Goal: Task Accomplishment & Management: Manage account settings

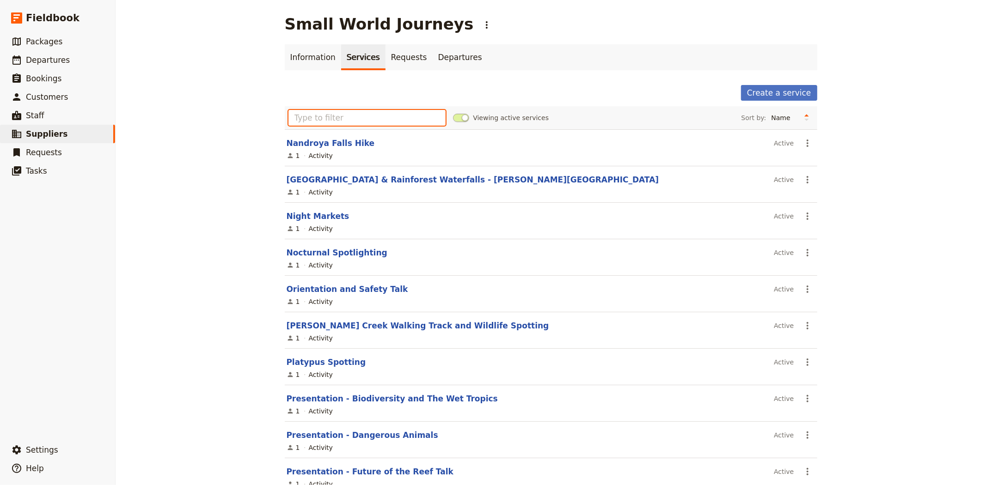
click at [342, 113] on input "text" at bounding box center [368, 118] width 158 height 16
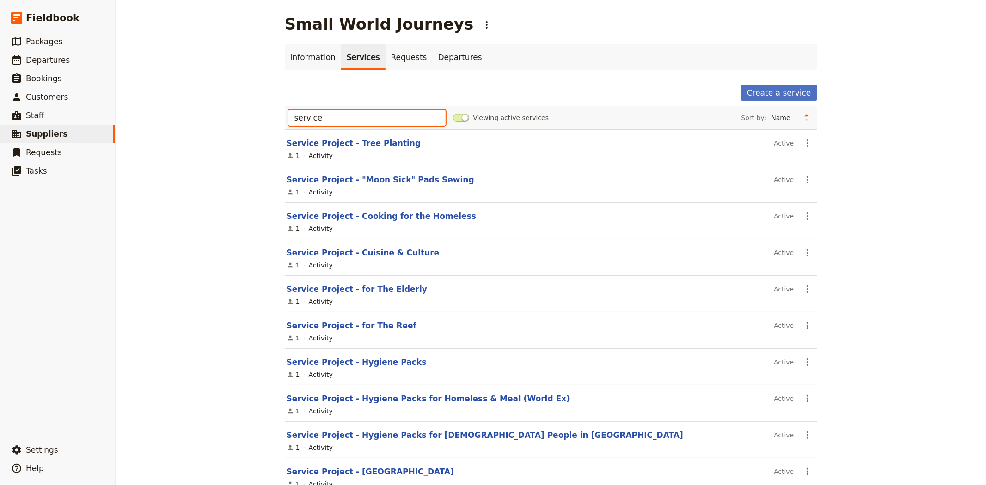
type input "service"
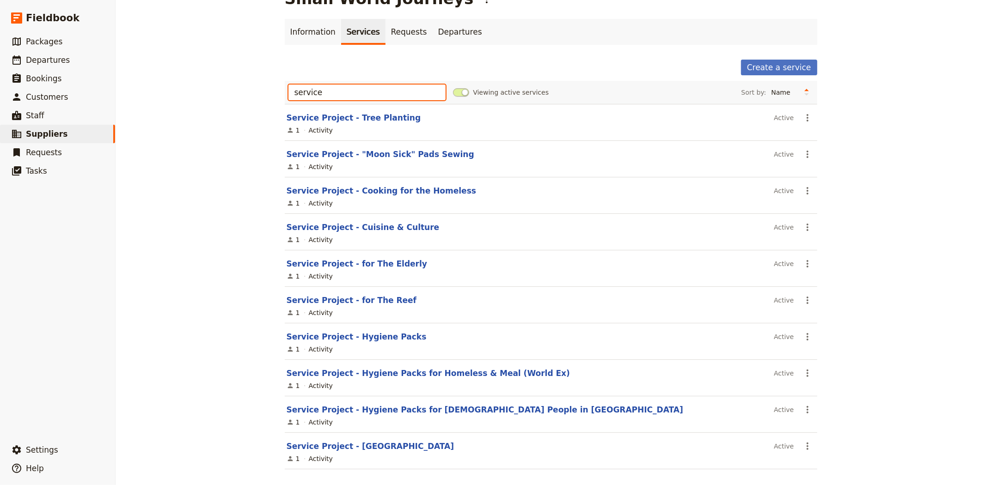
scroll to position [37, 0]
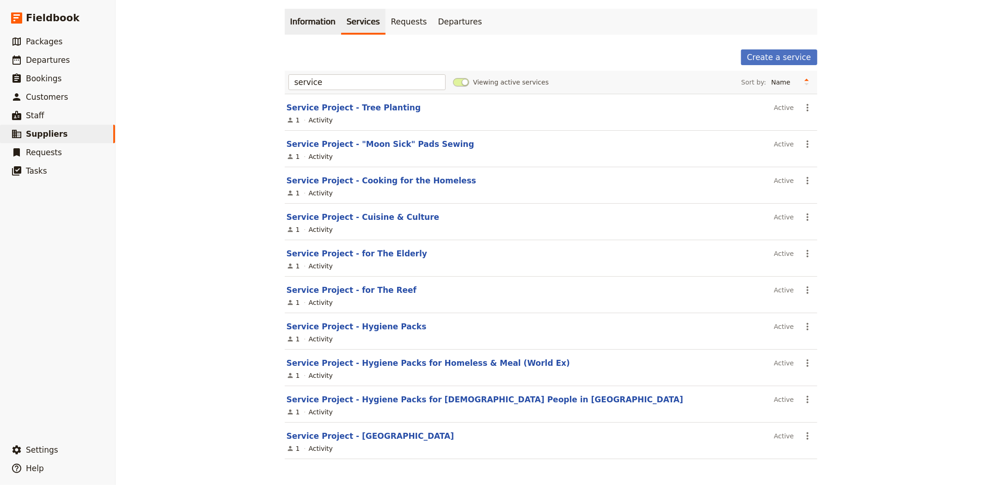
click at [316, 28] on link "Information" at bounding box center [313, 22] width 56 height 26
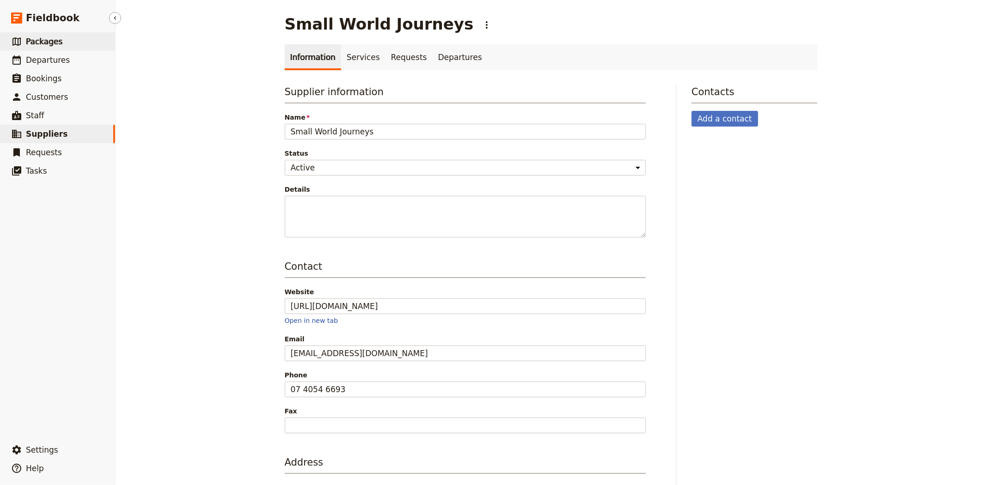
click at [56, 40] on span "Packages" at bounding box center [44, 41] width 37 height 9
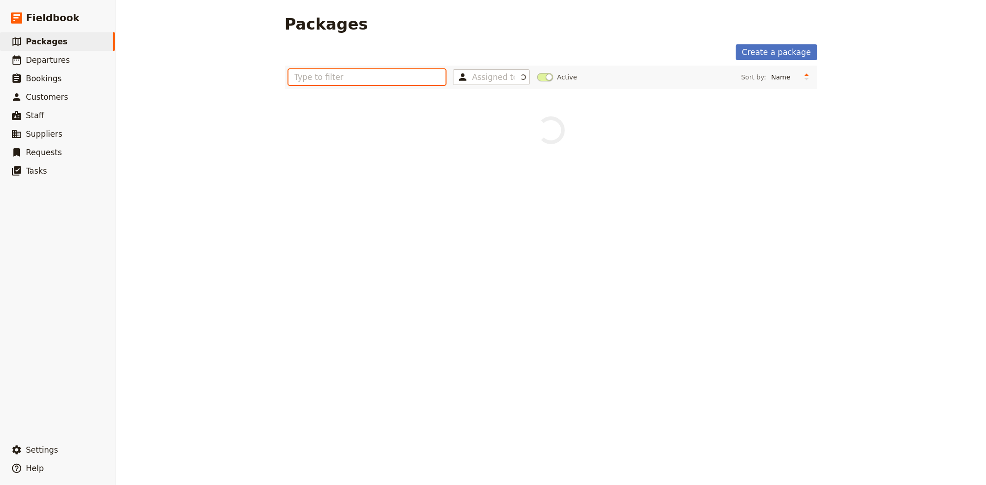
click at [383, 72] on input "text" at bounding box center [368, 77] width 158 height 16
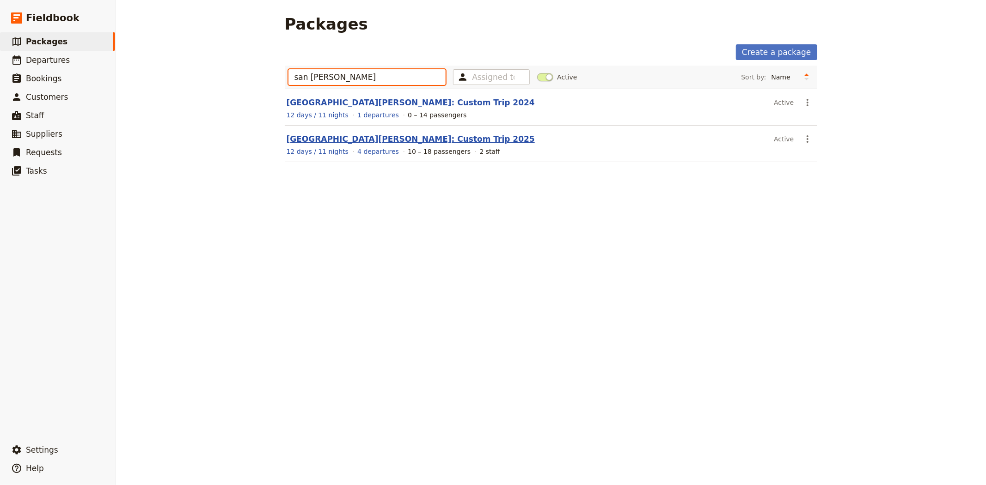
type input "san jose"
click at [365, 141] on link "[GEOGRAPHIC_DATA][PERSON_NAME]: Custom Trip 2025" at bounding box center [411, 139] width 248 height 9
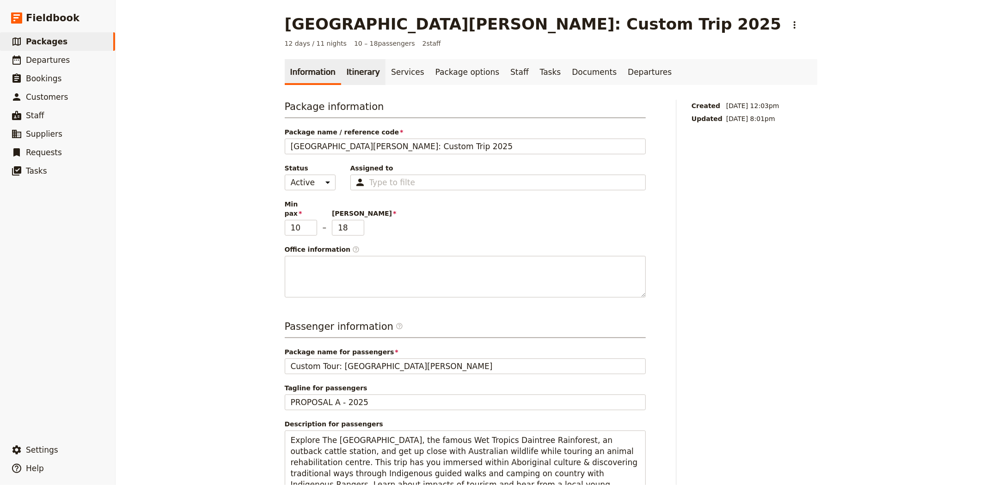
click at [350, 75] on link "Itinerary" at bounding box center [363, 72] width 44 height 26
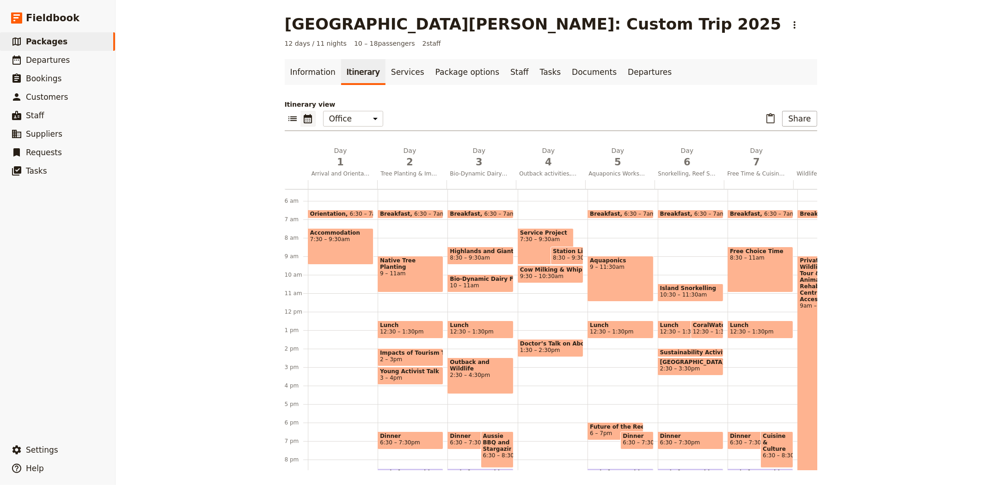
scroll to position [111, 0]
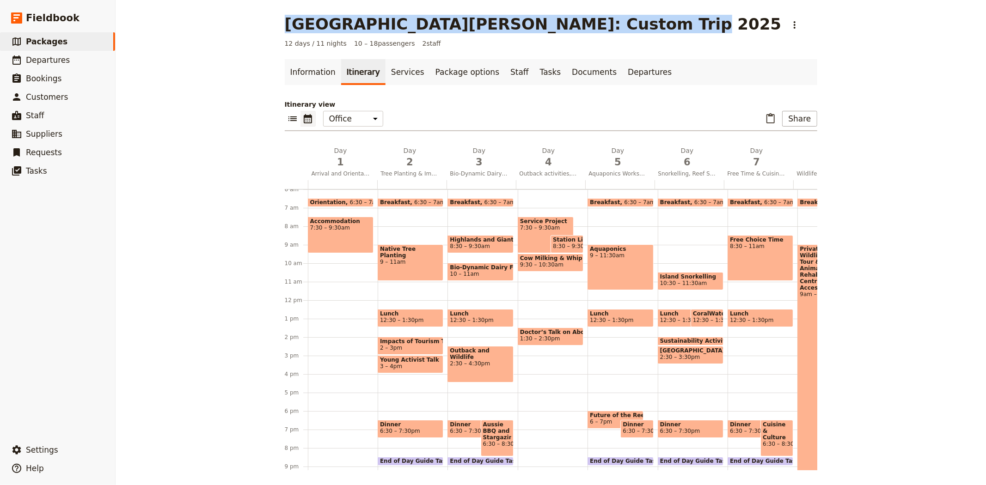
drag, startPoint x: 282, startPoint y: 21, endPoint x: 589, endPoint y: 29, distance: 307.6
click at [589, 29] on h1 "[GEOGRAPHIC_DATA][PERSON_NAME]: Custom Trip 2025" at bounding box center [533, 24] width 497 height 18
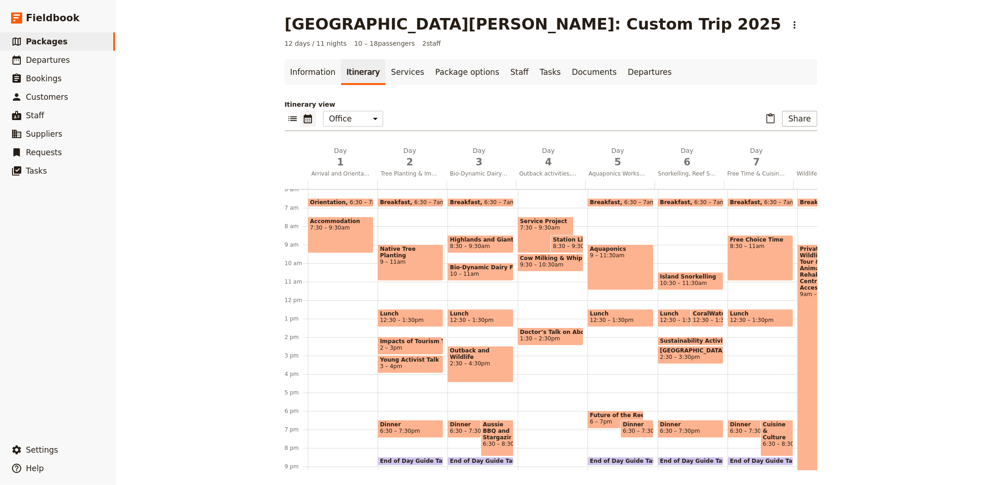
click at [202, 199] on div "San Jose State University: Custom Trip 2025 ​ 12 days / 11 nights 10 – 18 passe…" at bounding box center [551, 242] width 871 height 485
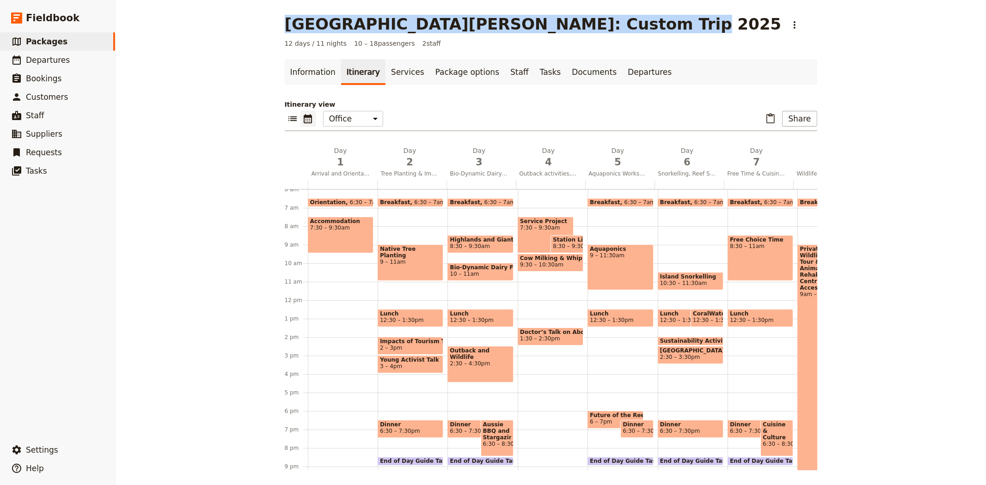
drag, startPoint x: 281, startPoint y: 21, endPoint x: 589, endPoint y: 25, distance: 308.4
click at [589, 25] on h1 "[GEOGRAPHIC_DATA][PERSON_NAME]: Custom Trip 2025" at bounding box center [533, 24] width 497 height 18
copy h1 "[GEOGRAPHIC_DATA][PERSON_NAME]: Custom Trip 2025"
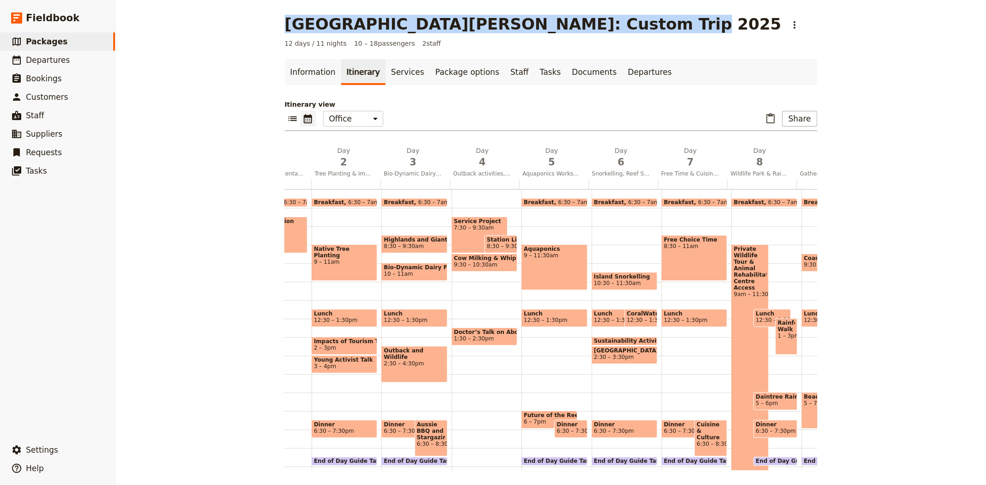
scroll to position [0, 0]
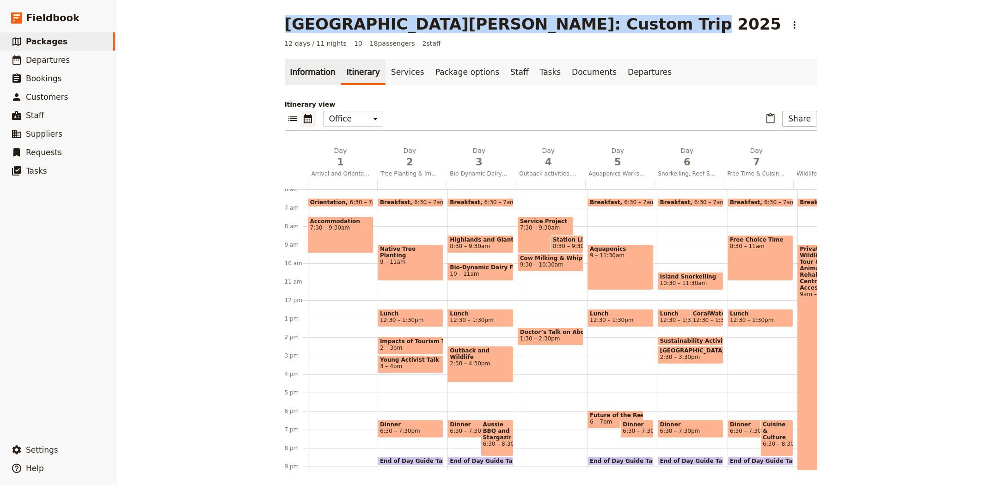
click at [295, 60] on link "Information" at bounding box center [313, 72] width 56 height 26
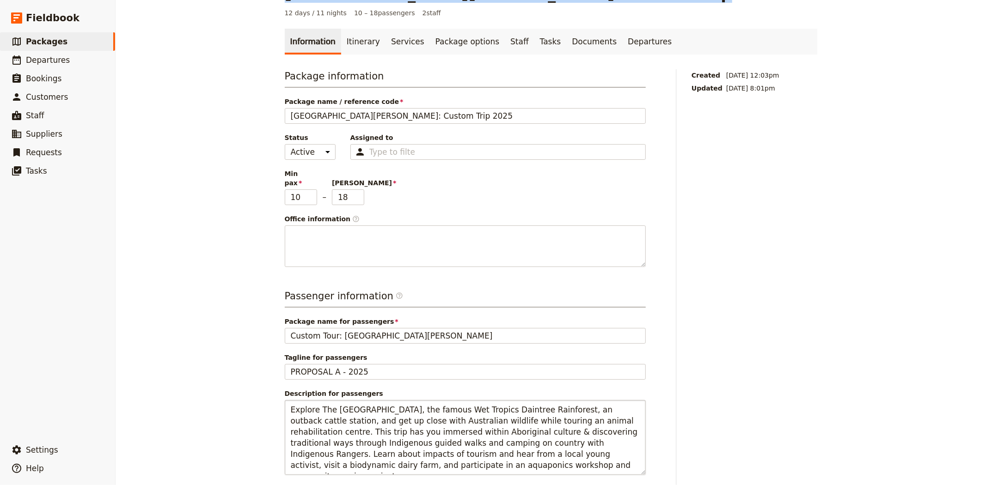
scroll to position [205, 0]
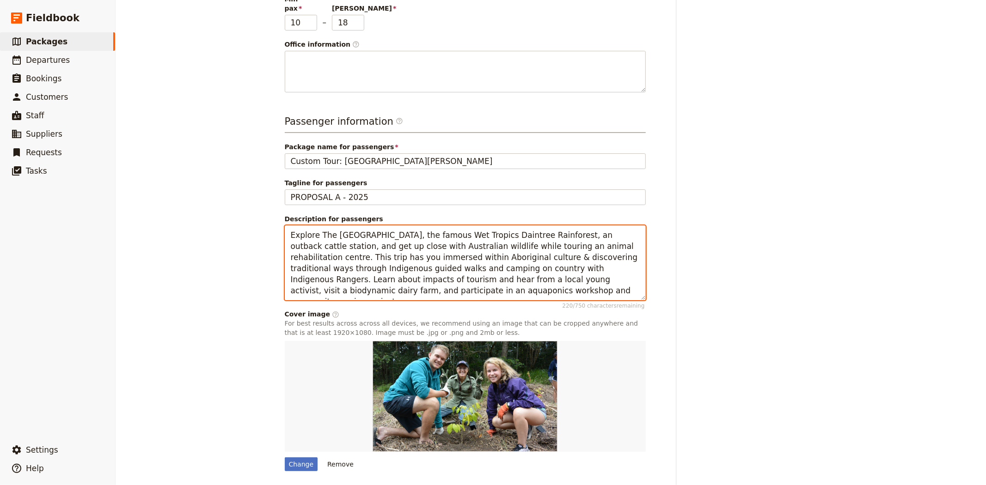
drag, startPoint x: 427, startPoint y: 285, endPoint x: 267, endPoint y: 216, distance: 174.0
click at [267, 216] on div "San Jose State University: Custom Trip 2025 ​ 12 days / 11 nights 10 – 18 passe…" at bounding box center [551, 242] width 871 height 485
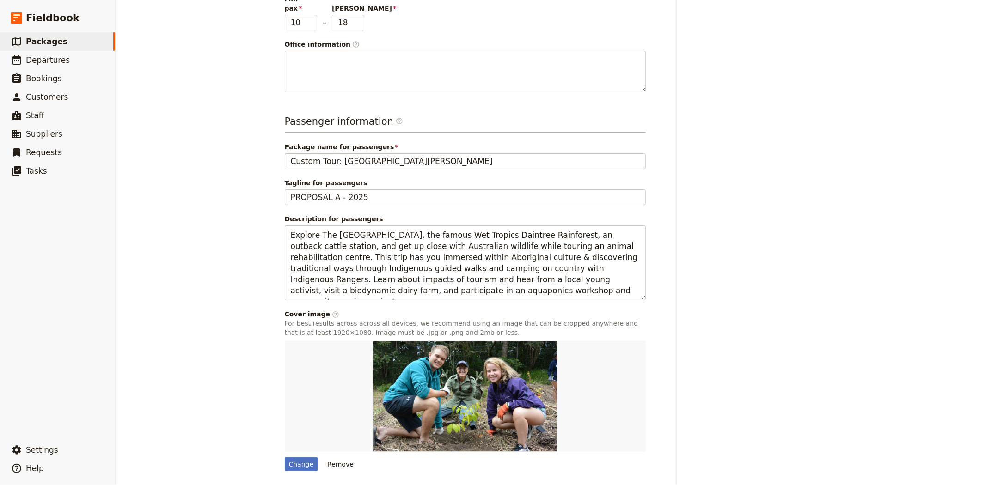
click at [168, 193] on div "San Jose State University: Custom Trip 2025 ​ 12 days / 11 nights 10 – 18 passe…" at bounding box center [551, 242] width 871 height 485
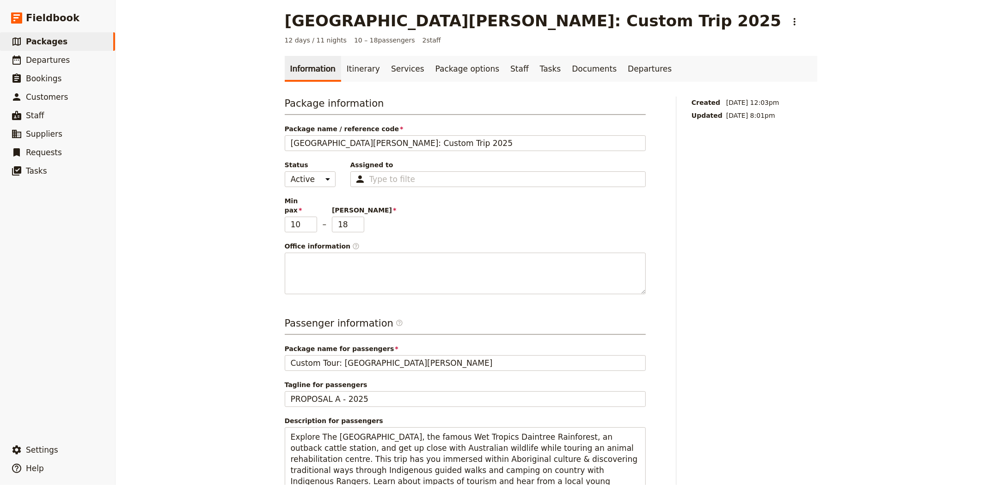
scroll to position [0, 0]
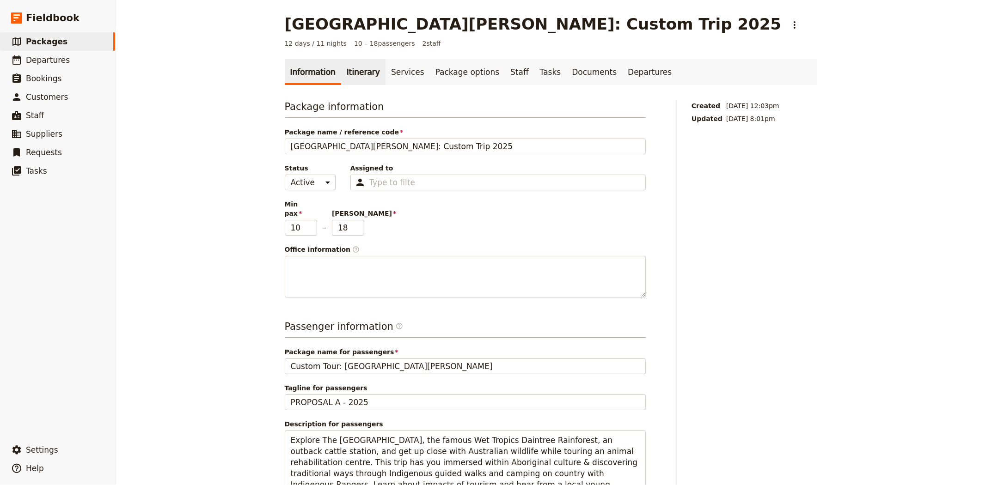
click at [346, 74] on link "Itinerary" at bounding box center [363, 72] width 44 height 26
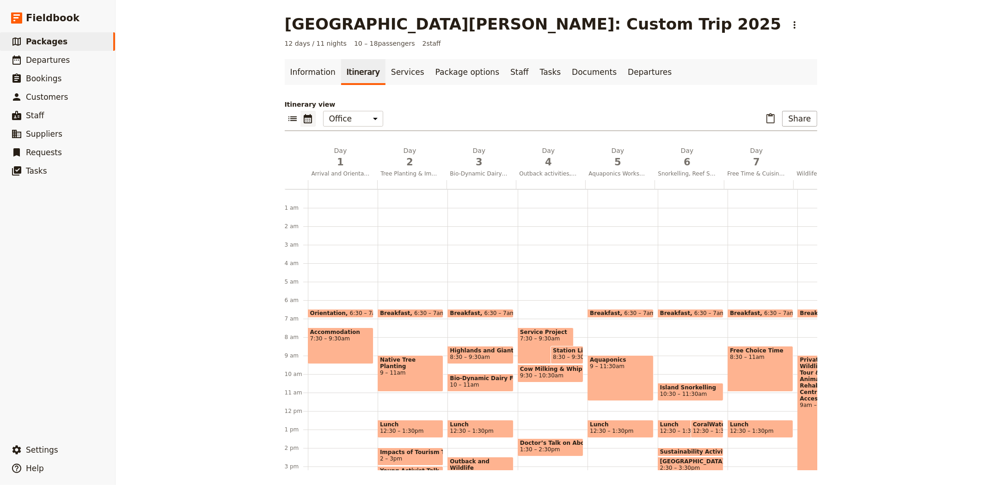
scroll to position [111, 0]
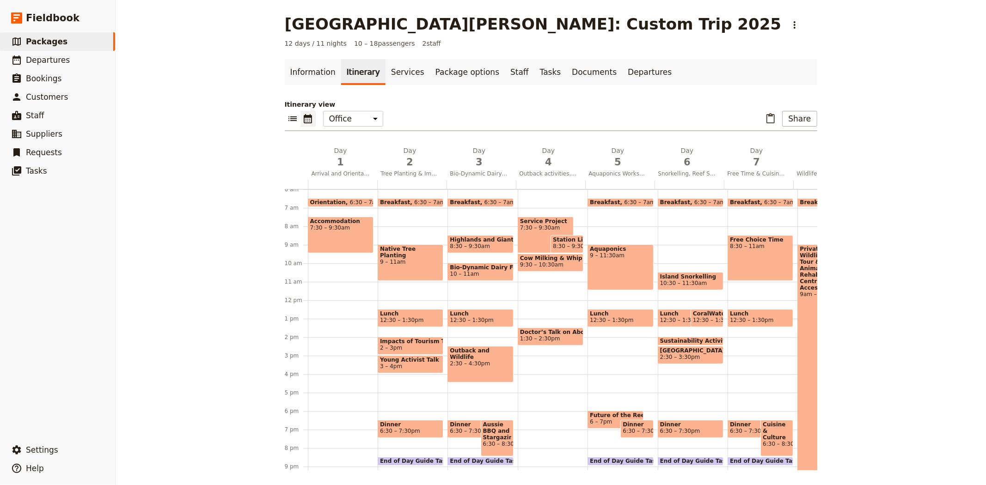
click at [335, 201] on span "Orientation" at bounding box center [330, 202] width 40 height 6
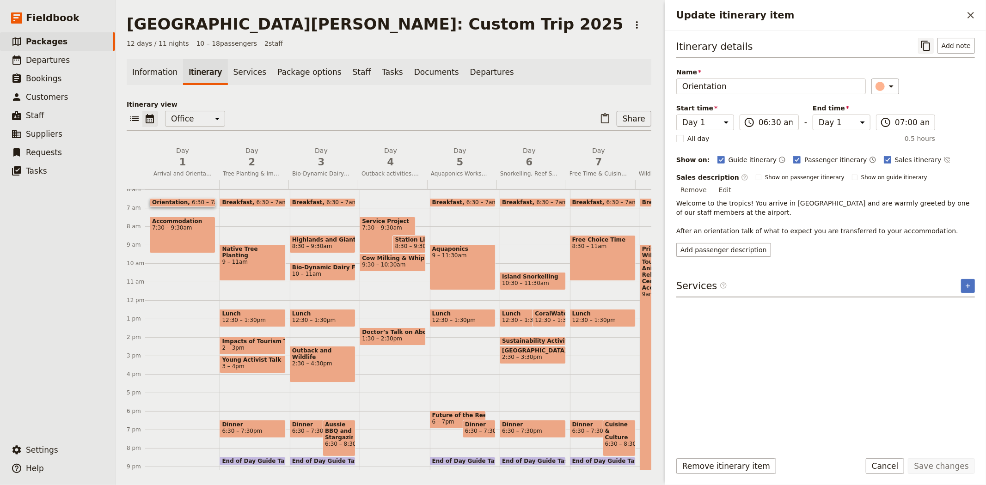
click at [929, 44] on icon "Copy itinerary item" at bounding box center [926, 45] width 11 height 11
click at [188, 221] on span "Accommodation" at bounding box center [182, 221] width 61 height 6
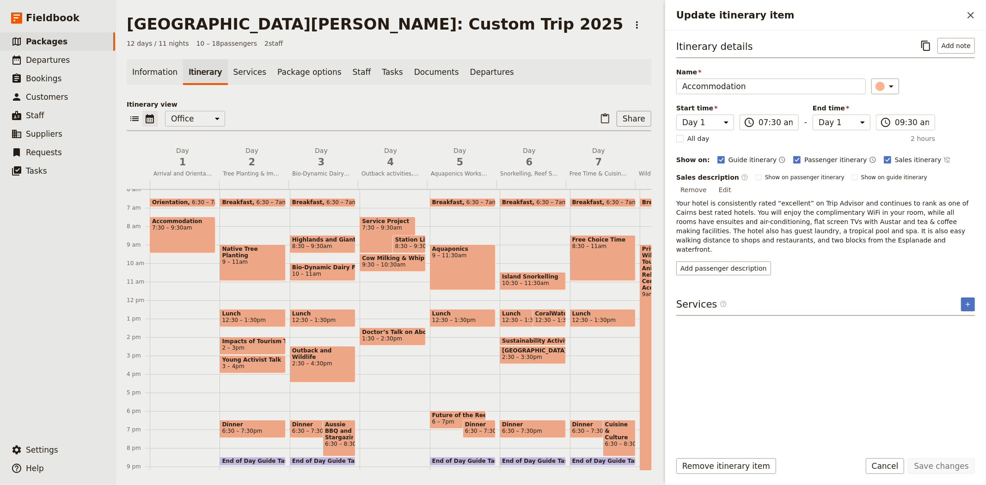
click at [404, 100] on p "Itinerary view" at bounding box center [389, 104] width 525 height 9
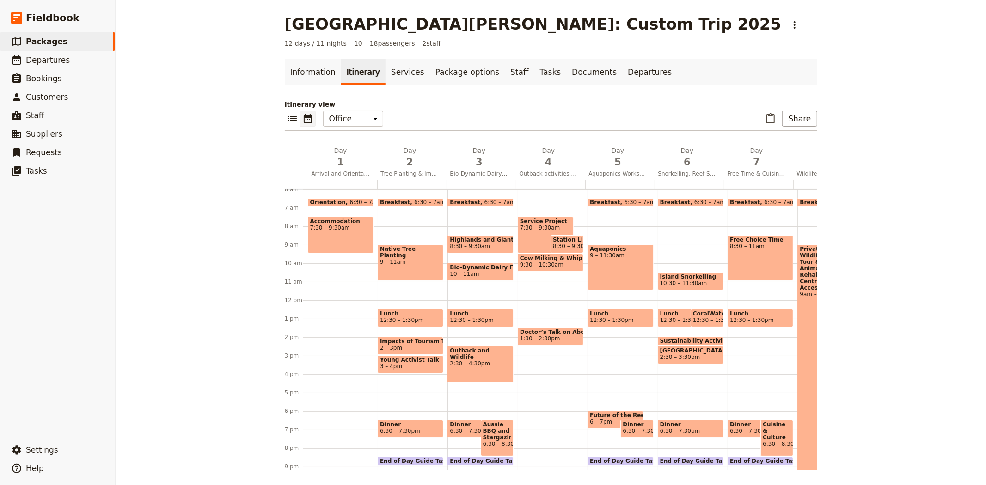
click at [404, 270] on div "Native Tree Planting 9 – 11am" at bounding box center [411, 263] width 66 height 37
select select "2"
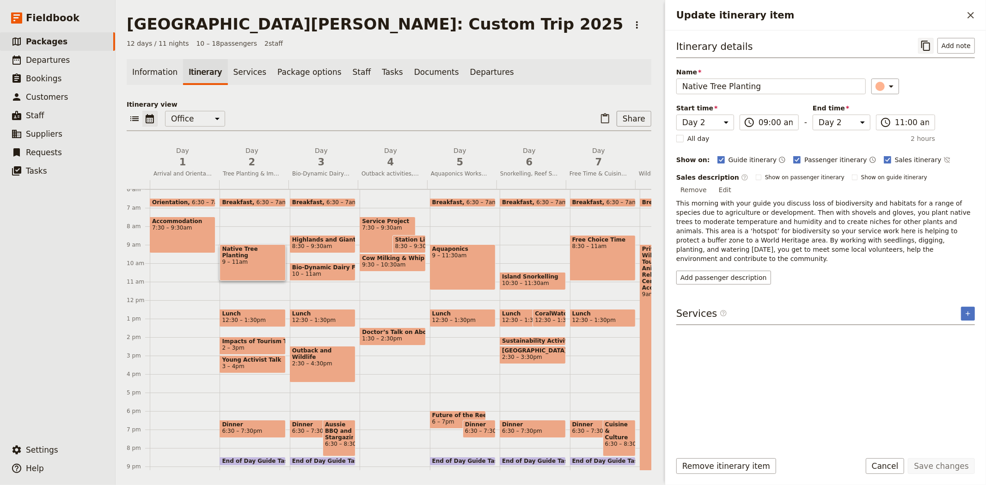
click at [924, 47] on icon "Copy itinerary item" at bounding box center [925, 46] width 9 height 10
click at [240, 340] on span "Impacts of Tourism Talk" at bounding box center [252, 341] width 61 height 6
select select "2"
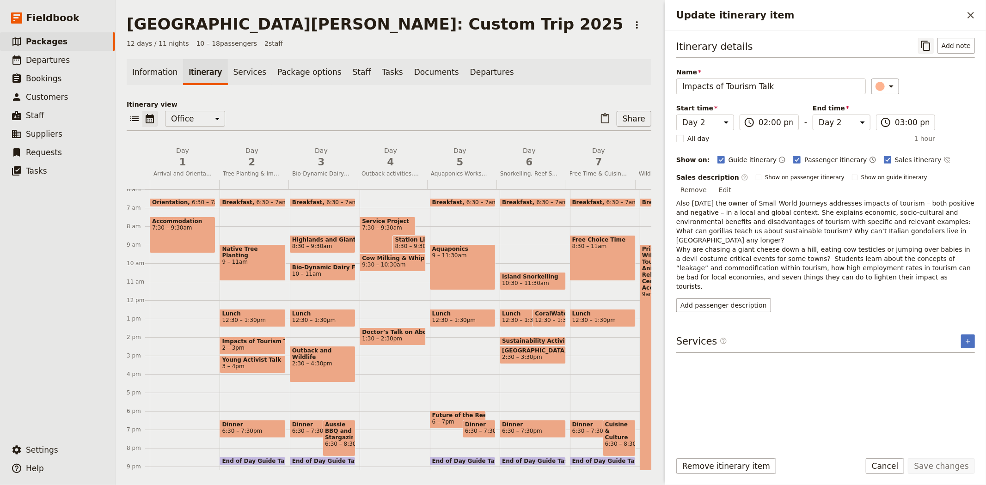
click at [927, 43] on icon "Copy itinerary item" at bounding box center [926, 45] width 11 height 11
click at [246, 362] on span "Young Activist Talk" at bounding box center [252, 360] width 61 height 6
select select "2"
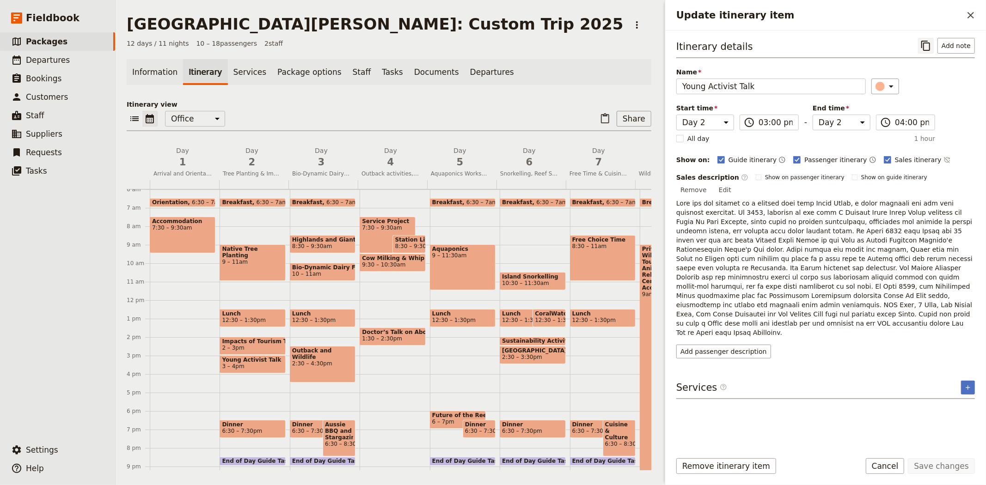
click at [929, 40] on icon "Copy itinerary item" at bounding box center [926, 45] width 11 height 11
click at [241, 167] on span "2" at bounding box center [252, 162] width 58 height 14
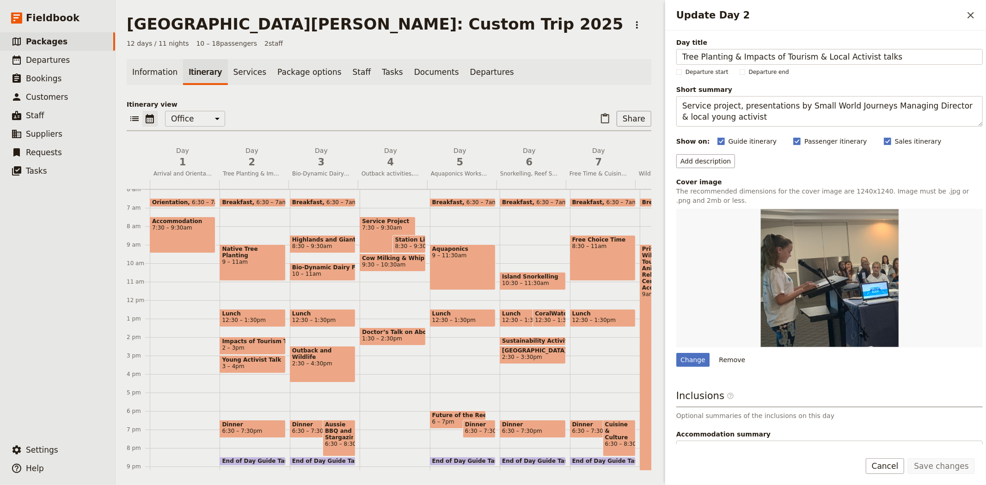
drag, startPoint x: 899, startPoint y: 53, endPoint x: 642, endPoint y: 49, distance: 257.6
click at [642, 49] on div "San Jose State University: Custom Trip 2025 ​ 12 days / 11 nights 10 – 18 passe…" at bounding box center [551, 242] width 871 height 485
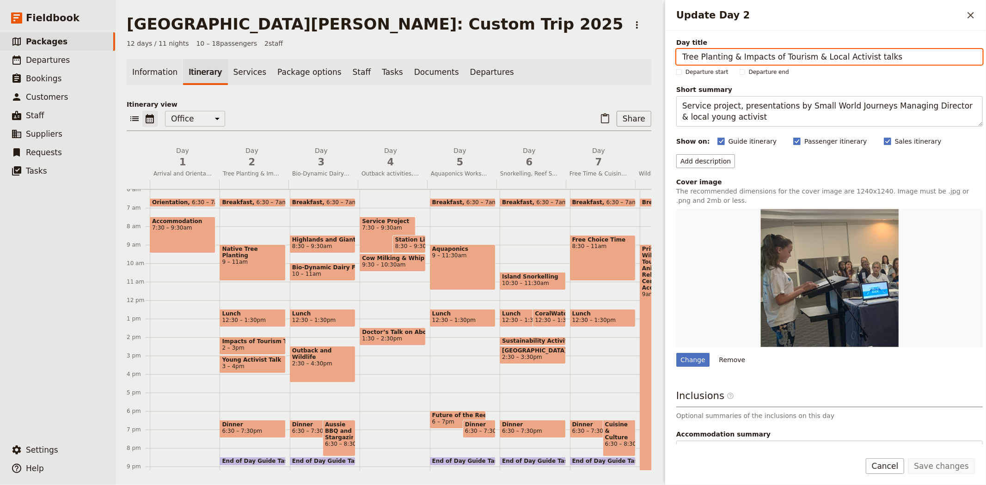
click at [433, 104] on p "Itinerary view" at bounding box center [389, 104] width 525 height 9
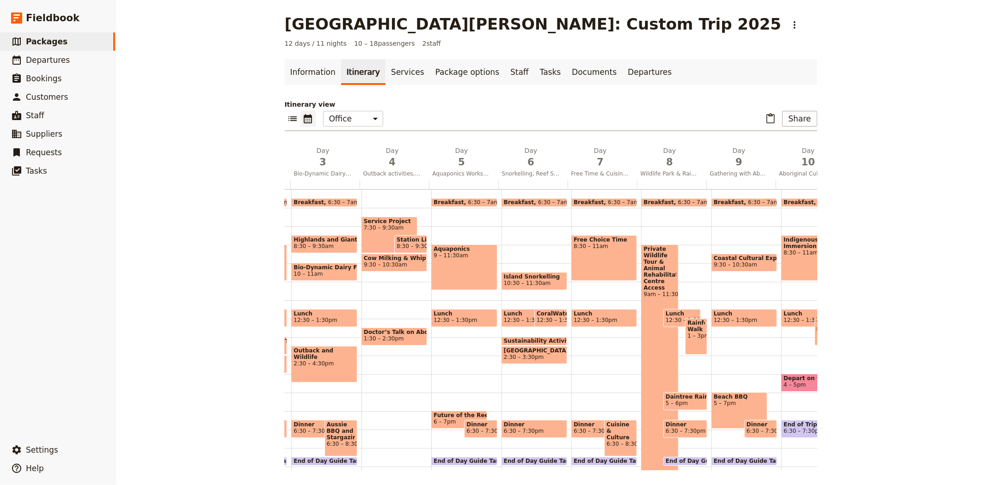
scroll to position [0, 222]
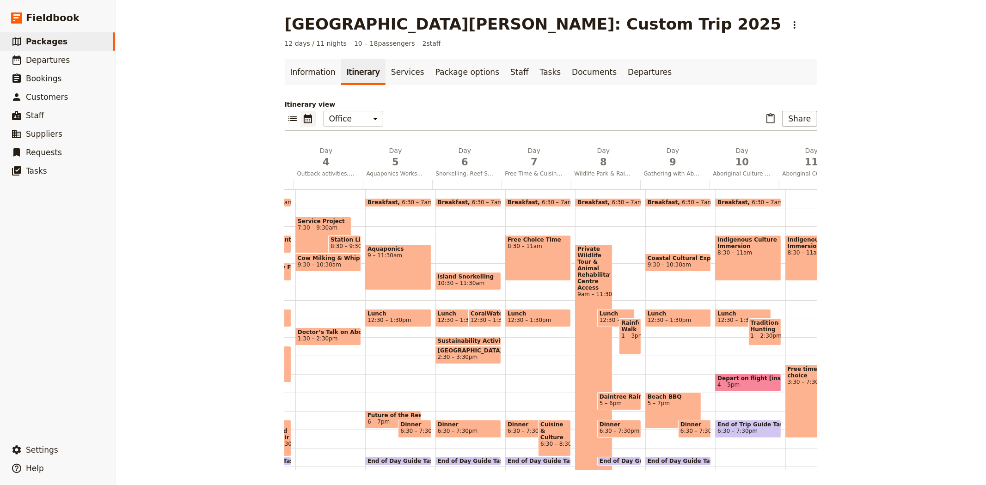
click at [595, 268] on span "Private Wildlife Tour & Animal Rehabilitation Centre Access" at bounding box center [593, 268] width 33 height 45
select select "8"
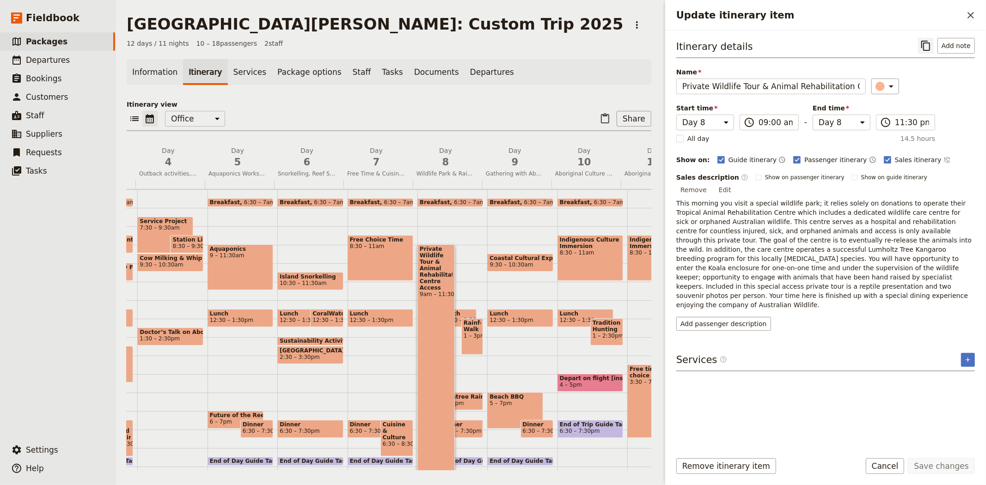
click at [930, 44] on icon "Copy itinerary item" at bounding box center [925, 46] width 9 height 10
click at [413, 107] on p "Itinerary view" at bounding box center [389, 104] width 525 height 9
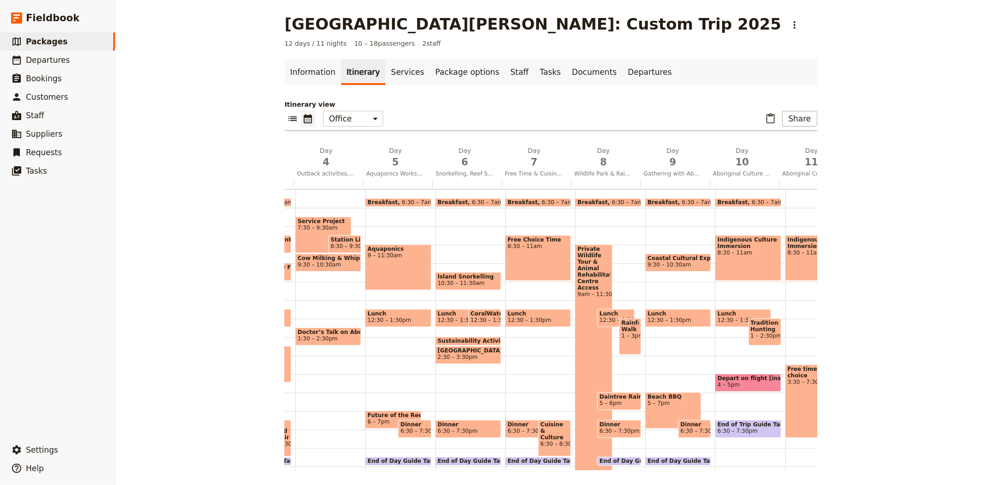
scroll to position [166, 0]
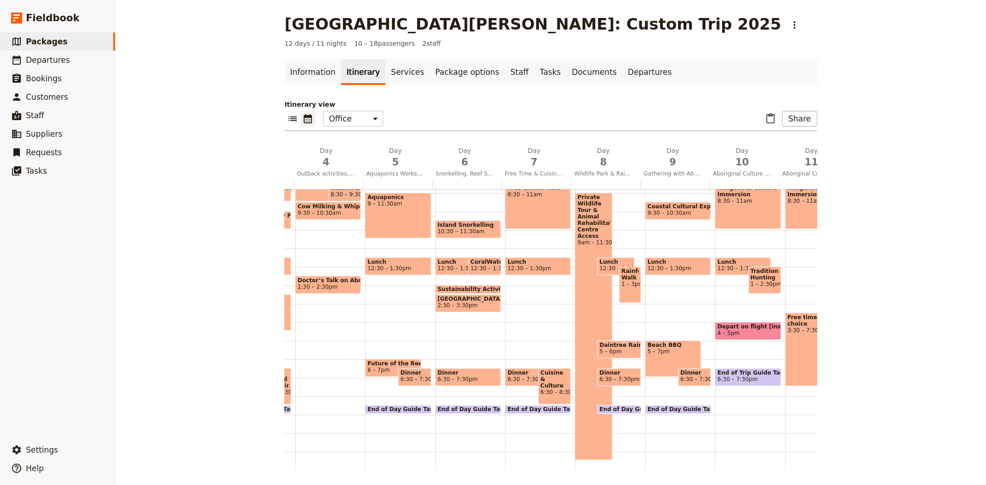
click at [602, 343] on span "Daintree Rainforest & Beach Eco-Lodge" at bounding box center [619, 345] width 39 height 6
select select "8"
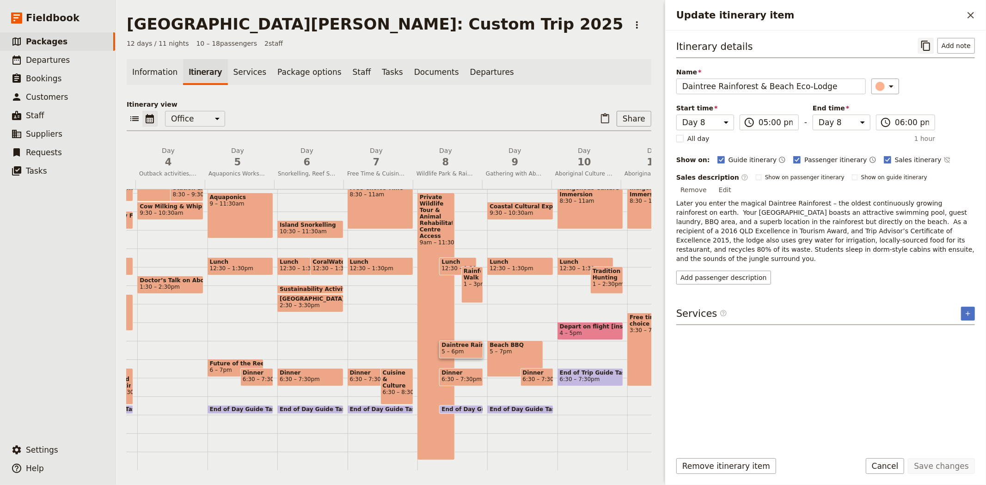
click at [928, 39] on button "​" at bounding box center [926, 46] width 16 height 16
click at [534, 116] on div "​ ​ Office Guide Passenger Sales ​ Share" at bounding box center [389, 121] width 525 height 20
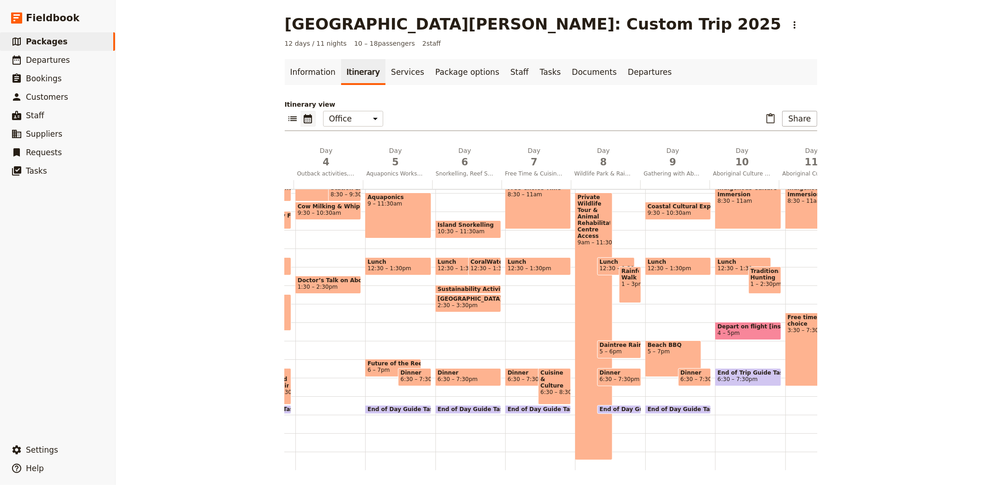
scroll to position [115, 0]
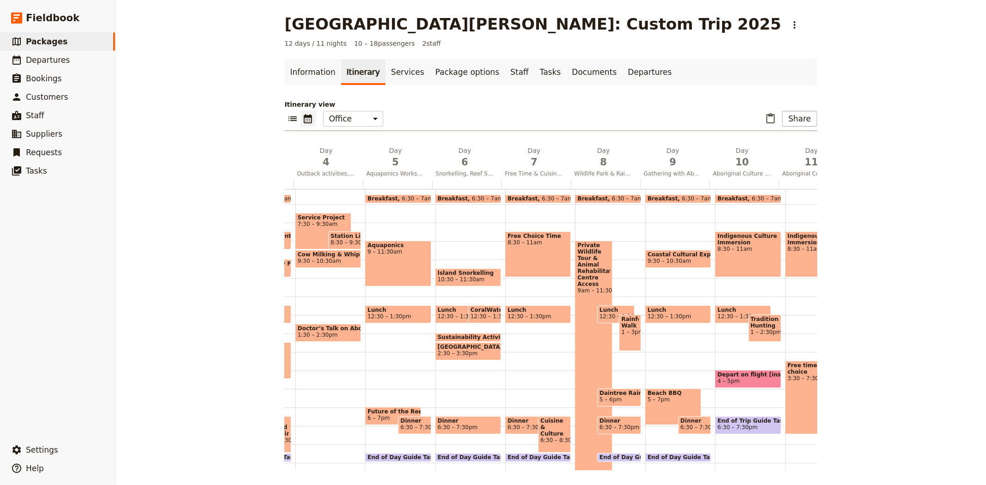
click at [652, 259] on span "9:30 – 10:30am" at bounding box center [669, 261] width 43 height 6
select select "9"
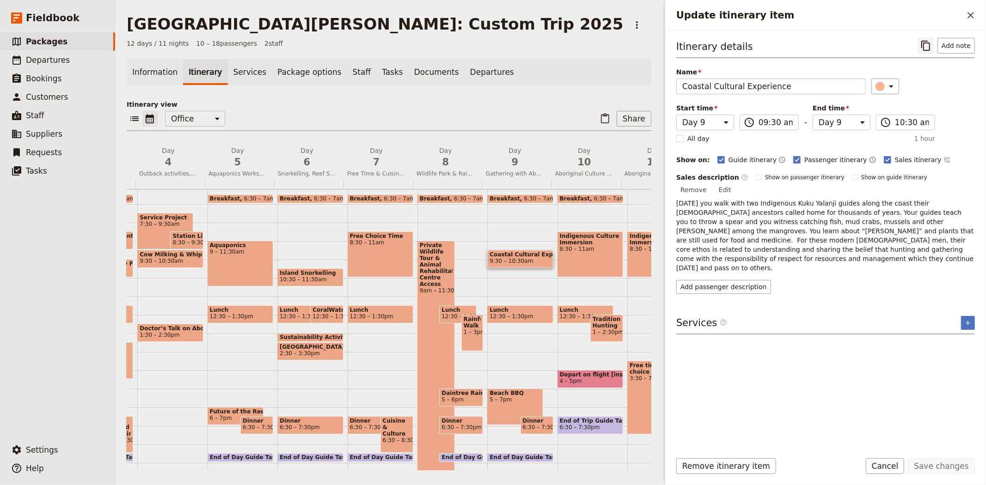
click at [927, 44] on icon "Copy itinerary item" at bounding box center [926, 45] width 11 height 11
click at [499, 162] on span "9" at bounding box center [515, 162] width 58 height 14
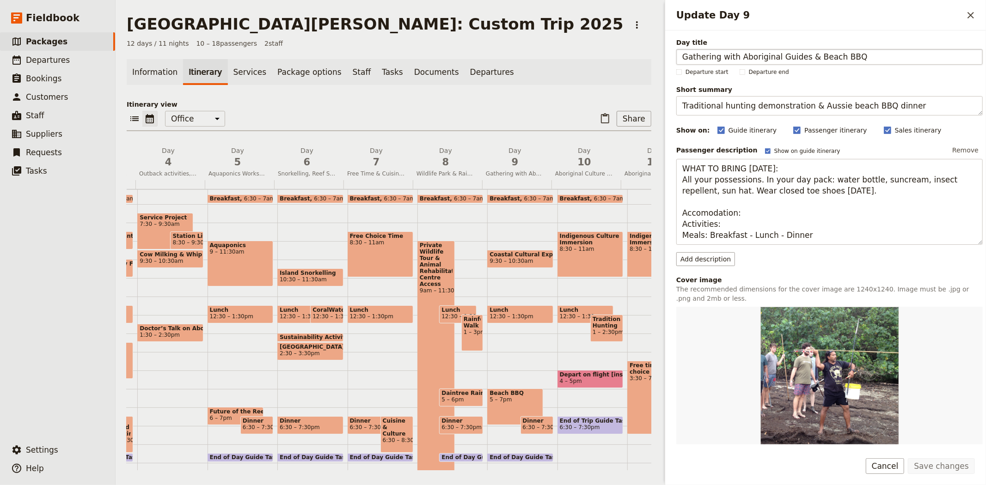
drag, startPoint x: 683, startPoint y: 53, endPoint x: 798, endPoint y: 55, distance: 114.7
click at [798, 55] on input "Gathering with Aboriginal Guides & Beach BBQ" at bounding box center [829, 57] width 307 height 16
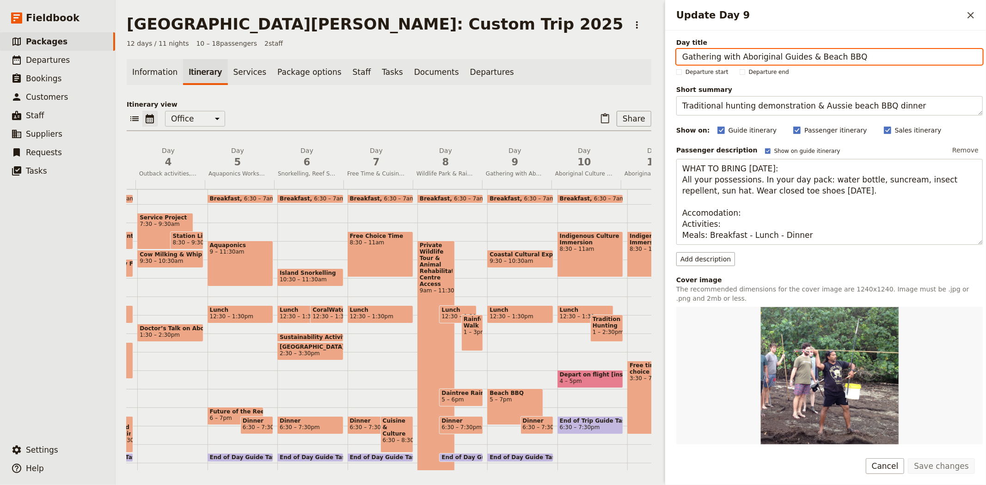
click at [467, 98] on div "Information Itinerary Services Package options Staff Tasks Documents Departures…" at bounding box center [389, 264] width 525 height 411
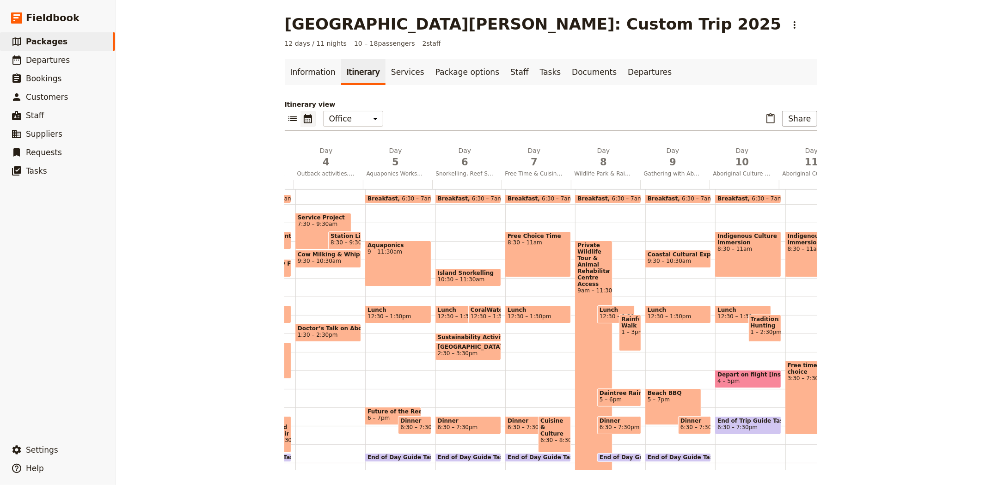
click at [338, 332] on span "1:30 – 2:30pm" at bounding box center [328, 335] width 61 height 6
select select "4"
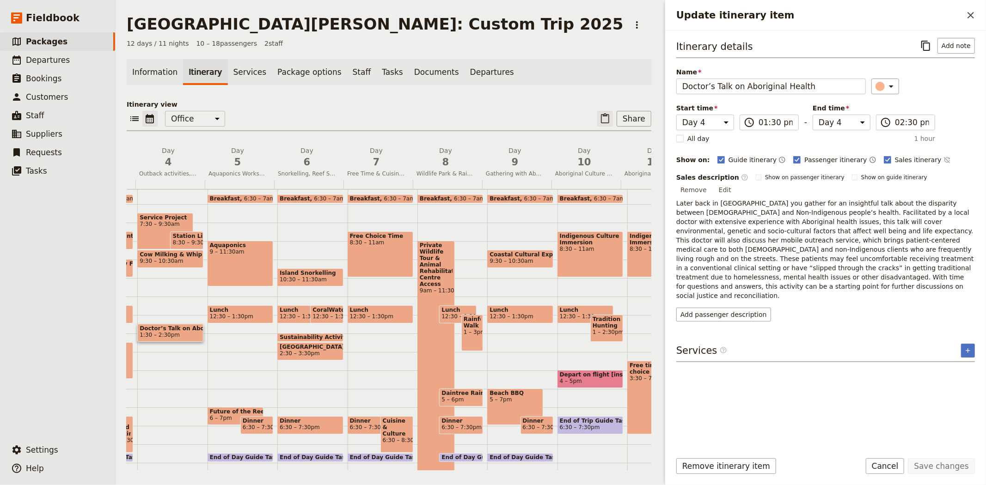
click at [603, 117] on icon "Paste itinerary item" at bounding box center [605, 118] width 11 height 11
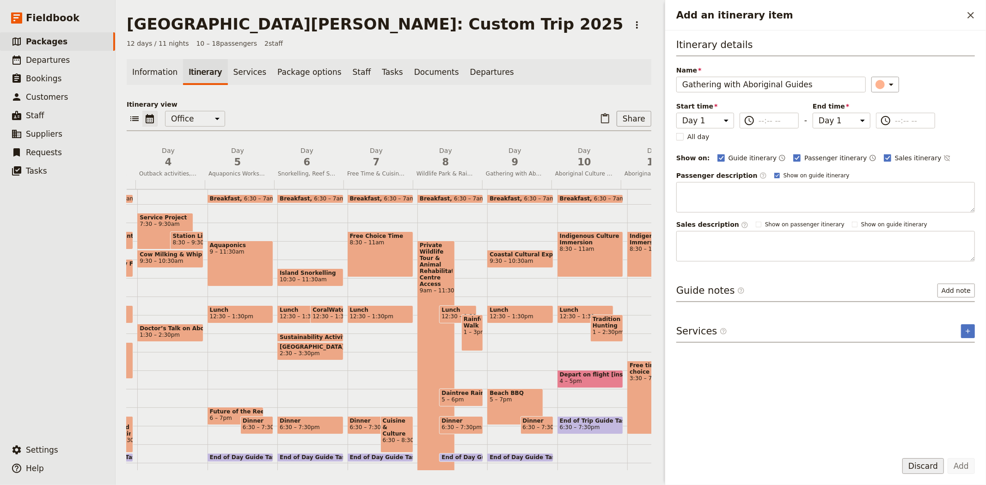
click at [915, 469] on button "Discard" at bounding box center [924, 467] width 42 height 16
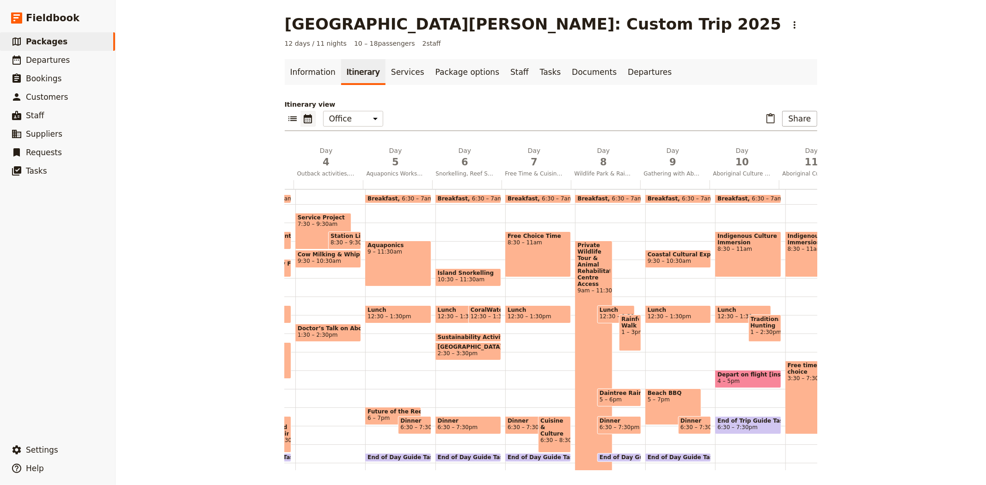
drag, startPoint x: 322, startPoint y: 333, endPoint x: 467, endPoint y: 238, distance: 173.2
click at [322, 333] on span "1:30 – 2:30pm" at bounding box center [318, 335] width 40 height 6
select select "4"
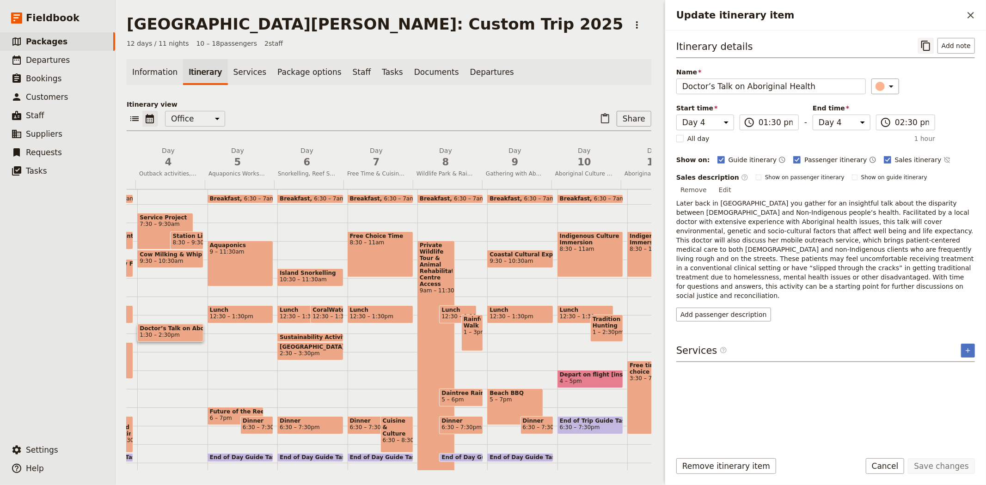
click at [926, 45] on icon "Copy itinerary item" at bounding box center [926, 45] width 11 height 11
click at [532, 101] on p "Itinerary view" at bounding box center [389, 104] width 525 height 9
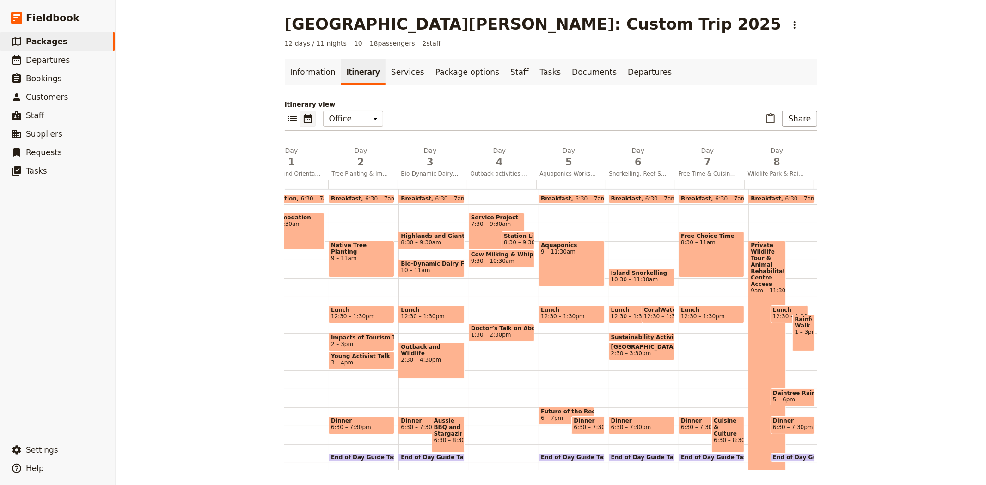
scroll to position [0, 91]
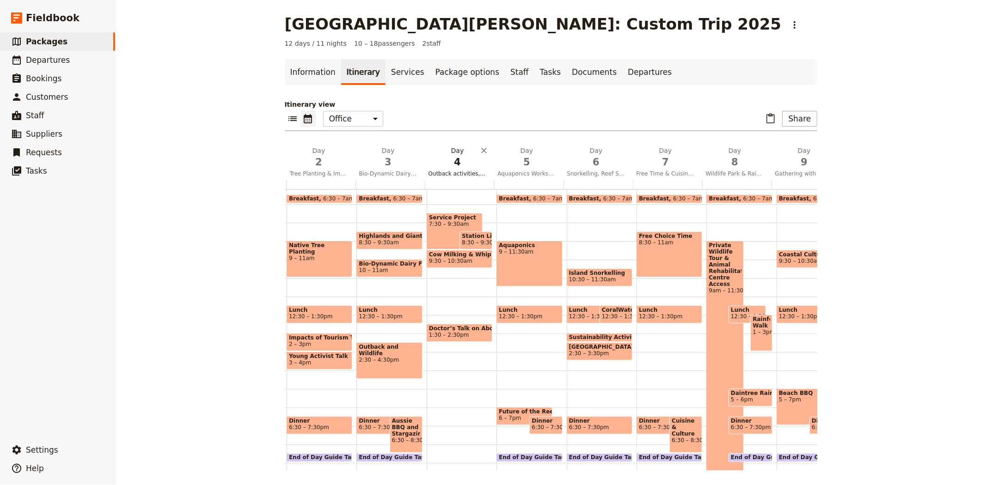
click at [442, 170] on span "Outback activities, Aboriginal Health Talk & Service Project ‎ ‎ ‎ ‎ ‎ ‎ ‎ ‎ ‎ …" at bounding box center [458, 173] width 66 height 7
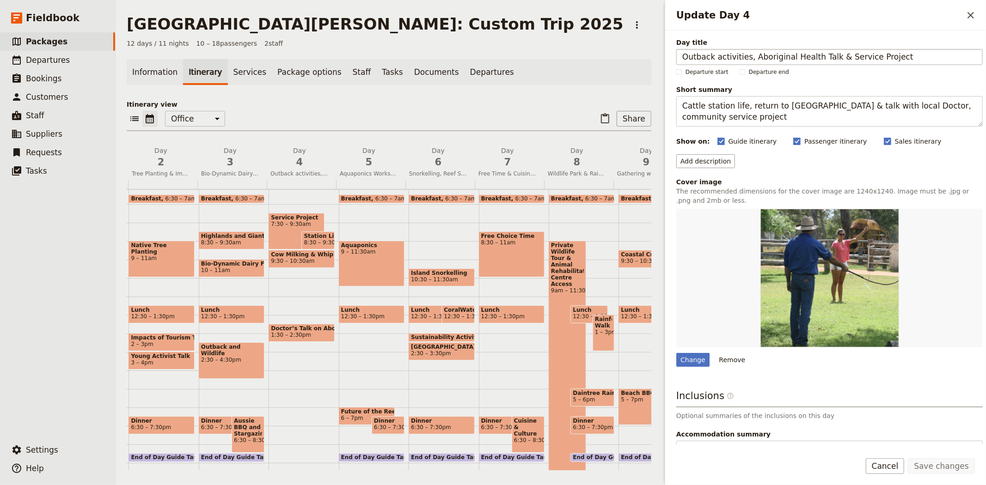
drag, startPoint x: 747, startPoint y: 54, endPoint x: 882, endPoint y: 57, distance: 134.6
click at [882, 57] on input "Outback activities, Aboriginal Health Talk & Service Project ‎ ‎ ‎ ‎ ‎ ‎ ‎ ‎ ‎ …" at bounding box center [829, 57] width 307 height 16
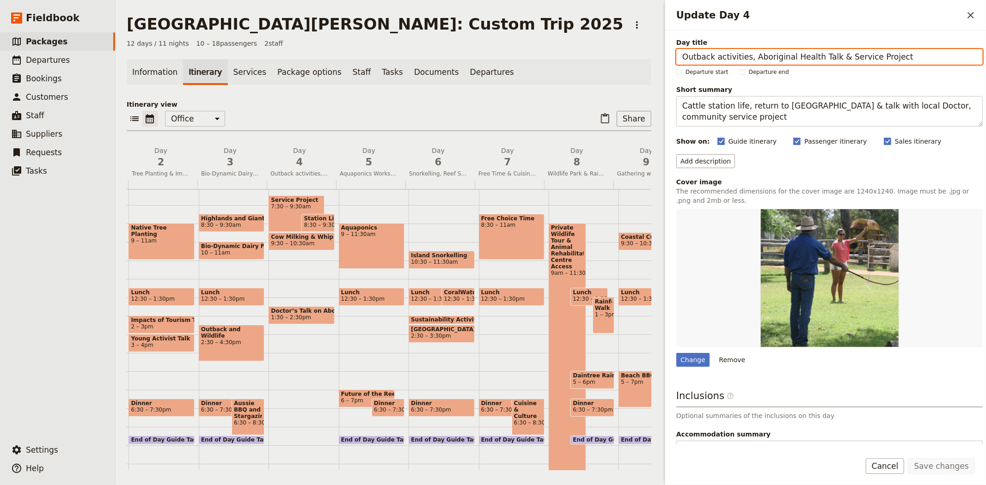
scroll to position [115, 0]
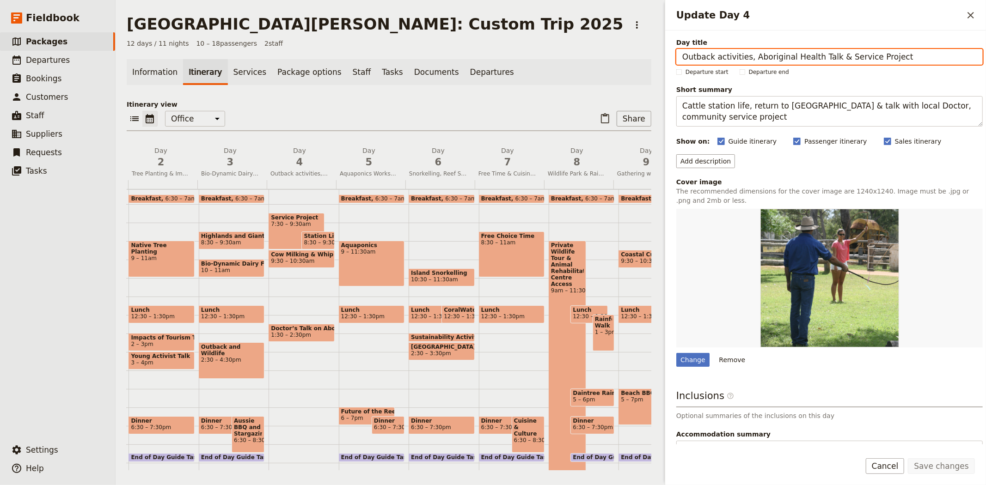
click at [277, 223] on span "7:30 – 9:30am" at bounding box center [296, 224] width 51 height 6
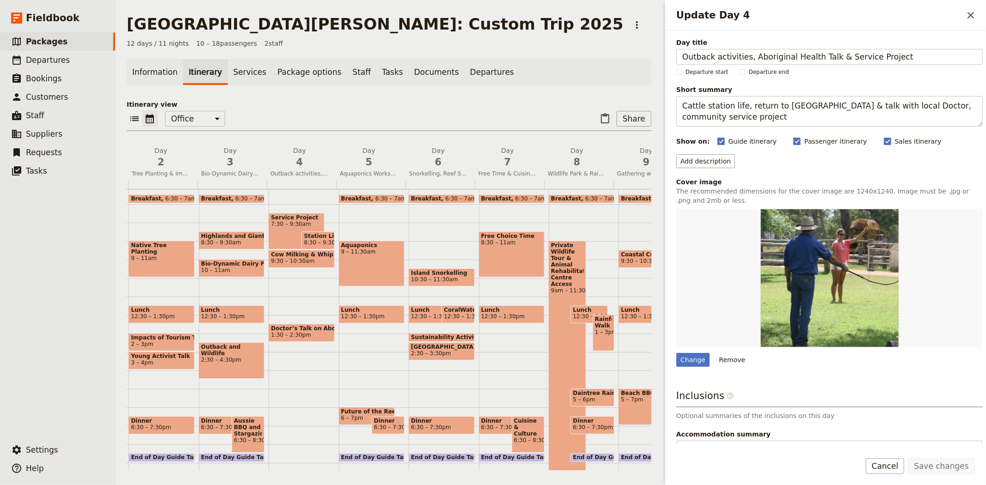
select select "4"
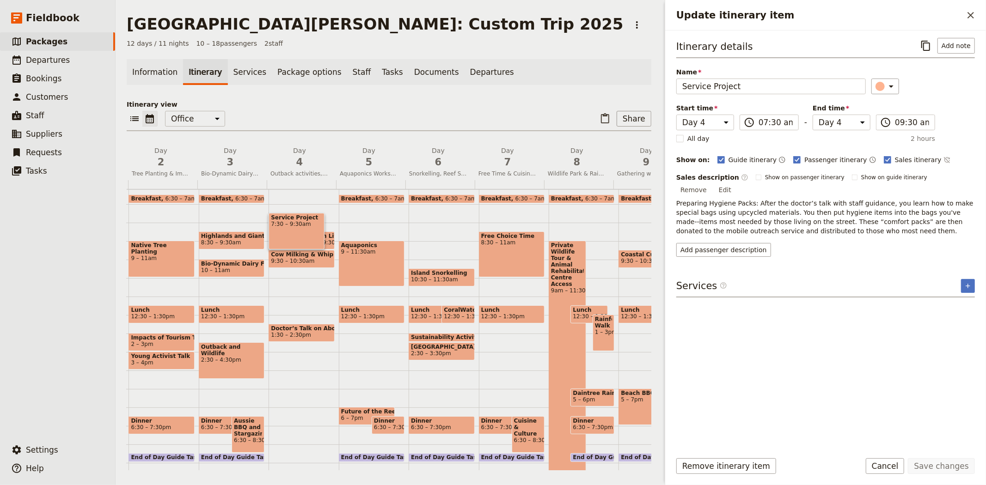
click at [349, 104] on p "Itinerary view" at bounding box center [389, 104] width 525 height 9
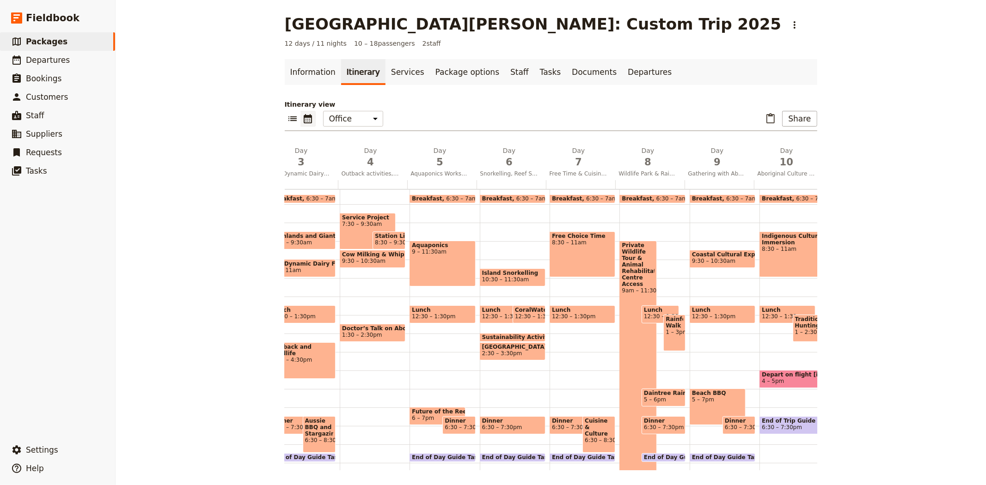
scroll to position [0, 176]
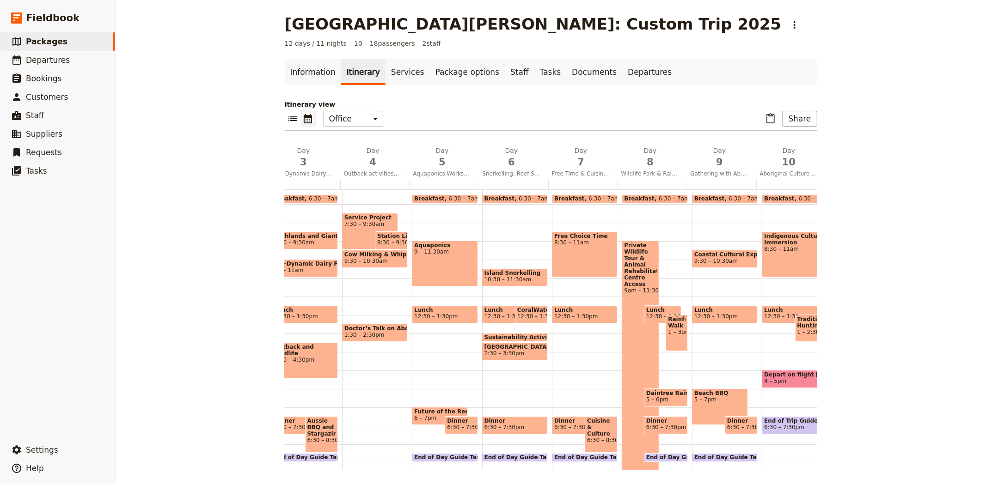
click at [424, 412] on span "Future of the Reef Presentation" at bounding box center [439, 412] width 51 height 6
select select "5"
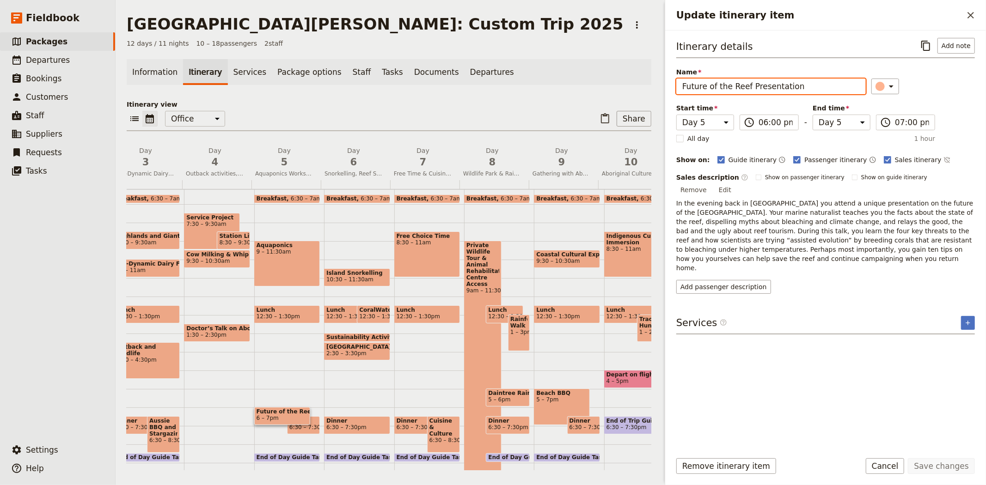
drag, startPoint x: 787, startPoint y: 88, endPoint x: 636, endPoint y: 84, distance: 150.8
click at [636, 84] on div "San Jose State University: Custom Trip 2025 ​ 12 days / 11 nights 10 – 18 passe…" at bounding box center [551, 242] width 871 height 485
click at [320, 107] on p "Itinerary view" at bounding box center [389, 104] width 525 height 9
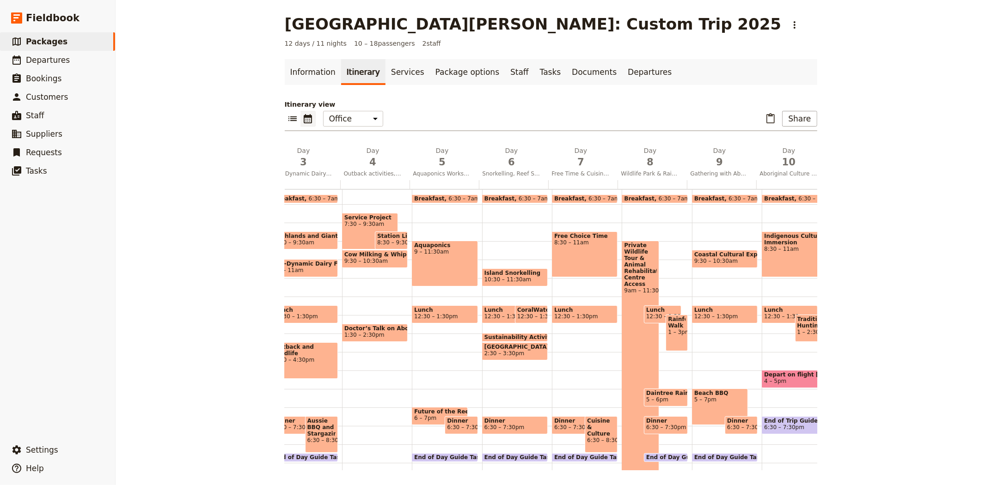
click at [504, 335] on span "Sustainability Activity" at bounding box center [521, 337] width 73 height 6
select select "6"
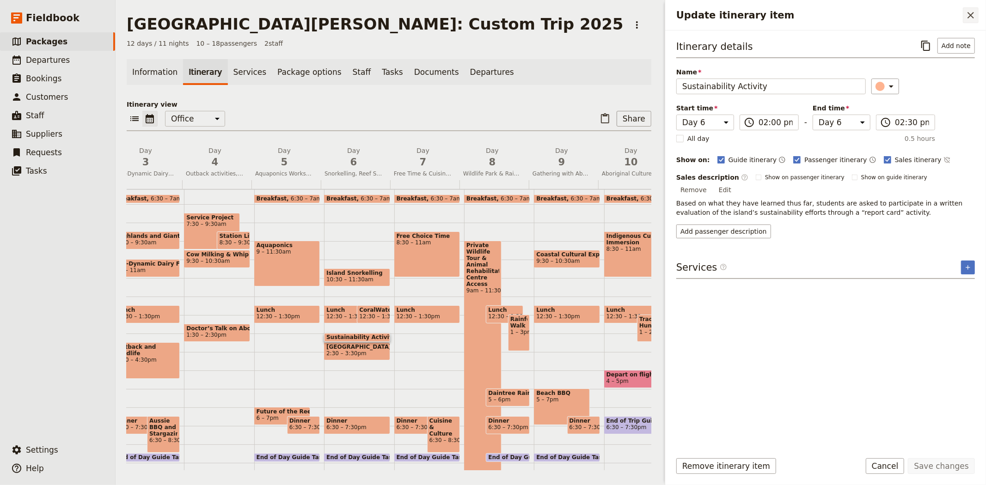
click at [968, 15] on icon "Close drawer" at bounding box center [970, 15] width 11 height 11
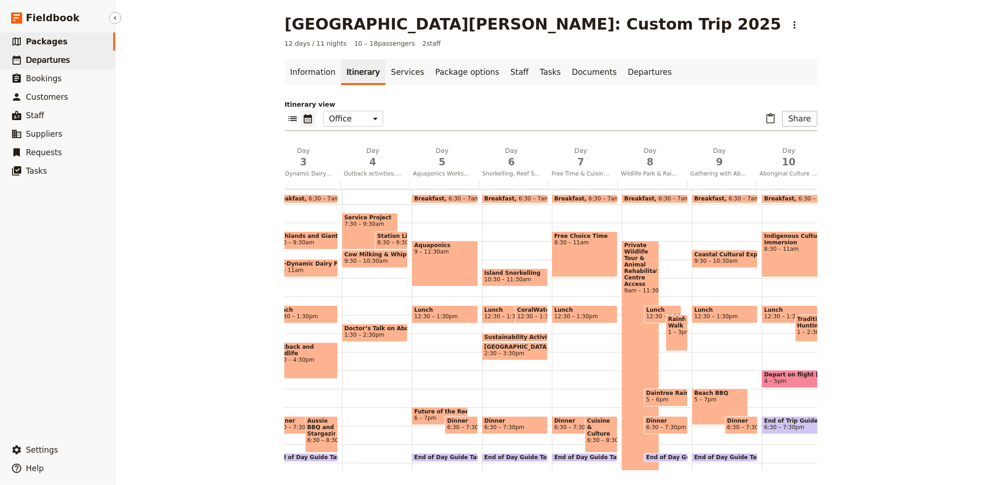
click at [57, 57] on span "Departures" at bounding box center [48, 59] width 44 height 9
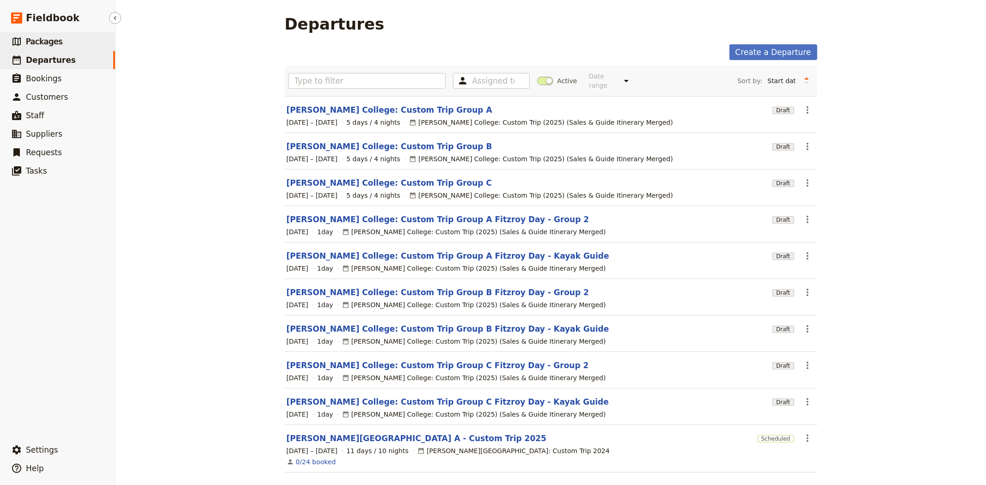
click at [52, 37] on span "Packages" at bounding box center [44, 41] width 37 height 9
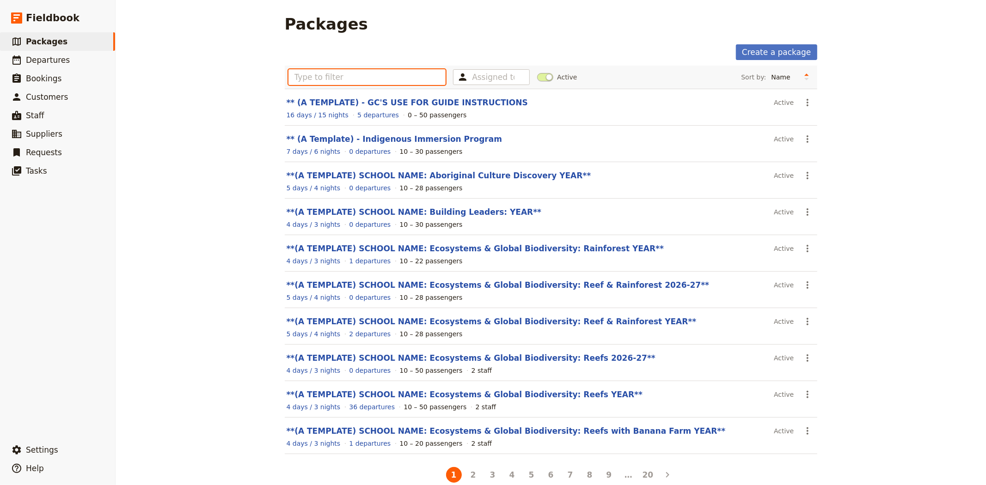
click at [350, 76] on input "text" at bounding box center [368, 77] width 158 height 16
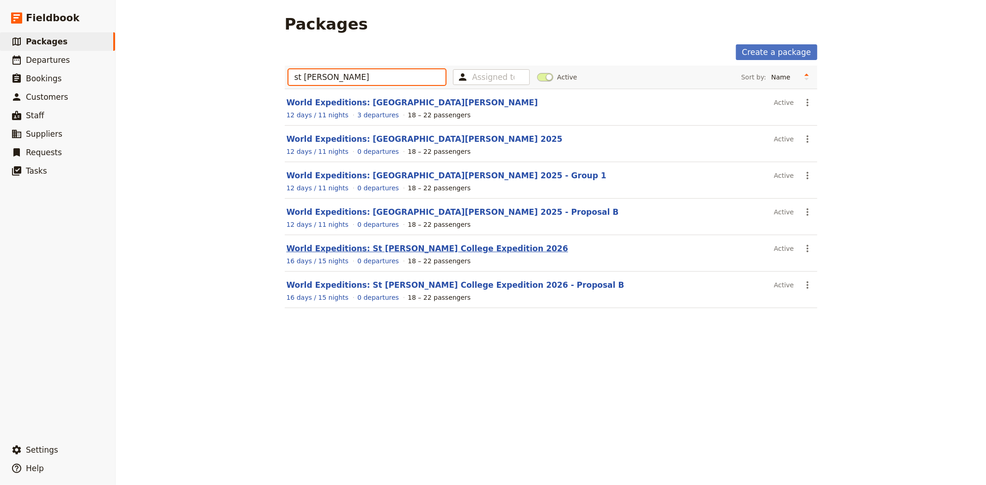
type input "st leo"
click at [468, 248] on link "World Expeditions: St Leonard's College Expedition 2026" at bounding box center [428, 248] width 282 height 9
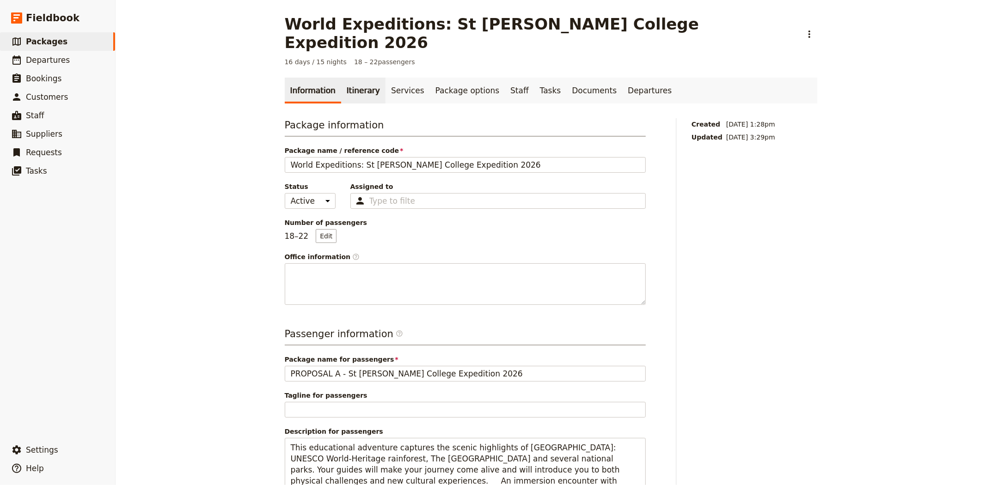
click at [358, 78] on link "Itinerary" at bounding box center [363, 91] width 44 height 26
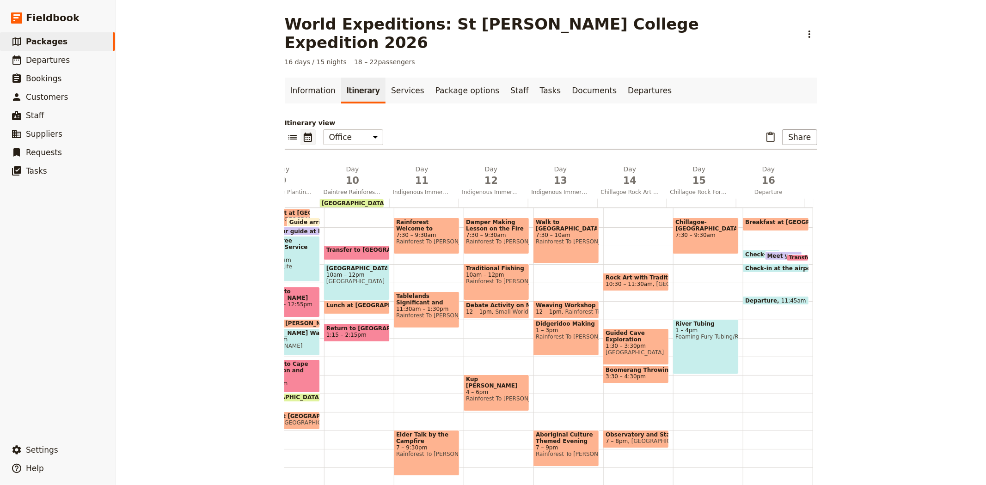
scroll to position [111, 0]
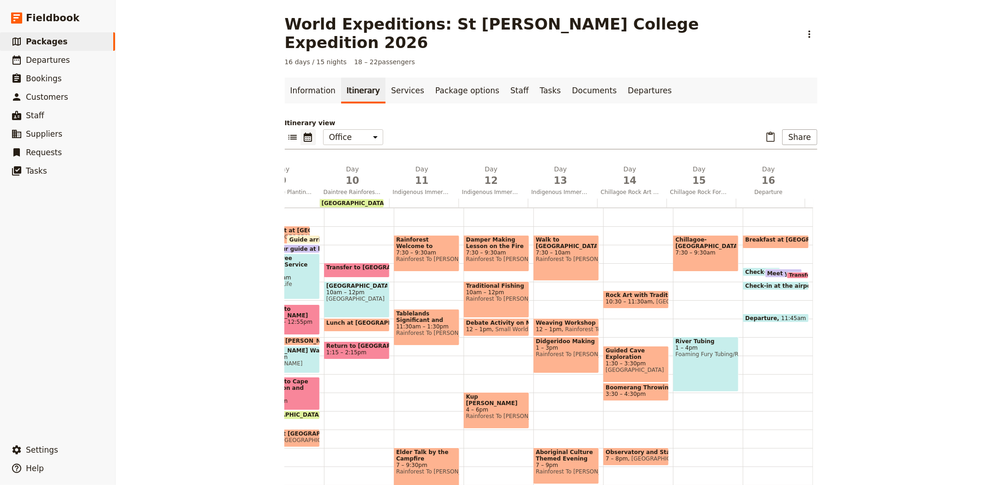
click at [426, 237] on span "Rainforest Welcome to Country" at bounding box center [426, 243] width 61 height 13
select select "11"
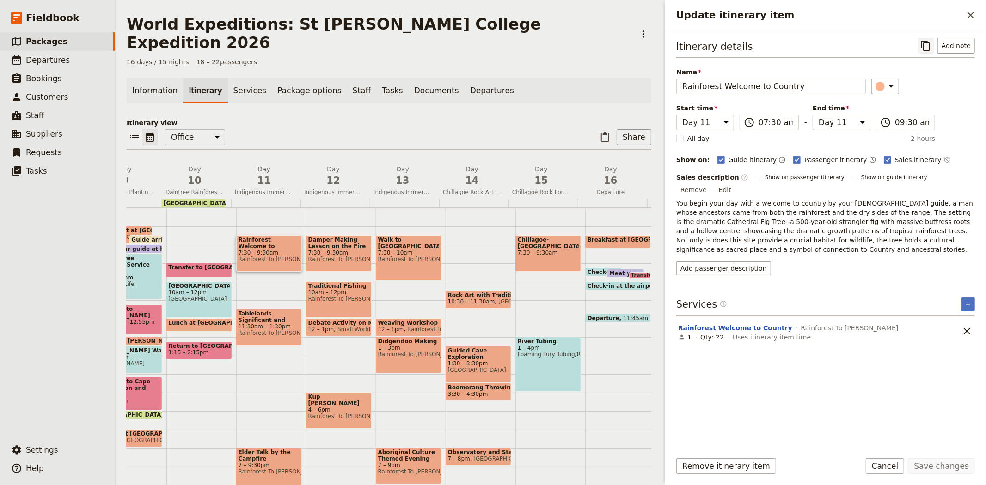
click at [931, 49] on icon "Copy itinerary item" at bounding box center [926, 45] width 11 height 11
click at [265, 330] on span "Rainforest To [PERSON_NAME]" at bounding box center [269, 333] width 61 height 6
select select "11"
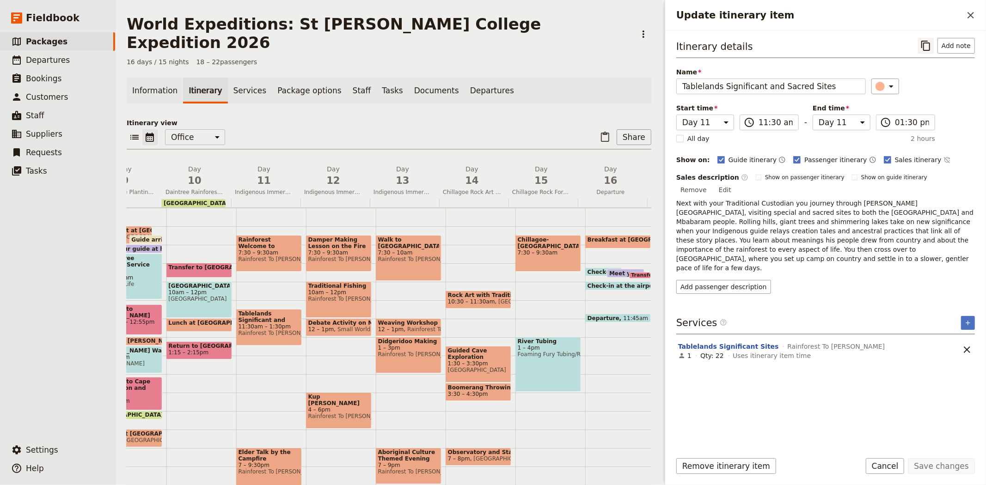
click at [926, 38] on button "​" at bounding box center [926, 46] width 16 height 16
click at [276, 462] on span "7 – 9:30pm" at bounding box center [269, 465] width 61 height 6
select select "11"
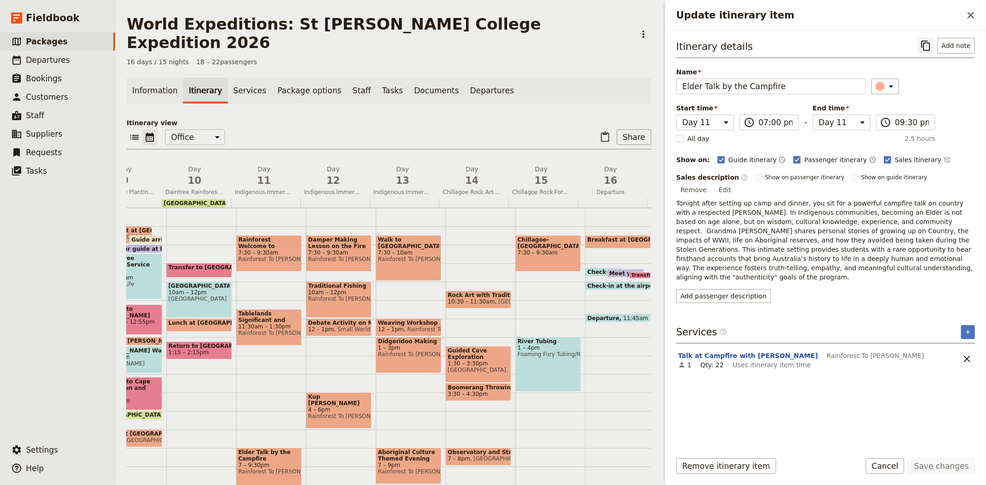
click at [927, 50] on icon "Copy itinerary item" at bounding box center [925, 46] width 9 height 10
click at [266, 174] on span "11" at bounding box center [264, 181] width 58 height 14
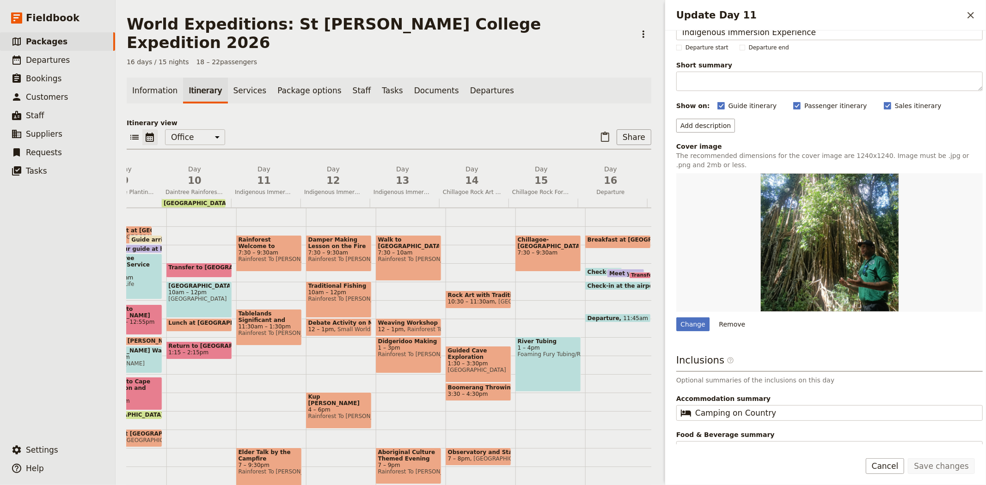
scroll to position [38, 0]
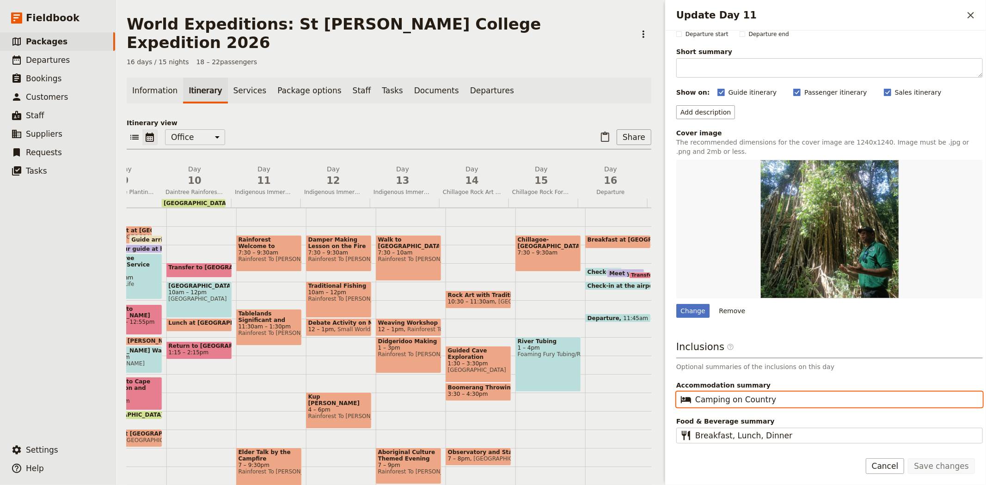
drag, startPoint x: 779, startPoint y: 399, endPoint x: 663, endPoint y: 395, distance: 115.6
click at [663, 395] on div "Update Day 11 ​ Day title Indigenous Immersion Experience Departure start Depar…" at bounding box center [825, 242] width 324 height 485
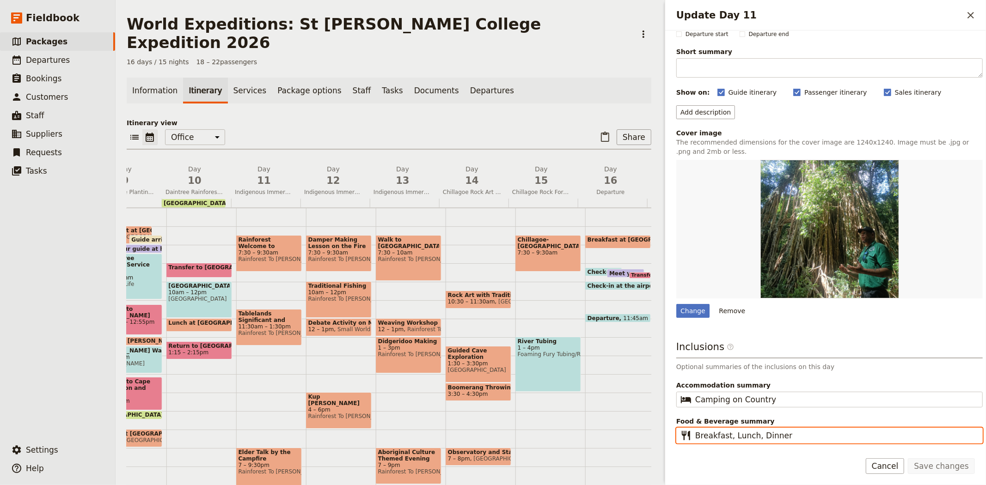
drag, startPoint x: 801, startPoint y: 435, endPoint x: 653, endPoint y: 433, distance: 148.0
click at [653, 433] on div "World Expeditions: St Leonard's College Expedition 2026 ​ 16 days / 15 nights 1…" at bounding box center [551, 242] width 871 height 485
click at [331, 250] on span "7:30 – 9:30am" at bounding box center [338, 253] width 61 height 6
select select "12"
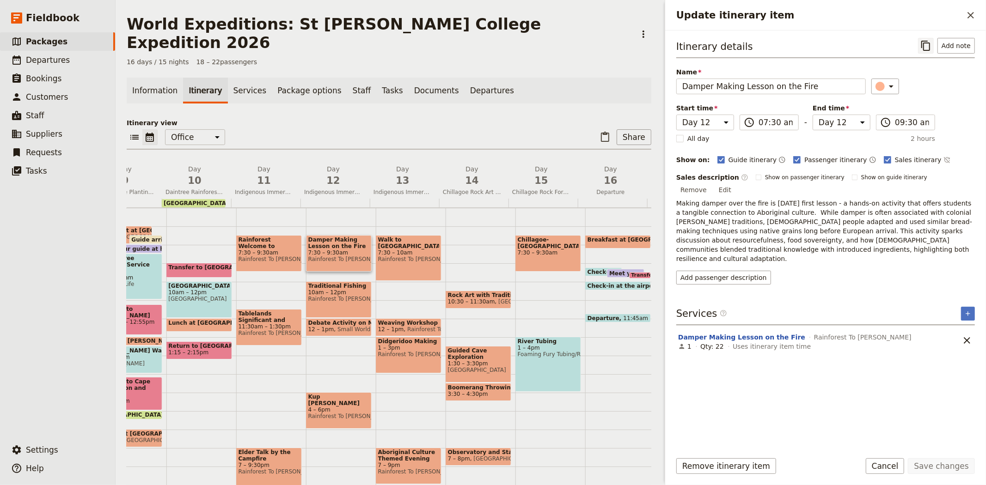
click at [927, 49] on icon "Copy itinerary item" at bounding box center [926, 45] width 11 height 11
click at [325, 290] on div "Traditional Fishing 10am – 12pm Rainforest To [PERSON_NAME]" at bounding box center [339, 300] width 66 height 37
select select "12"
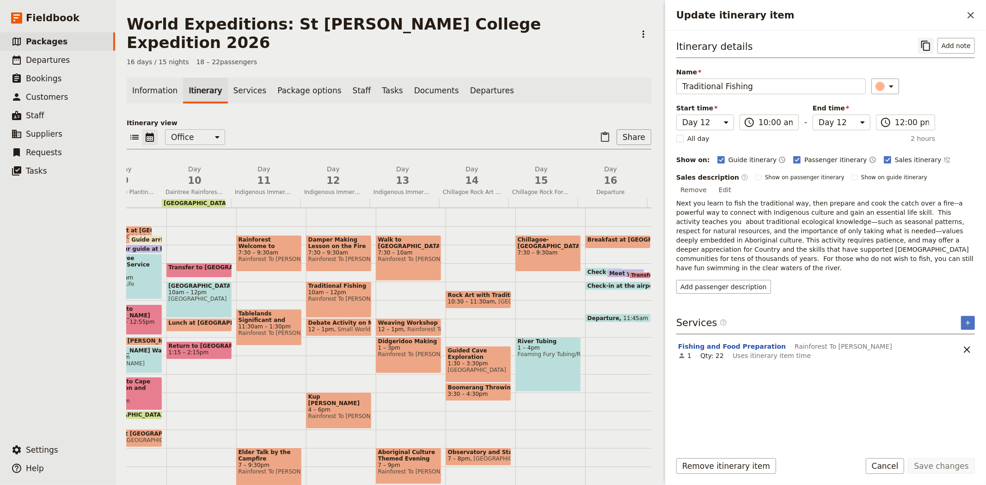
click at [925, 49] on icon "Copy itinerary item" at bounding box center [925, 46] width 9 height 10
click at [336, 326] on span "Small World Journeys" at bounding box center [365, 329] width 62 height 6
select select "12"
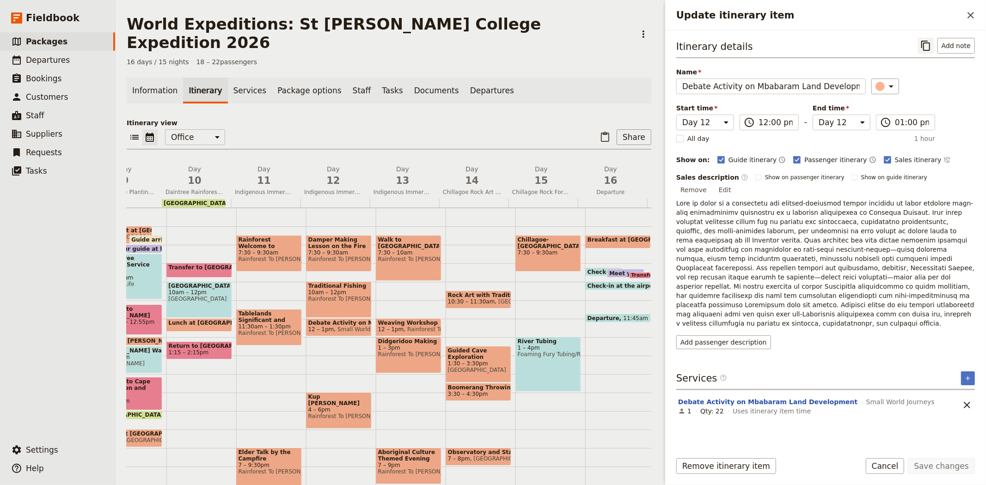
click at [927, 44] on icon "Copy itinerary item" at bounding box center [926, 45] width 11 height 11
click at [326, 320] on span "Debate Activity on Mbabaram Land Development" at bounding box center [338, 323] width 61 height 6
select select "12"
click at [343, 413] on span "Rainforest To [PERSON_NAME]" at bounding box center [338, 416] width 61 height 6
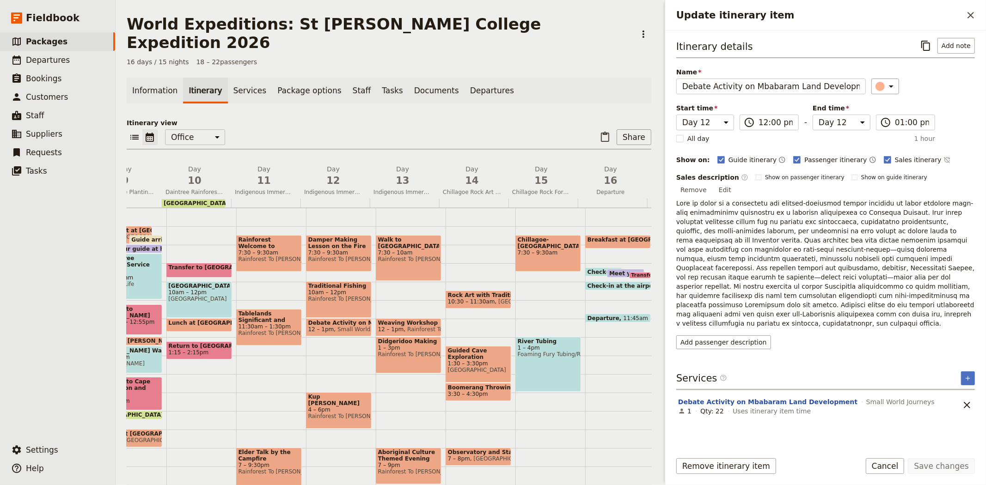
select select "12"
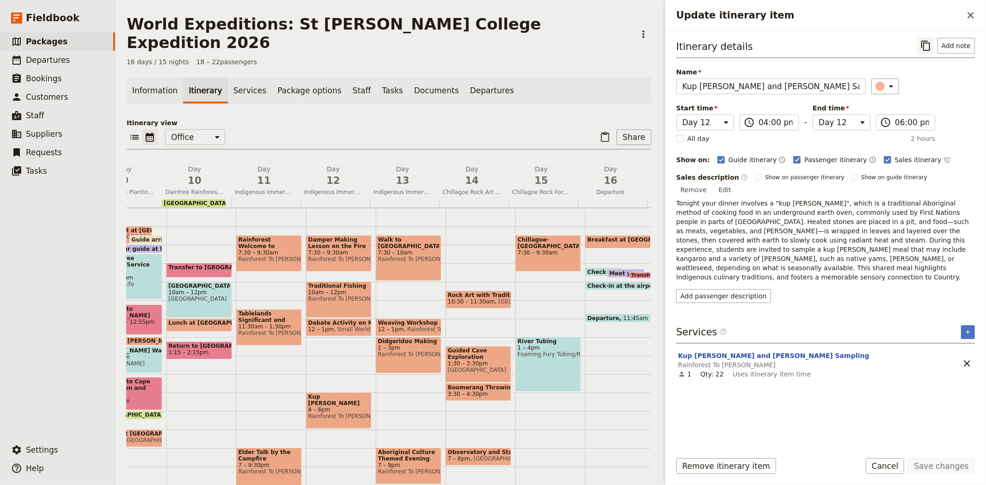
click at [931, 42] on icon "Copy itinerary item" at bounding box center [926, 45] width 11 height 11
click at [401, 256] on span "Rainforest To [PERSON_NAME]" at bounding box center [408, 259] width 61 height 6
select select "13"
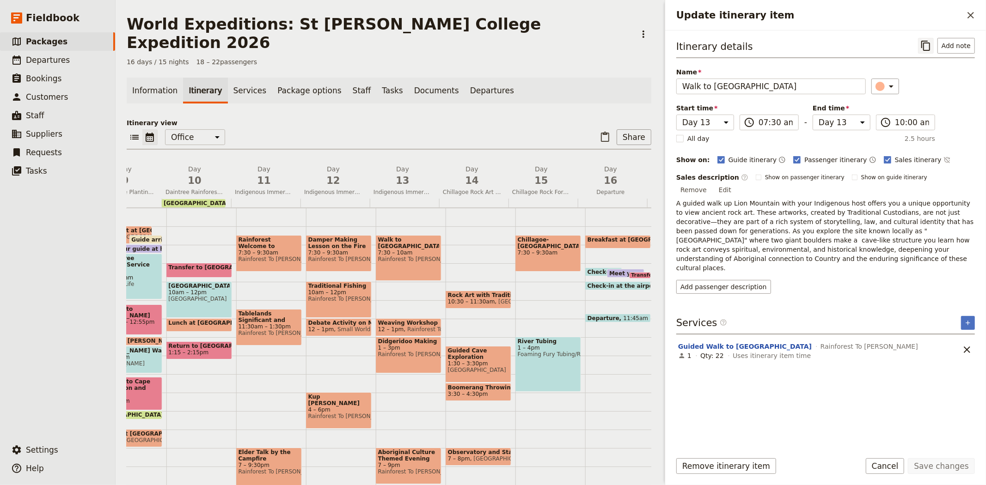
click at [927, 48] on icon "Copy itinerary item" at bounding box center [926, 45] width 11 height 11
click at [404, 326] on span "Rainforest To [PERSON_NAME]" at bounding box center [447, 329] width 87 height 6
select select "13"
click at [927, 50] on icon "Copy itinerary item" at bounding box center [925, 46] width 9 height 10
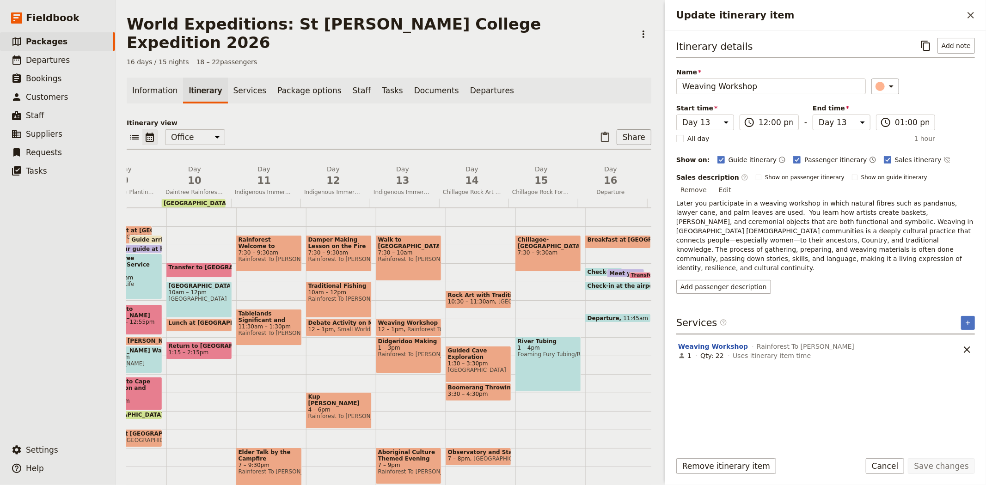
click at [408, 345] on div "Didgeridoo Making 1 – 3pm Rainforest To Bush" at bounding box center [409, 355] width 66 height 37
select select "13"
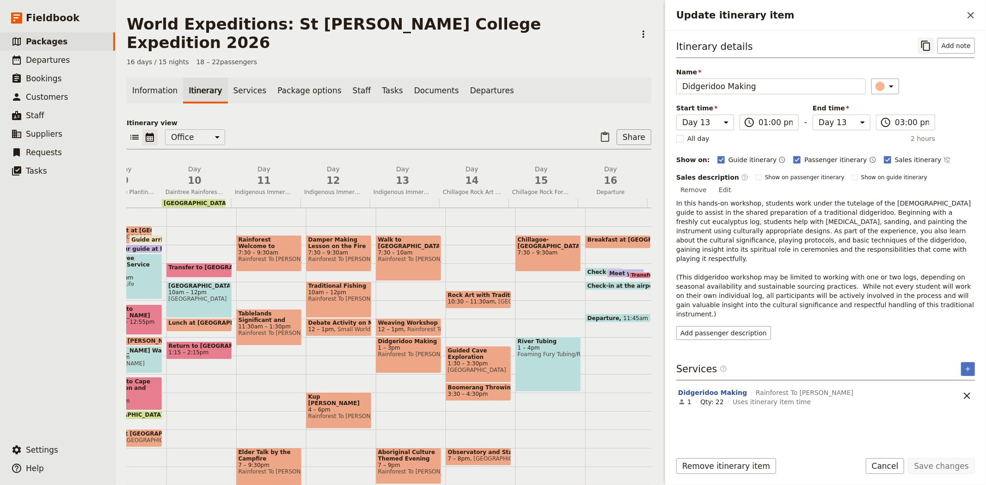
click at [927, 48] on icon "Copy itinerary item" at bounding box center [926, 45] width 11 height 11
click at [471, 292] on span "Rock Art with Traditional Custodian" at bounding box center [478, 295] width 61 height 6
select select "14"
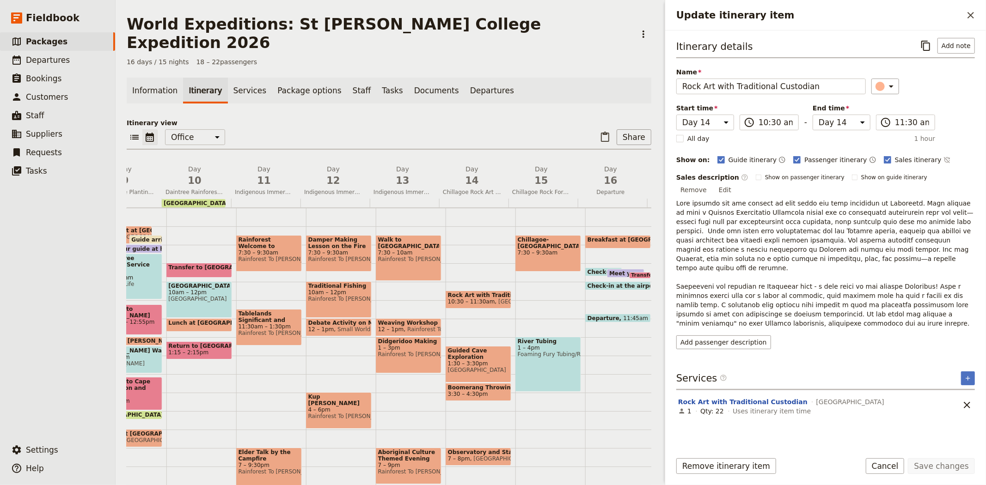
click at [387, 344] on div "Didgeridoo Making 1 – 3pm Rainforest To Bush" at bounding box center [409, 355] width 66 height 37
select select "13"
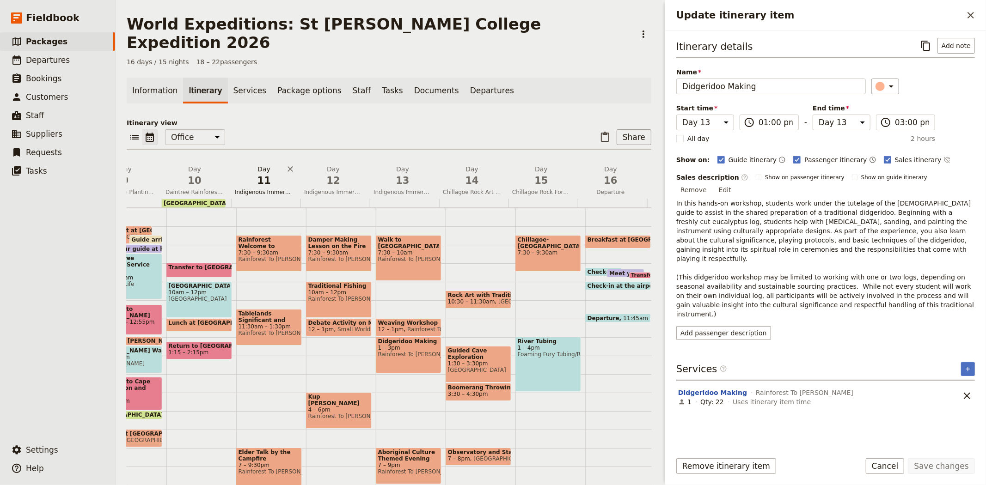
click at [259, 174] on span "11" at bounding box center [264, 181] width 58 height 14
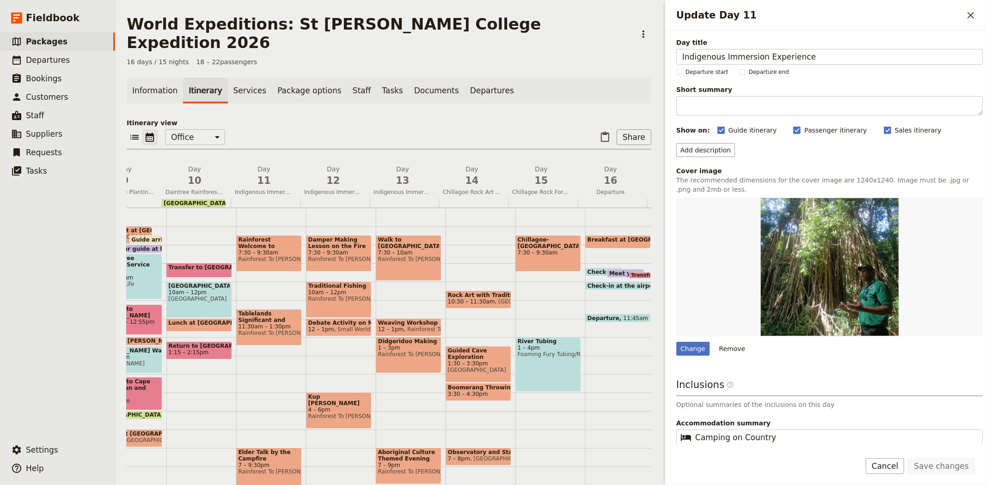
drag, startPoint x: 829, startPoint y: 53, endPoint x: 665, endPoint y: 45, distance: 164.3
click at [665, 45] on div "Day title Indigenous Immersion Experience Departure start Departure end Short s…" at bounding box center [825, 238] width 321 height 414
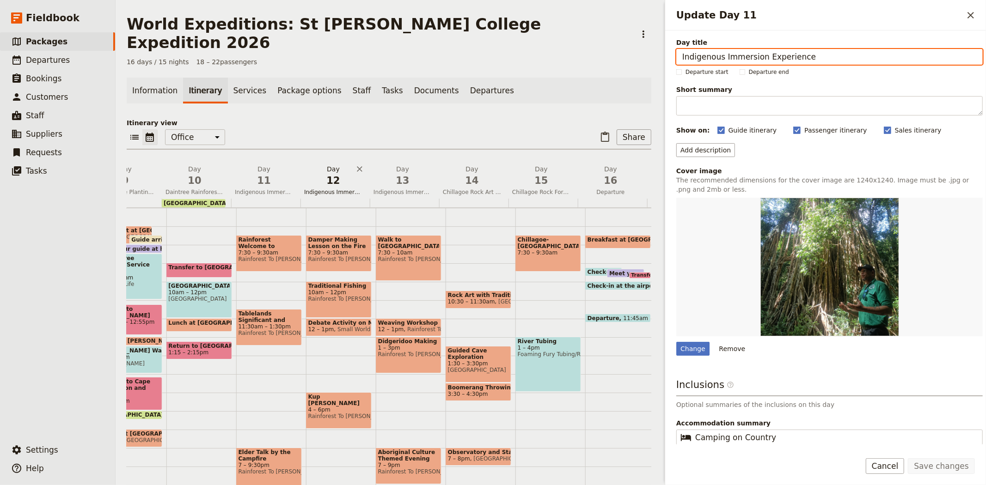
click at [334, 174] on span "12" at bounding box center [333, 181] width 58 height 14
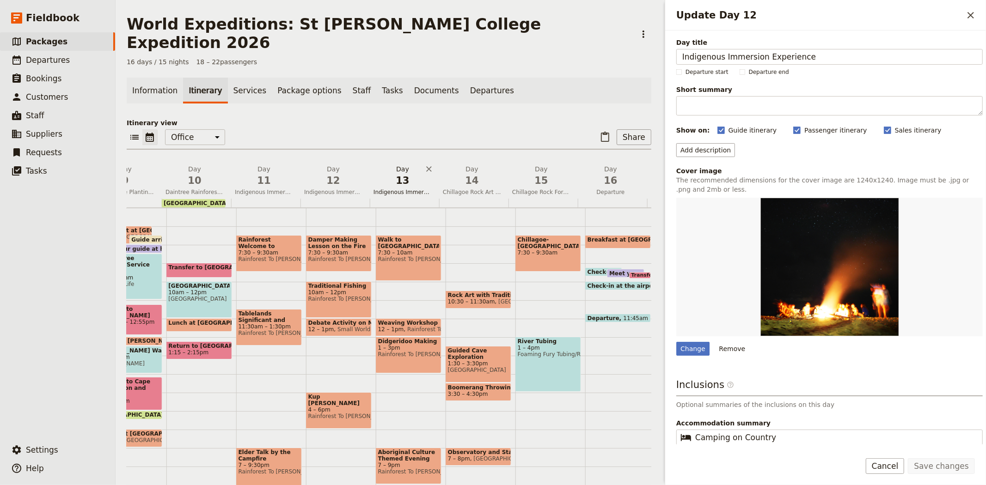
click at [400, 178] on button "Day 13 Indigenous Immersion Experience" at bounding box center [404, 182] width 69 height 34
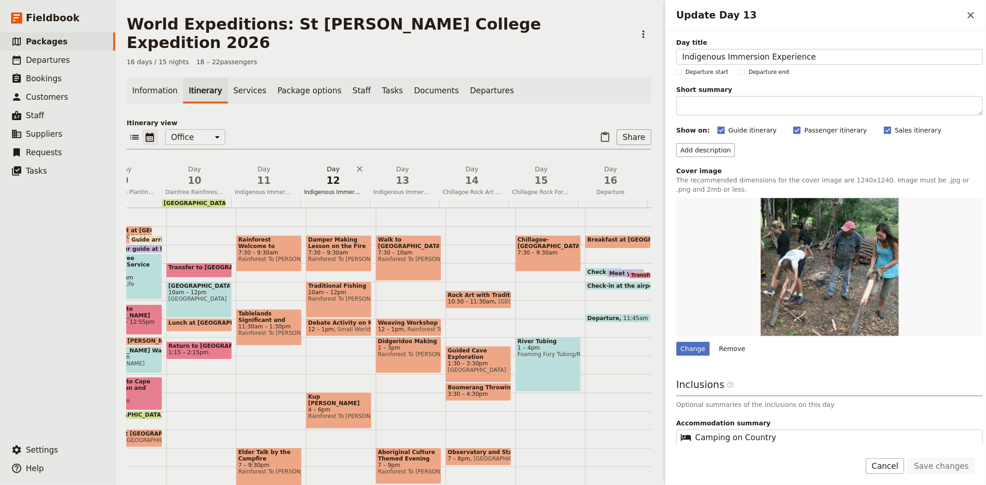
click at [335, 189] on span "Indigenous Immersion Experience" at bounding box center [334, 192] width 66 height 7
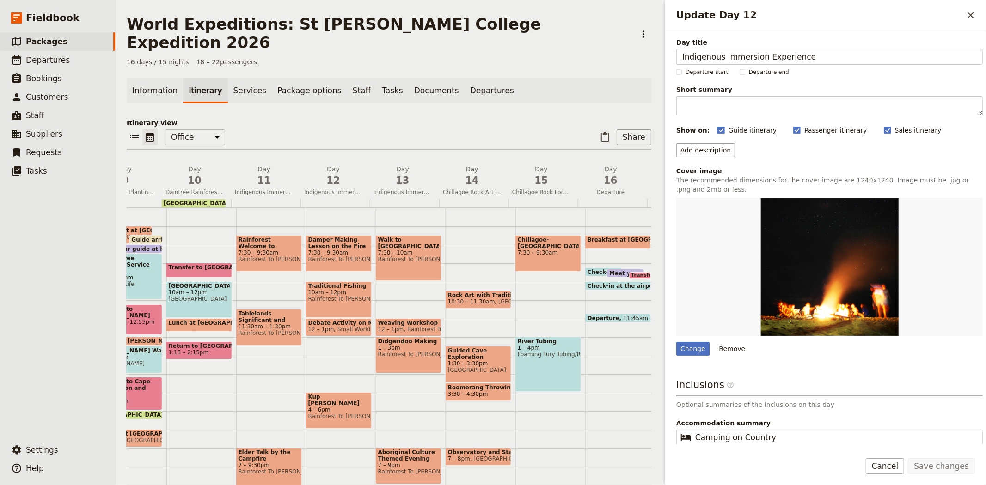
drag, startPoint x: 817, startPoint y: 54, endPoint x: 634, endPoint y: 57, distance: 182.2
click at [634, 57] on div "World Expeditions: St Leonard's College Expedition 2026 ​ 16 days / 15 nights 1…" at bounding box center [551, 242] width 871 height 485
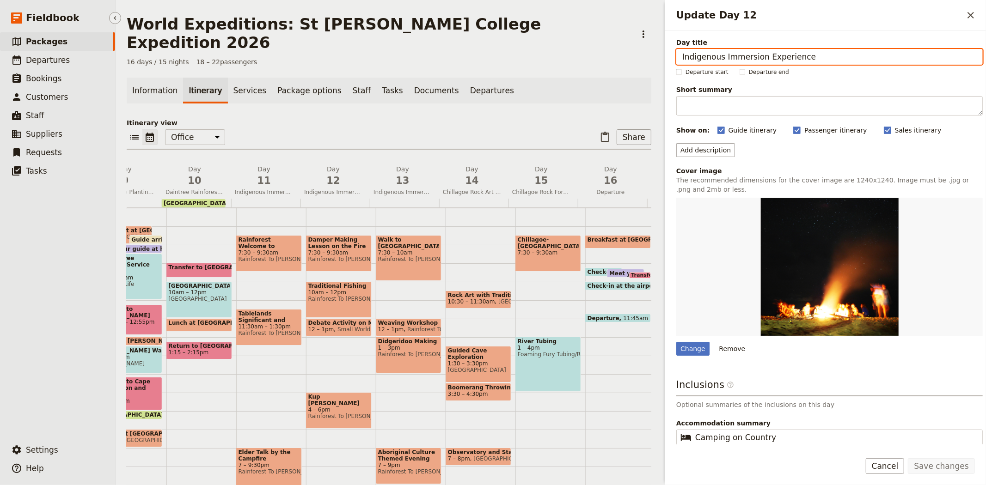
click at [59, 37] on link "​ Packages" at bounding box center [57, 41] width 115 height 18
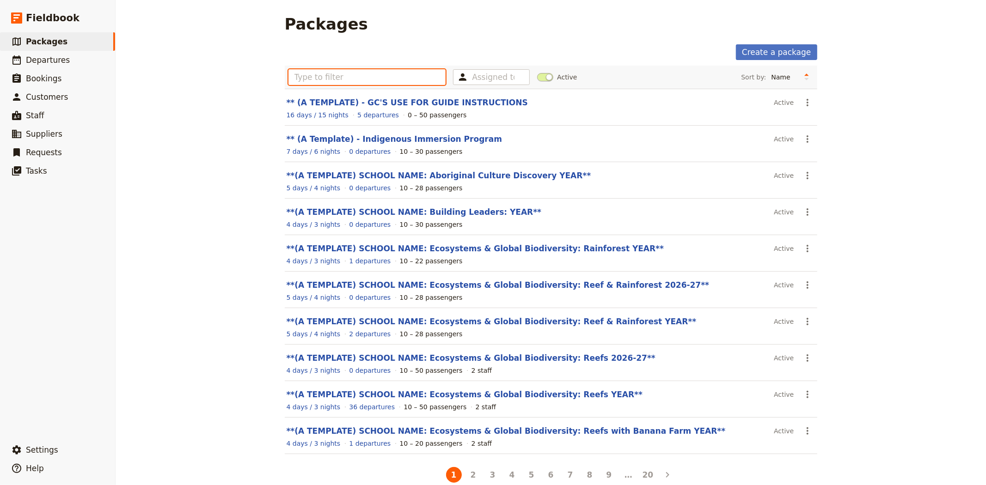
click at [347, 77] on input "text" at bounding box center [368, 77] width 158 height 16
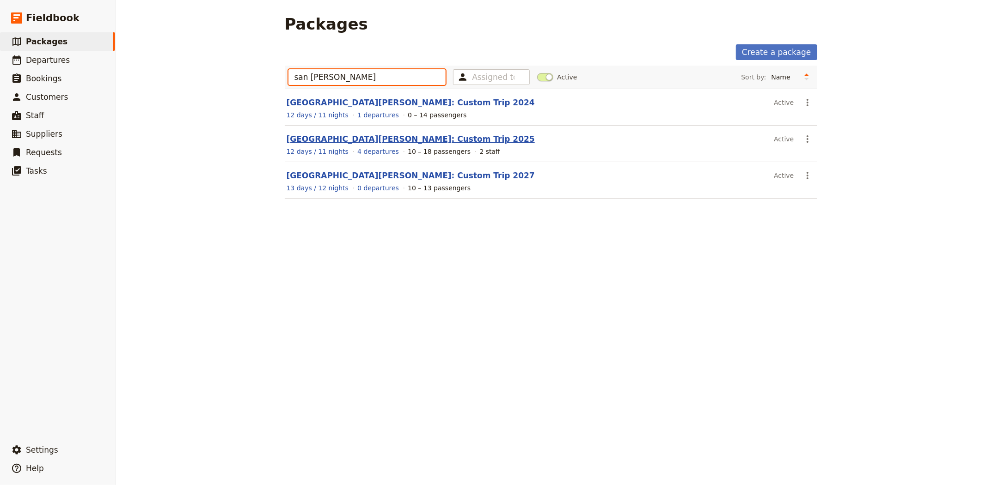
type input "san jose"
click at [395, 138] on link "[GEOGRAPHIC_DATA][PERSON_NAME]: Custom Trip 2025" at bounding box center [411, 139] width 248 height 9
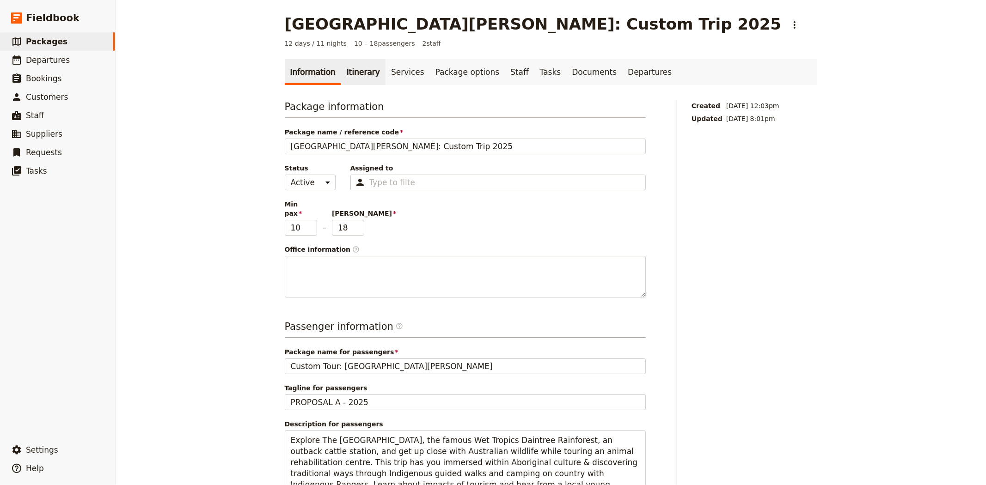
click at [352, 69] on link "Itinerary" at bounding box center [363, 72] width 44 height 26
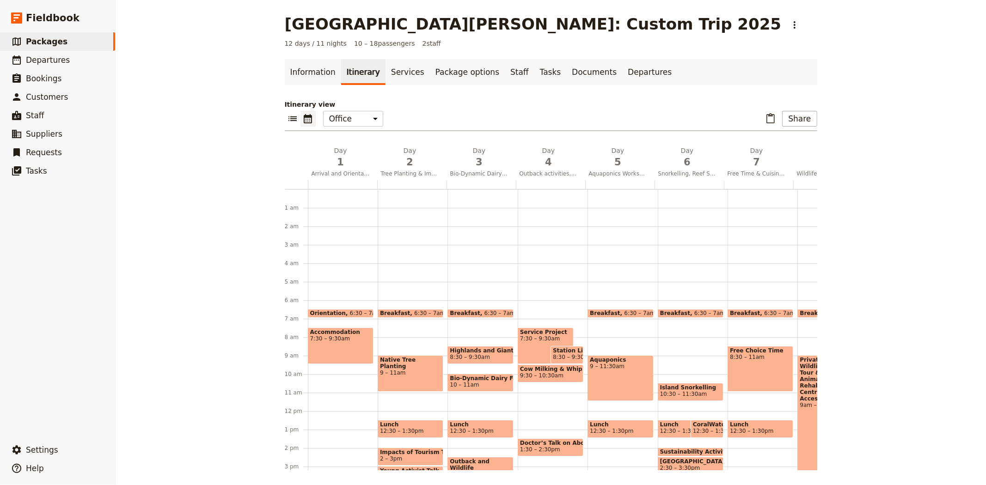
scroll to position [111, 0]
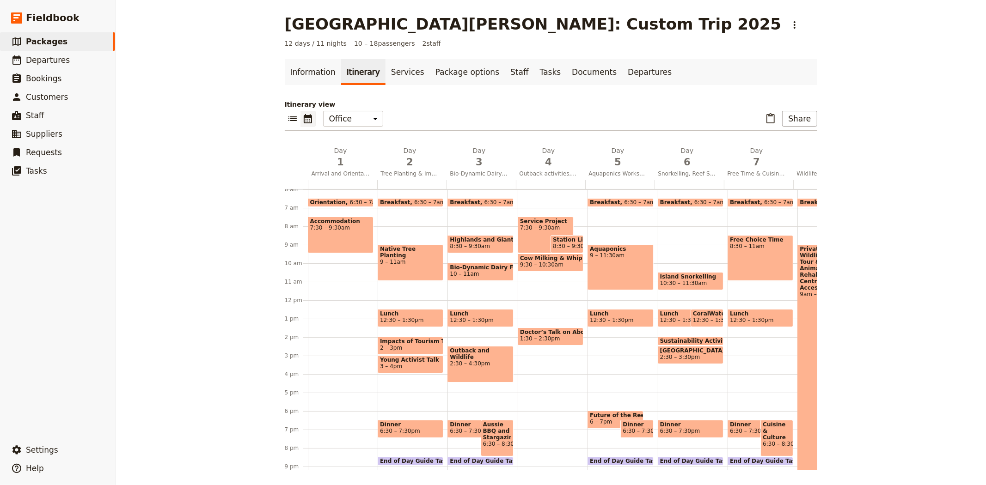
click at [463, 362] on div "Outback and Wildlife 2:30 – 4:30pm" at bounding box center [481, 364] width 66 height 37
select select "3"
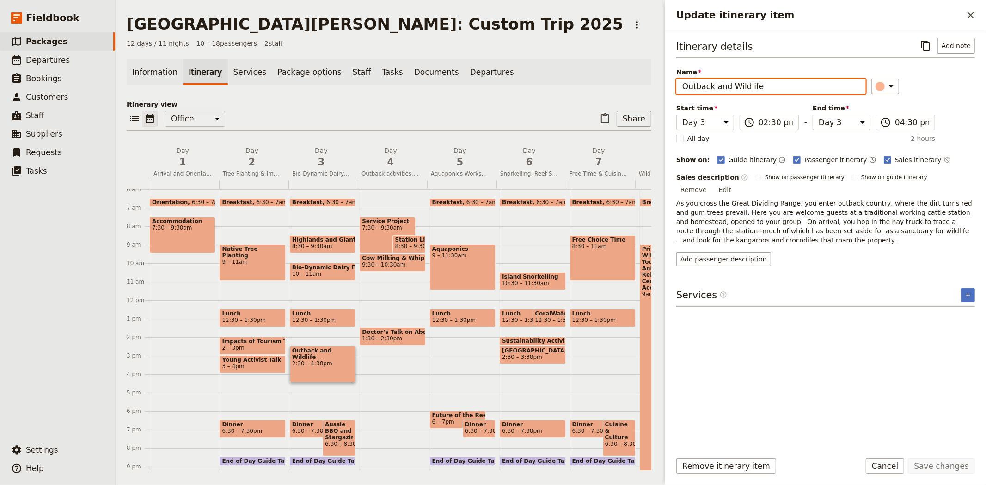
drag, startPoint x: 764, startPoint y: 84, endPoint x: 663, endPoint y: 85, distance: 101.7
click at [663, 85] on div "Update itinerary item ​ Itinerary details ​ Add note Name Outback and Wildlife …" at bounding box center [825, 242] width 324 height 485
click at [890, 338] on div "Itinerary details ​ Add note Name Outback and Wildlife ​ Start time Day 1 Day 2…" at bounding box center [825, 241] width 299 height 406
click at [927, 47] on icon "Copy itinerary item" at bounding box center [926, 45] width 11 height 11
click at [339, 435] on span "Aussie BBQ and Stargazing" at bounding box center [339, 431] width 28 height 19
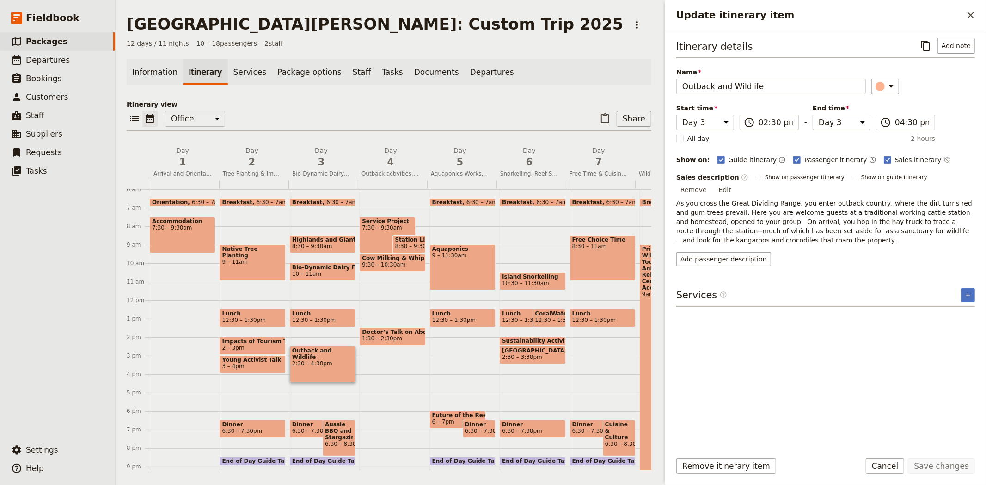
select select "3"
click at [930, 49] on icon "Copy itinerary item" at bounding box center [926, 45] width 11 height 11
click at [332, 237] on span "Highlands and Giant Trees" at bounding box center [322, 240] width 61 height 6
select select "3"
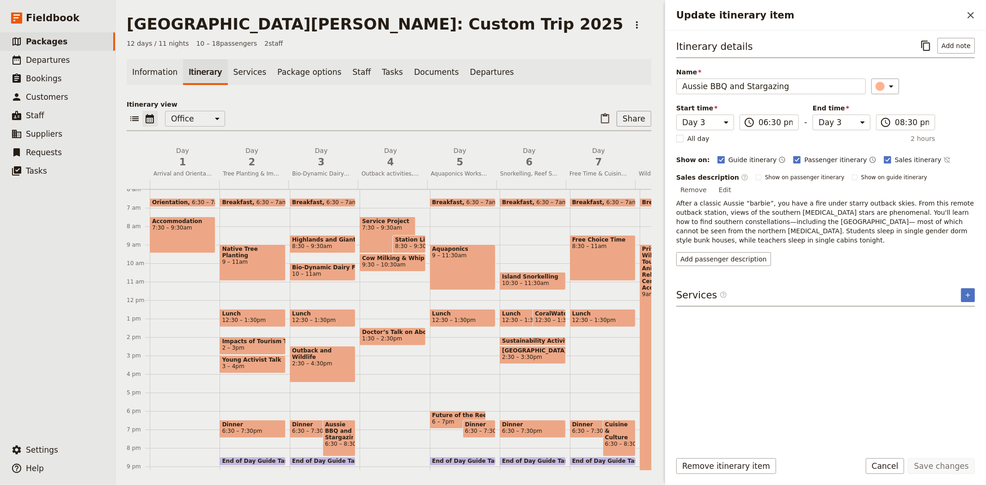
select select "3"
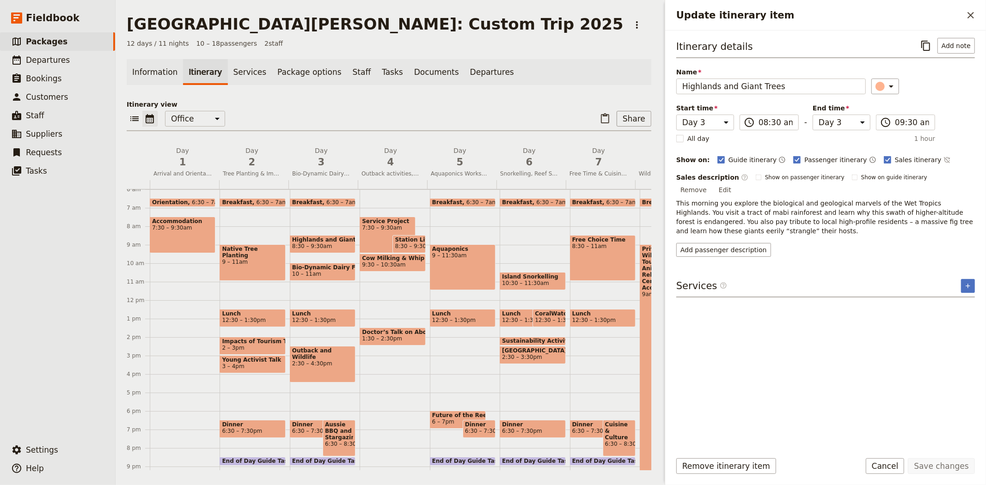
click at [319, 268] on span "Bio-Dynamic Dairy Farm and Making Butter" at bounding box center [322, 267] width 61 height 6
select select "3"
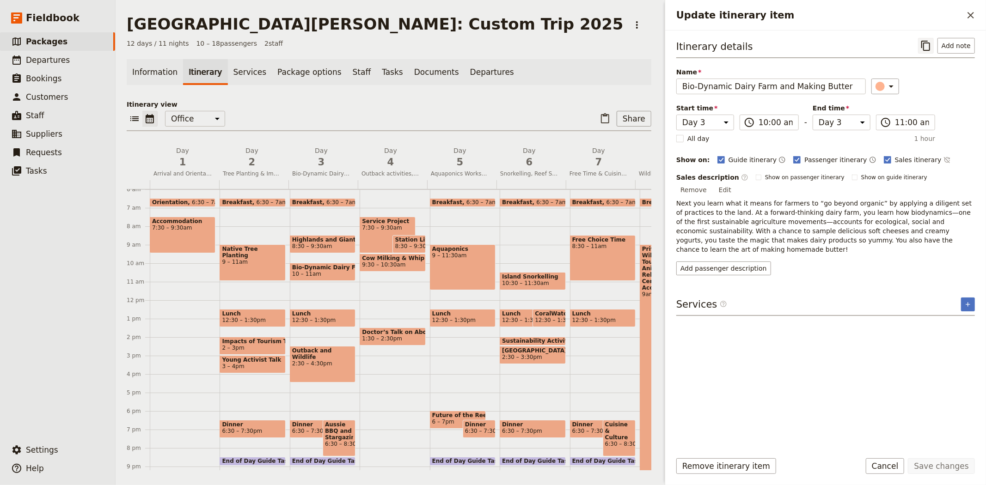
click at [930, 43] on icon "Copy itinerary item" at bounding box center [925, 46] width 9 height 10
click at [511, 108] on p "Itinerary view" at bounding box center [389, 104] width 525 height 9
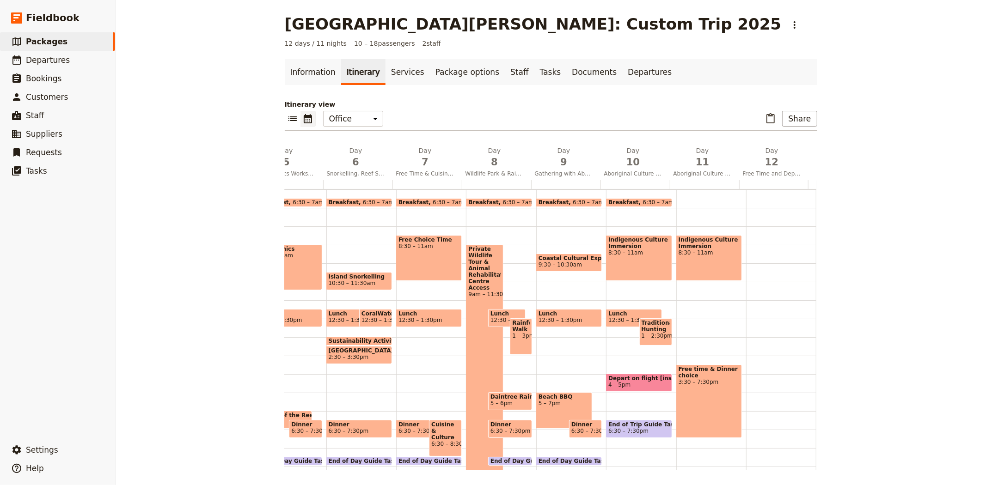
scroll to position [0, 335]
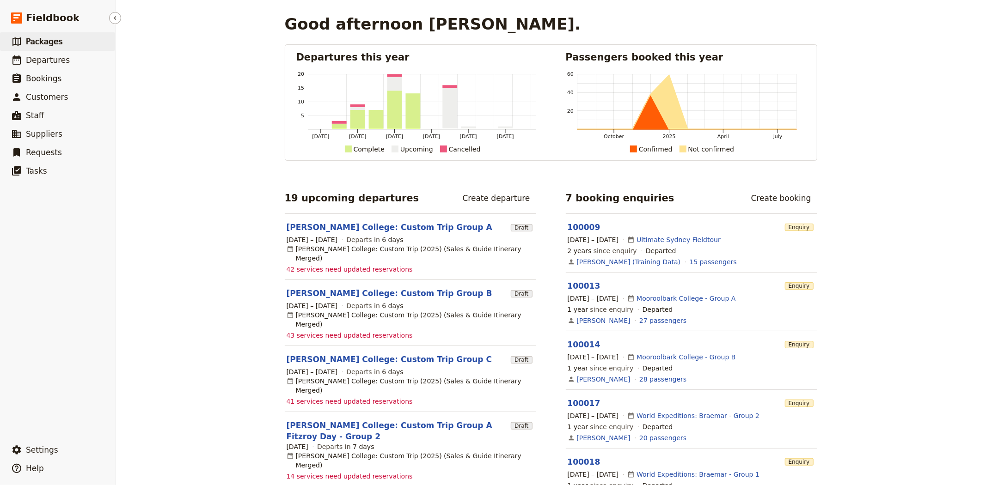
click at [70, 36] on link "​ Packages" at bounding box center [57, 41] width 115 height 18
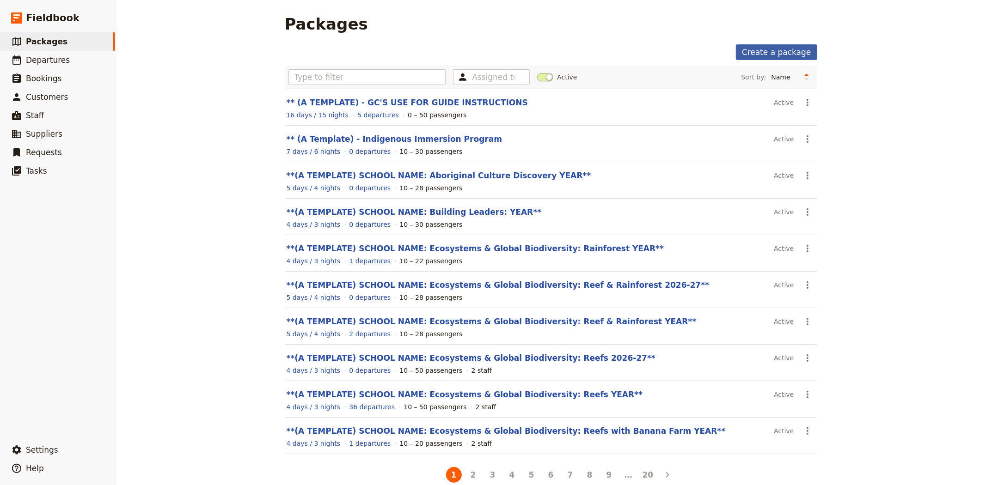
click at [772, 53] on link "Create a package" at bounding box center [776, 52] width 81 height 16
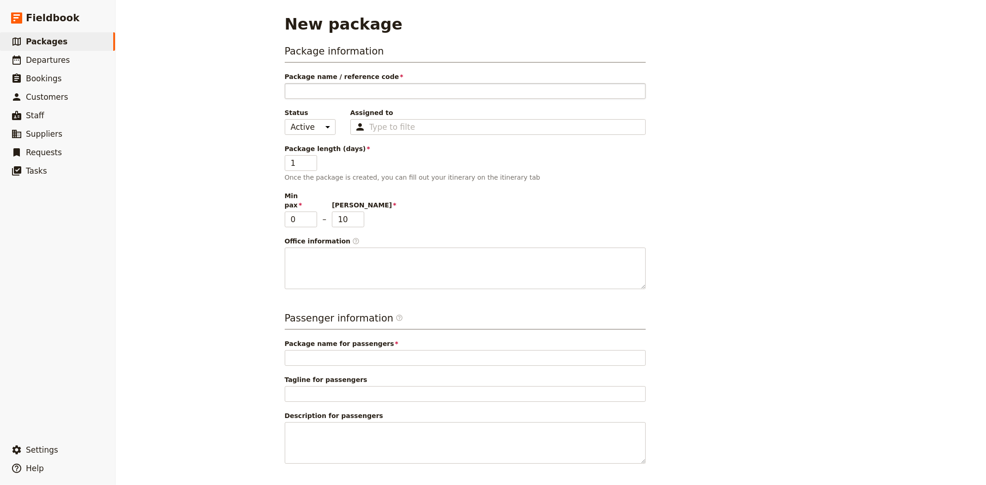
type input "[GEOGRAPHIC_DATA][PERSON_NAME]: Custom Trip 2025"
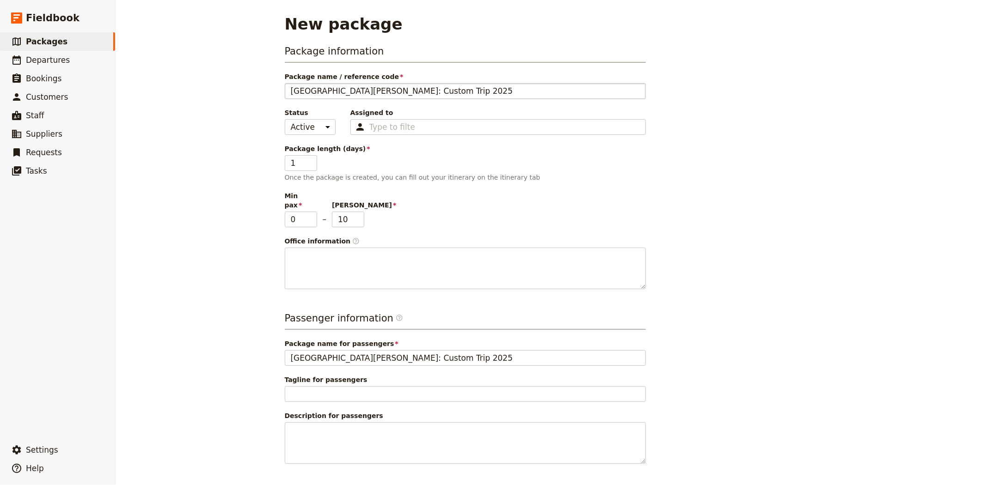
type input "[GEOGRAPHIC_DATA][PERSON_NAME]: Custom Trip 20257"
type input "[GEOGRAPHIC_DATA][PERSON_NAME]: Custom Trip 2025"
type input "[GEOGRAPHIC_DATA][PERSON_NAME]: Custom Trip 202"
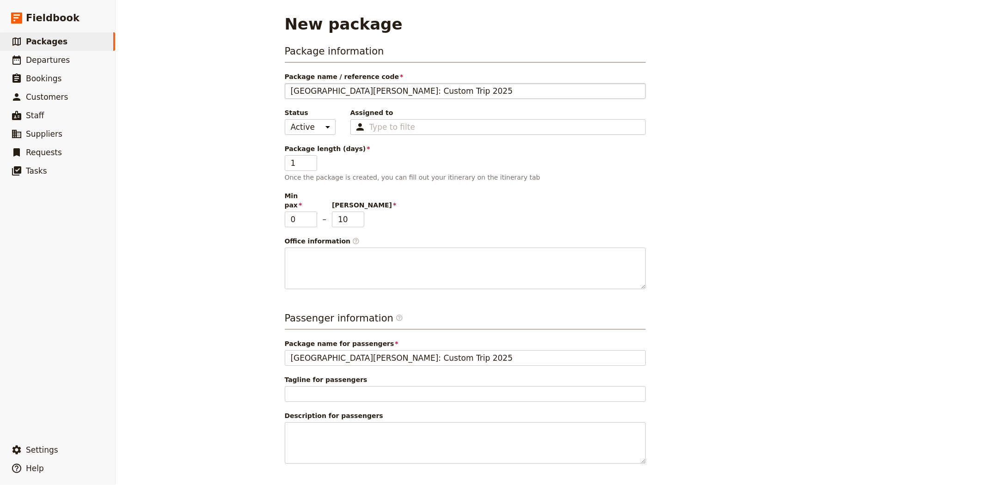
type input "[GEOGRAPHIC_DATA][PERSON_NAME]: Custom Trip 202"
type input "[GEOGRAPHIC_DATA][PERSON_NAME]: Custom Trip 2027"
click at [162, 334] on div "New package Package information Package name / reference code [GEOGRAPHIC_DATA]…" at bounding box center [551, 242] width 871 height 485
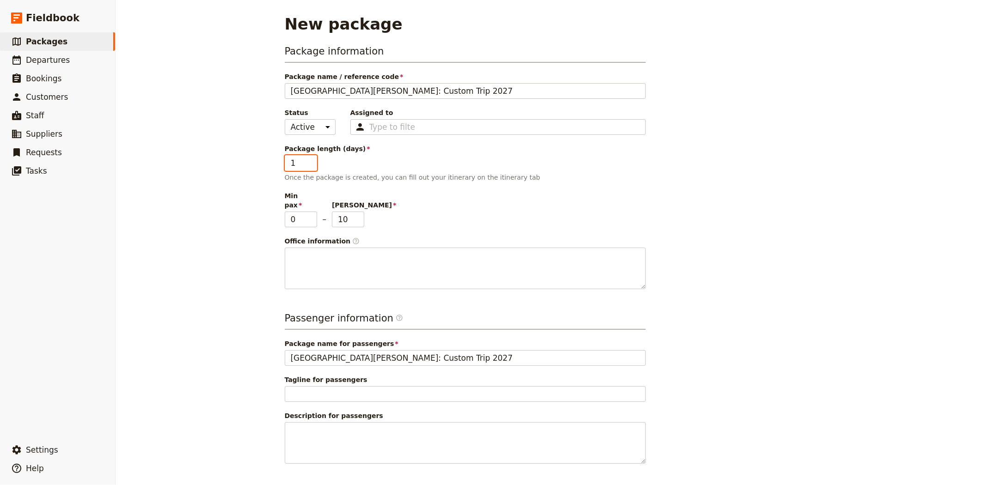
drag, startPoint x: 297, startPoint y: 164, endPoint x: 253, endPoint y: 164, distance: 43.9
click at [253, 164] on div "New package Package information Package name / reference code [GEOGRAPHIC_DATA]…" at bounding box center [551, 242] width 871 height 485
type input "13"
click at [253, 165] on div "New package Package information Package name / reference code [GEOGRAPHIC_DATA]…" at bounding box center [551, 242] width 871 height 485
drag, startPoint x: 342, startPoint y: 211, endPoint x: 319, endPoint y: 209, distance: 22.7
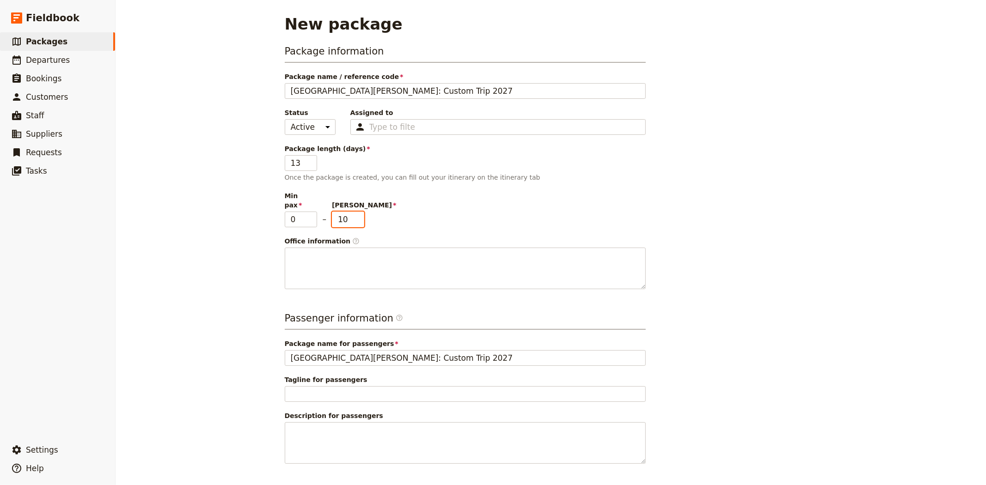
click at [319, 209] on div "Min pax 0 – [PERSON_NAME] 10" at bounding box center [465, 209] width 361 height 36
type input "13"
click at [212, 202] on div "New package Package information Package name / reference code [GEOGRAPHIC_DATA]…" at bounding box center [551, 242] width 871 height 485
drag, startPoint x: 296, startPoint y: 212, endPoint x: 264, endPoint y: 205, distance: 32.6
click at [264, 205] on div "New package Package information Package name / reference code [GEOGRAPHIC_DATA]…" at bounding box center [551, 242] width 871 height 485
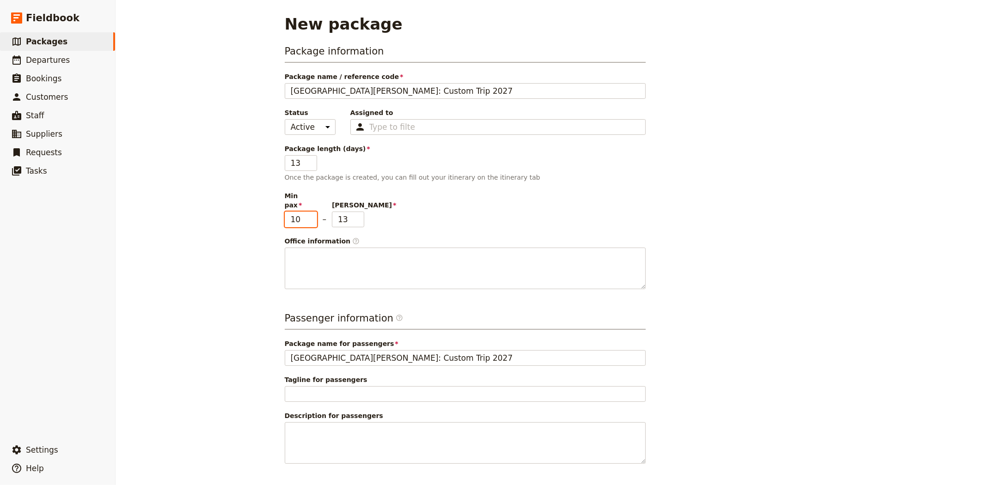
type input "10"
click at [231, 178] on div "New package Package information Package name / reference code [GEOGRAPHIC_DATA]…" at bounding box center [551, 242] width 871 height 485
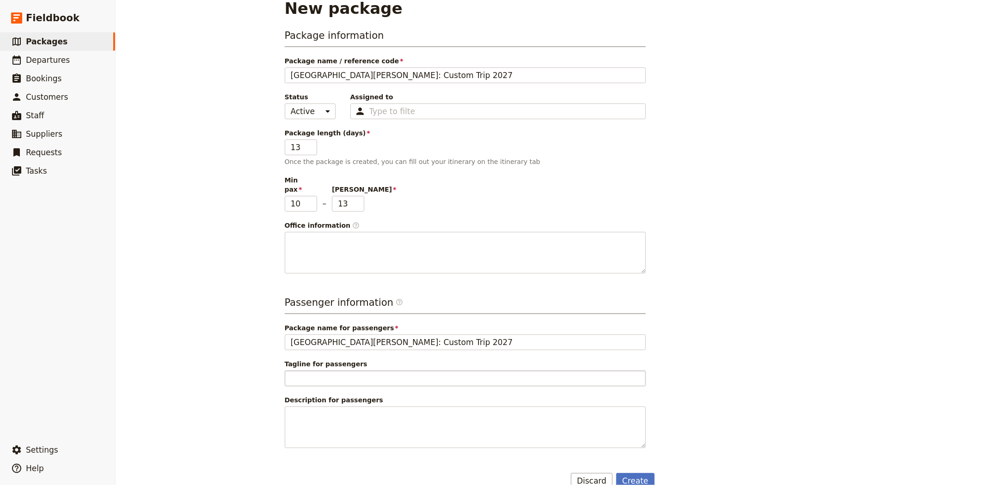
scroll to position [25, 0]
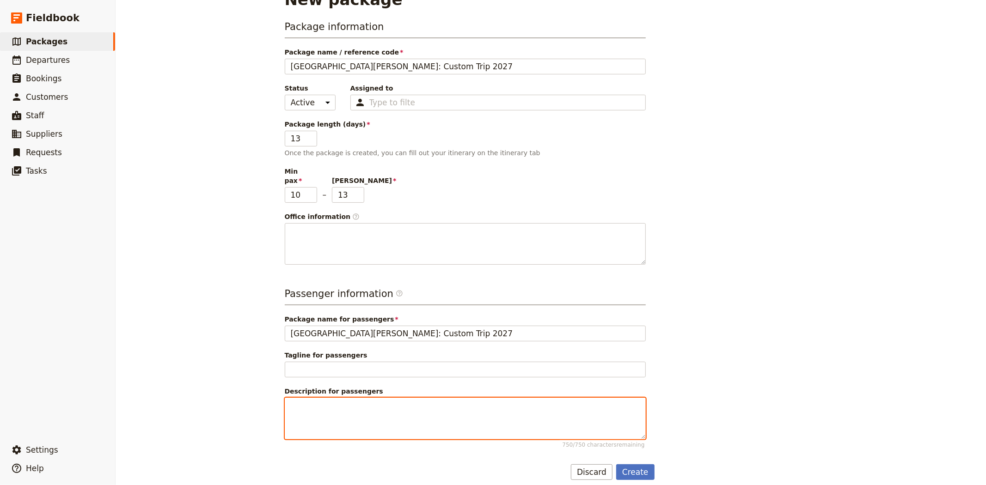
click at [325, 398] on textarea "Description for passengers 750 / 750 characters remaining" at bounding box center [465, 419] width 361 height 42
paste textarea "Explore The [GEOGRAPHIC_DATA], the famous Wet Tropics Daintree Rainforest, an o…"
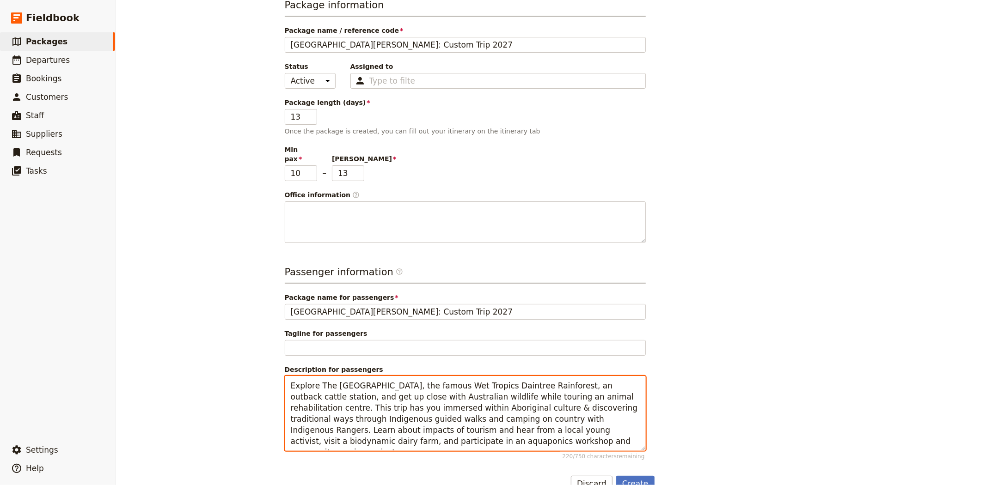
scroll to position [58, 0]
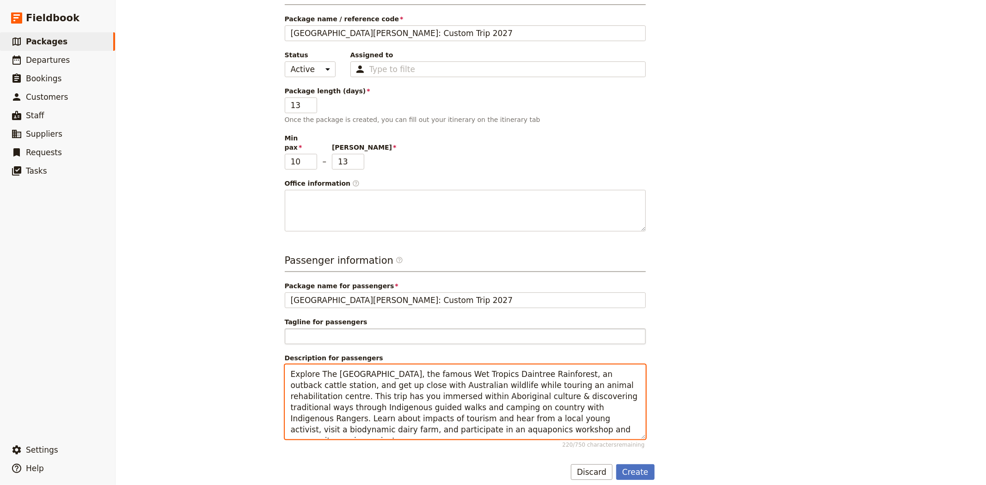
type textarea "Explore The [GEOGRAPHIC_DATA], the famous Wet Tropics Daintree Rainforest, an o…"
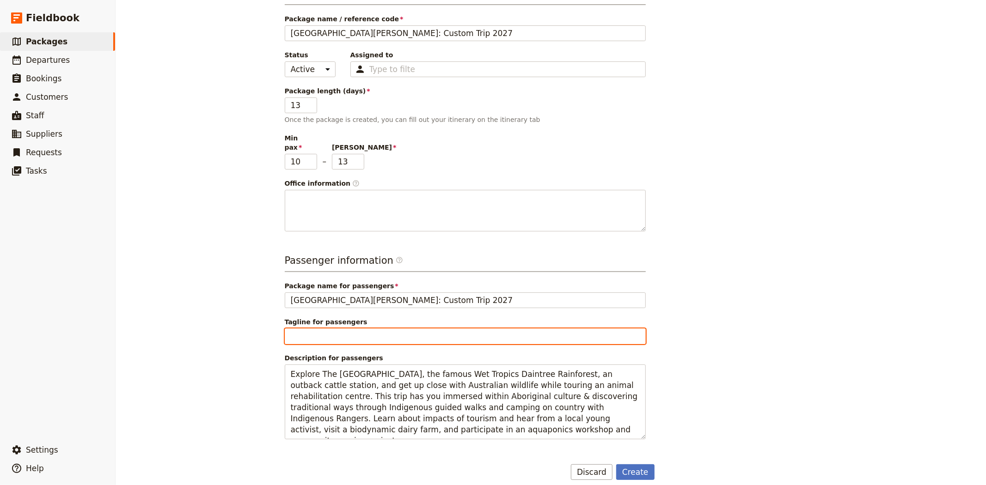
click at [303, 329] on input "Tagline for passengers" at bounding box center [465, 337] width 361 height 16
type input "Proposal A"
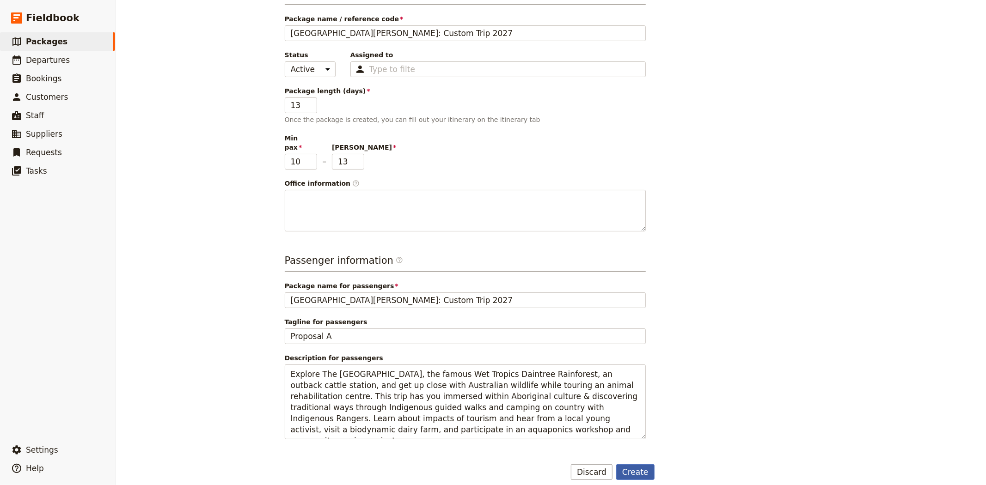
click at [638, 465] on button "Create" at bounding box center [635, 473] width 38 height 16
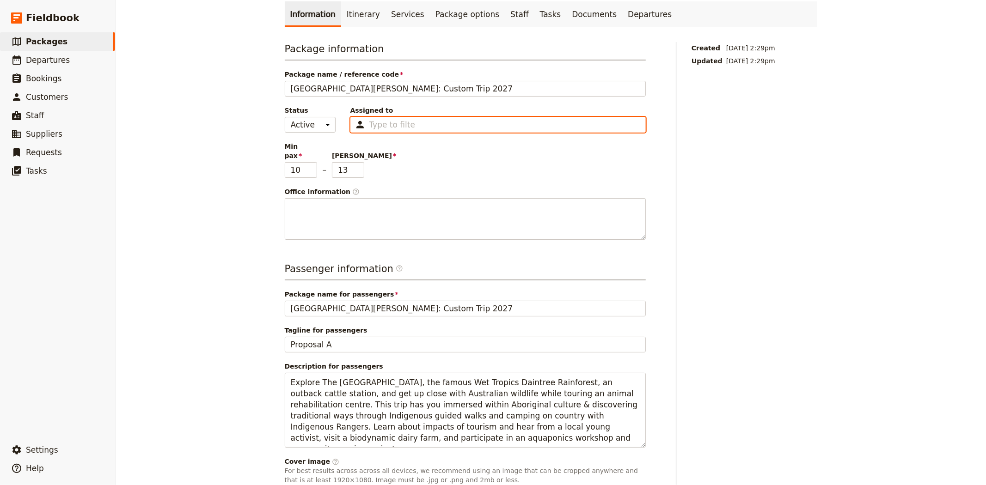
click at [372, 122] on input "Assigned to Type to filter" at bounding box center [391, 124] width 45 height 11
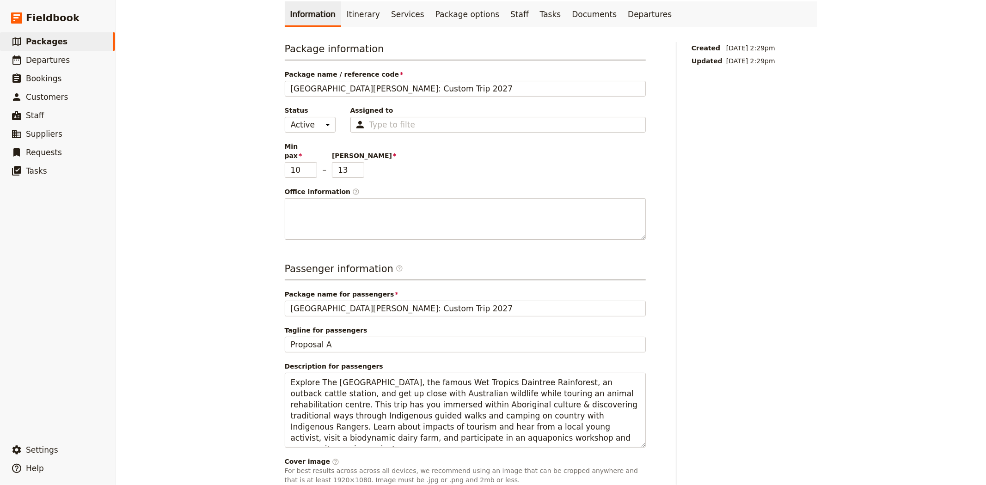
click at [174, 111] on div "[GEOGRAPHIC_DATA][PERSON_NAME]: Custom Trip 2027 ​ 13 days / 12 nights 10 – 13 …" at bounding box center [551, 242] width 871 height 485
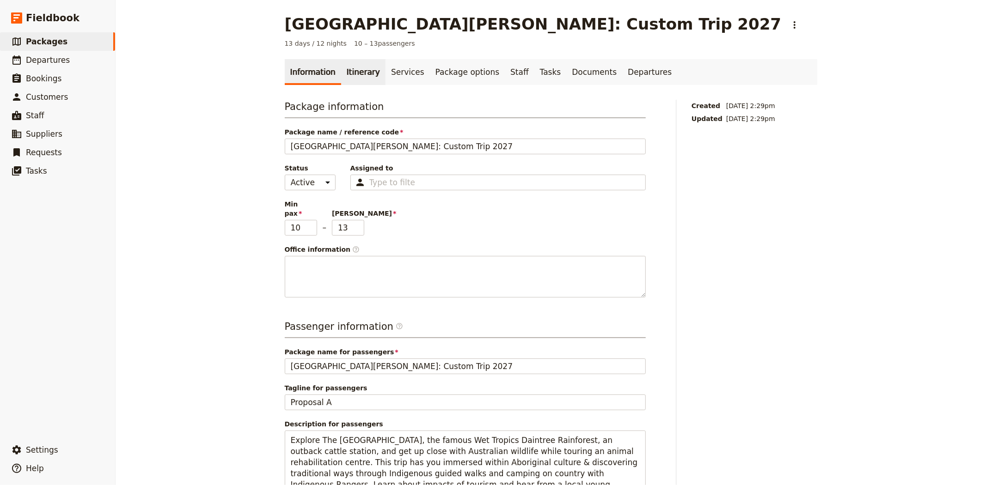
click at [350, 71] on link "Itinerary" at bounding box center [363, 72] width 44 height 26
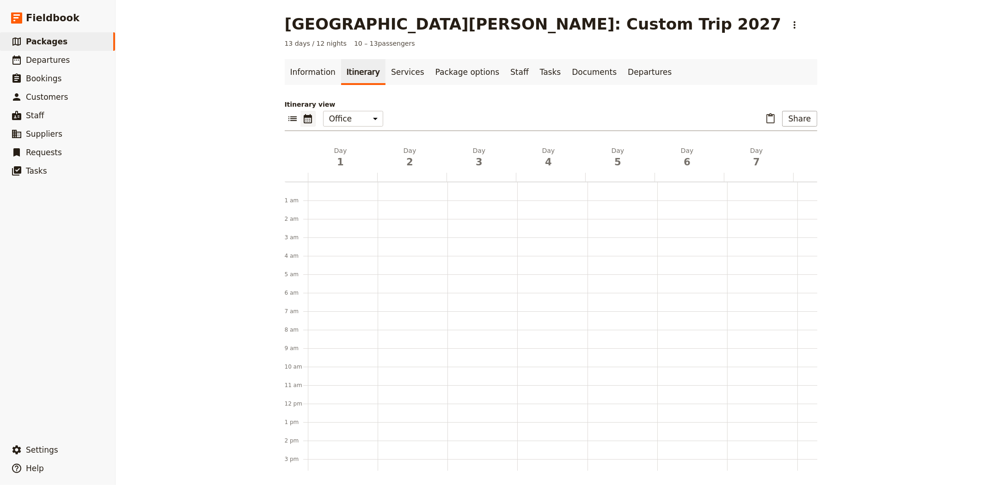
scroll to position [120, 0]
click at [768, 117] on icon "Paste itinerary item" at bounding box center [770, 118] width 11 height 11
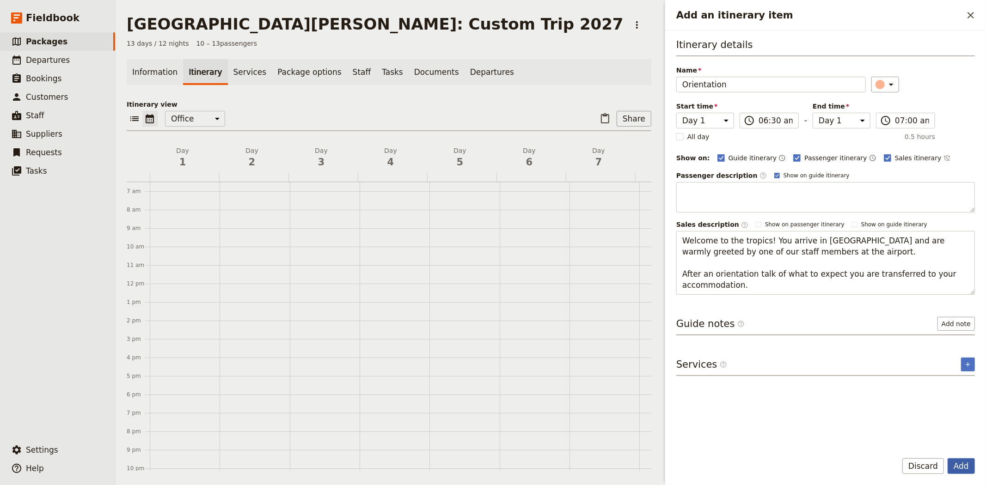
click at [960, 472] on button "Add" at bounding box center [961, 467] width 27 height 16
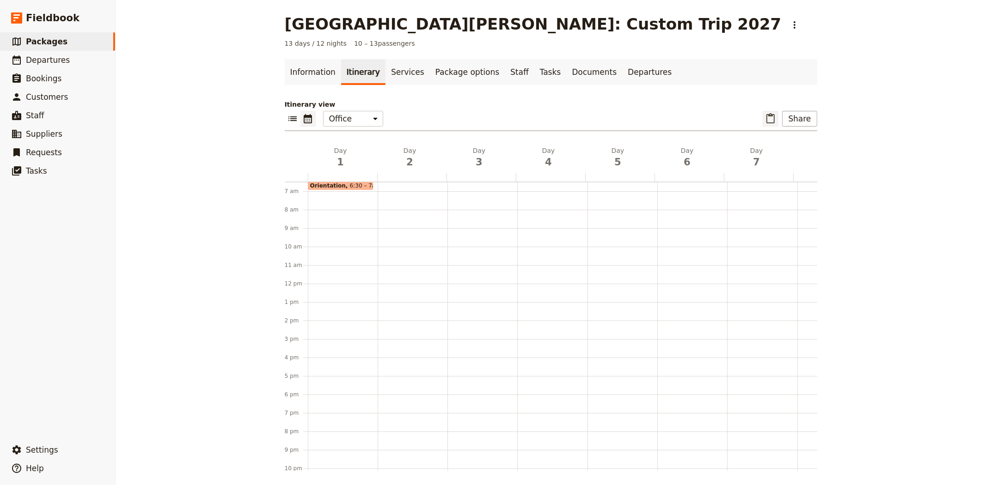
click at [773, 117] on icon "Paste itinerary item" at bounding box center [770, 118] width 11 height 11
select select "2"
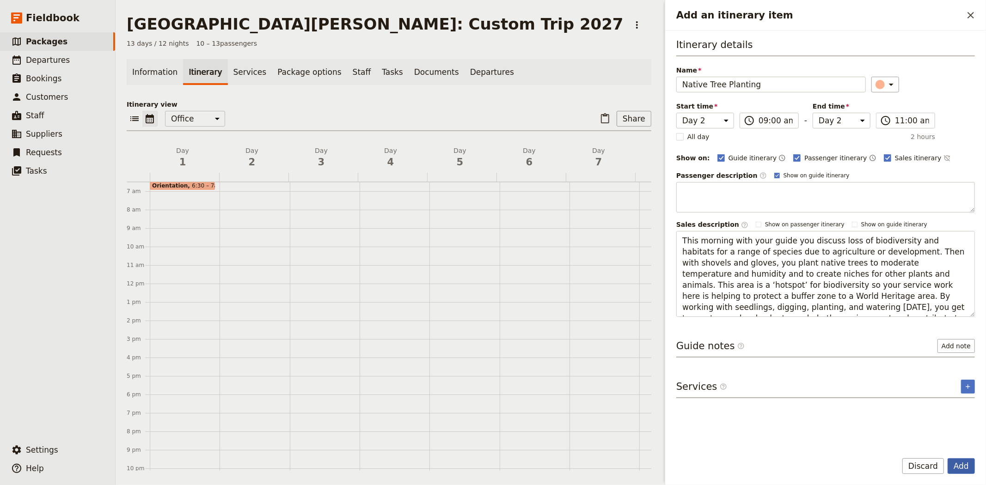
click at [966, 465] on button "Add" at bounding box center [961, 467] width 27 height 16
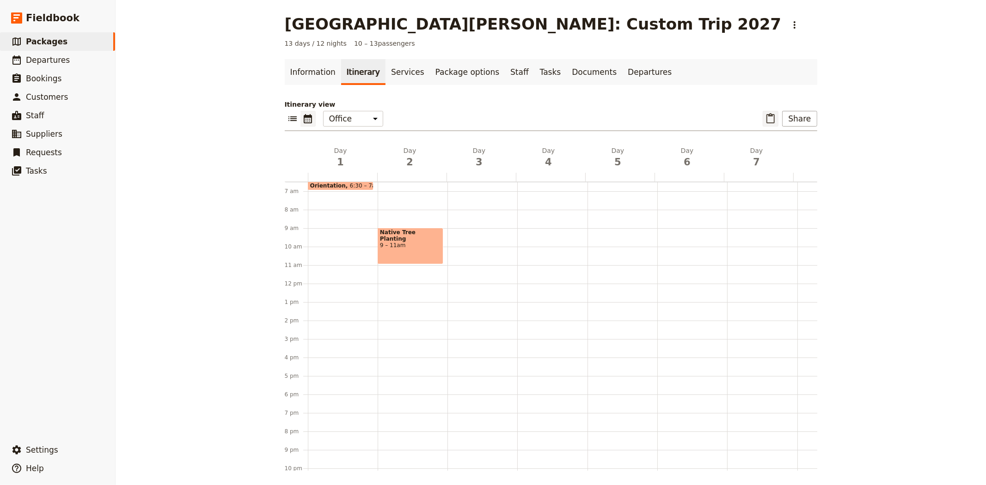
click at [770, 112] on button "​" at bounding box center [771, 119] width 16 height 16
select select "2"
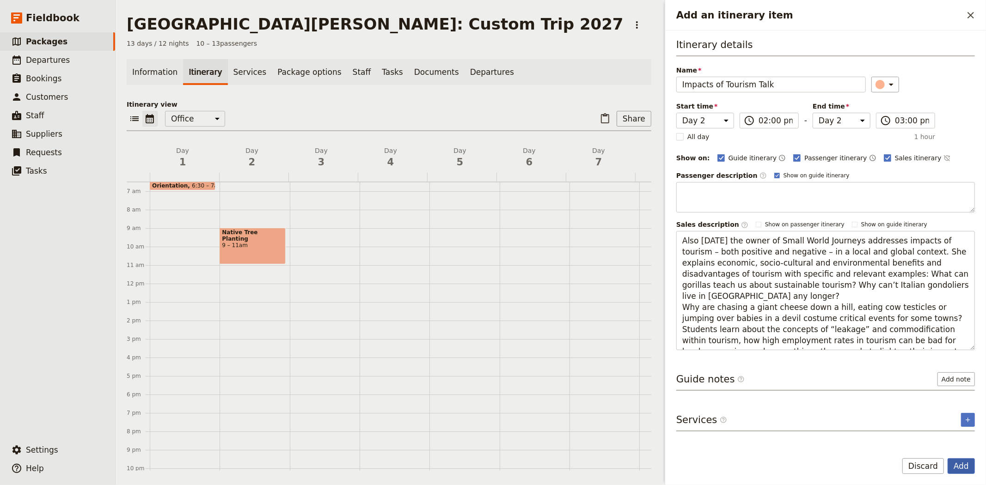
click at [960, 467] on button "Add" at bounding box center [961, 467] width 27 height 16
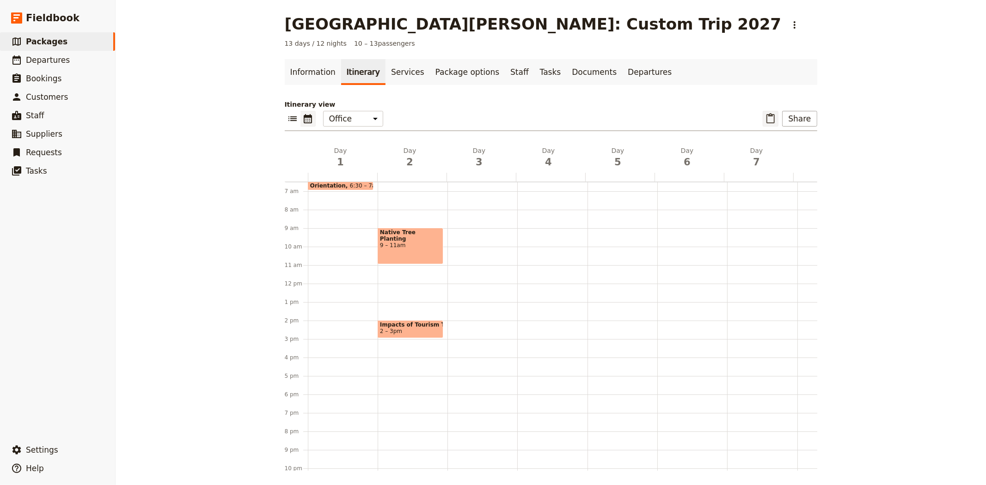
click at [769, 119] on icon "Paste itinerary item" at bounding box center [770, 118] width 11 height 11
select select "2"
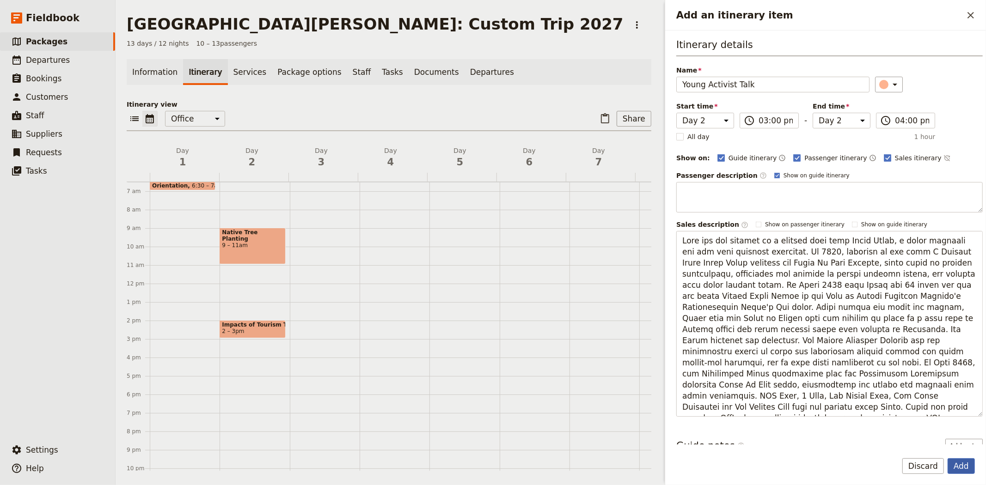
click at [970, 472] on button "Add" at bounding box center [961, 467] width 27 height 16
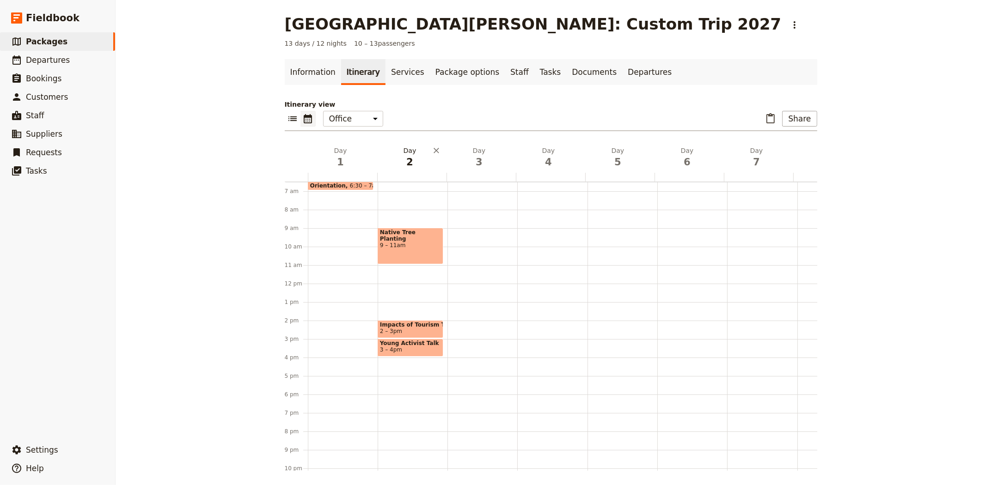
click at [411, 150] on h2 "Day 2" at bounding box center [410, 157] width 58 height 23
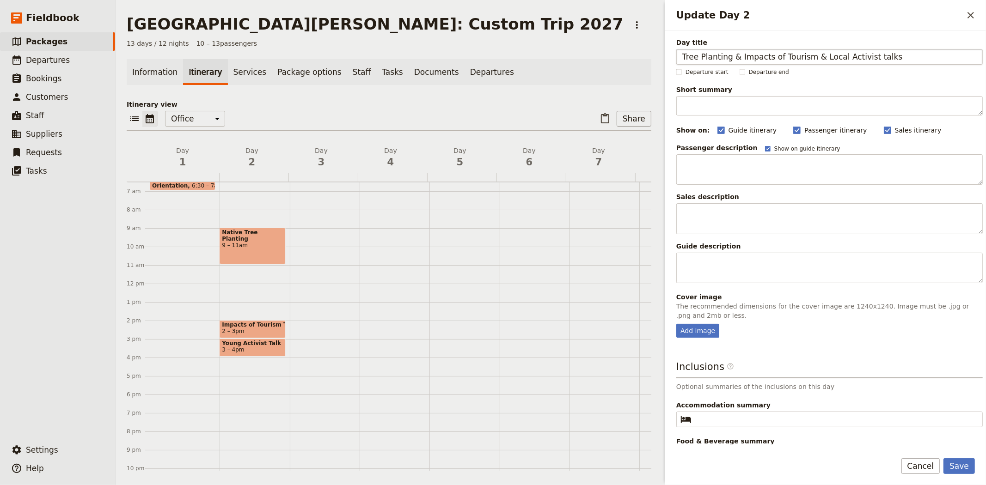
click at [683, 55] on input "Tree Planting & Impacts of Tourism & Local Activist talks" at bounding box center [829, 57] width 307 height 16
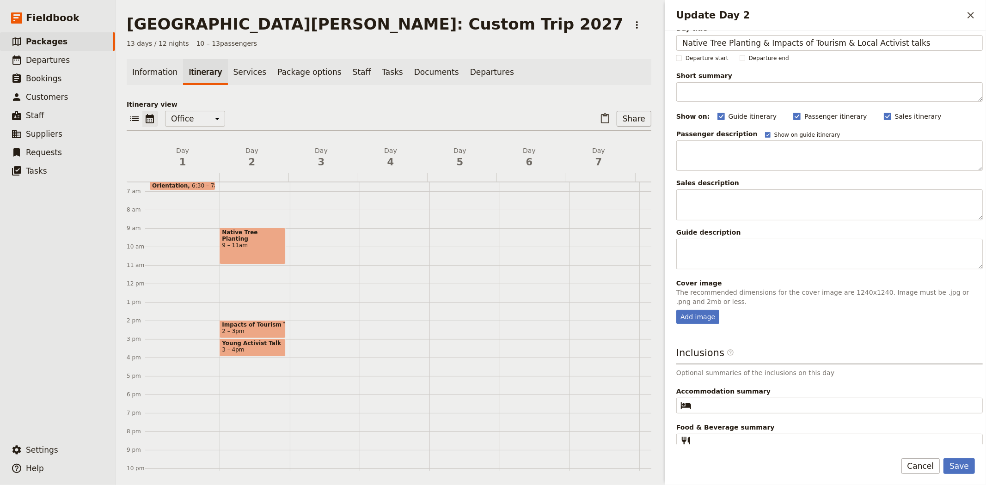
scroll to position [19, 0]
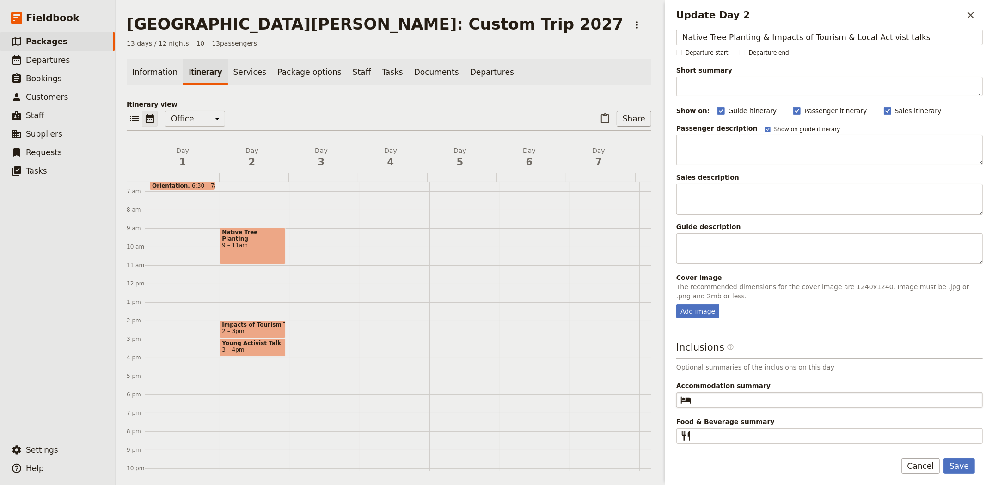
type input "Native Tree Planting & Impacts of Tourism & Local Activist talks"
click at [732, 397] on input "Accommodation summary ​" at bounding box center [836, 400] width 282 height 11
type input "Cairns 3-star hotel"
type input "Breakfast, Lunch, Dinner"
click at [960, 463] on button "Save" at bounding box center [959, 467] width 31 height 16
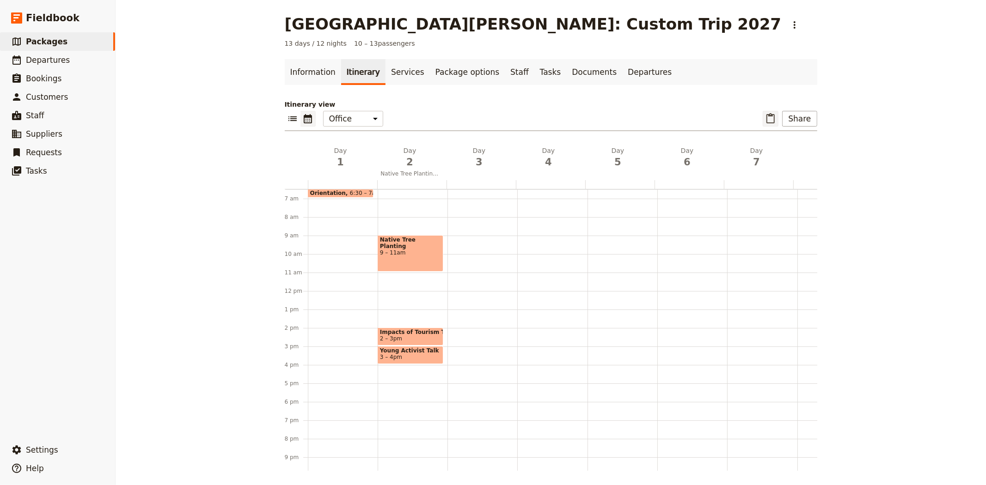
click at [772, 117] on icon "Paste itinerary item" at bounding box center [770, 118] width 11 height 11
select select "8"
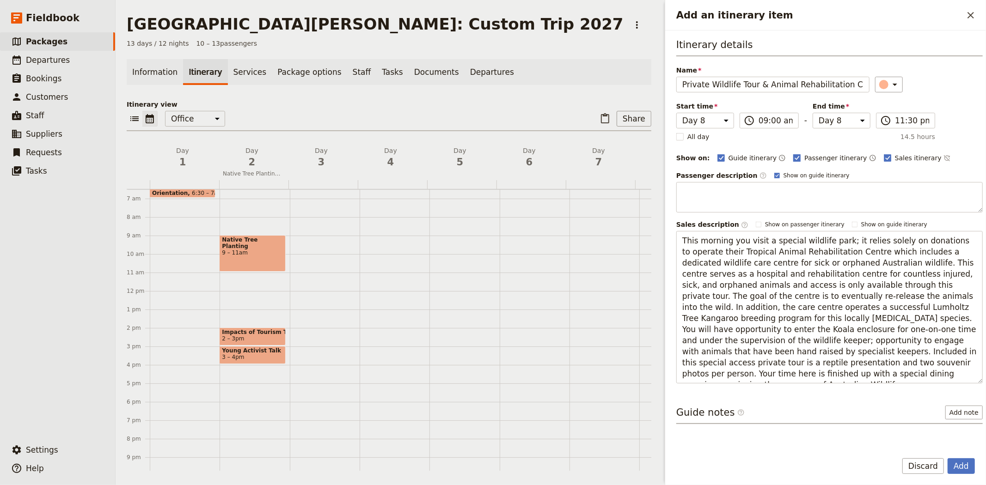
scroll to position [0, 33]
click at [823, 123] on select "Day 1 Day 2 Day 3 Day 4 Day 5 Day 6 Day 7 Day 8 Day 9 Day 10 Day 11 Day 12 Day …" at bounding box center [842, 121] width 58 height 16
select select "3"
click at [813, 113] on select "Day 1 Day 2 Day 3 Day 4 Day 5 Day 6 Day 7 Day 8 Day 9 Day 10 Day 11 Day 12 Day …" at bounding box center [842, 121] width 58 height 16
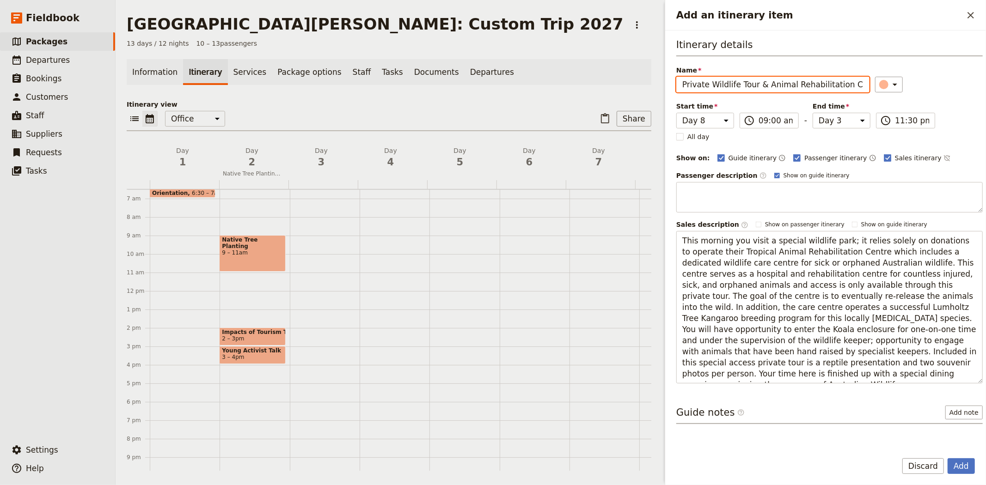
select select "3"
click at [964, 125] on div "Itinerary details Name Private Wildlife Tour & Animal Rehabilitation Centre Acc…" at bounding box center [829, 211] width 307 height 346
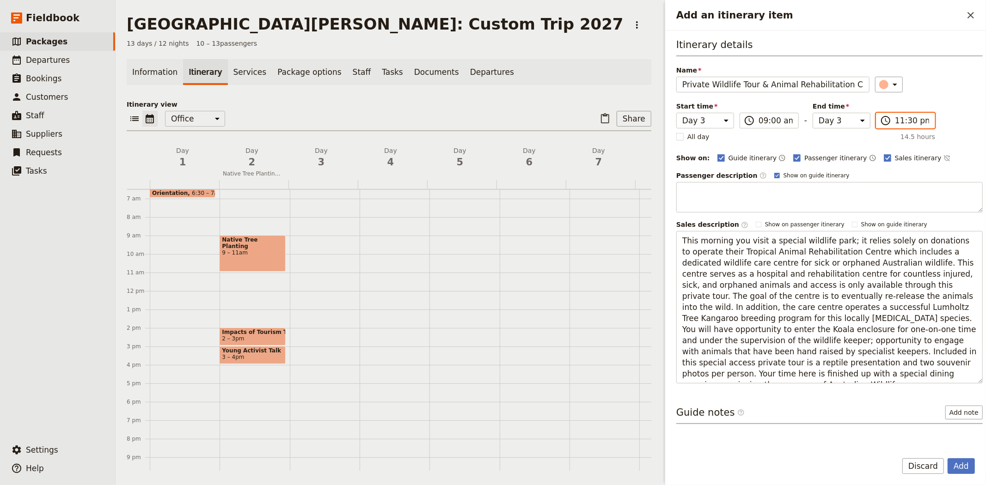
click at [896, 117] on input "11:30 pm" at bounding box center [912, 120] width 34 height 11
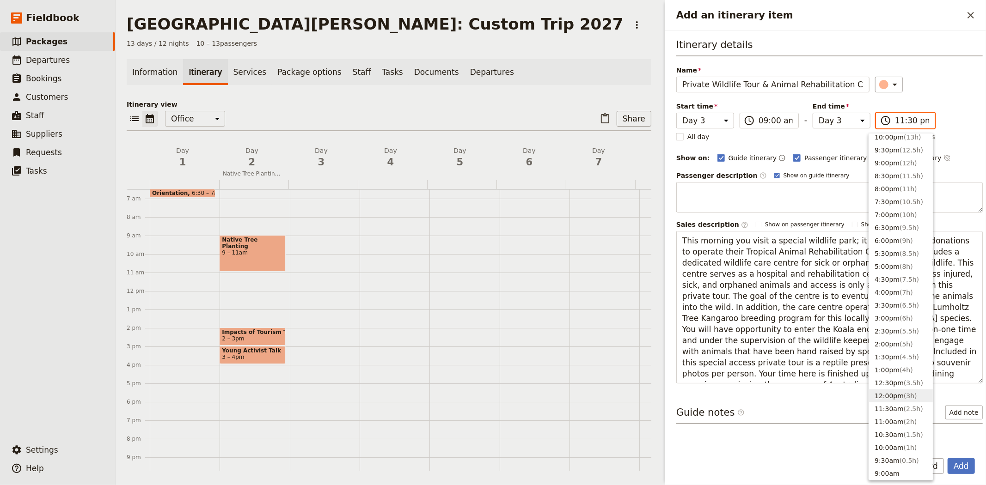
scroll to position [154, 0]
click at [891, 271] on button "12:30pm ( 3.5h )" at bounding box center [901, 272] width 64 height 13
type input "12:30 pm"
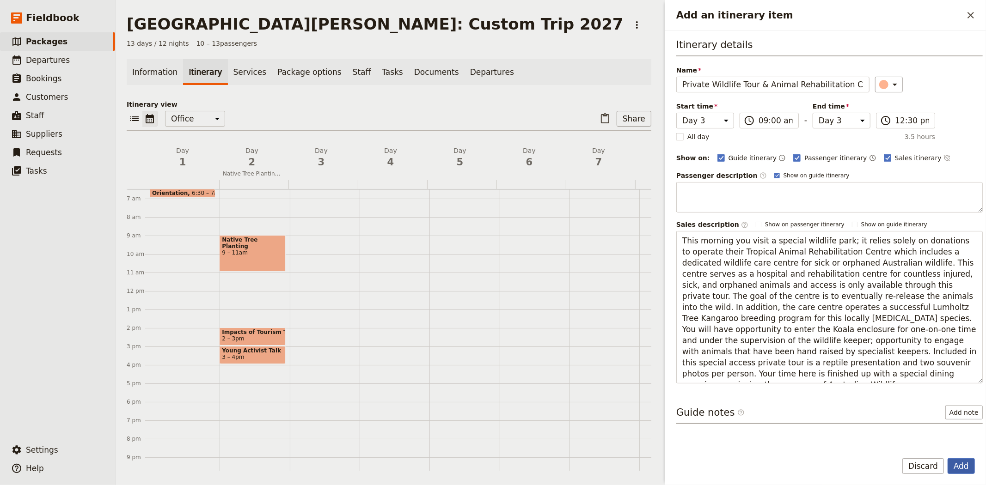
click at [957, 462] on button "Add" at bounding box center [961, 467] width 27 height 16
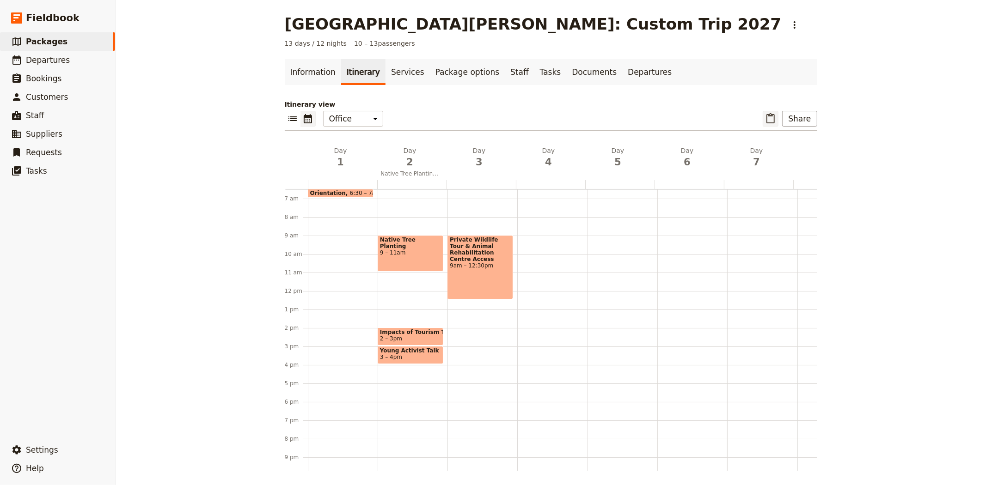
click at [769, 117] on icon "Paste itinerary item" at bounding box center [770, 118] width 11 height 11
select select "8"
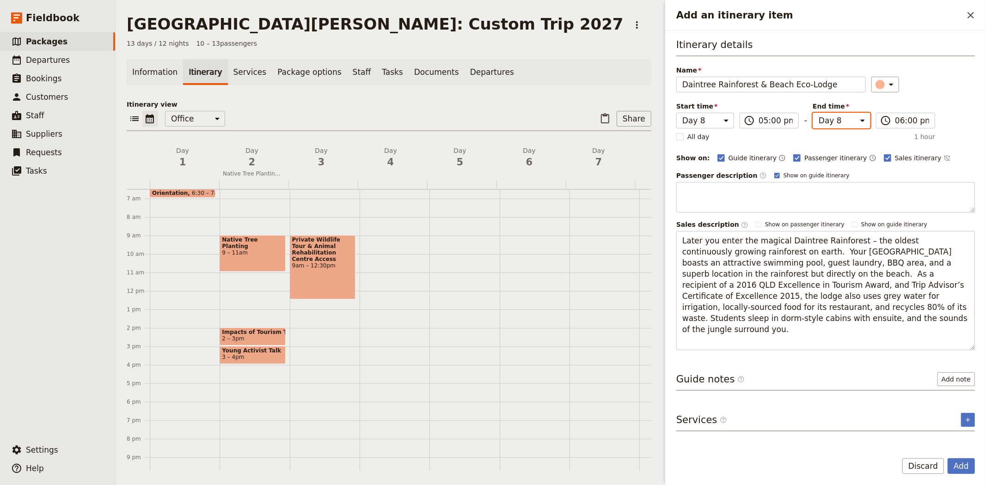
click at [825, 122] on select "Day 1 Day 2 Day 3 Day 4 Day 5 Day 6 Day 7 Day 8 Day 9 Day 10 Day 11 Day 12 Day …" at bounding box center [842, 121] width 58 height 16
select select "3"
click at [813, 113] on select "Day 1 Day 2 Day 3 Day 4 Day 5 Day 6 Day 7 Day 8 Day 9 Day 10 Day 11 Day 12 Day …" at bounding box center [842, 121] width 58 height 16
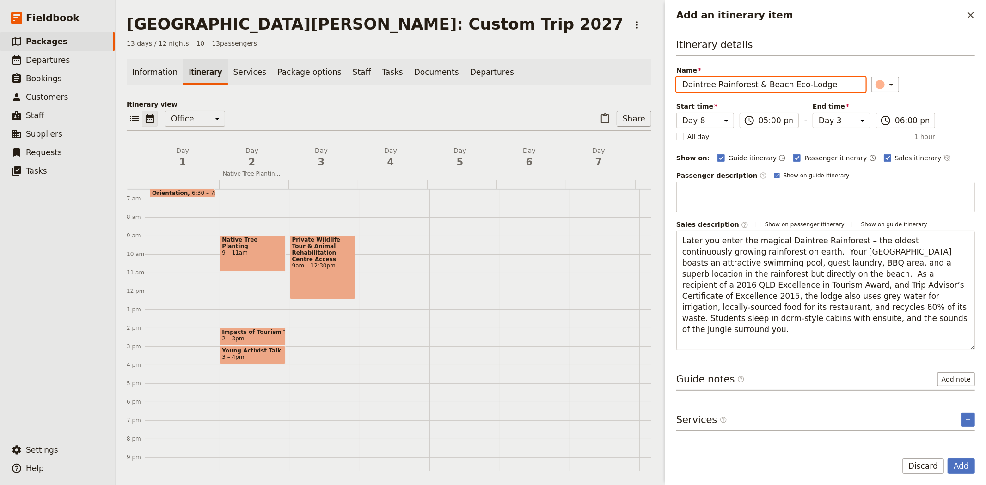
select select "3"
click at [944, 153] on div "Guide itinerary ​ Passenger itinerary ​ Sales itinerary ​" at bounding box center [847, 158] width 258 height 11
click at [956, 470] on button "Add" at bounding box center [961, 467] width 27 height 16
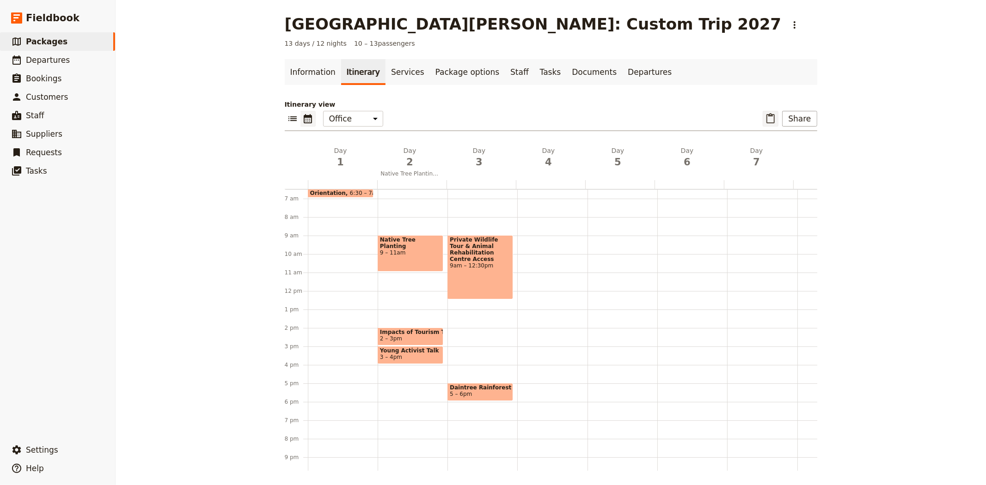
click at [774, 118] on icon "Paste itinerary item" at bounding box center [770, 118] width 11 height 11
select select "9"
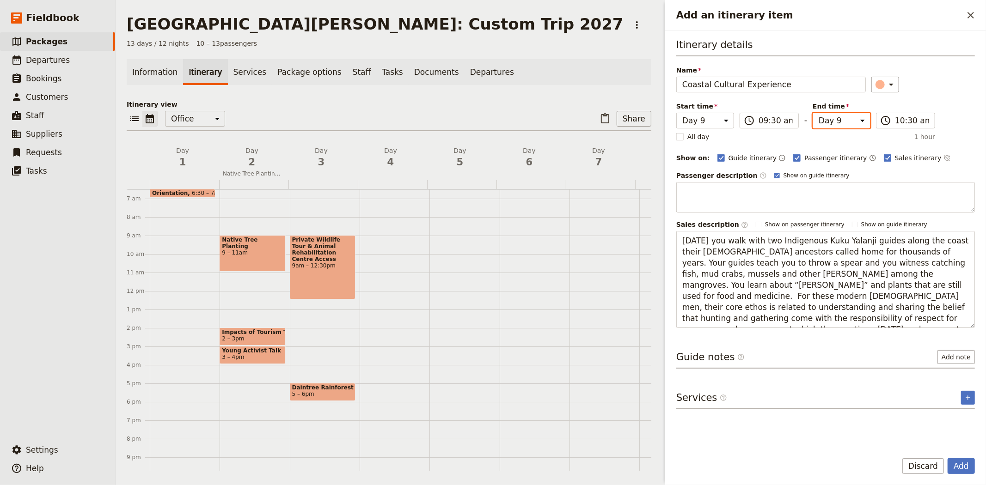
click at [834, 117] on select "Day 1 Day 2 Day 3 Day 4 Day 5 Day 6 Day 7 Day 8 Day 9 Day 10 Day 11 Day 12 Day …" at bounding box center [842, 121] width 58 height 16
select select "4"
click at [813, 113] on select "Day 1 Day 2 Day 3 Day 4 Day 5 Day 6 Day 7 Day 8 Day 9 Day 10 Day 11 Day 12 Day …" at bounding box center [842, 121] width 58 height 16
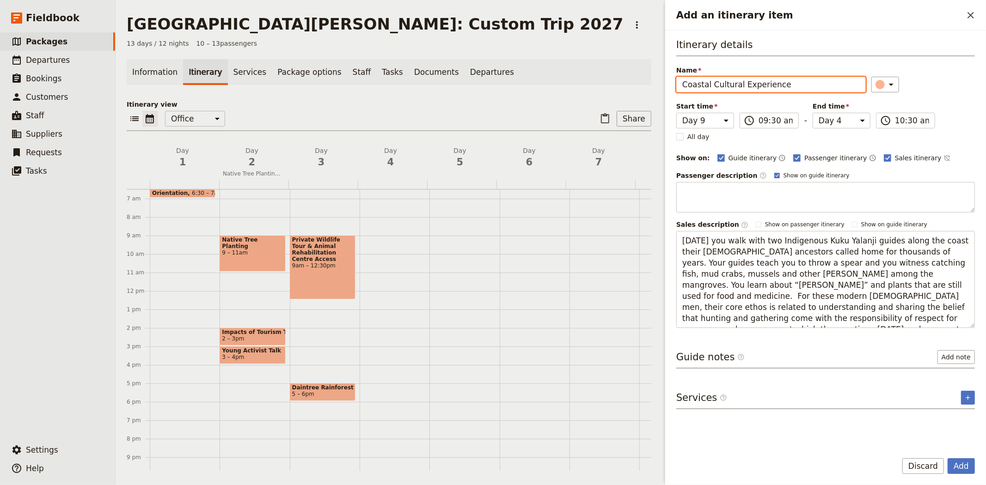
select select "4"
click at [946, 98] on div "Itinerary details Name Coastal Cultural Experience ​ Start time Day 1 Day 2 Day…" at bounding box center [825, 183] width 299 height 290
click at [967, 459] on button "Add" at bounding box center [961, 467] width 27 height 16
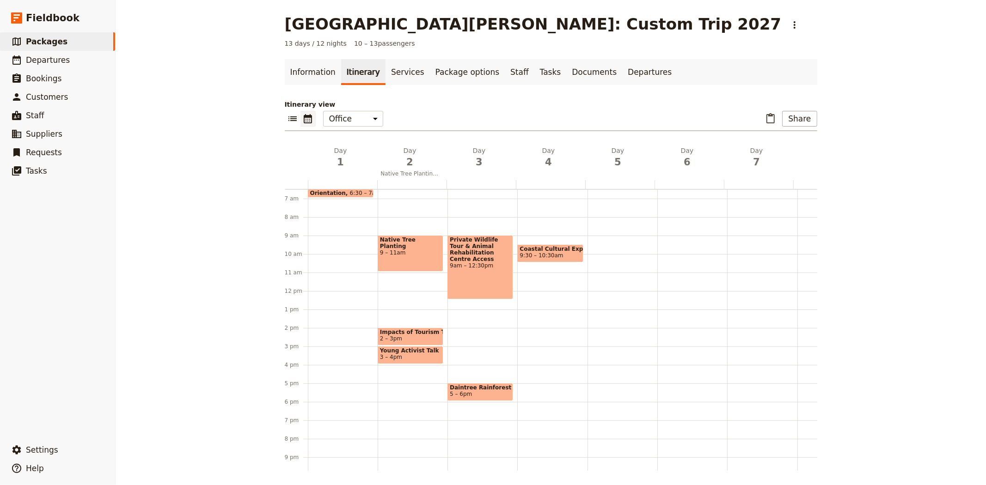
click at [525, 346] on div "Coastal Cultural Experience 9:30 – 10:30am" at bounding box center [552, 291] width 70 height 444
select select "4"
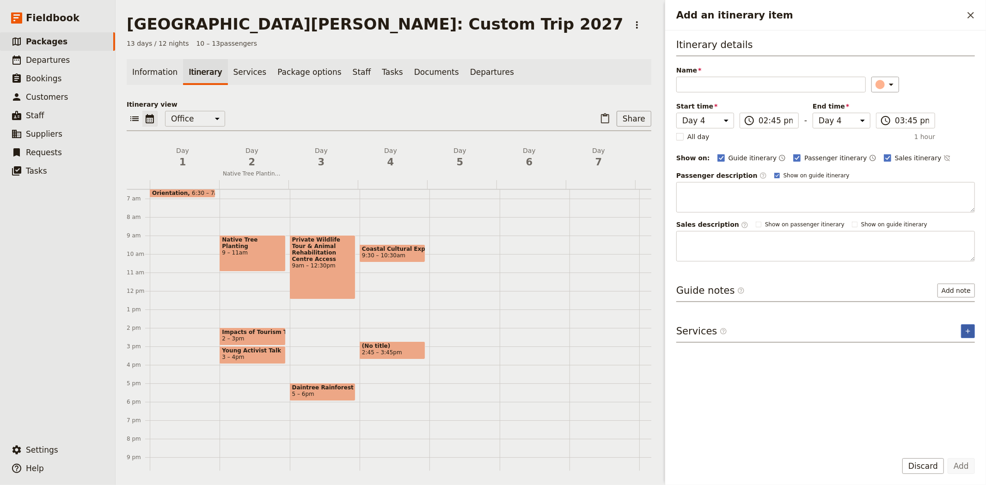
click at [968, 325] on button "​" at bounding box center [968, 332] width 14 height 14
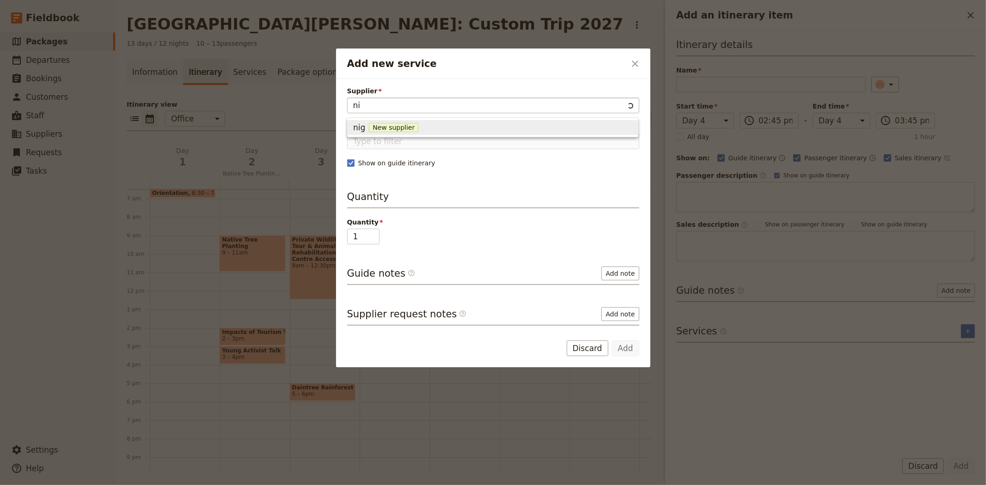
type input "n"
click at [436, 139] on span "[STREET_ADDRESS]" at bounding box center [394, 138] width 83 height 9
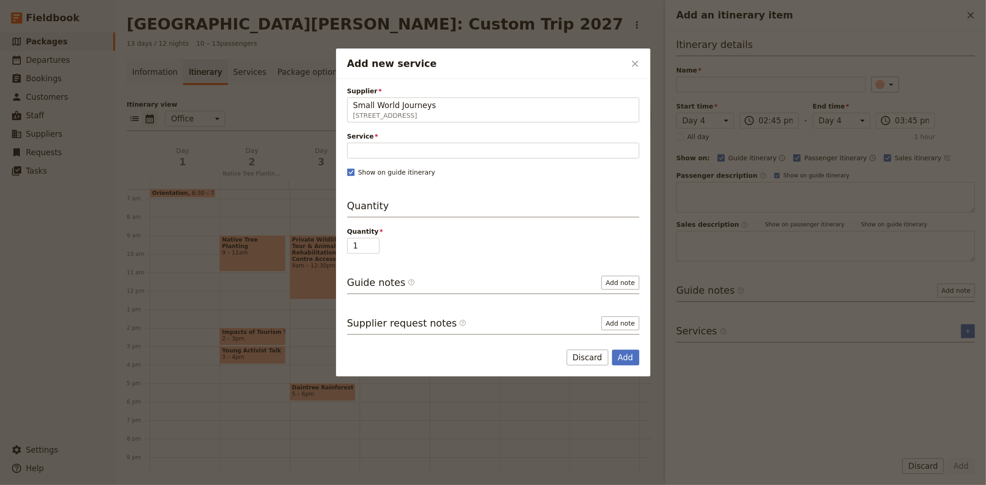
type input "Small World Journeys"
click at [399, 138] on span "Service" at bounding box center [493, 136] width 292 height 9
click at [399, 143] on input "Service" at bounding box center [493, 151] width 292 height 16
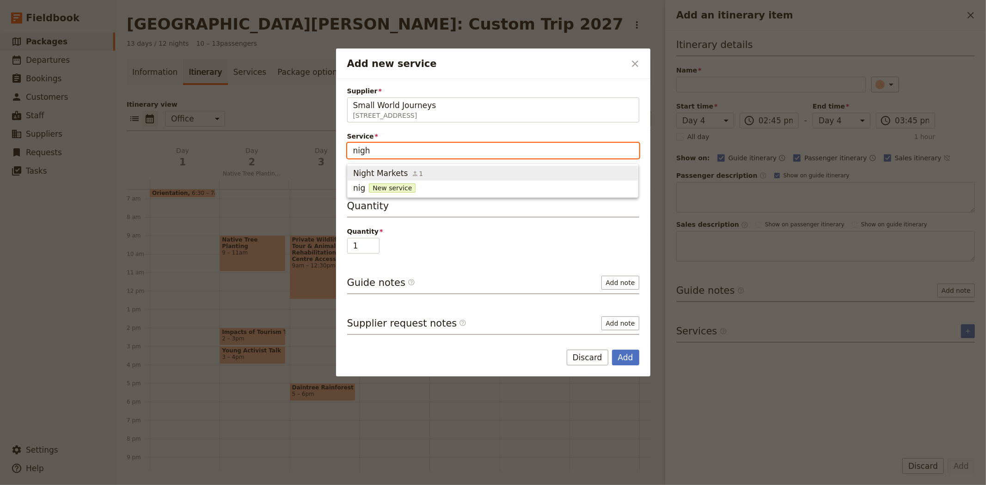
type input "night"
click at [454, 171] on span "Night Markets 1" at bounding box center [492, 173] width 279 height 11
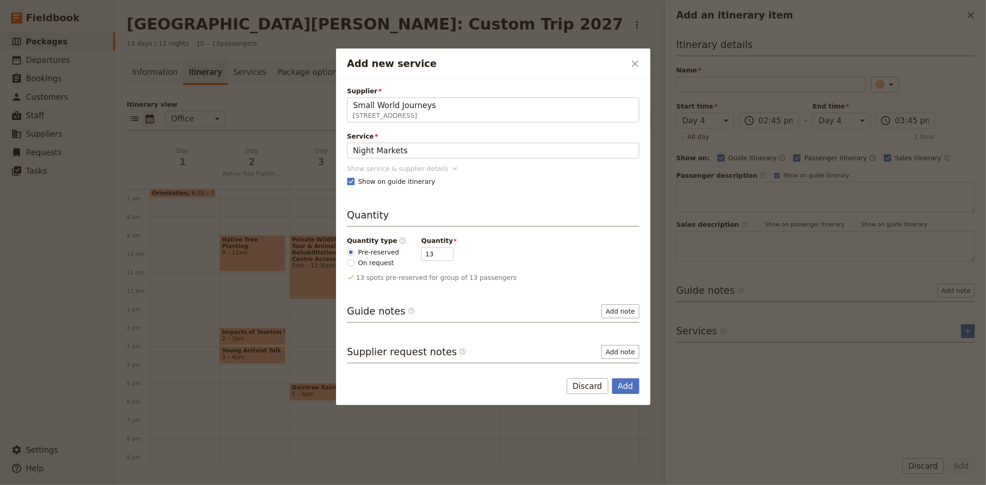
click at [430, 170] on div "Show service & supplier details" at bounding box center [397, 168] width 101 height 9
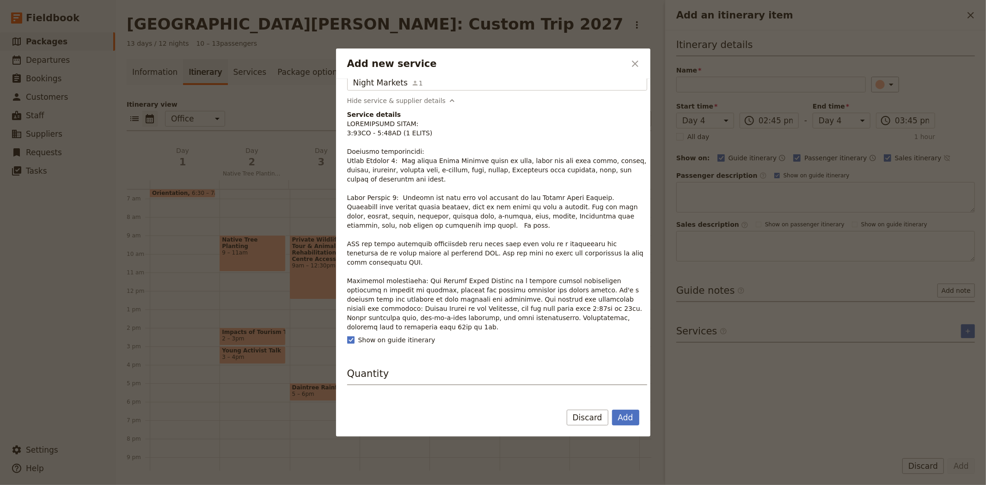
scroll to position [51, 0]
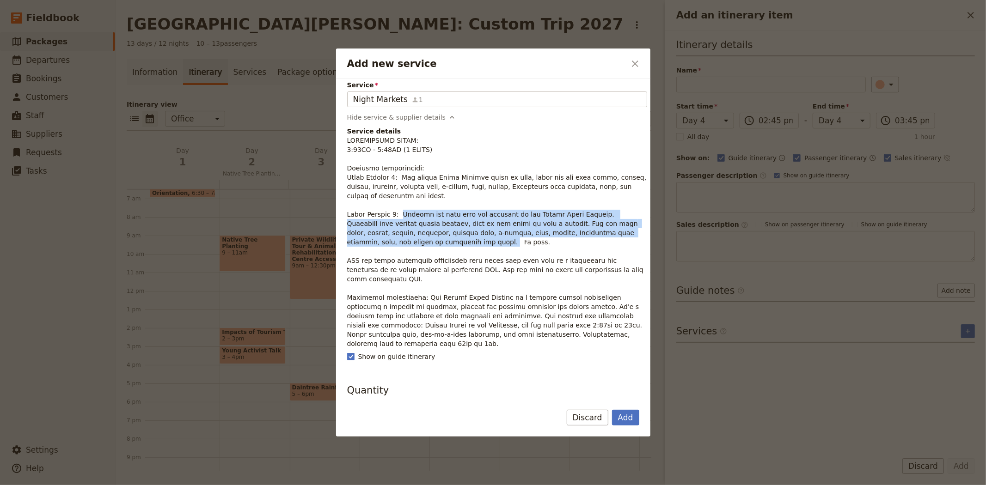
drag, startPoint x: 627, startPoint y: 232, endPoint x: 399, endPoint y: 216, distance: 228.9
click at [399, 216] on p "Add new service" at bounding box center [497, 242] width 300 height 213
copy p "Tonight you have time for shopping at the Cairns Night Markets. Featuring over …"
click at [626, 415] on button "Add" at bounding box center [625, 418] width 27 height 16
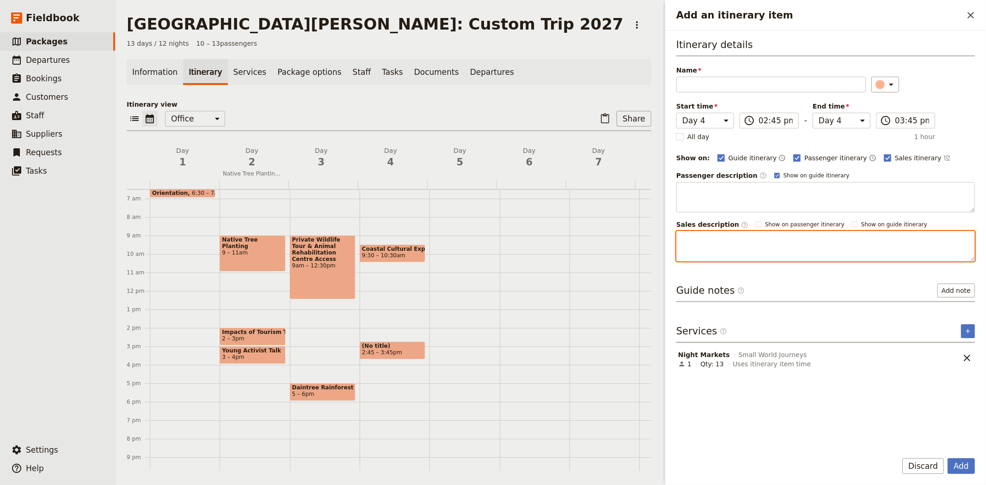
click at [717, 248] on textarea "Add an itinerary item" at bounding box center [825, 246] width 299 height 31
paste textarea "Tonight you have time for shopping at the Cairns Night Markets. Featuring over …"
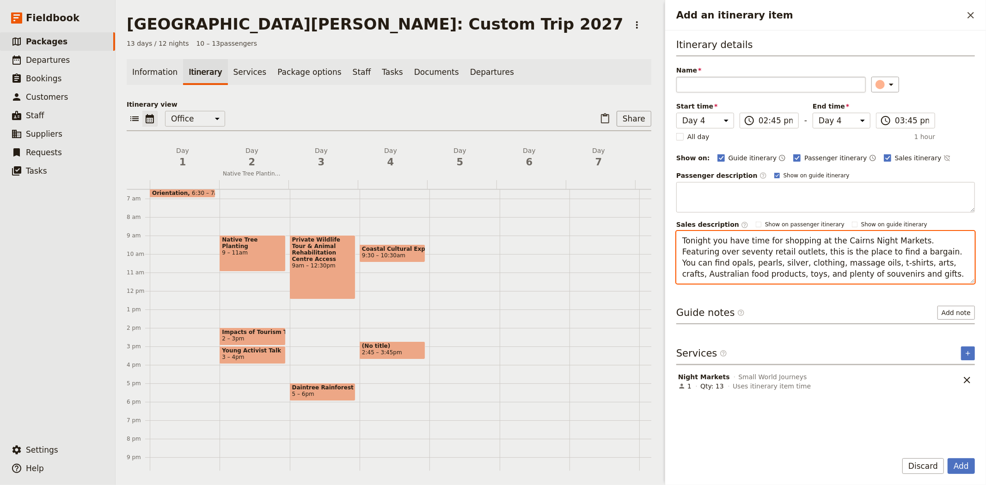
type textarea "Tonight you have time for shopping at the Cairns Night Markets. Featuring over …"
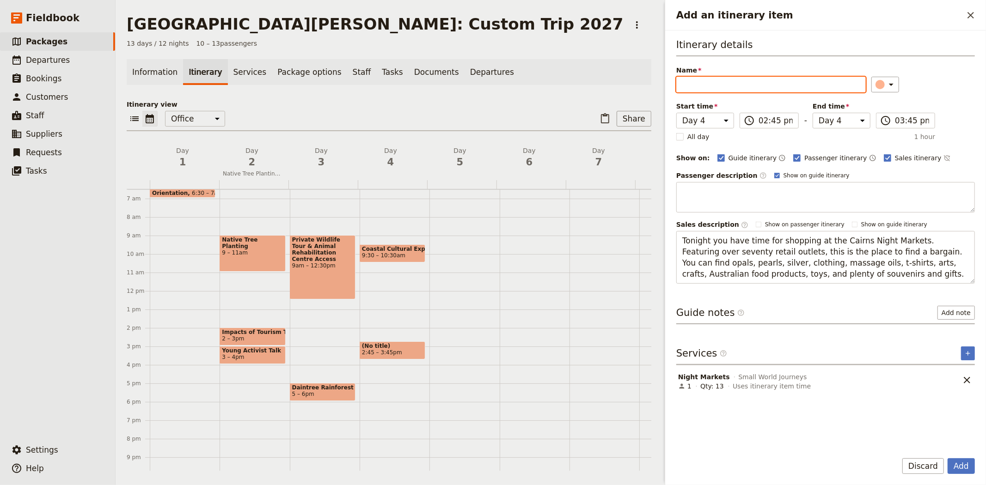
click at [695, 84] on input "Name" at bounding box center [771, 85] width 190 height 16
click at [872, 77] on button "​" at bounding box center [886, 85] width 28 height 16
click at [695, 84] on input "Name" at bounding box center [771, 85] width 190 height 16
click at [872, 77] on button "​" at bounding box center [886, 85] width 28 height 16
click at [694, 83] on input "Name" at bounding box center [771, 85] width 190 height 16
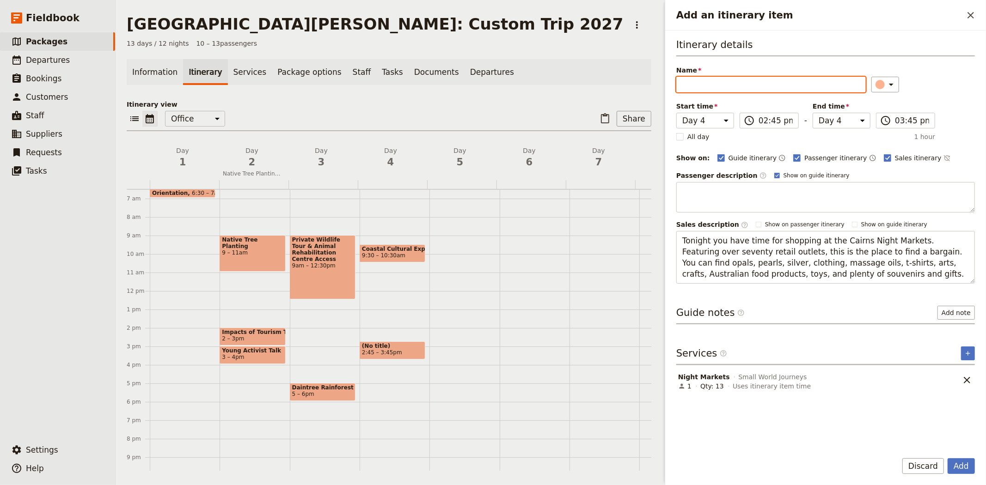
click at [694, 83] on input "Name" at bounding box center [771, 85] width 190 height 16
type input "Night Markets"
click at [960, 467] on button "Add" at bounding box center [961, 467] width 27 height 16
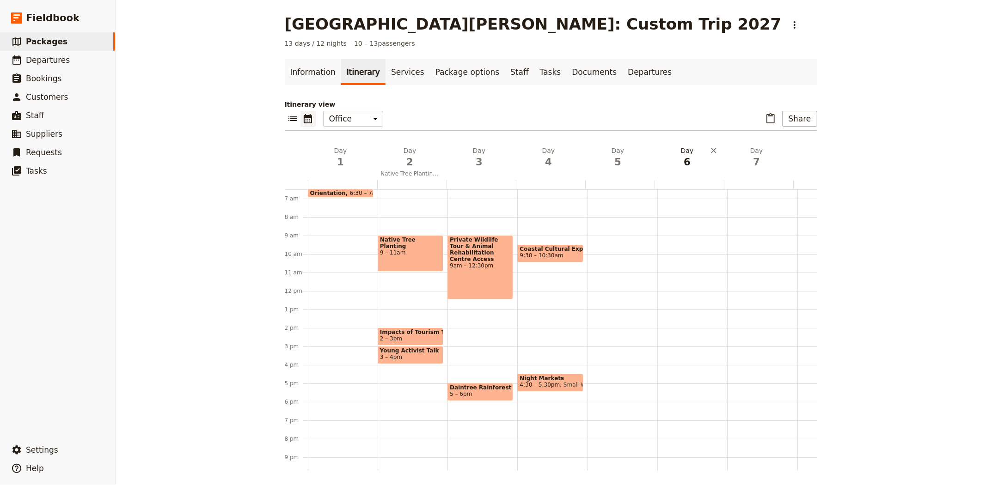
drag, startPoint x: 549, startPoint y: 154, endPoint x: 558, endPoint y: 155, distance: 8.4
click at [549, 154] on h2 "Day 4" at bounding box center [549, 157] width 58 height 23
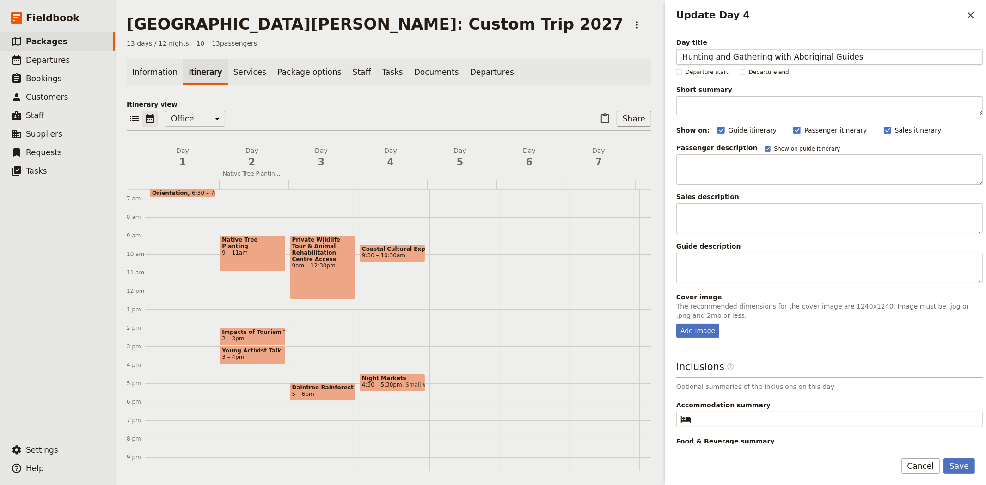
click at [719, 54] on input "Hunting and Gathering with Aboriginal Guides" at bounding box center [829, 57] width 307 height 16
click at [841, 51] on input "Hunting & Gathering with Aboriginal Guides" at bounding box center [829, 57] width 307 height 16
type input "Hunting & Gathering with Aboriginal Guides and Night Markets"
click at [954, 468] on button "Save" at bounding box center [959, 467] width 31 height 16
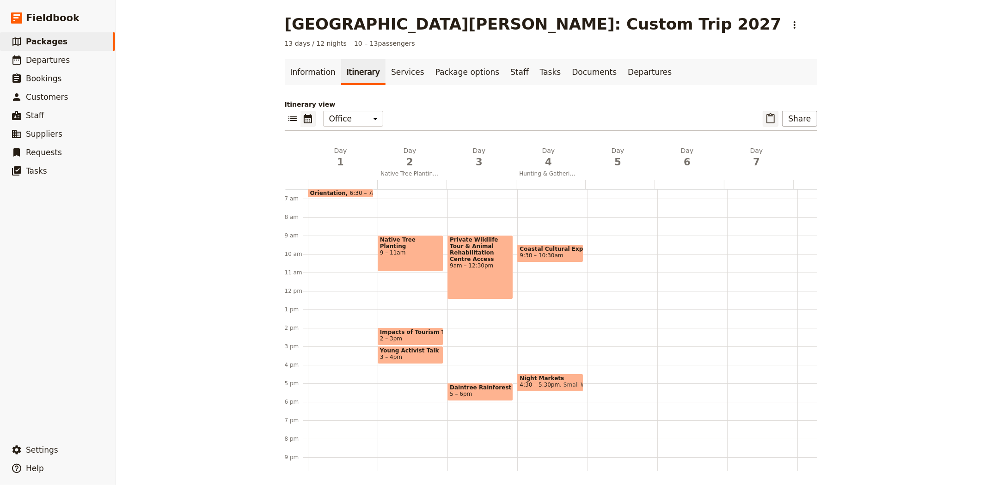
click at [769, 118] on icon "Paste itinerary item" at bounding box center [770, 118] width 11 height 11
select select "4"
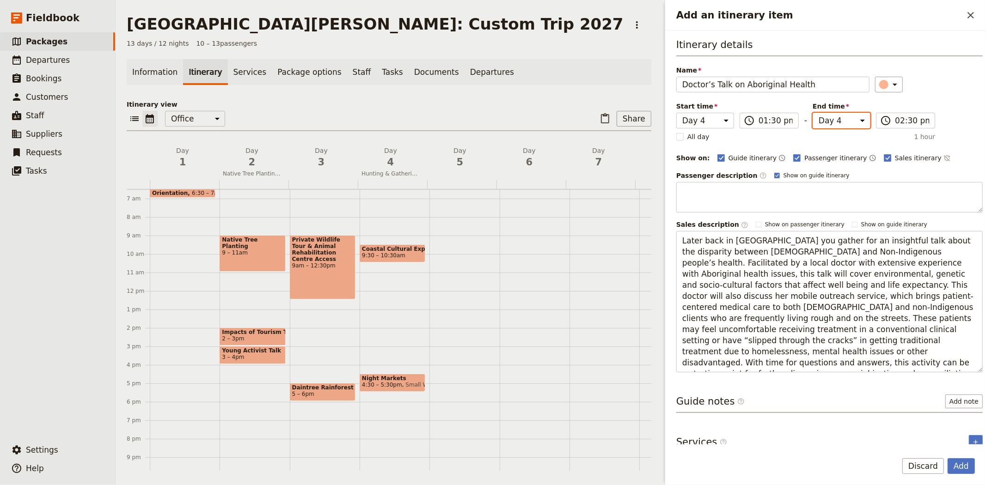
click at [848, 123] on select "Day 1 Day 2 Day 3 Day 4 Day 5 Day 6 Day 7 Day 8 Day 9 Day 10 Day 11 Day 12 Day …" at bounding box center [842, 121] width 58 height 16
select select "5"
click at [813, 113] on select "Day 1 Day 2 Day 3 Day 4 Day 5 Day 6 Day 7 Day 8 Day 9 Day 10 Day 11 Day 12 Day …" at bounding box center [842, 121] width 58 height 16
click at [963, 465] on button "Add" at bounding box center [961, 467] width 27 height 16
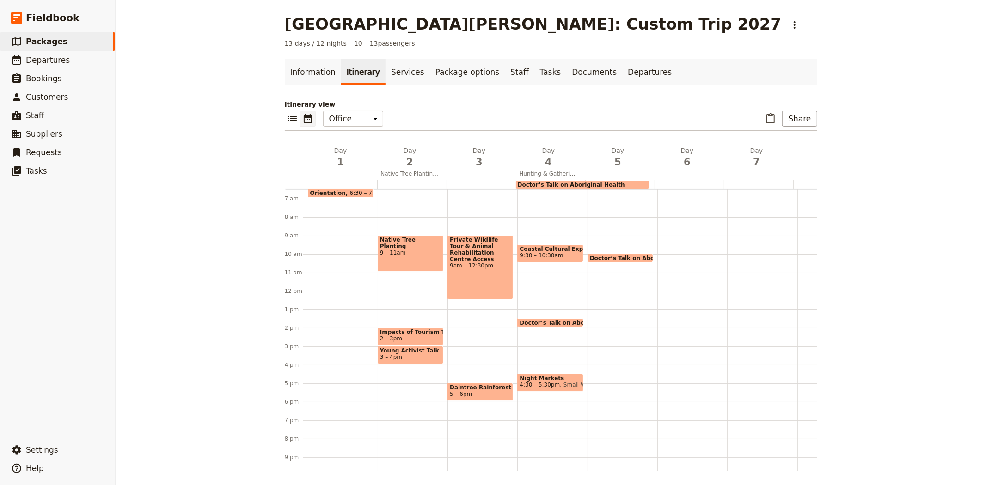
click at [610, 333] on div "Doctor’s Talk on Aboriginal Health 1:30pm – 10am" at bounding box center [623, 291] width 70 height 444
select select "5"
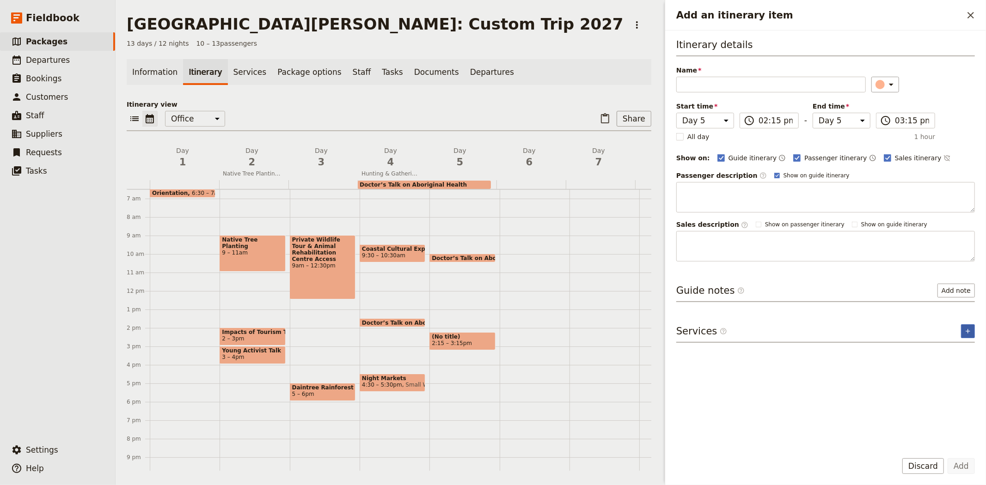
click at [970, 332] on icon "Add service inclusion" at bounding box center [967, 331] width 7 height 7
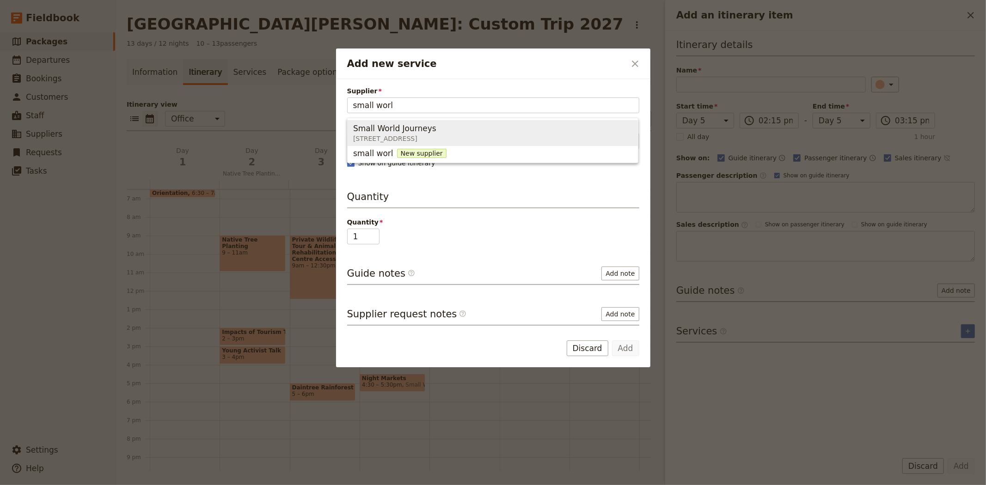
click at [436, 134] on span "[STREET_ADDRESS]" at bounding box center [394, 138] width 83 height 9
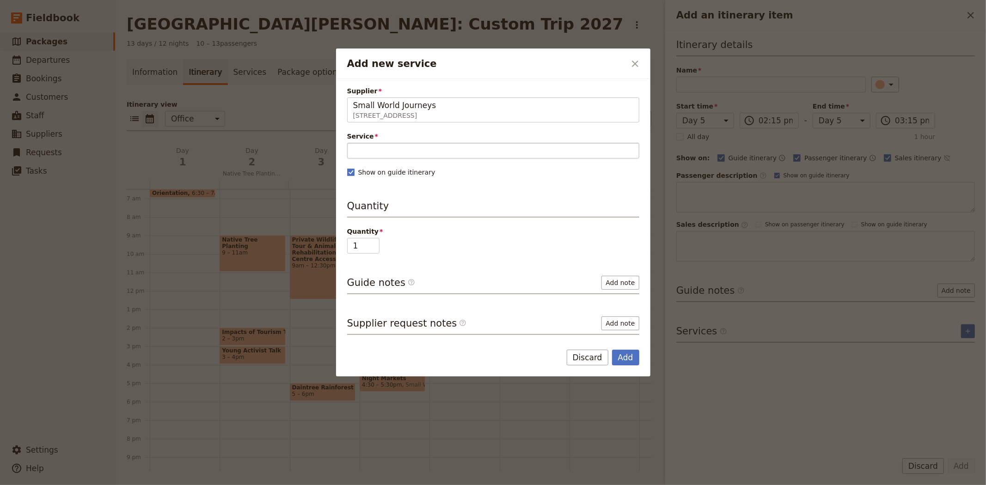
type input "Small World Journeys"
click at [412, 155] on input "Service" at bounding box center [493, 151] width 292 height 16
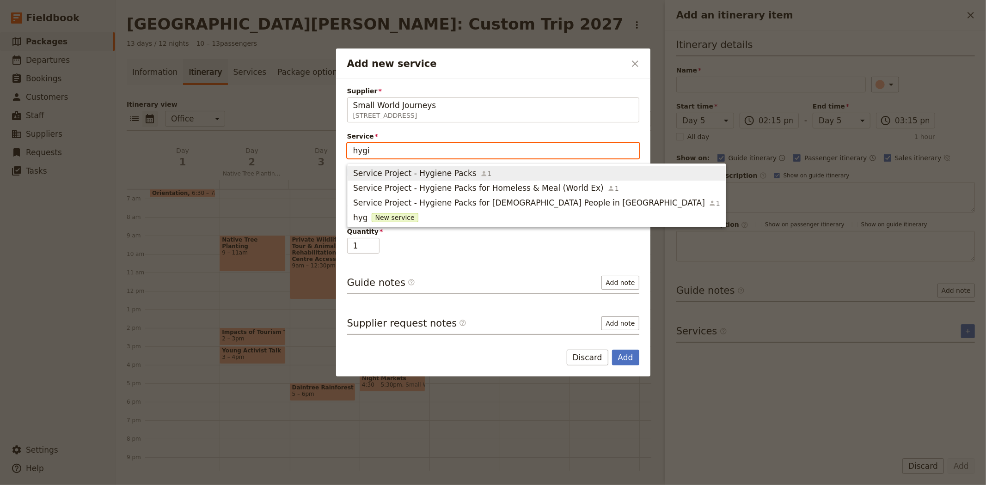
type input "hygie"
click at [426, 170] on span "Service Project - Hygiene Packs" at bounding box center [414, 173] width 123 height 11
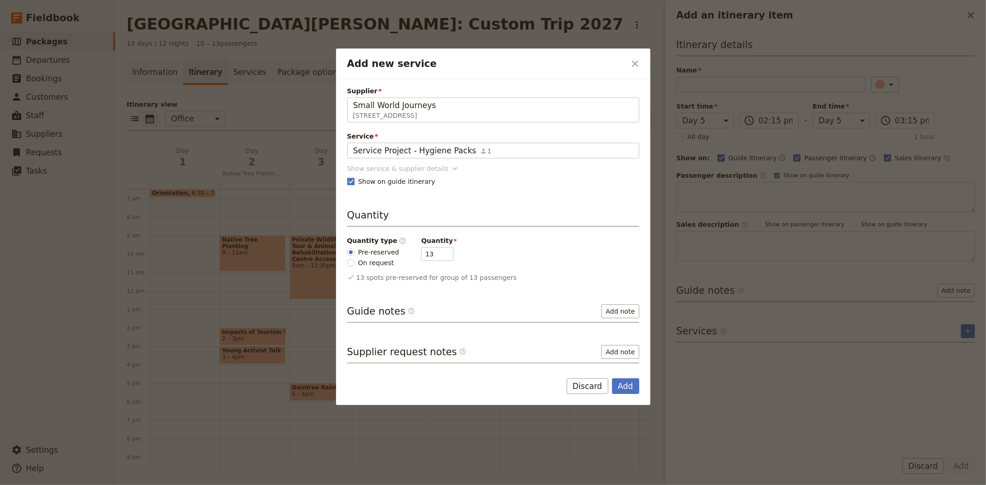
click at [418, 166] on div "Show service & supplier details" at bounding box center [397, 168] width 101 height 9
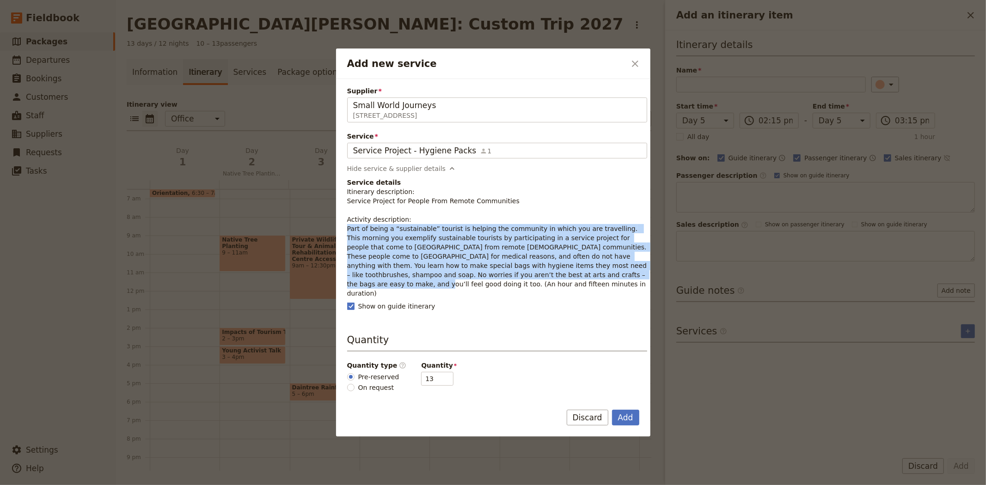
drag, startPoint x: 542, startPoint y: 278, endPoint x: 337, endPoint y: 229, distance: 211.5
click at [337, 229] on div "Supplier Small World Journeys [STREET_ADDRESS] Small World Journeys Service Ser…" at bounding box center [493, 237] width 314 height 317
copy p "Part of being a “sustainable” tourist is helping the community in which you are…"
click at [626, 417] on button "Add" at bounding box center [625, 418] width 27 height 16
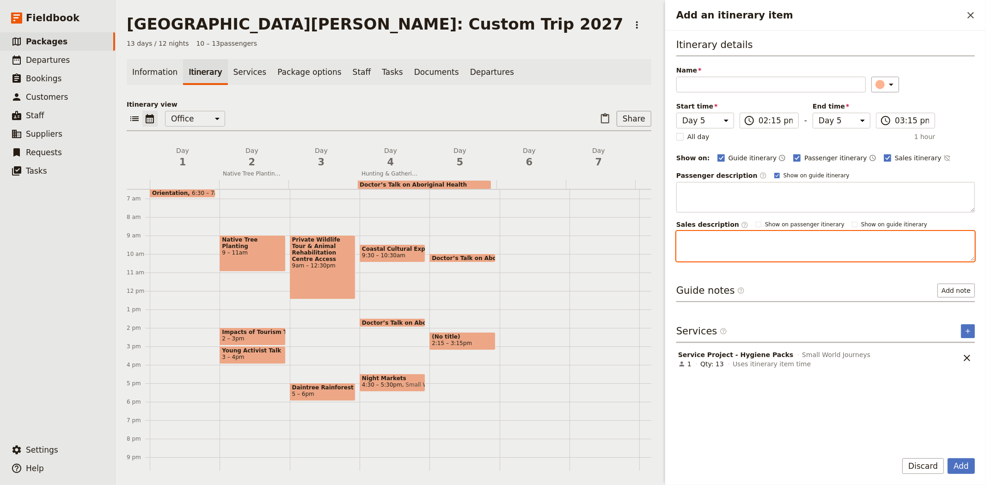
click at [702, 250] on textarea "Add an itinerary item" at bounding box center [825, 246] width 299 height 31
paste textarea "Part of being a “sustainable” tourist is helping the community in which you are…"
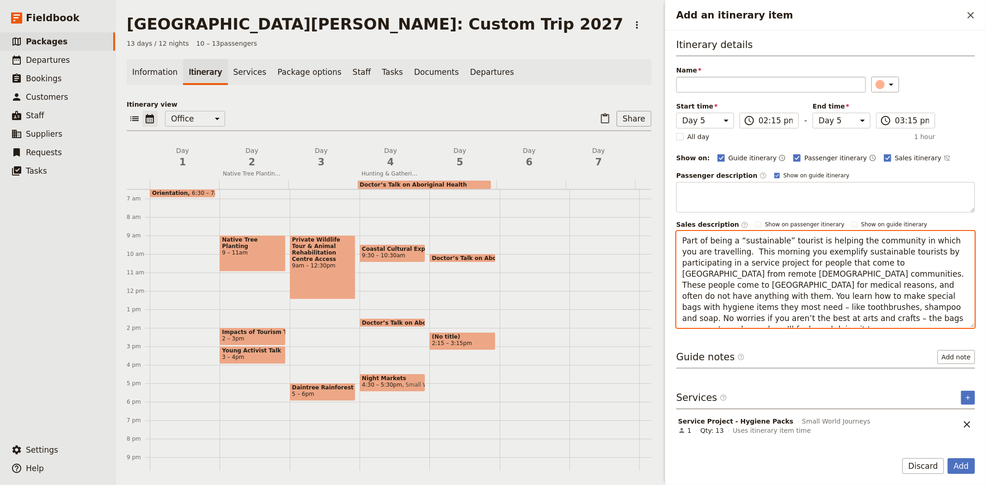
type textarea "Part of being a “sustainable” tourist is helping the community in which you are…"
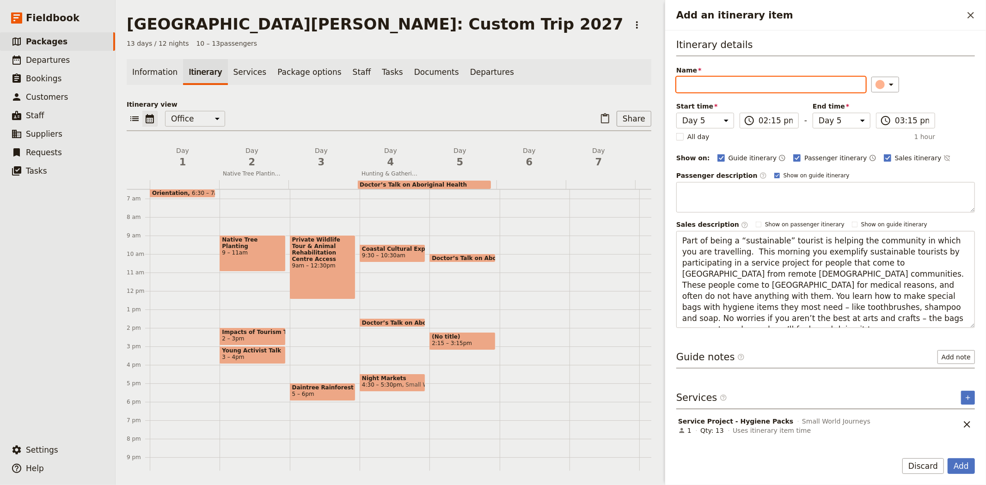
click at [746, 84] on input "Name" at bounding box center [771, 85] width 190 height 16
type input "Hygiene Packs"
click at [962, 464] on button "Add" at bounding box center [961, 467] width 27 height 16
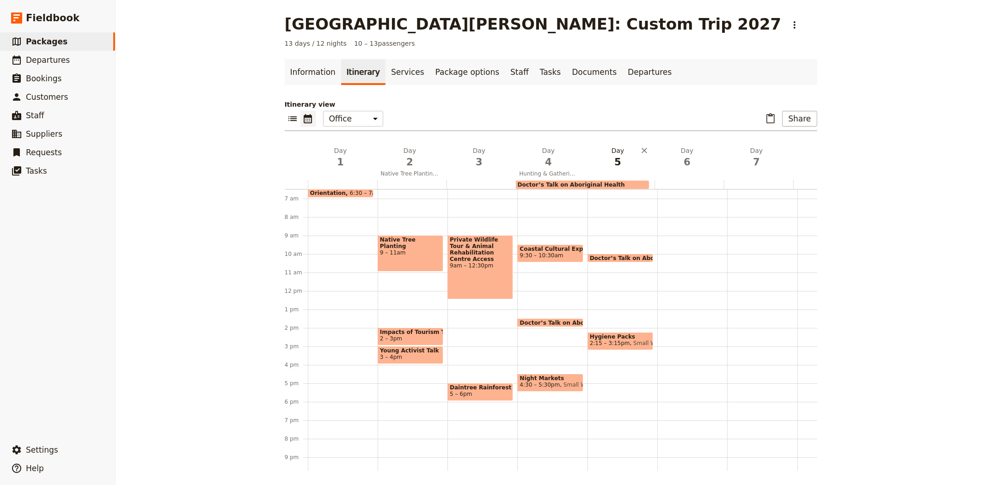
click at [611, 159] on span "5" at bounding box center [618, 162] width 58 height 14
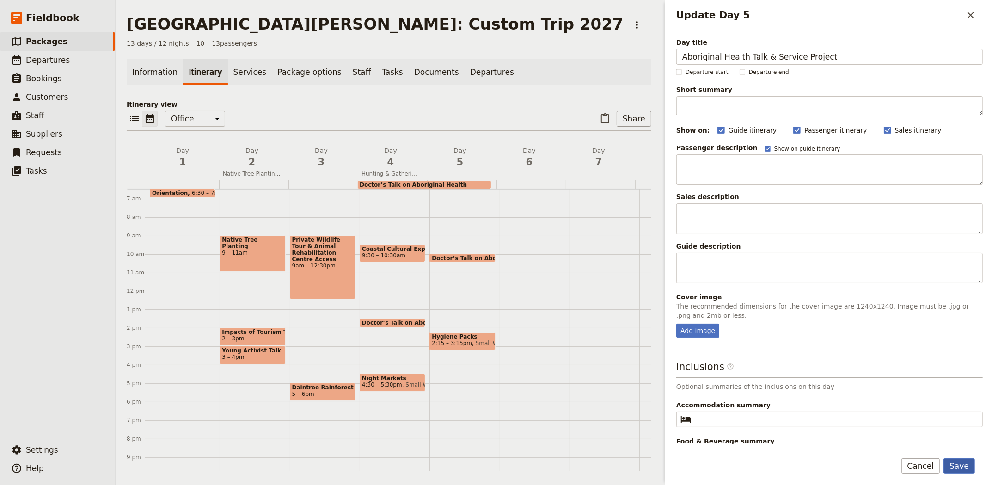
type input "Aboriginal Health Talk & Service Project"
click at [964, 469] on button "Save" at bounding box center [959, 467] width 31 height 16
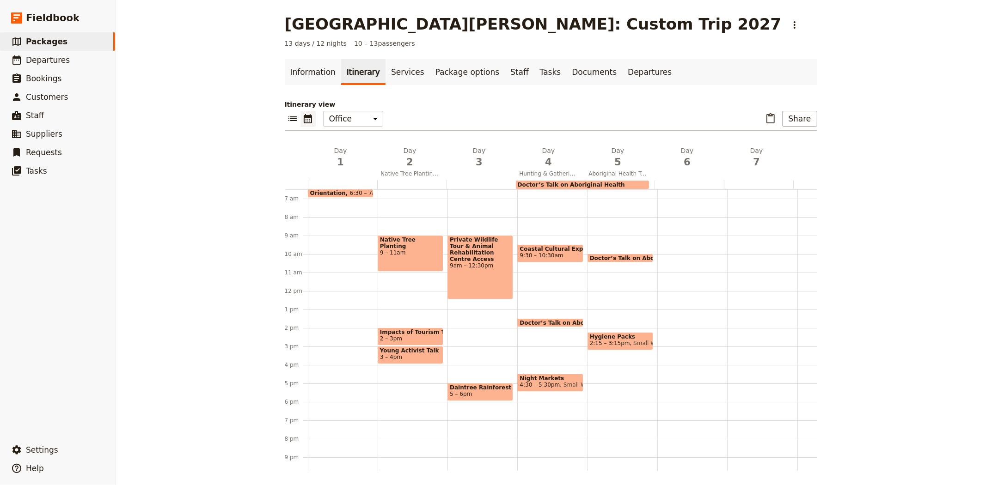
click at [612, 336] on span "Hygiene Packs" at bounding box center [620, 337] width 61 height 6
select select "5"
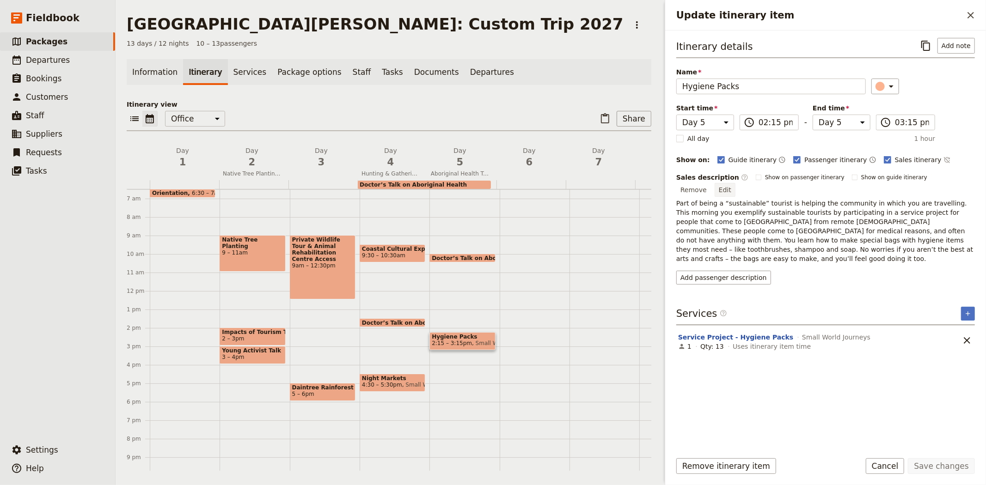
click at [736, 183] on button "Edit" at bounding box center [725, 190] width 21 height 14
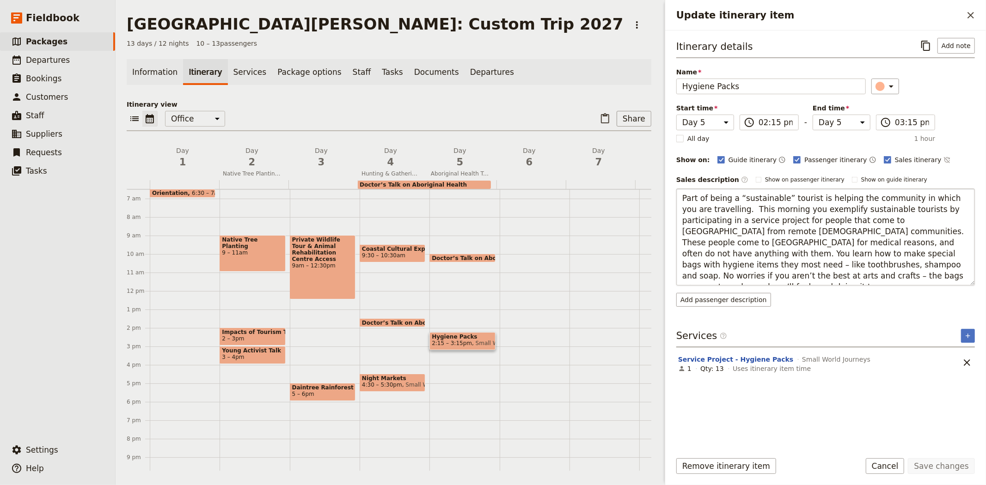
click at [720, 205] on textarea "Part of being a “sustainable” tourist is helping the community in which you are…" at bounding box center [825, 237] width 299 height 97
type textarea "Part of being a “sustainable” tourist is helping the community in which you are…"
click at [939, 461] on button "Save changes" at bounding box center [941, 467] width 67 height 16
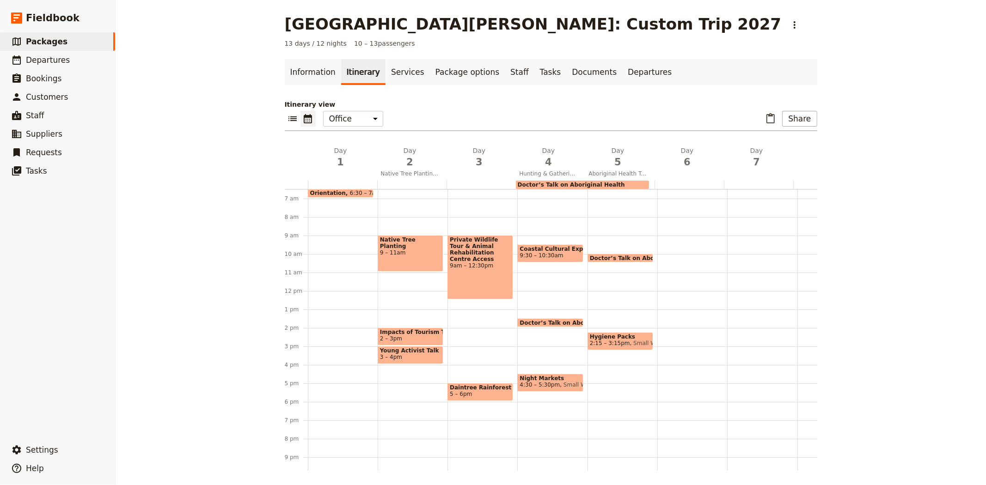
click at [684, 333] on div at bounding box center [692, 291] width 70 height 444
select select "6"
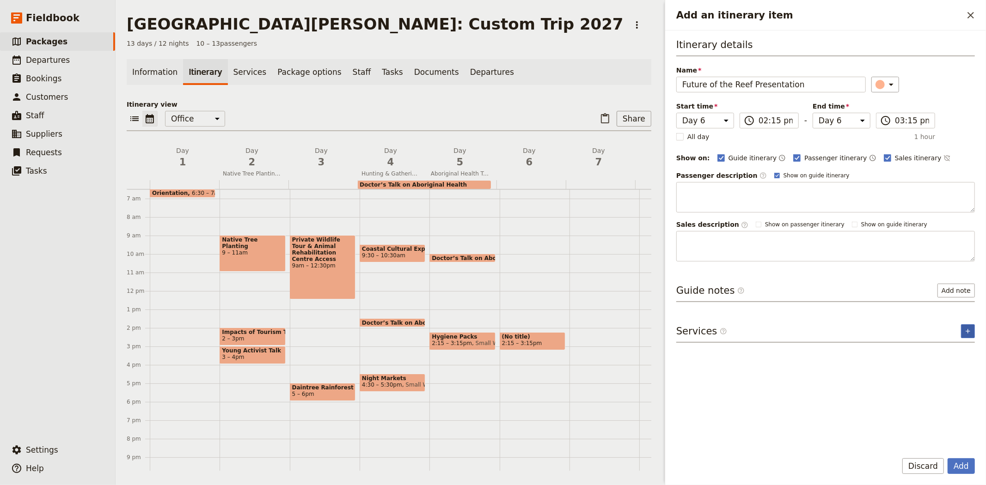
type input "Future of the Reef Presentation"
click at [965, 331] on icon "Add service inclusion" at bounding box center [967, 331] width 7 height 7
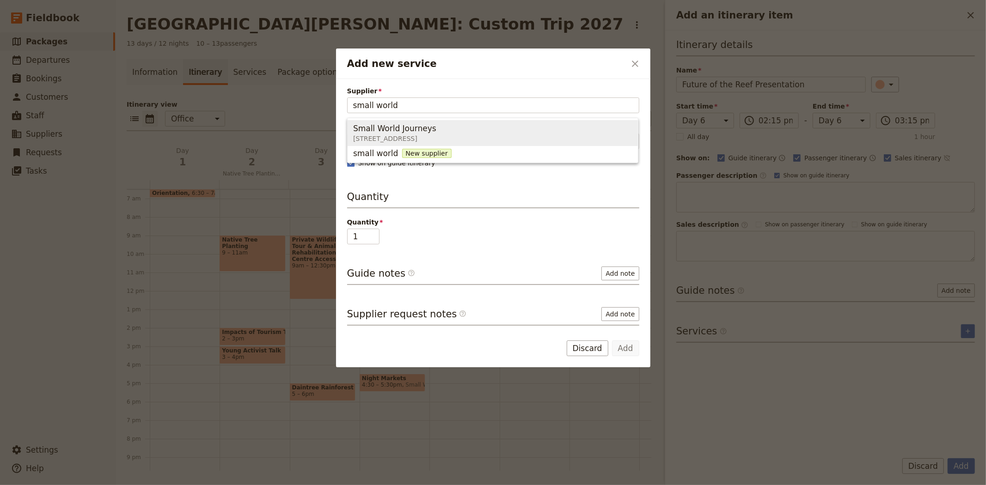
click at [436, 139] on span "[STREET_ADDRESS]" at bounding box center [394, 138] width 83 height 9
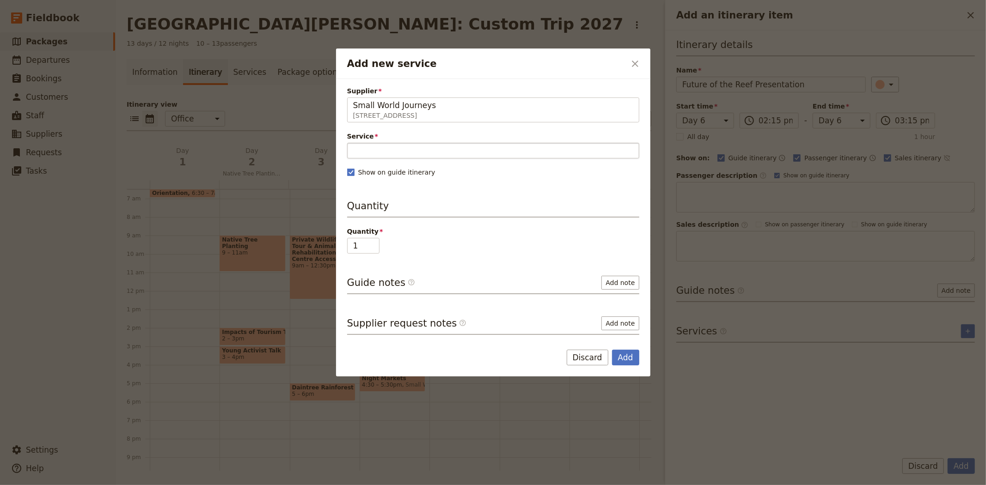
type input "Small World Journeys"
click at [399, 154] on input "Service" at bounding box center [493, 151] width 292 height 16
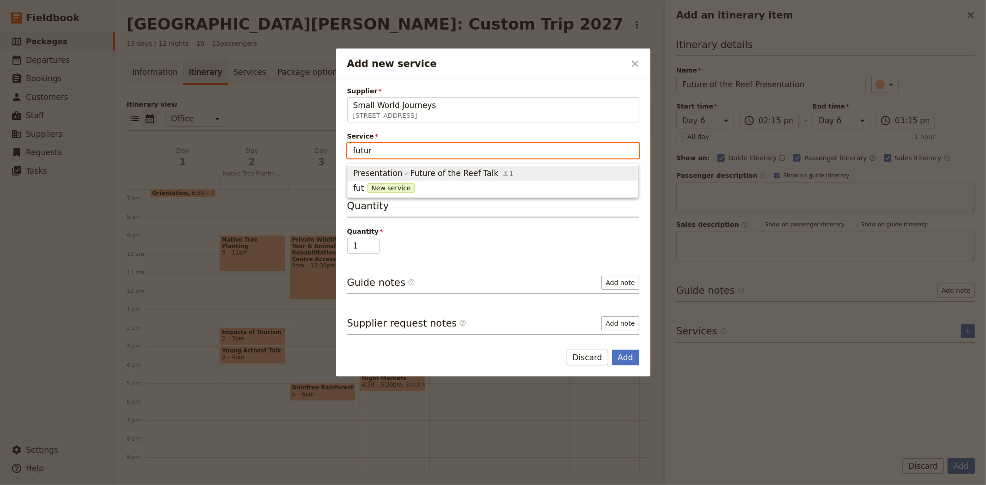
type input "future"
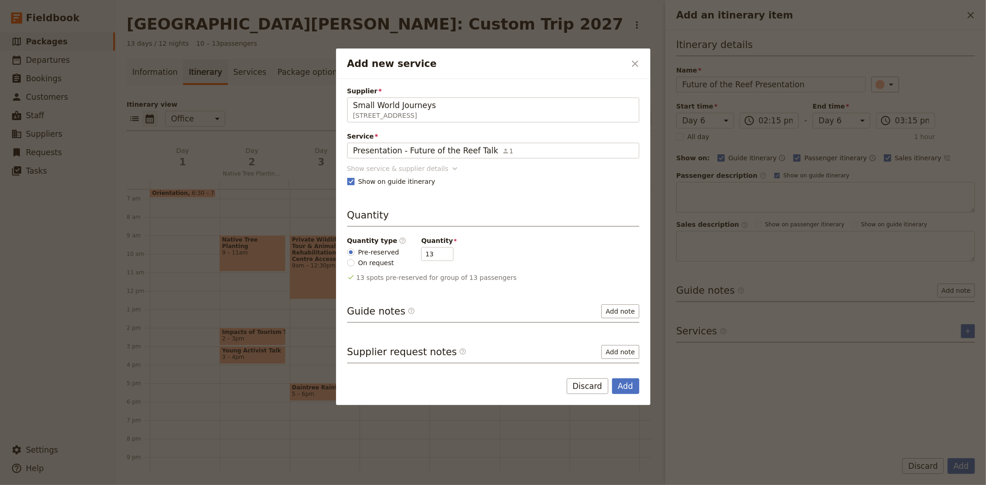
click at [450, 166] on icon "Add new service" at bounding box center [454, 168] width 9 height 9
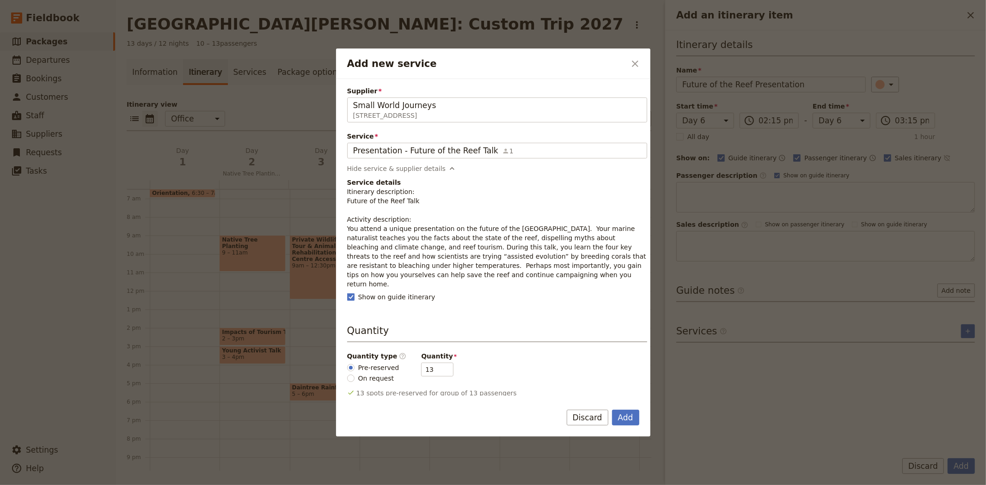
drag, startPoint x: 496, startPoint y: 279, endPoint x: 341, endPoint y: 232, distance: 161.9
click at [341, 232] on div "Supplier Small World Journeys [STREET_ADDRESS] Small World Journeys Service Pre…" at bounding box center [493, 237] width 314 height 317
copy p "You attend a unique presentation on the future of the [GEOGRAPHIC_DATA]. Your m…"
click at [630, 421] on button "Add" at bounding box center [625, 418] width 27 height 16
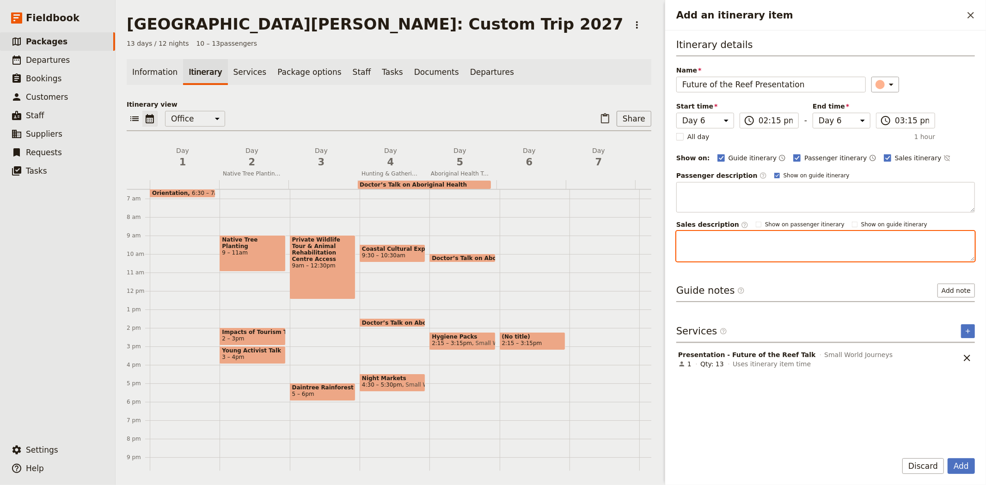
click at [704, 248] on textarea "Add an itinerary item" at bounding box center [825, 246] width 299 height 31
paste textarea "You attend a unique presentation on the future of the [GEOGRAPHIC_DATA]. Your m…"
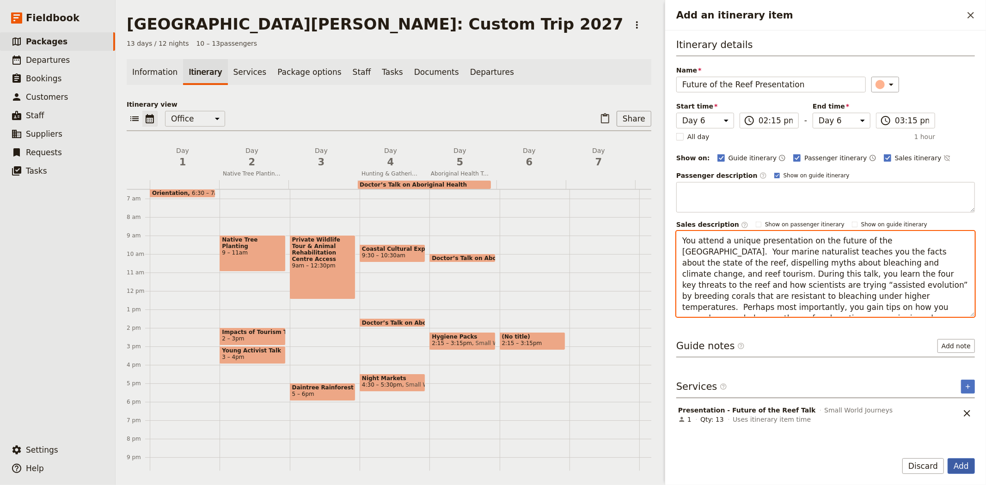
type textarea "You attend a unique presentation on the future of the [GEOGRAPHIC_DATA]. Your m…"
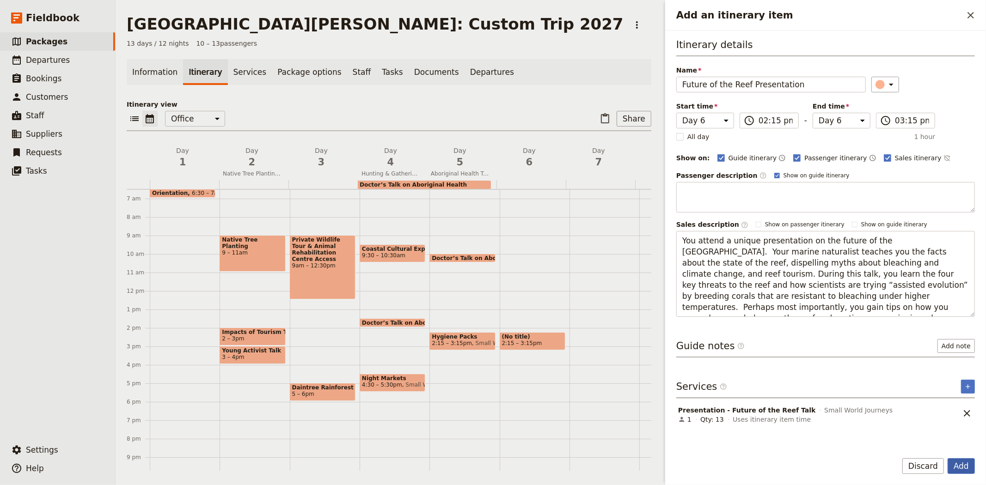
click at [954, 462] on button "Add" at bounding box center [961, 467] width 27 height 16
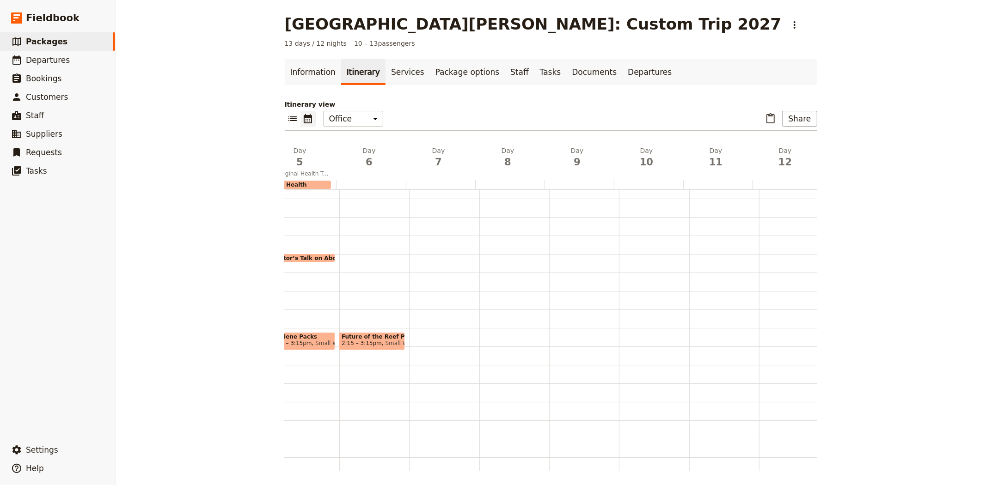
scroll to position [0, 321]
click at [566, 216] on div at bounding box center [581, 291] width 70 height 444
select select "9"
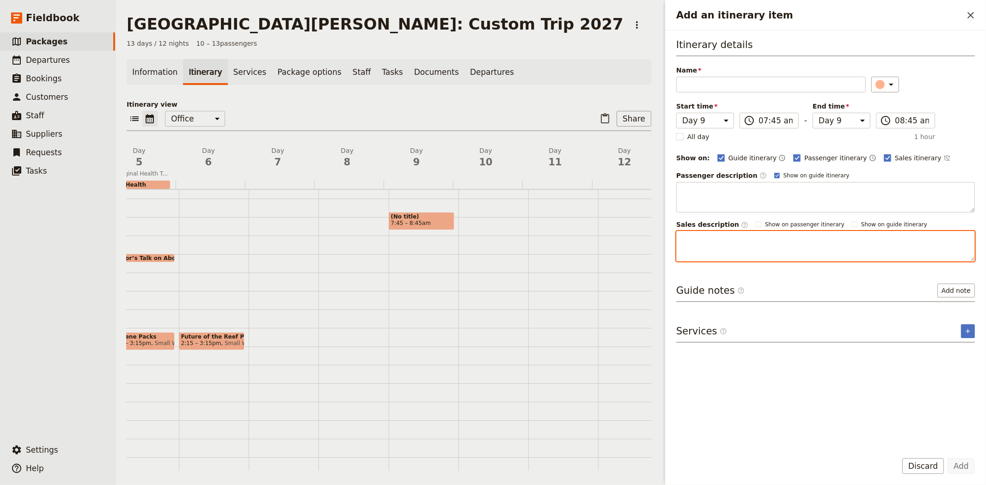
click at [714, 250] on textarea "Add an itinerary item" at bounding box center [825, 246] width 299 height 31
paste textarea "Rainforest Welcome to Country Day 11, 7:30am – 9:30am Rainforest To [PERSON_NAM…"
type textarea "Rainforest Welcome to Country Day 11, 7:30am – 9:30am Rainforest To [PERSON_NAM…"
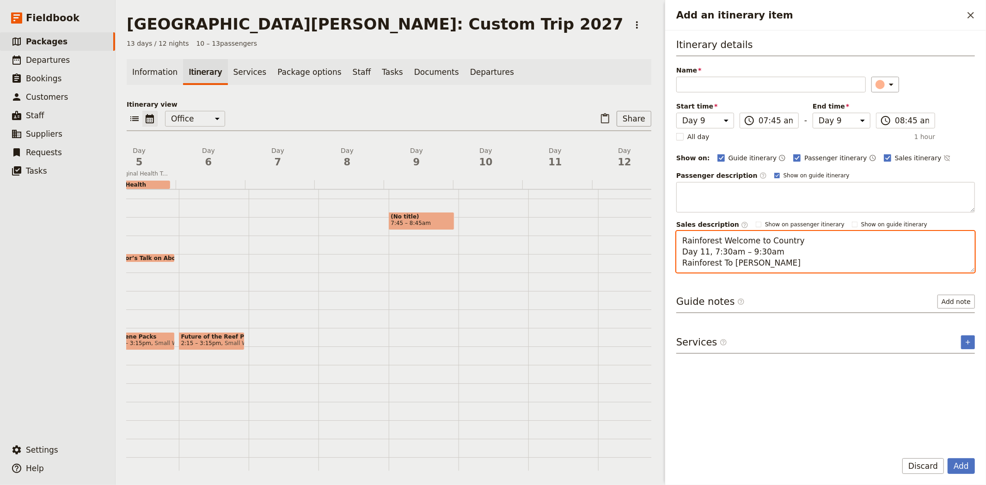
drag, startPoint x: 763, startPoint y: 264, endPoint x: 645, endPoint y: 226, distance: 123.5
click at [645, 226] on div "[GEOGRAPHIC_DATA][PERSON_NAME]: Custom Trip 2027 ​ 13 days / 12 nights 10 – 13 …" at bounding box center [551, 242] width 871 height 485
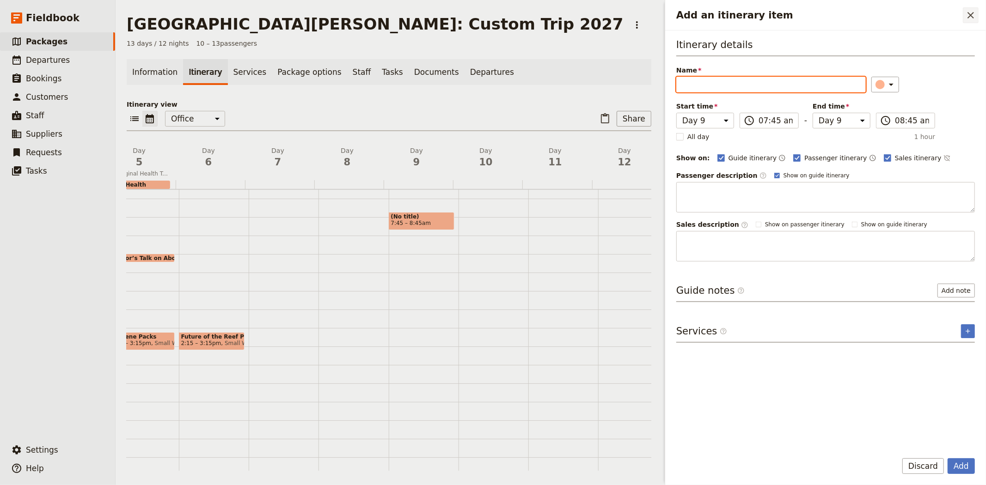
click at [977, 16] on button "​" at bounding box center [971, 15] width 16 height 16
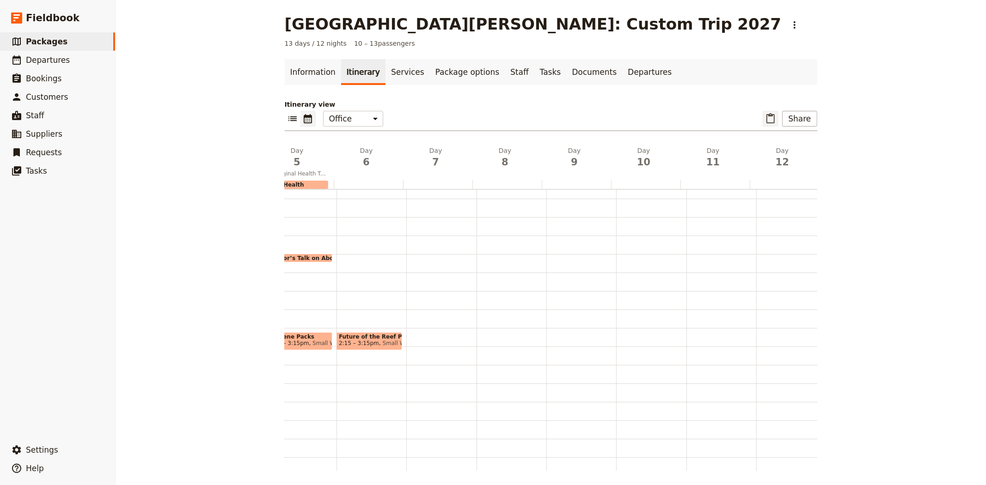
click at [768, 122] on icon "Paste itinerary item" at bounding box center [770, 118] width 11 height 11
select select "11"
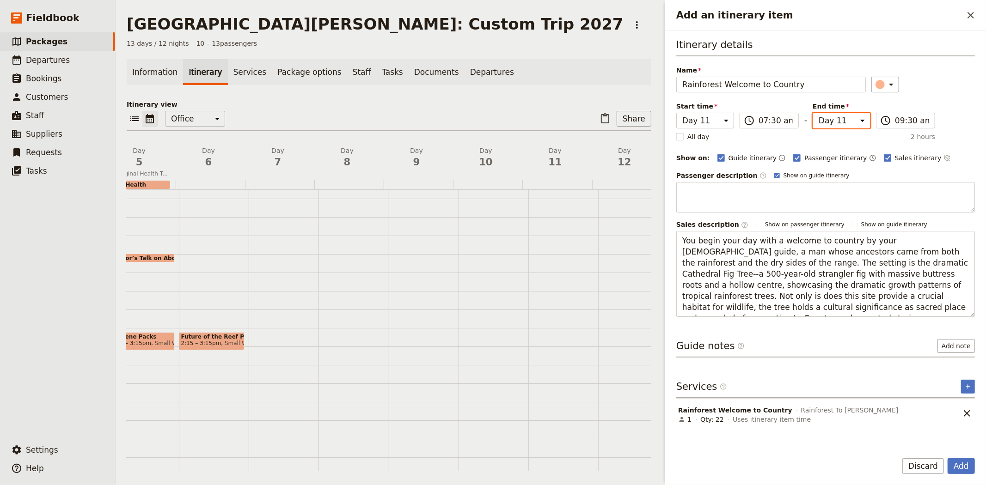
click at [847, 124] on select "Day 1 Day 2 Day 3 Day 4 Day 5 Day 6 Day 7 Day 8 Day 9 Day 10 Day 11 Day 12 Day …" at bounding box center [842, 121] width 58 height 16
select select "9"
click at [813, 113] on select "Day 1 Day 2 Day 3 Day 4 Day 5 Day 6 Day 7 Day 8 Day 9 Day 10 Day 11 Day 12 Day …" at bounding box center [842, 121] width 58 height 16
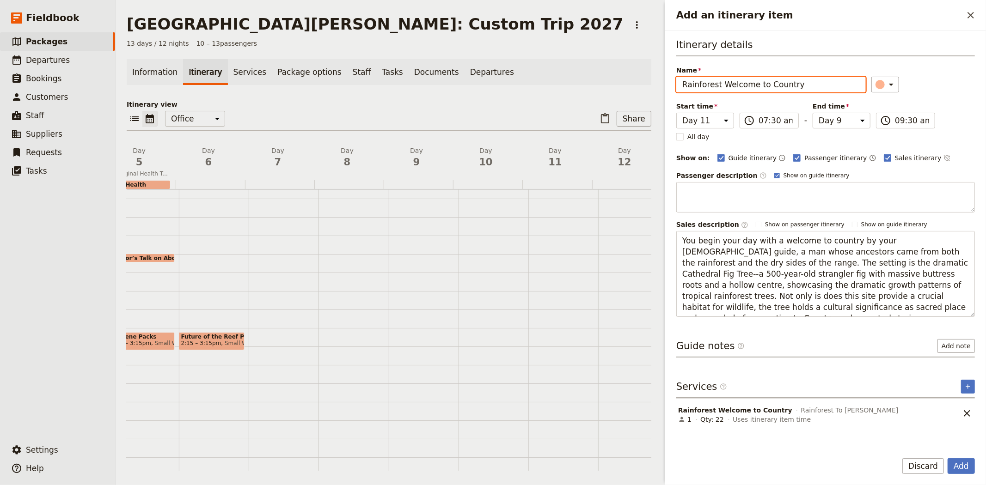
select select "9"
click at [933, 107] on div "Itinerary details Name Rainforest Welcome to Country ​ Start time Day 1 Day 2 D…" at bounding box center [825, 177] width 299 height 279
click at [965, 462] on button "Add" at bounding box center [961, 467] width 27 height 16
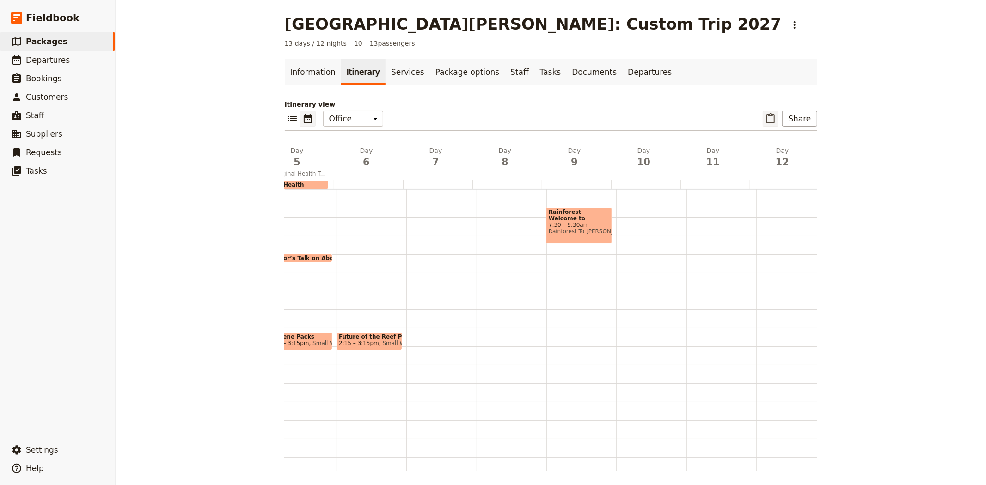
click at [767, 116] on icon "Paste itinerary item" at bounding box center [771, 118] width 8 height 10
select select "11"
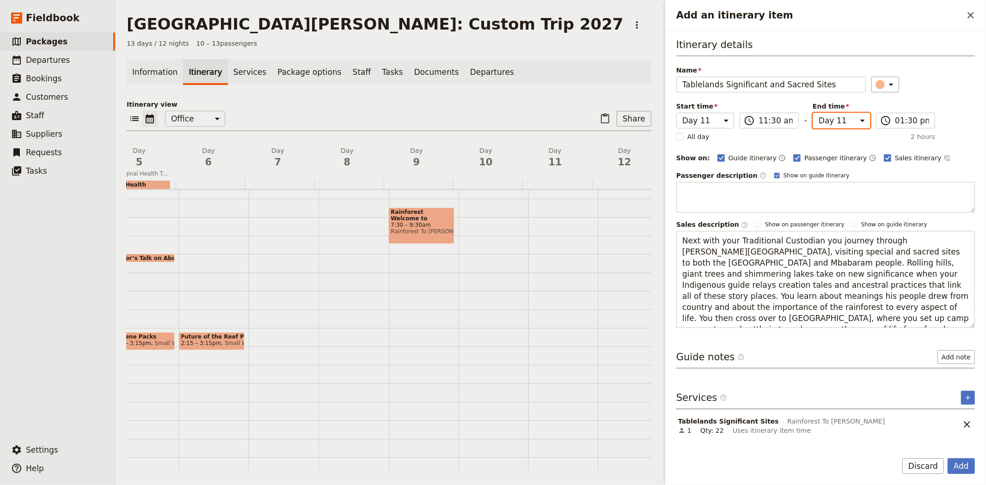
click at [844, 123] on select "Day 1 Day 2 Day 3 Day 4 Day 5 Day 6 Day 7 Day 8 Day 9 Day 10 Day 11 Day 12 Day …" at bounding box center [842, 121] width 58 height 16
select select "9"
click at [813, 113] on select "Day 1 Day 2 Day 3 Day 4 Day 5 Day 6 Day 7 Day 8 Day 9 Day 10 Day 11 Day 12 Day …" at bounding box center [842, 121] width 58 height 16
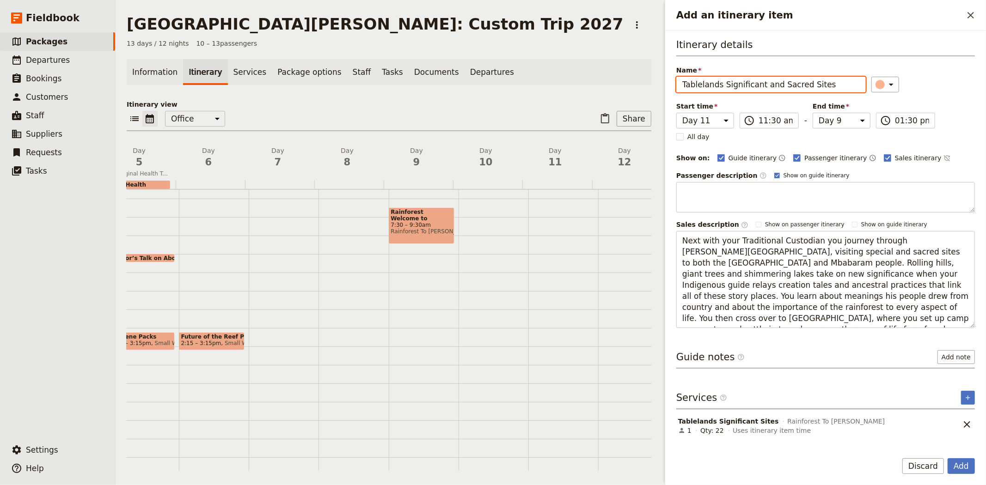
select select "9"
click at [865, 389] on div "Itinerary details Name Tablelands Significant and Sacred Sites ​ Start time Day…" at bounding box center [825, 241] width 299 height 406
click at [957, 463] on button "Add" at bounding box center [961, 467] width 27 height 16
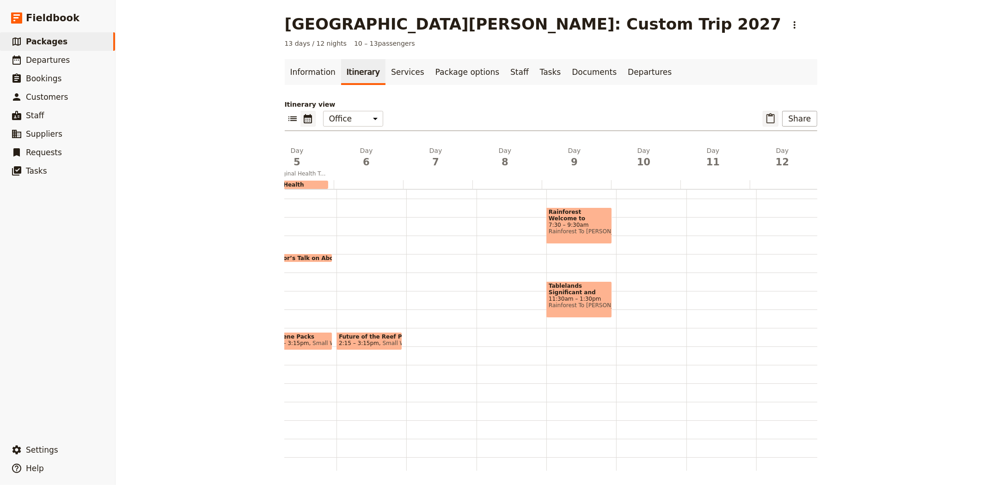
click at [765, 119] on icon "Paste itinerary item" at bounding box center [770, 118] width 11 height 11
select select "11"
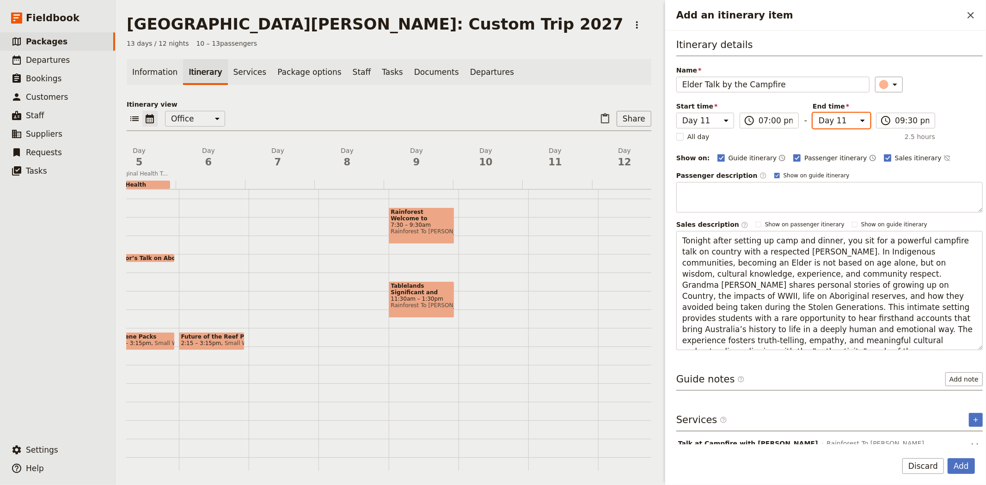
click at [834, 121] on select "Day 1 Day 2 Day 3 Day 4 Day 5 Day 6 Day 7 Day 8 Day 9 Day 10 Day 11 Day 12 Day …" at bounding box center [842, 121] width 58 height 16
select select "9"
click at [813, 113] on select "Day 1 Day 2 Day 3 Day 4 Day 5 Day 6 Day 7 Day 8 Day 9 Day 10 Day 11 Day 12 Day …" at bounding box center [842, 121] width 58 height 16
select select "9"
click at [964, 461] on button "Add" at bounding box center [961, 467] width 27 height 16
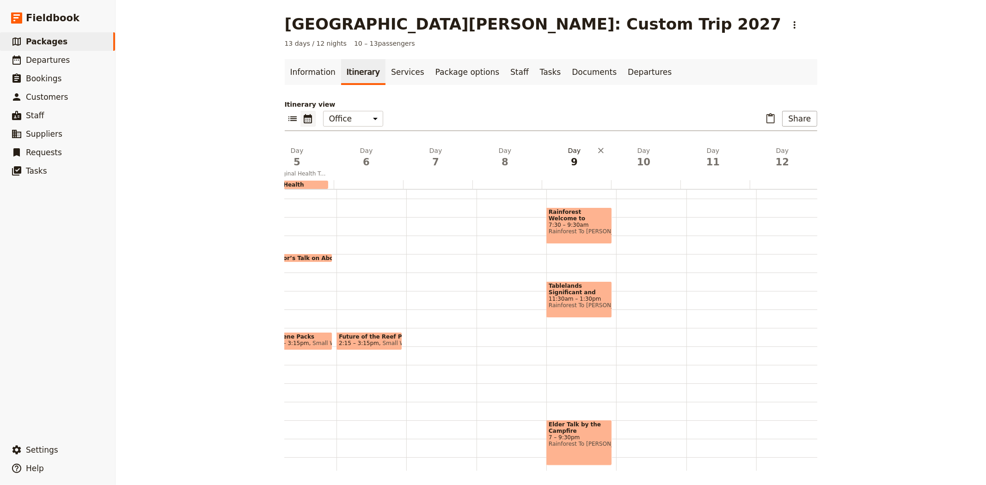
click at [574, 160] on span "9" at bounding box center [575, 162] width 58 height 14
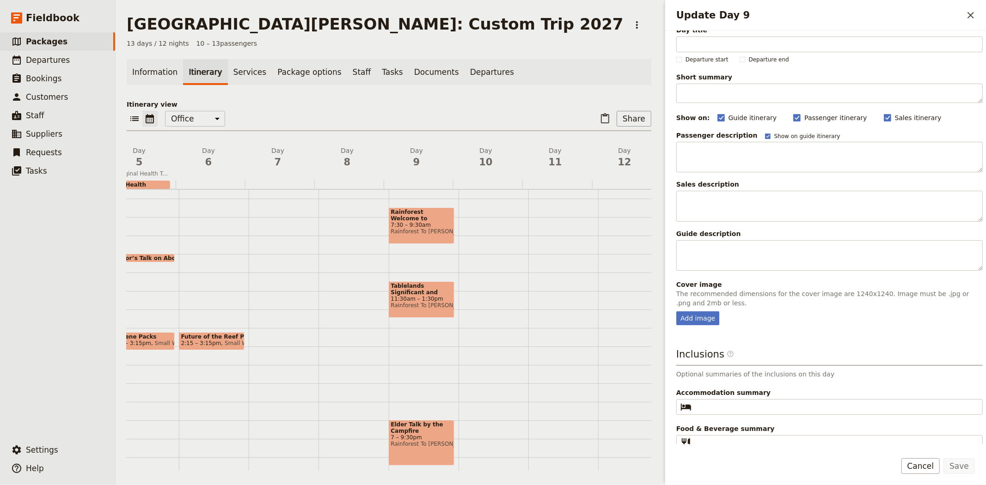
scroll to position [19, 0]
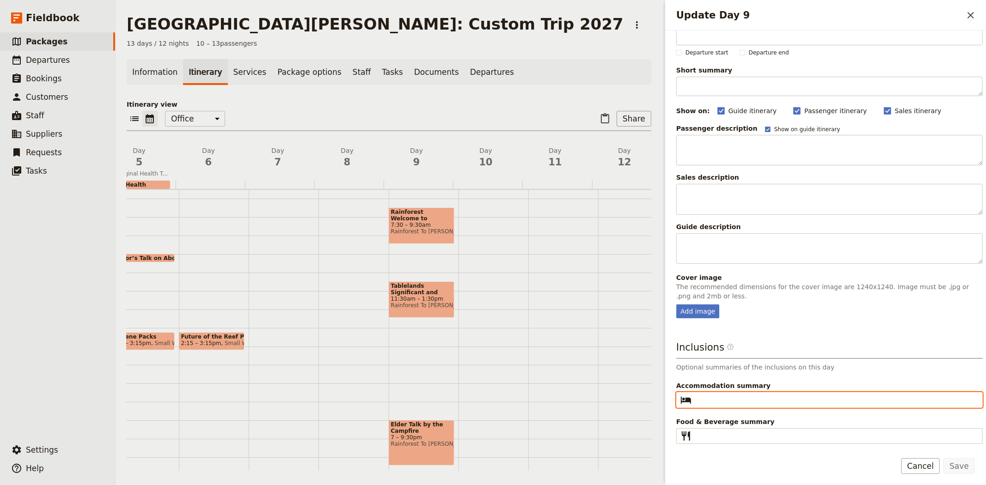
click at [725, 397] on input "Accommodation summary ​" at bounding box center [836, 400] width 282 height 11
paste input "Camping on Country"
type input "Camping on Country"
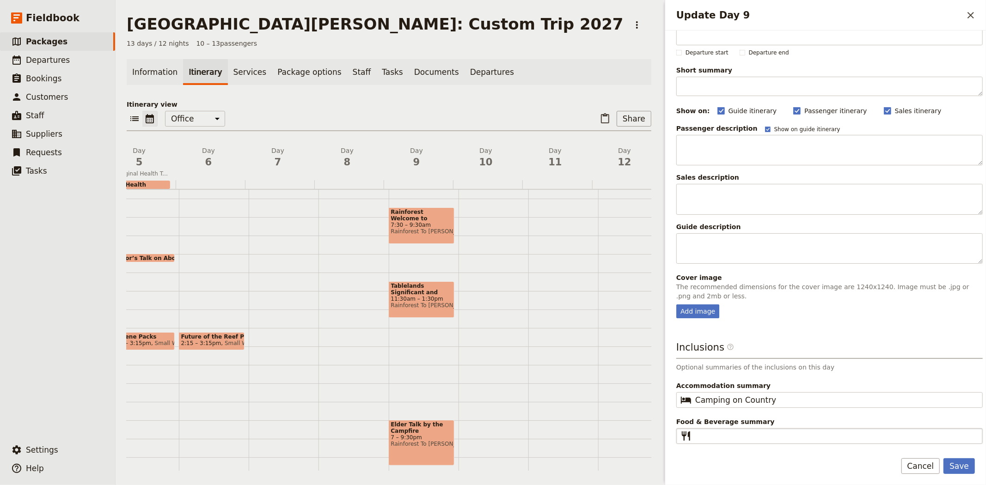
click at [725, 430] on fieldset "​" at bounding box center [829, 437] width 307 height 16
click at [725, 431] on input "Food & Beverage summary ​" at bounding box center [836, 436] width 282 height 11
paste input "Breakfast, Lunch, Dinner"
type input "Breakfast, Lunch, Dinner"
click at [954, 469] on button "Save" at bounding box center [959, 467] width 31 height 16
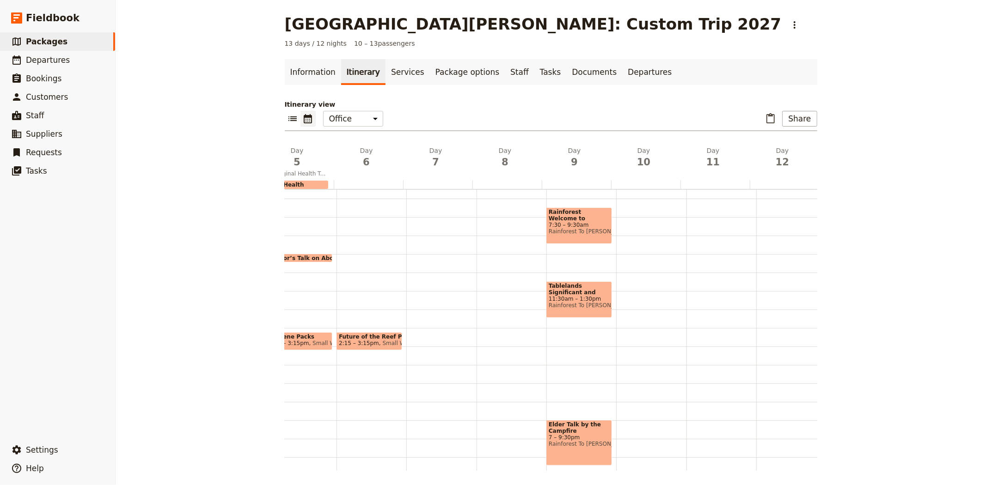
click at [633, 207] on div at bounding box center [651, 291] width 70 height 444
select select "10"
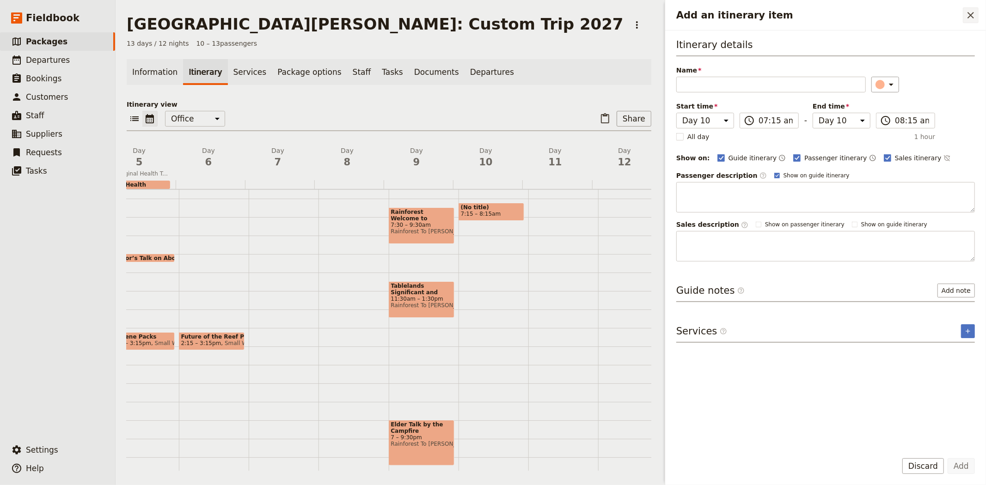
click at [968, 16] on icon "Close drawer" at bounding box center [970, 15] width 11 height 11
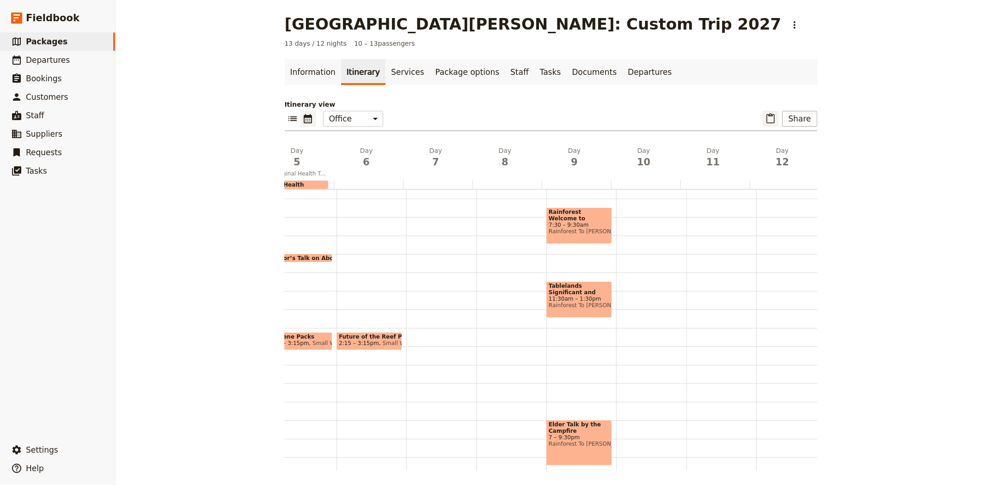
click at [773, 122] on icon "Paste itinerary item" at bounding box center [771, 118] width 8 height 10
select select "12"
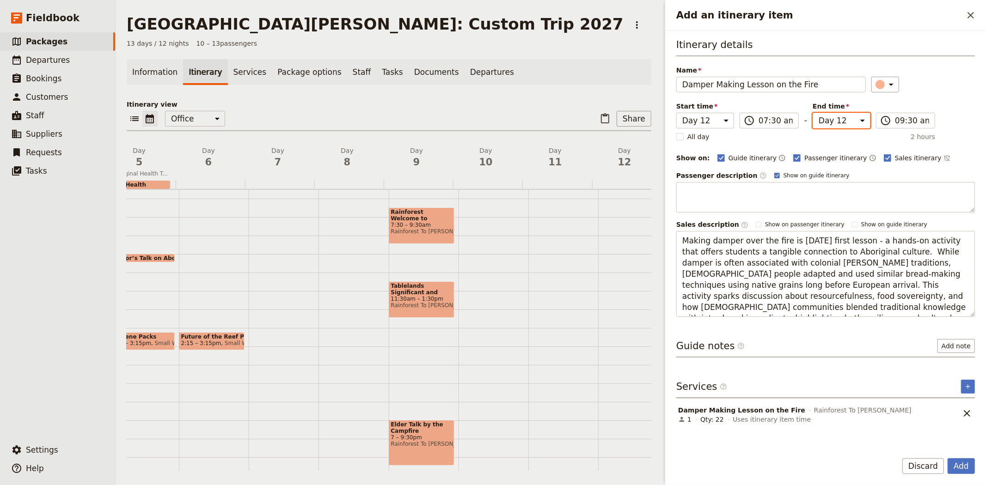
click at [843, 127] on select "Day 1 Day 2 Day 3 Day 4 Day 5 Day 6 Day 7 Day 8 Day 9 Day 10 Day 11 Day 12 Day …" at bounding box center [842, 121] width 58 height 16
select select "10"
click at [813, 113] on select "Day 1 Day 2 Day 3 Day 4 Day 5 Day 6 Day 7 Day 8 Day 9 Day 10 Day 11 Day 12 Day …" at bounding box center [842, 121] width 58 height 16
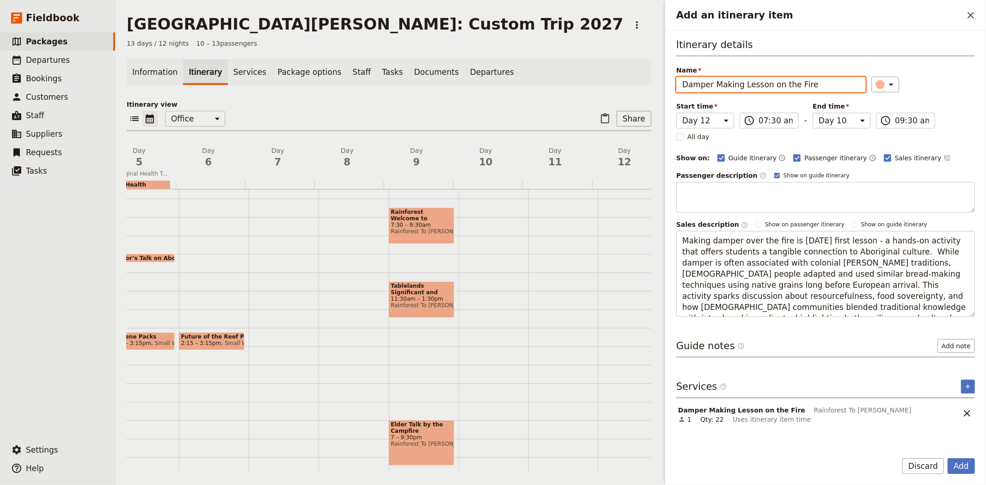
select select "10"
click at [945, 105] on div "Itinerary details Name Damper Making Lesson on the Fire ​ Start time Day 1 Day …" at bounding box center [825, 177] width 299 height 279
click at [958, 466] on button "Add" at bounding box center [961, 467] width 27 height 16
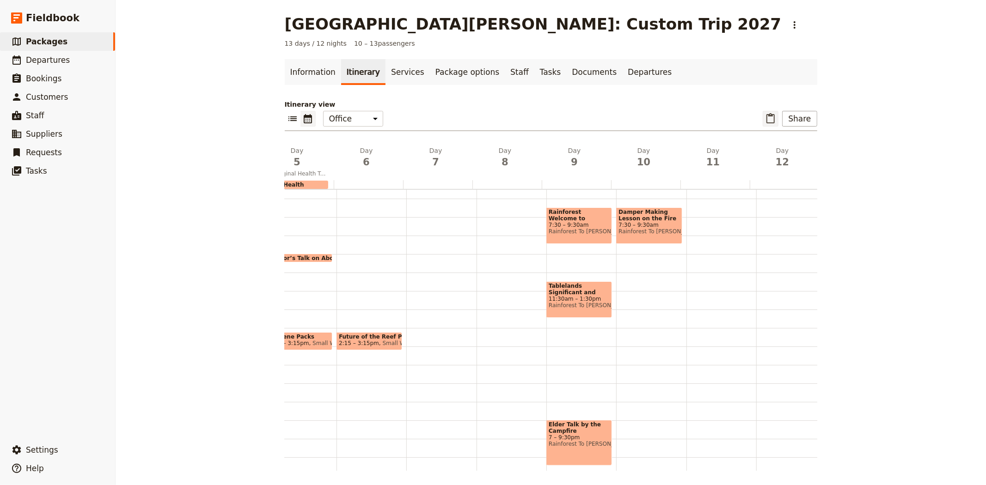
click at [777, 123] on button "​" at bounding box center [771, 119] width 16 height 16
select select "12"
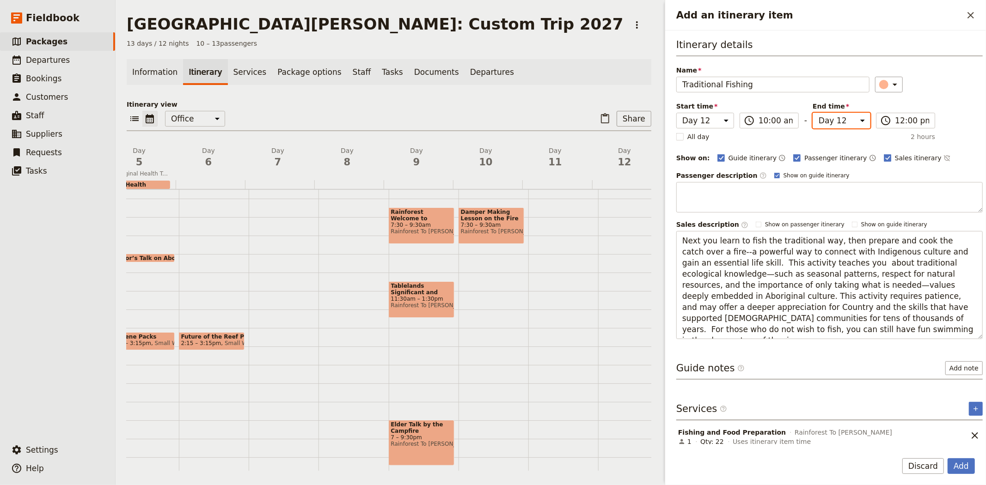
click at [826, 116] on select "Day 1 Day 2 Day 3 Day 4 Day 5 Day 6 Day 7 Day 8 Day 9 Day 10 Day 11 Day 12 Day …" at bounding box center [842, 121] width 58 height 16
select select "10"
click at [813, 113] on select "Day 1 Day 2 Day 3 Day 4 Day 5 Day 6 Day 7 Day 8 Day 9 Day 10 Day 11 Day 12 Day …" at bounding box center [842, 121] width 58 height 16
select select "10"
click at [933, 72] on div "Name Traditional Fishing ​" at bounding box center [829, 79] width 307 height 27
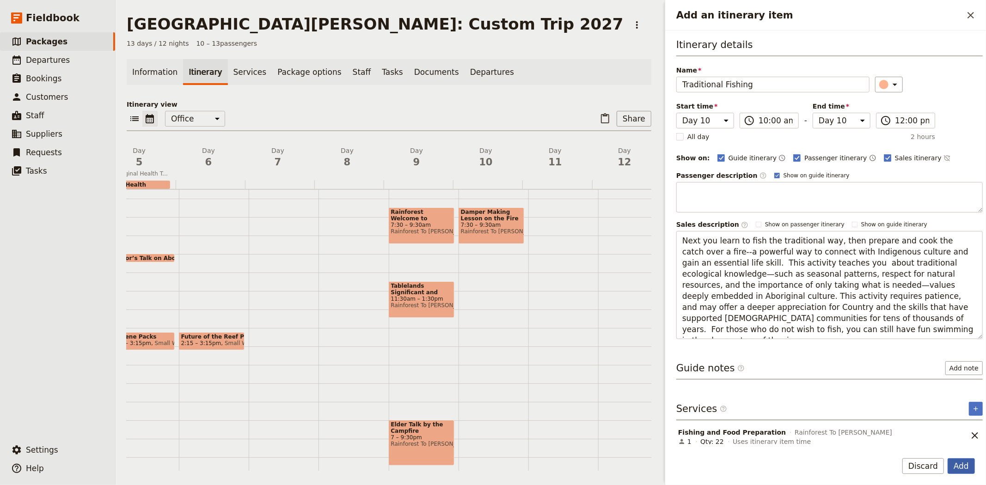
click at [967, 468] on button "Add" at bounding box center [961, 467] width 27 height 16
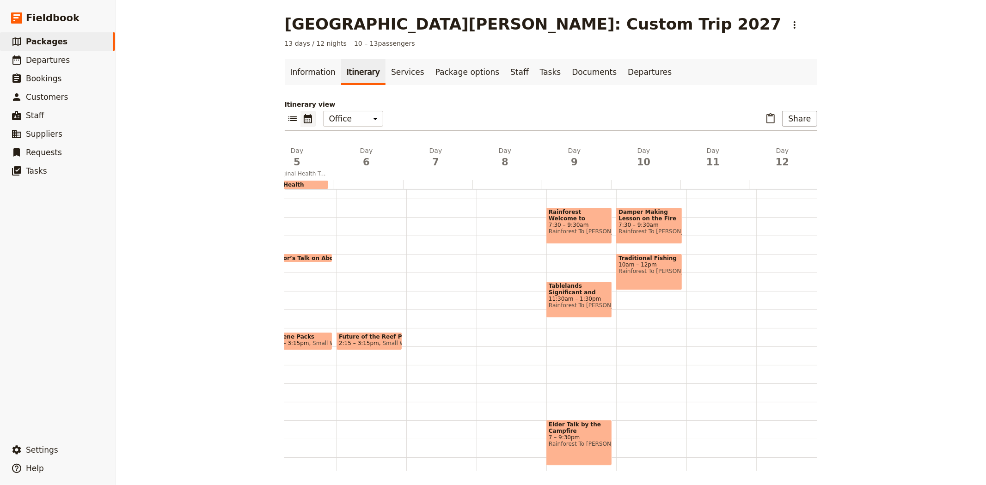
click at [662, 325] on div "Damper Making Lesson on the Fire 7:30 – 9:30am Rainforest To [PERSON_NAME] Trad…" at bounding box center [651, 291] width 70 height 444
select select "10"
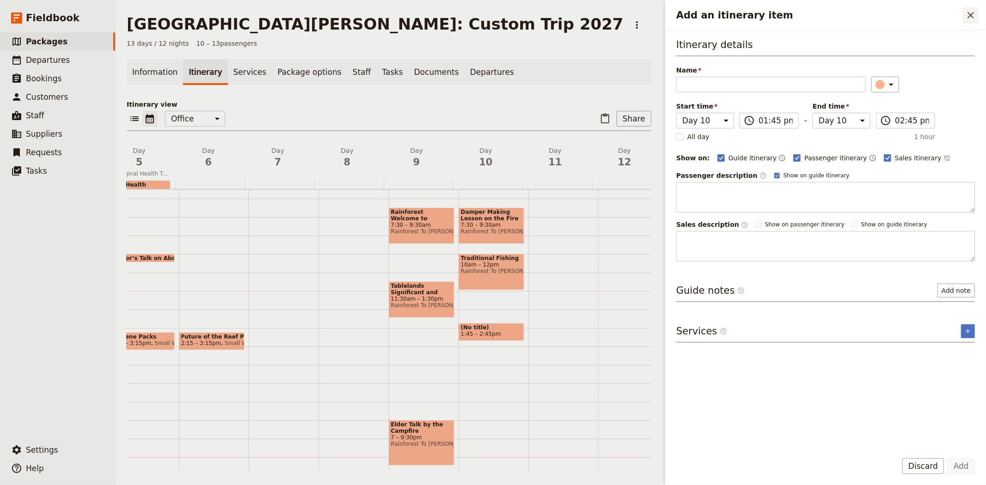
click at [968, 14] on icon "Close drawer" at bounding box center [970, 15] width 11 height 11
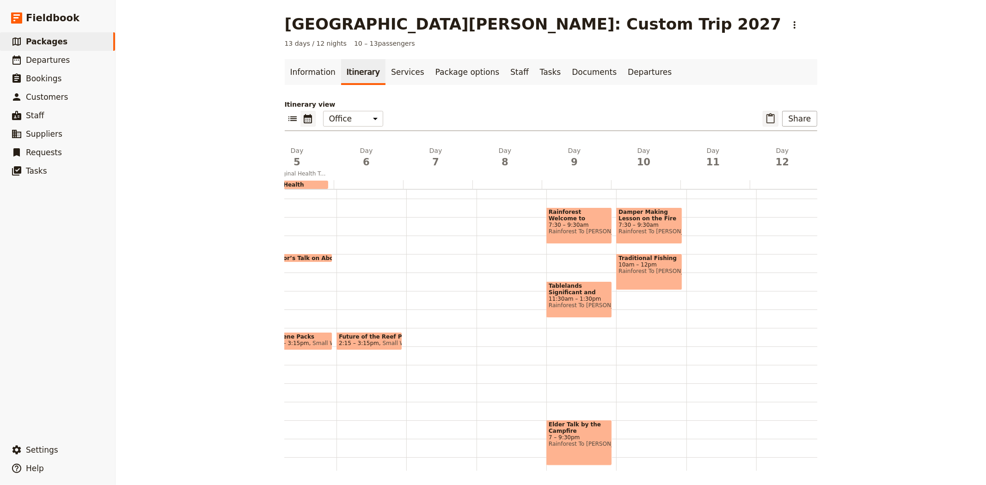
click at [768, 117] on icon "Paste itinerary item" at bounding box center [770, 118] width 11 height 11
select select "12"
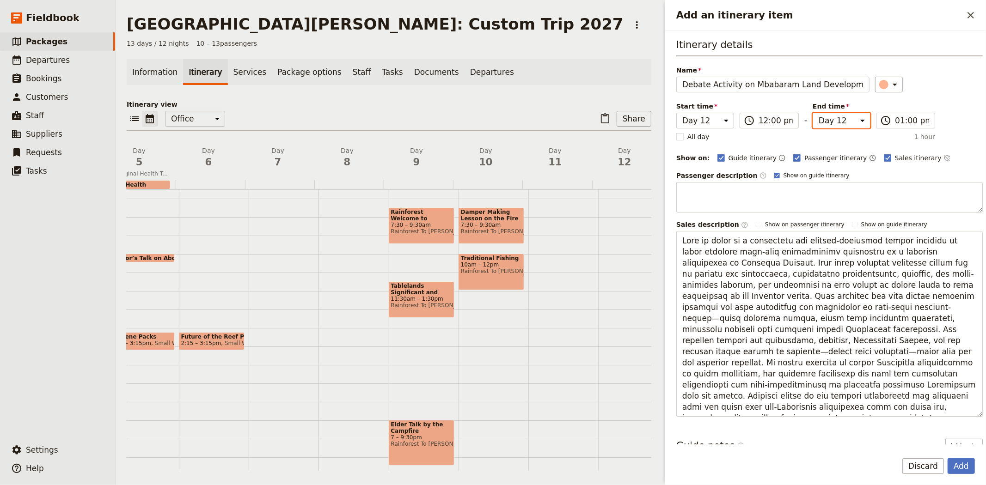
click at [843, 125] on select "Day 1 Day 2 Day 3 Day 4 Day 5 Day 6 Day 7 Day 8 Day 9 Day 10 Day 11 Day 12 Day …" at bounding box center [842, 121] width 58 height 16
select select "10"
click at [813, 113] on select "Day 1 Day 2 Day 3 Day 4 Day 5 Day 6 Day 7 Day 8 Day 9 Day 10 Day 11 Day 12 Day …" at bounding box center [842, 121] width 58 height 16
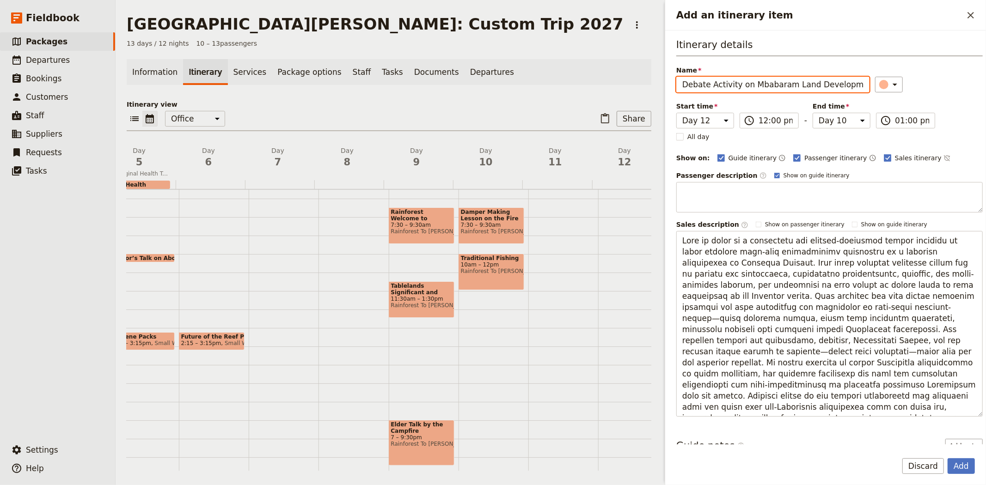
select select "10"
click at [934, 85] on div "​" at bounding box center [929, 85] width 108 height 16
click at [968, 465] on button "Add" at bounding box center [961, 467] width 27 height 16
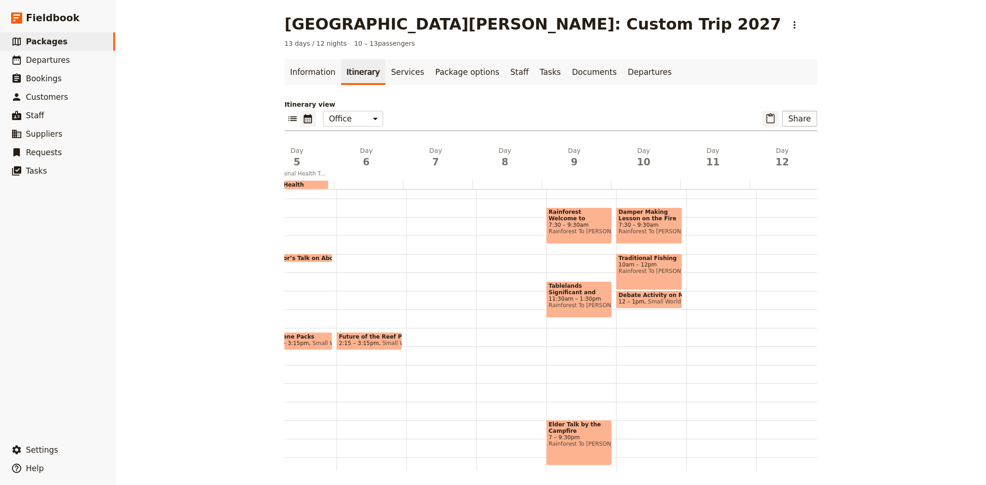
click at [767, 125] on button "​" at bounding box center [771, 119] width 16 height 16
select select "12"
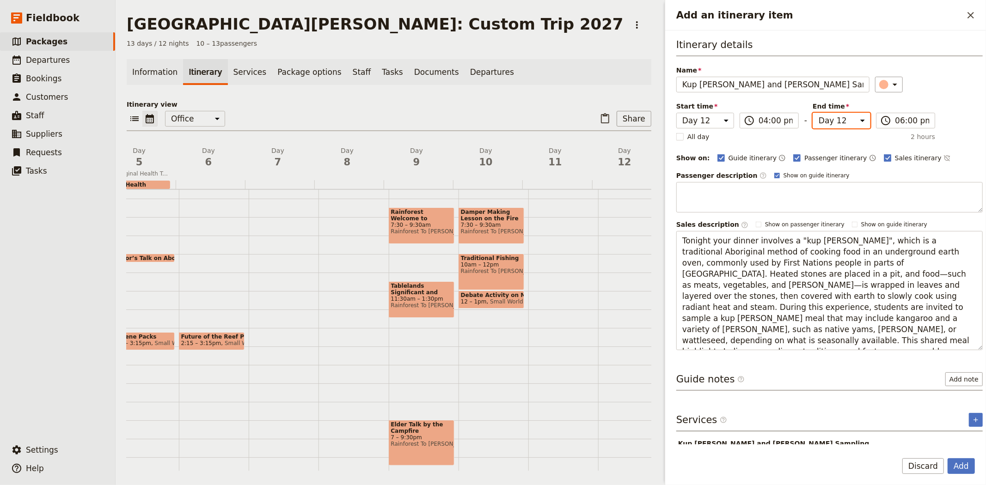
click at [842, 117] on select "Day 1 Day 2 Day 3 Day 4 Day 5 Day 6 Day 7 Day 8 Day 9 Day 10 Day 11 Day 12 Day …" at bounding box center [842, 121] width 58 height 16
select select "10"
click at [813, 113] on select "Day 1 Day 2 Day 3 Day 4 Day 5 Day 6 Day 7 Day 8 Day 9 Day 10 Day 11 Day 12 Day …" at bounding box center [842, 121] width 58 height 16
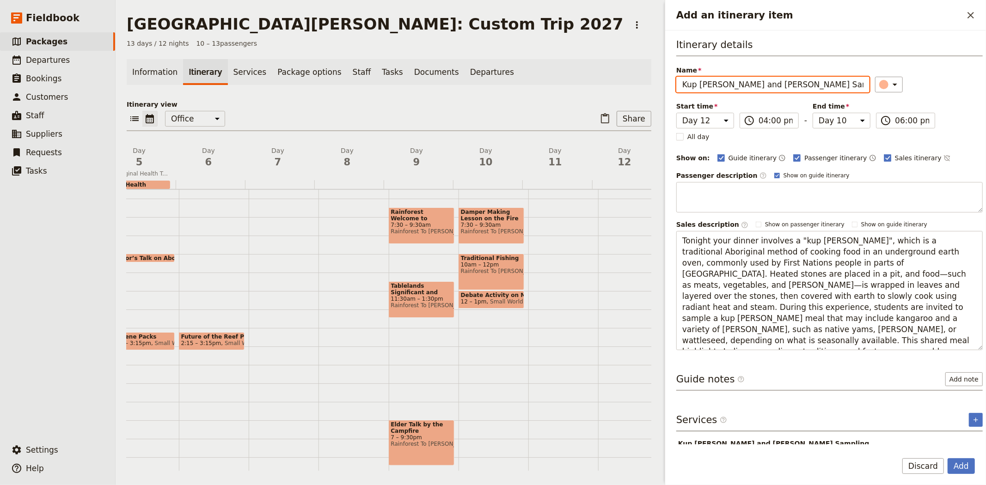
select select "10"
click at [955, 95] on div "Itinerary details Name Kup [PERSON_NAME] Dinner and [PERSON_NAME] Sampling ​ St…" at bounding box center [829, 194] width 307 height 313
click at [969, 473] on button "Add" at bounding box center [961, 467] width 27 height 16
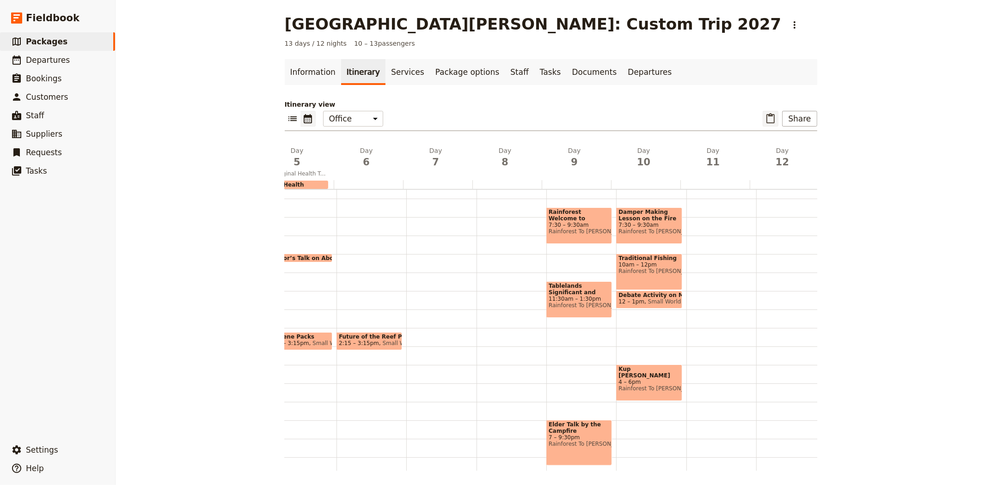
click at [768, 112] on button "​" at bounding box center [771, 119] width 16 height 16
select select "13"
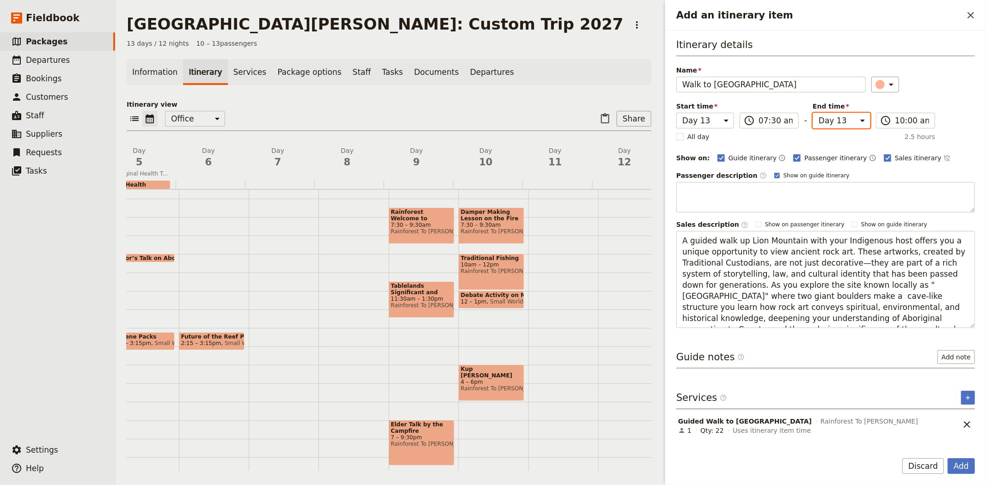
click at [836, 119] on select "Day 1 Day 2 Day 3 Day 4 Day 5 Day 6 Day 7 Day 8 Day 9 Day 10 Day 11 Day 12 Day …" at bounding box center [842, 121] width 58 height 16
select select "11"
click at [813, 113] on select "Day 1 Day 2 Day 3 Day 4 Day 5 Day 6 Day 7 Day 8 Day 9 Day 10 Day 11 Day 12 Day …" at bounding box center [842, 121] width 58 height 16
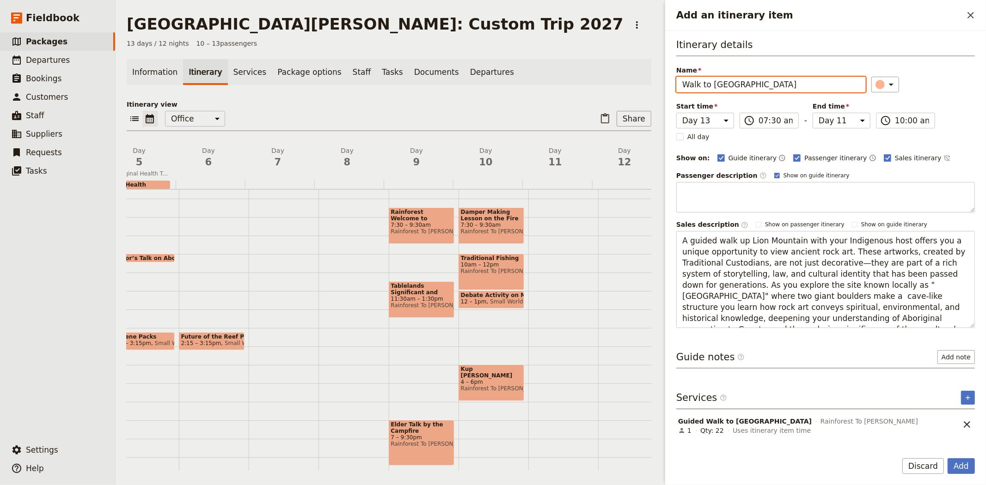
select select "11"
click at [964, 108] on div "Itinerary details Name Walk to [GEOGRAPHIC_DATA] ​ Start time Day 1 Day 2 Day 3…" at bounding box center [825, 183] width 299 height 290
click at [970, 465] on button "Add" at bounding box center [961, 467] width 27 height 16
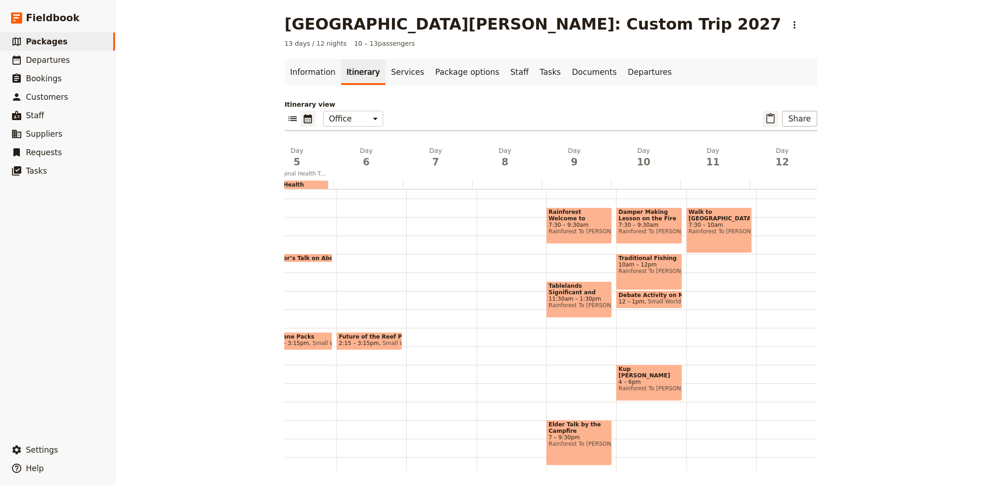
click at [774, 113] on icon "Paste itinerary item" at bounding box center [770, 118] width 11 height 11
select select "13"
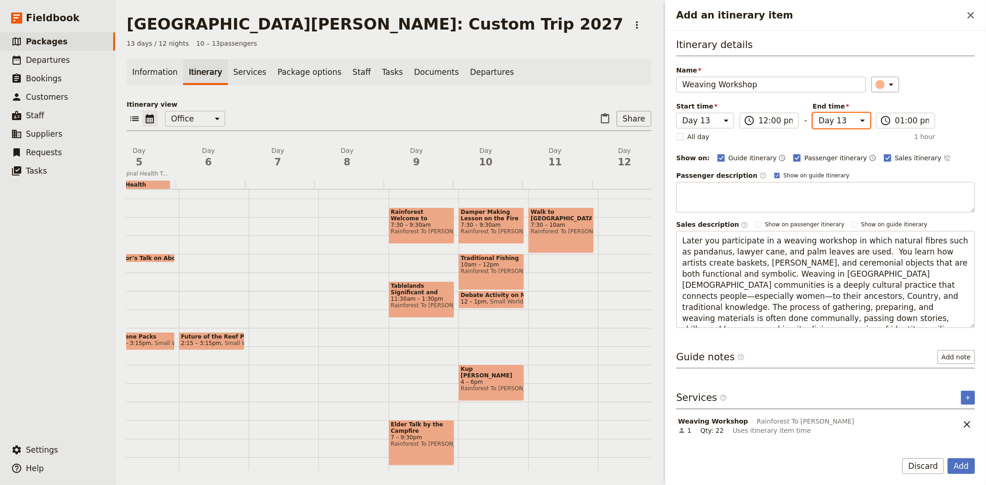
click at [838, 119] on select "Day 1 Day 2 Day 3 Day 4 Day 5 Day 6 Day 7 Day 8 Day 9 Day 10 Day 11 Day 12 Day …" at bounding box center [842, 121] width 58 height 16
select select "11"
click at [813, 113] on select "Day 1 Day 2 Day 3 Day 4 Day 5 Day 6 Day 7 Day 8 Day 9 Day 10 Day 11 Day 12 Day …" at bounding box center [842, 121] width 58 height 16
select select "11"
click at [941, 109] on div "Itinerary details Name Weaving Workshop ​ Start time Day 1 Day 2 Day 3 Day 4 Da…" at bounding box center [825, 183] width 299 height 290
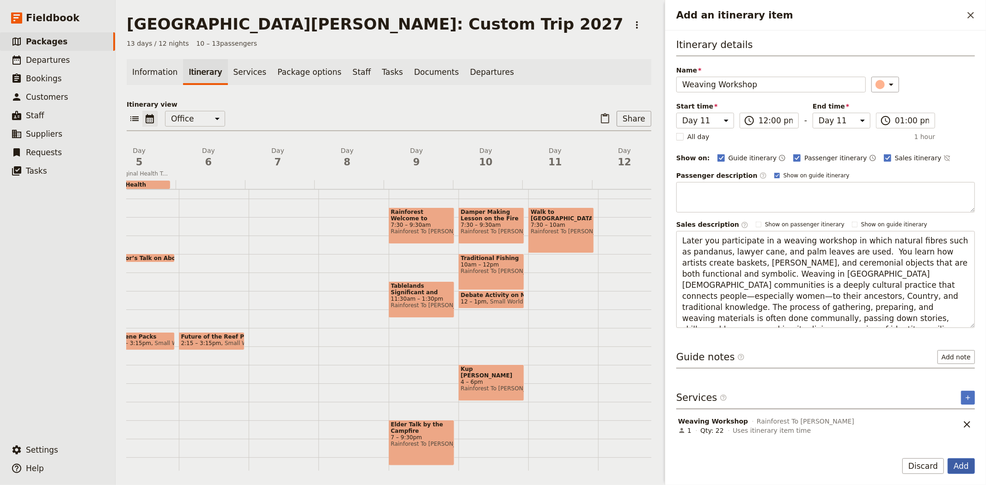
click at [958, 467] on button "Add" at bounding box center [961, 467] width 27 height 16
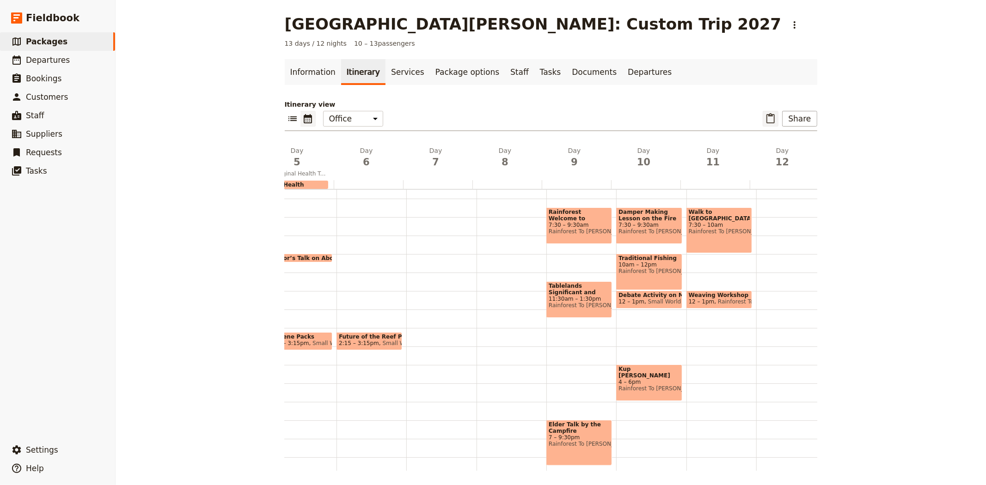
click at [769, 117] on icon "Paste itinerary item" at bounding box center [770, 118] width 11 height 11
select select "13"
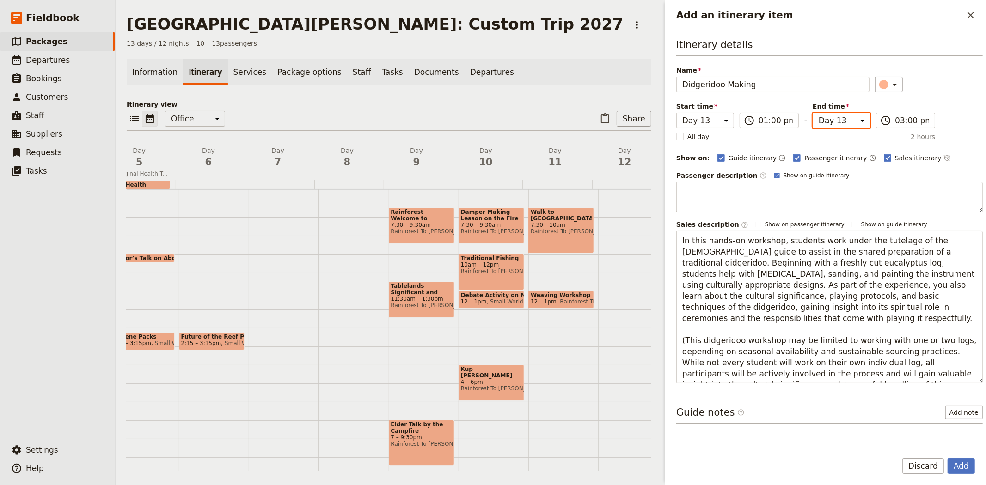
click at [837, 123] on select "Day 1 Day 2 Day 3 Day 4 Day 5 Day 6 Day 7 Day 8 Day 9 Day 10 Day 11 Day 12 Day …" at bounding box center [842, 121] width 58 height 16
select select "11"
click at [813, 113] on select "Day 1 Day 2 Day 3 Day 4 Day 5 Day 6 Day 7 Day 8 Day 9 Day 10 Day 11 Day 12 Day …" at bounding box center [842, 121] width 58 height 16
select select "11"
click at [938, 86] on div "​" at bounding box center [929, 85] width 108 height 16
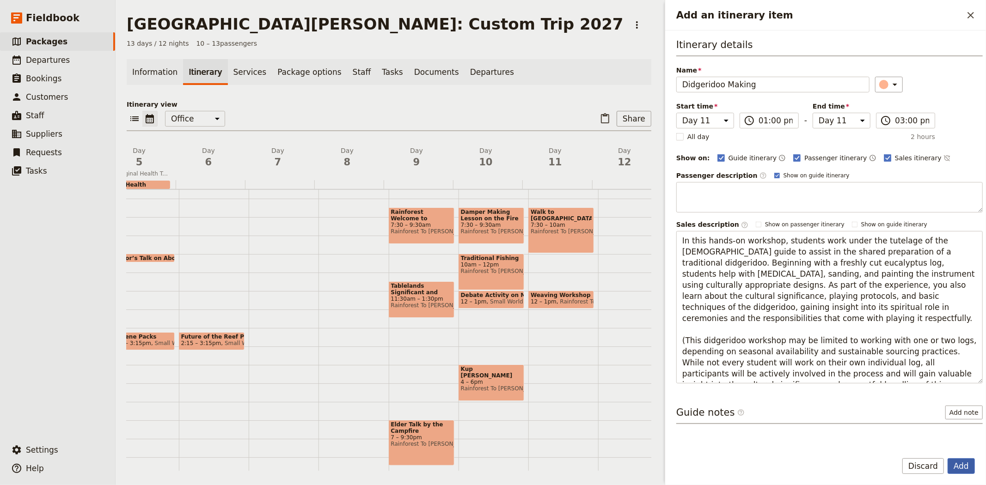
click at [960, 465] on button "Add" at bounding box center [961, 467] width 27 height 16
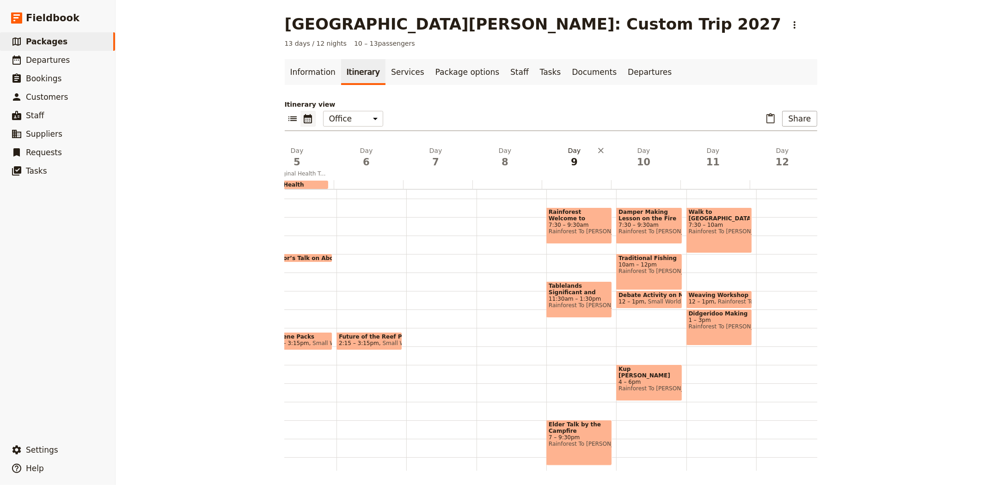
click at [573, 166] on span "9" at bounding box center [575, 162] width 58 height 14
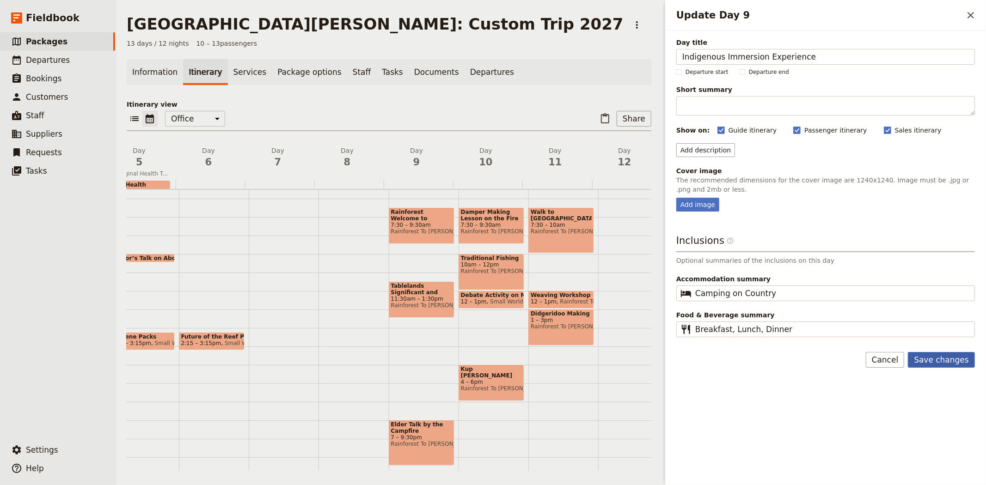
type input "Indigenous Immersion Experience"
click at [939, 362] on button "Save changes" at bounding box center [941, 360] width 67 height 16
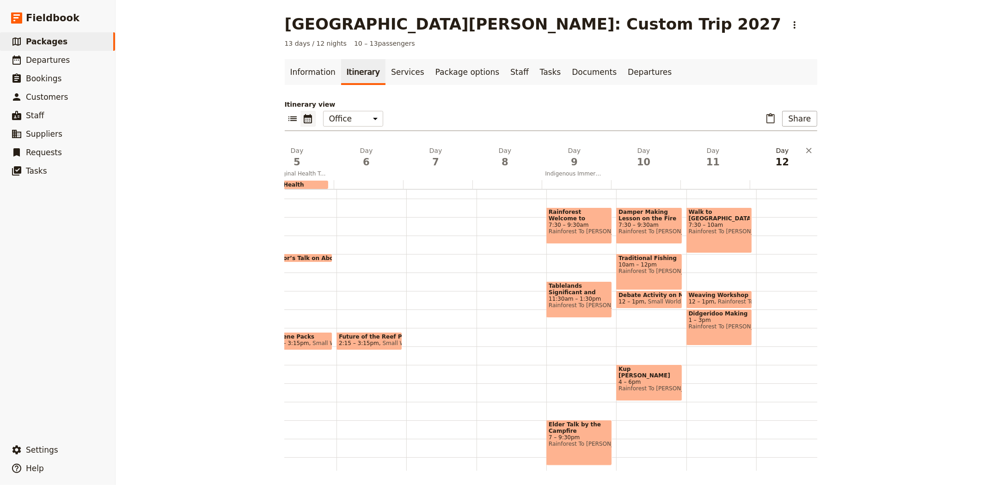
click at [644, 163] on span "10" at bounding box center [644, 162] width 58 height 14
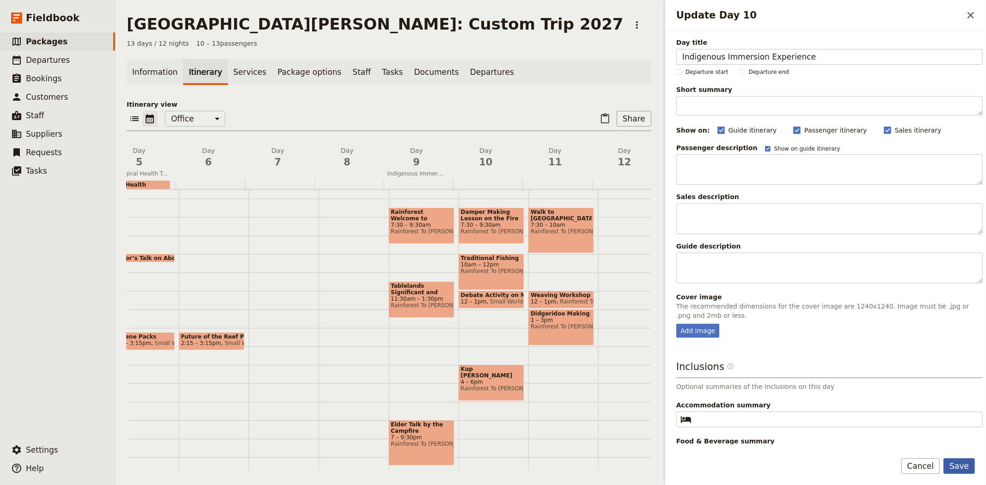
type input "Indigenous Immersion Experience"
click at [962, 463] on button "Save" at bounding box center [959, 467] width 31 height 16
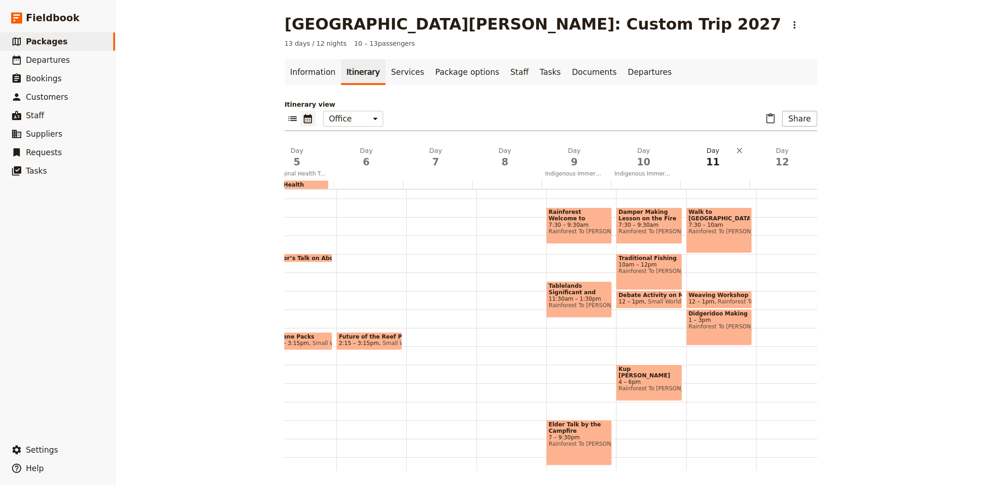
click at [704, 160] on span "11" at bounding box center [713, 162] width 58 height 14
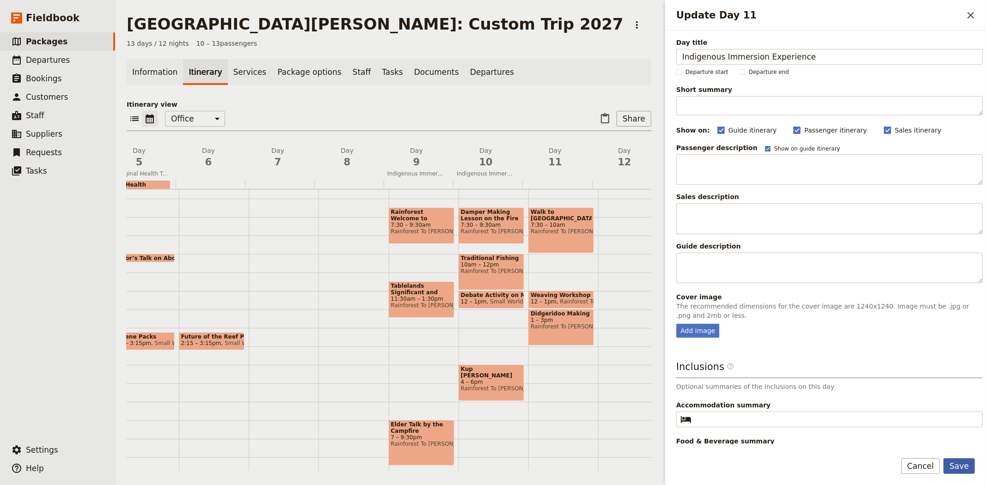
type input "Indigenous Immersion Experience"
click at [962, 466] on button "Save" at bounding box center [959, 467] width 31 height 16
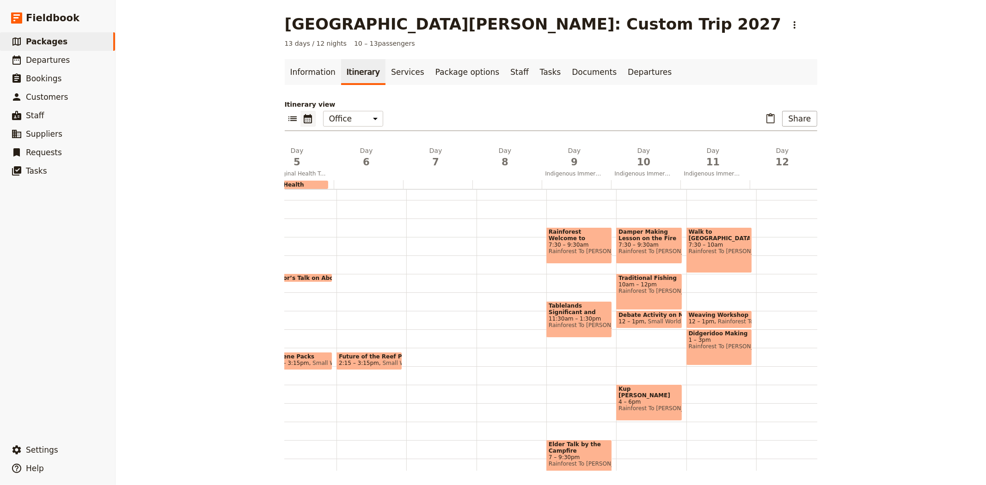
scroll to position [118, 0]
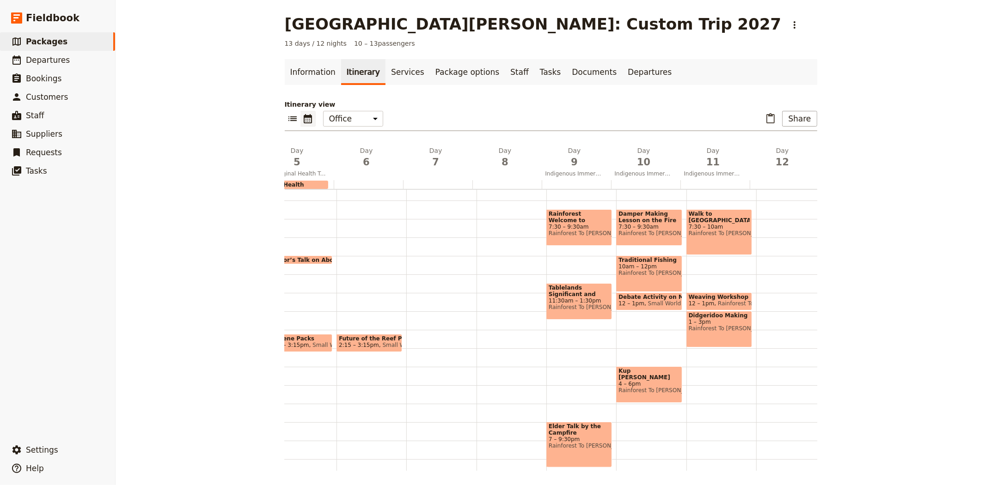
click at [575, 227] on span "7:30 – 9:30am" at bounding box center [579, 227] width 61 height 6
select select "9"
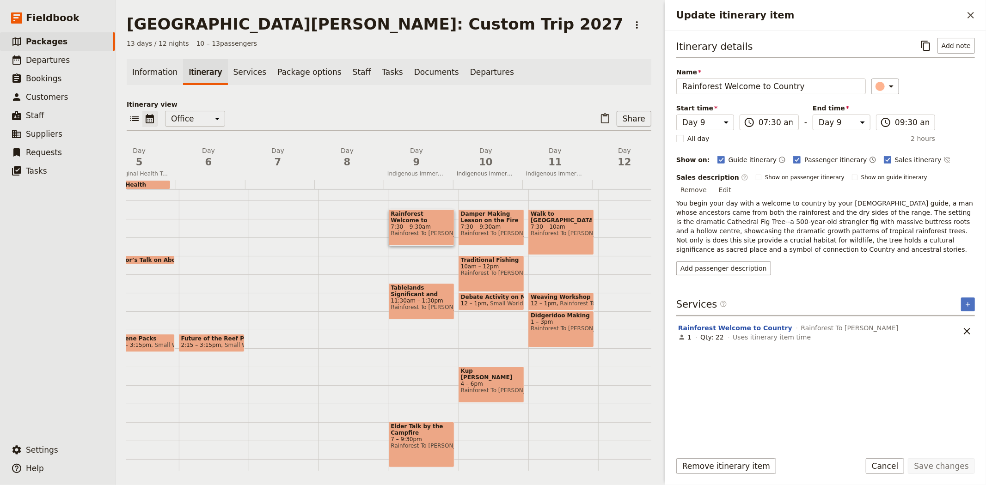
click at [401, 306] on span "Rainforest To [PERSON_NAME]" at bounding box center [421, 307] width 61 height 6
select select "9"
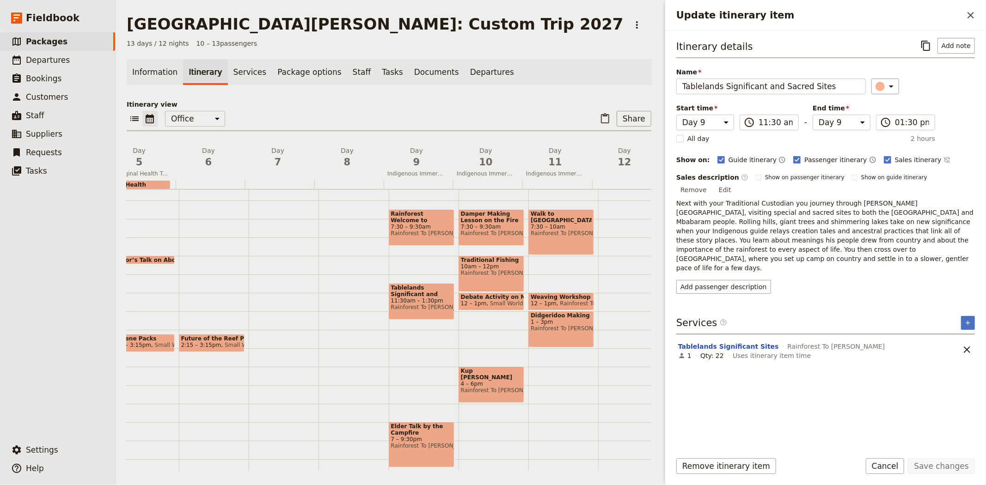
click at [418, 443] on span "Rainforest To [PERSON_NAME]" at bounding box center [421, 446] width 61 height 6
select select "9"
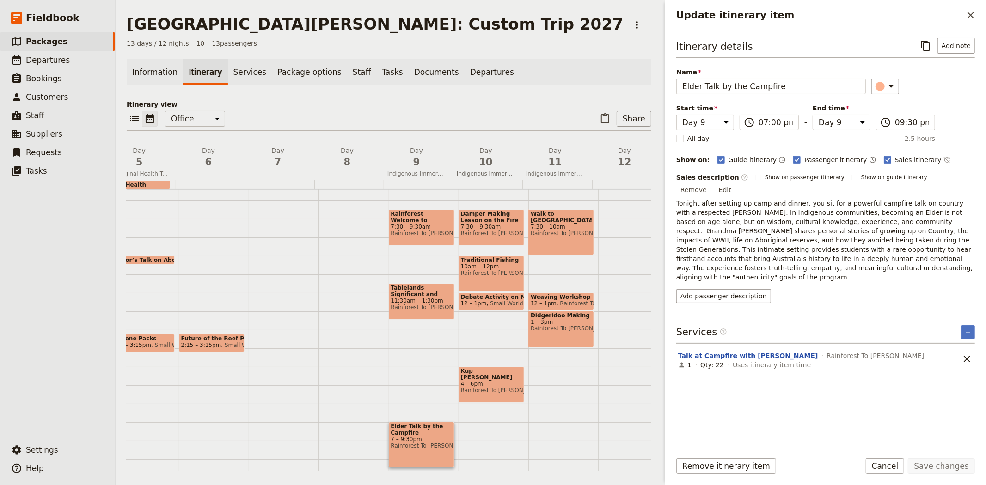
click at [485, 373] on span "Kup [PERSON_NAME] and [PERSON_NAME] Sampling" at bounding box center [491, 374] width 61 height 13
select select "10"
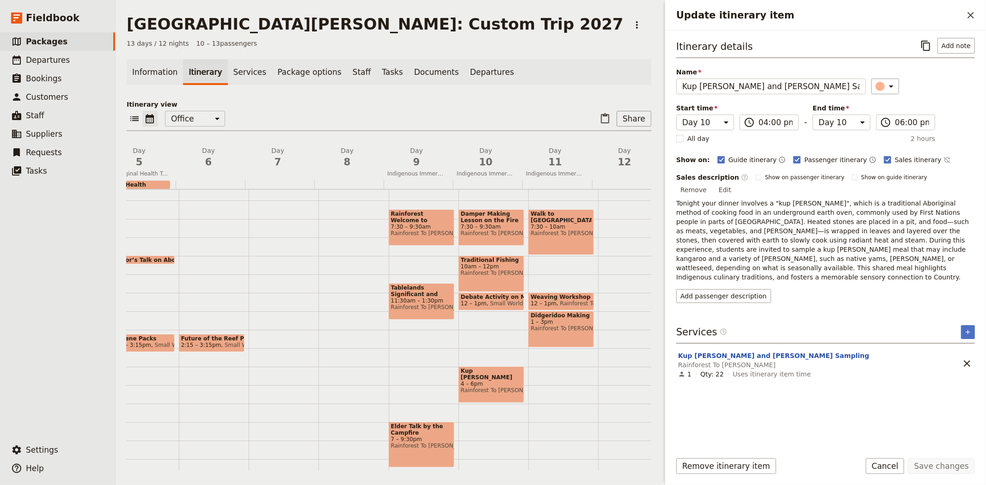
click at [578, 326] on span "Rainforest To [PERSON_NAME]" at bounding box center [561, 328] width 61 height 6
select select "11"
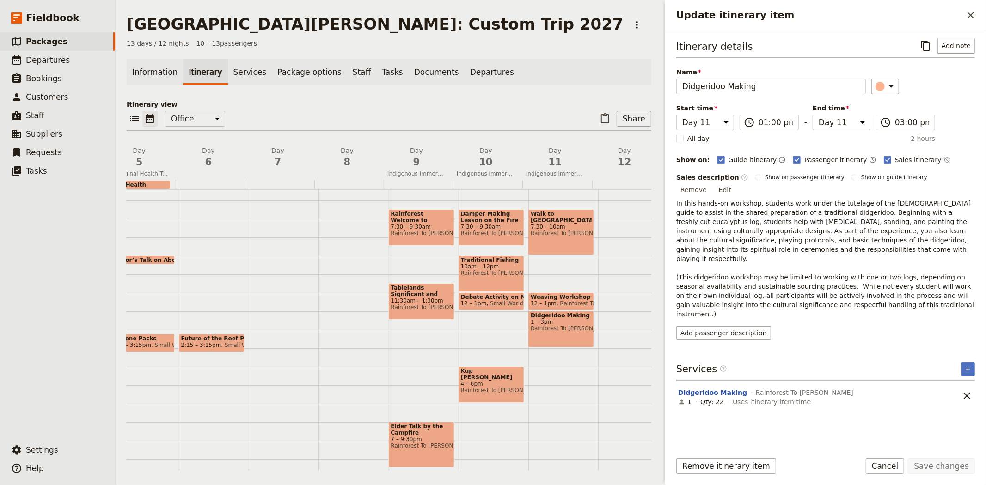
click at [561, 302] on span "Rainforest To [PERSON_NAME]" at bounding box center [600, 304] width 87 height 6
select select "11"
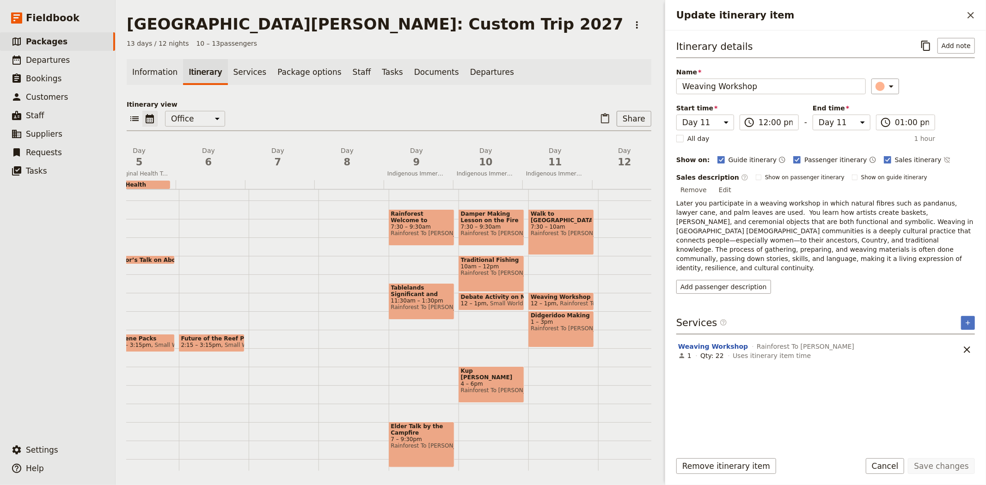
click at [553, 246] on div "Walk to [GEOGRAPHIC_DATA] 7:30 – 10am Rainforest To [PERSON_NAME]" at bounding box center [561, 232] width 66 height 46
select select "11"
click at [491, 227] on span "7:30 – 9:30am" at bounding box center [491, 227] width 61 height 6
select select "10"
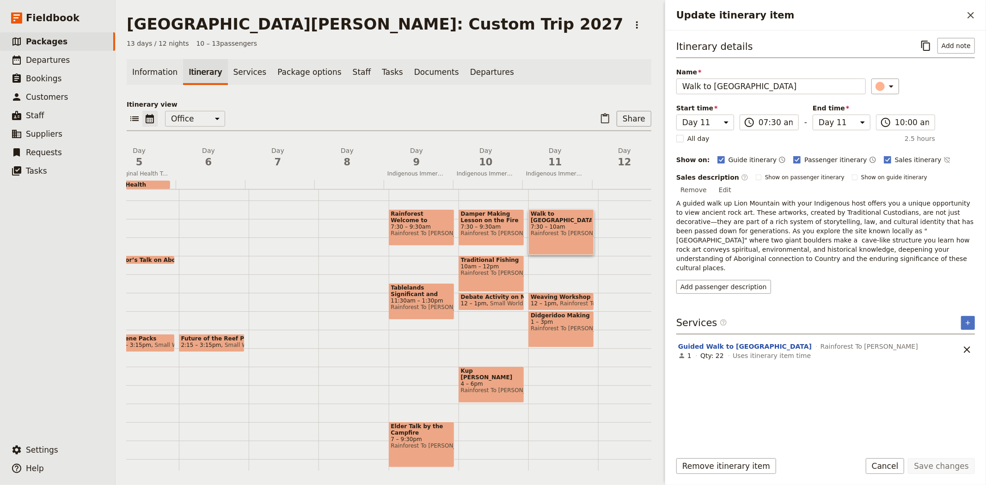
select select "10"
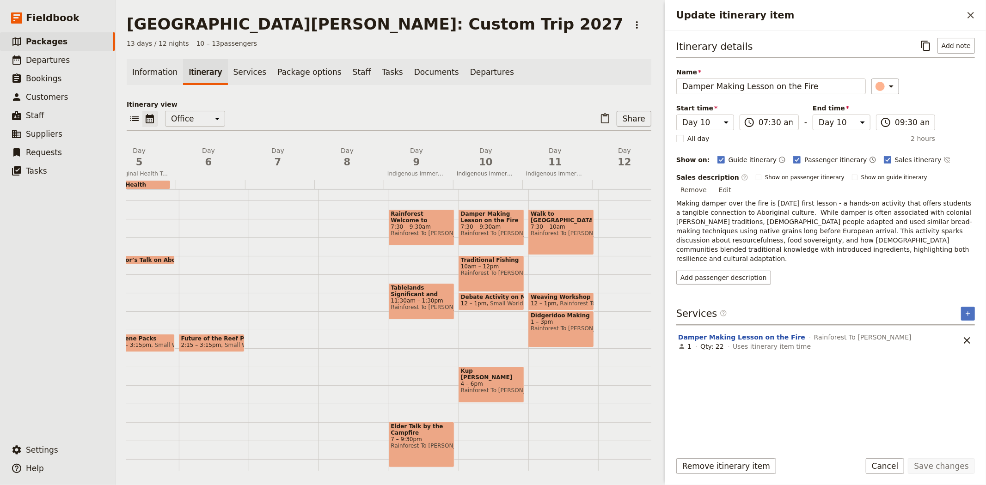
click at [474, 279] on div "Traditional Fishing 10am – 12pm Rainforest To [PERSON_NAME]" at bounding box center [492, 274] width 66 height 37
select select "10"
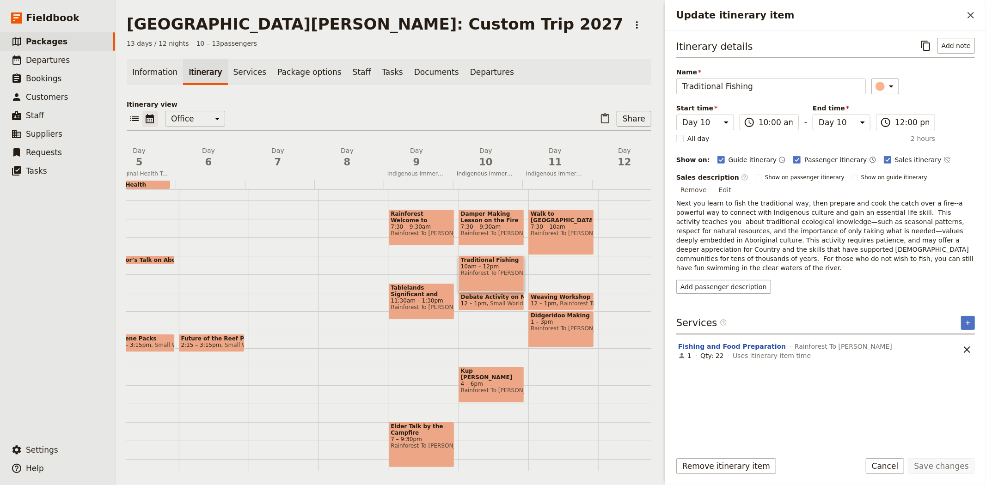
click at [475, 301] on span "12 – 1pm" at bounding box center [474, 304] width 26 height 6
select select "10"
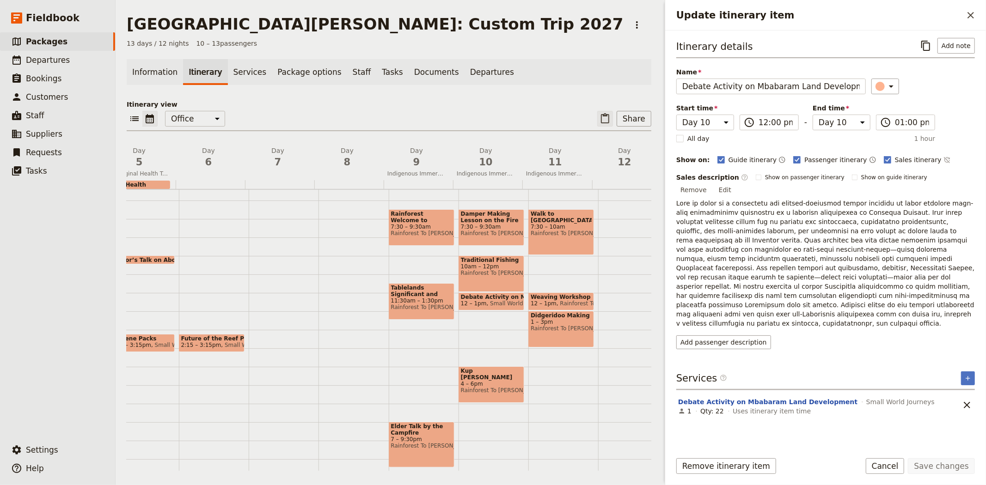
click at [600, 118] on icon "Paste itinerary item" at bounding box center [605, 118] width 11 height 11
select select "3"
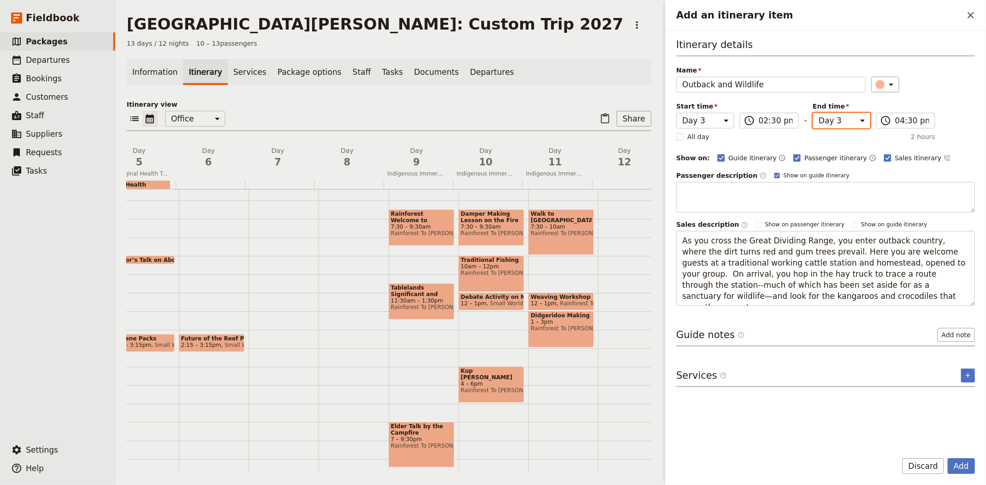
click at [844, 117] on select "Day 1 Day 2 Day 3 Day 4 Day 5 Day 6 Day 7 Day 8 Day 9 Day 10 Day 11 Day 12 Day …" at bounding box center [842, 121] width 58 height 16
select select "11"
click at [813, 113] on select "Day 1 Day 2 Day 3 Day 4 Day 5 Day 6 Day 7 Day 8 Day 9 Day 10 Day 11 Day 12 Day …" at bounding box center [842, 121] width 58 height 16
click at [822, 358] on div "Itinerary details Name Outback and Wildlife ​ Start time Day 1 Day 2 Day 3 Day …" at bounding box center [825, 241] width 299 height 406
click at [963, 468] on button "Add" at bounding box center [961, 467] width 27 height 16
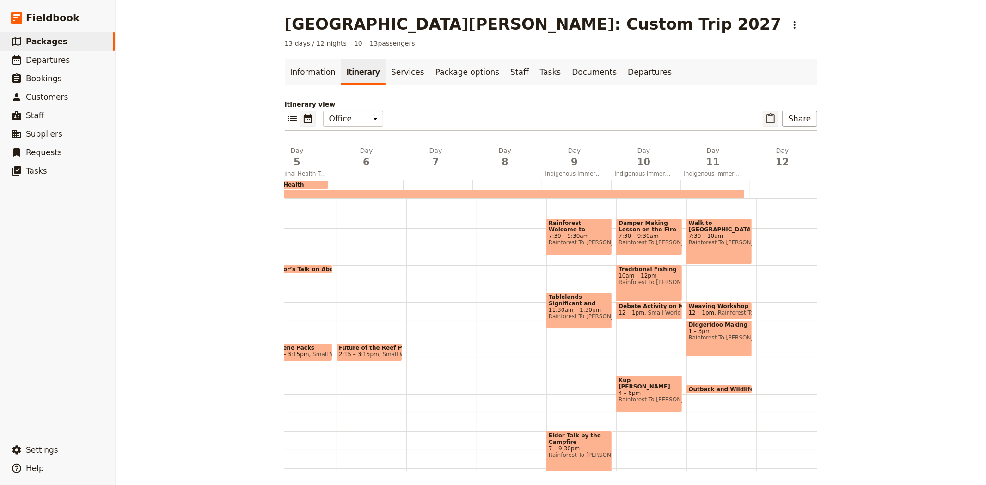
click at [767, 125] on button "​" at bounding box center [771, 119] width 16 height 16
select select "3"
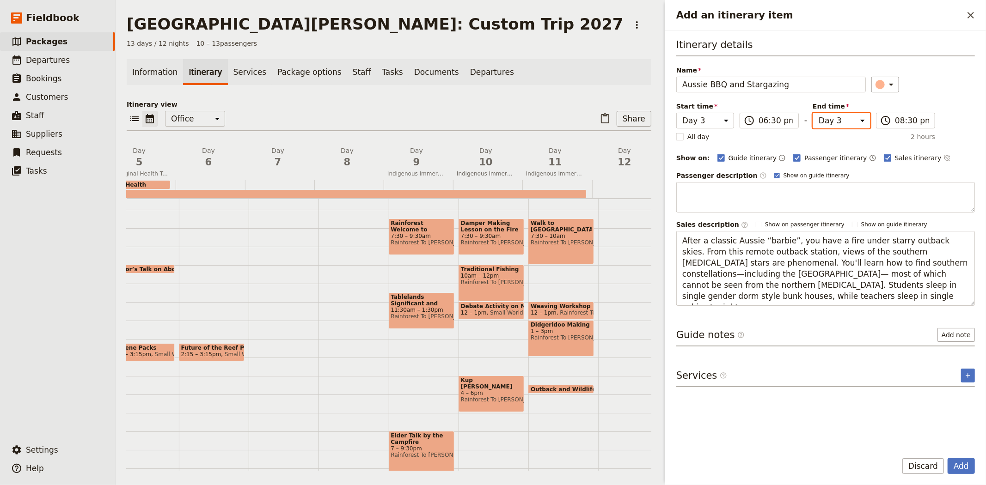
click at [834, 121] on select "Day 1 Day 2 Day 3 Day 4 Day 5 Day 6 Day 7 Day 8 Day 9 Day 10 Day 11 Day 12 Day …" at bounding box center [842, 121] width 58 height 16
select select "11"
click at [813, 113] on select "Day 1 Day 2 Day 3 Day 4 Day 5 Day 6 Day 7 Day 8 Day 9 Day 10 Day 11 Day 12 Day …" at bounding box center [842, 121] width 58 height 16
click at [954, 106] on div "Itinerary details Name Aussie BBQ and Stargazing ​ Start time Day 1 Day 2 Day 3…" at bounding box center [825, 172] width 299 height 268
click at [709, 118] on select "Day 1 Day 2 Day 3 Day 4 Day 5 Day 6 Day 7 Day 8 Day 9 Day 10 Day 11 Day 12 Day …" at bounding box center [705, 121] width 58 height 16
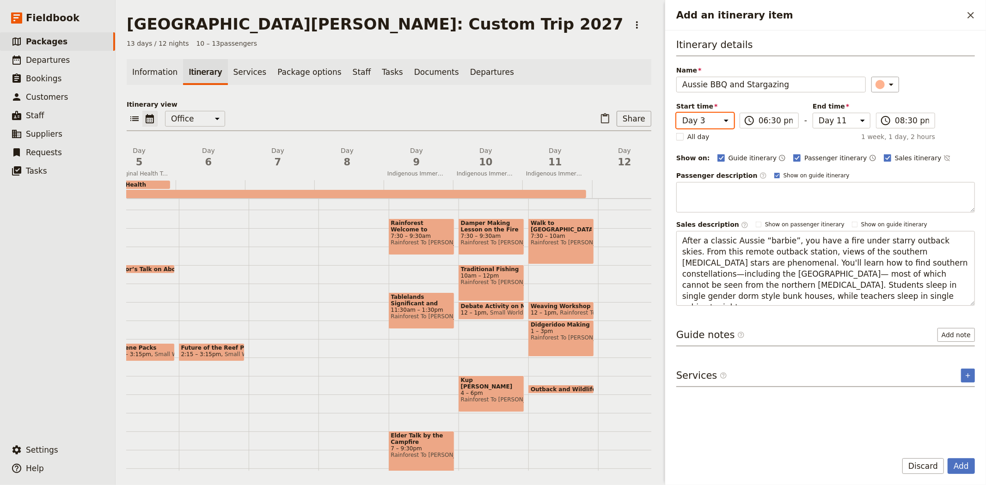
select select "11"
click at [676, 113] on select "Day 1 Day 2 Day 3 Day 4 Day 5 Day 6 Day 7 Day 8 Day 9 Day 10 Day 11 Day 12 Day …" at bounding box center [705, 121] width 58 height 16
click at [958, 473] on button "Add" at bounding box center [961, 467] width 27 height 16
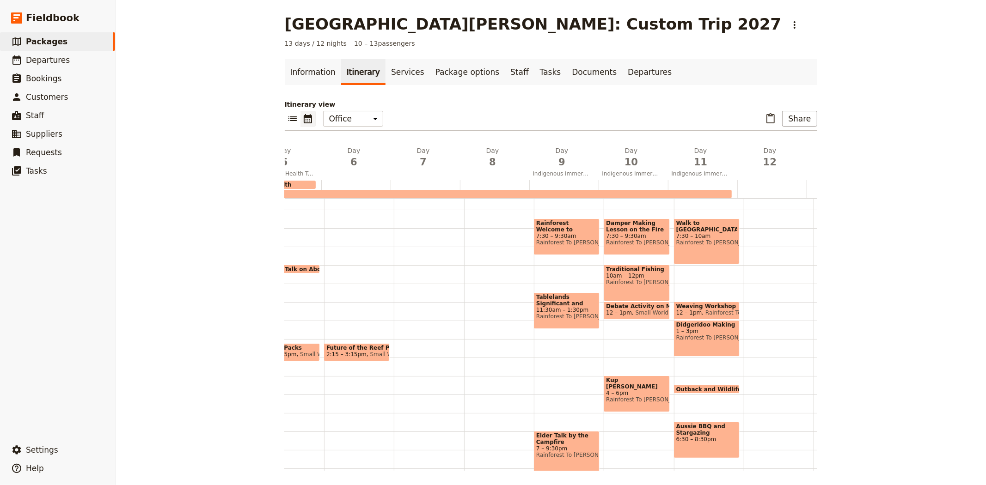
scroll to position [0, 380]
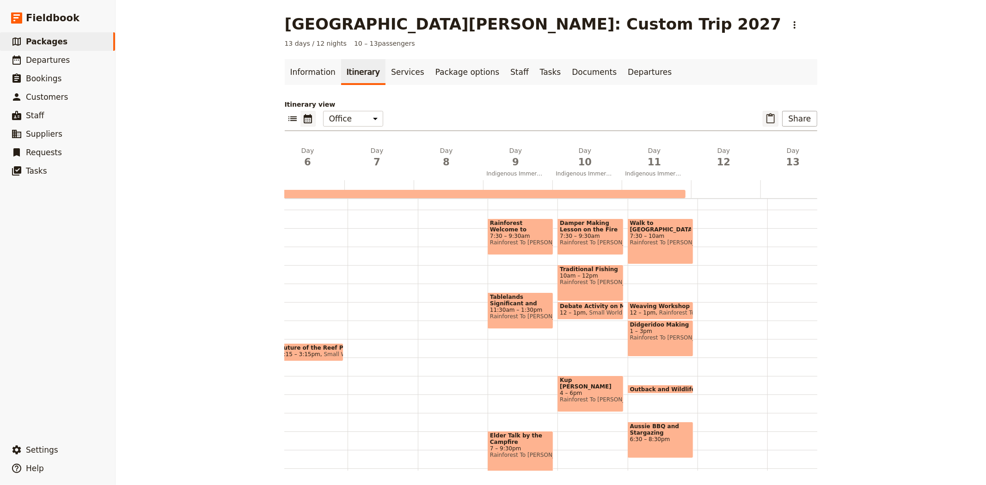
click at [768, 119] on icon "Paste itinerary item" at bounding box center [770, 118] width 11 height 11
select select "3"
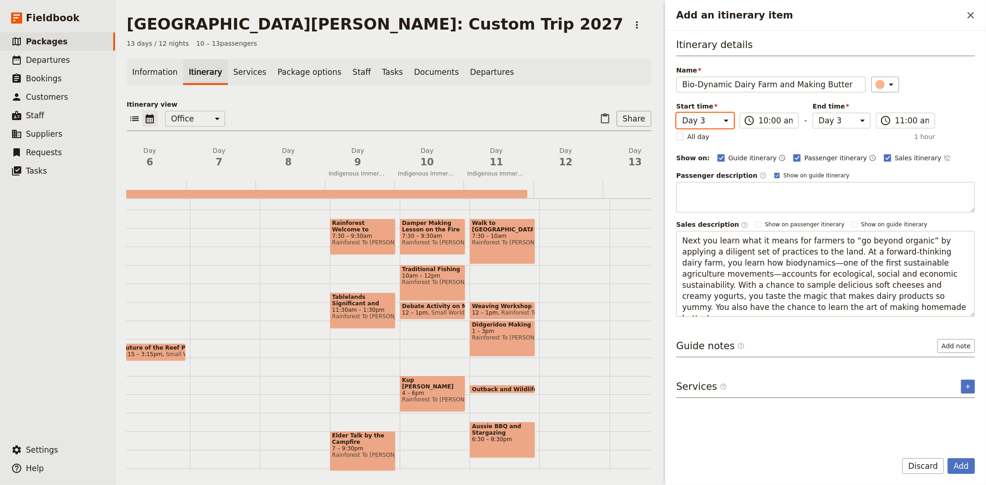
click at [720, 118] on select "Day 1 Day 2 Day 3 Day 4 Day 5 Day 6 Day 7 Day 8 Day 9 Day 10 Day 11 Day 12 Day …" at bounding box center [705, 121] width 58 height 16
select select "12"
click at [676, 113] on select "Day 1 Day 2 Day 3 Day 4 Day 5 Day 6 Day 7 Day 8 Day 9 Day 10 Day 11 Day 12 Day …" at bounding box center [705, 121] width 58 height 16
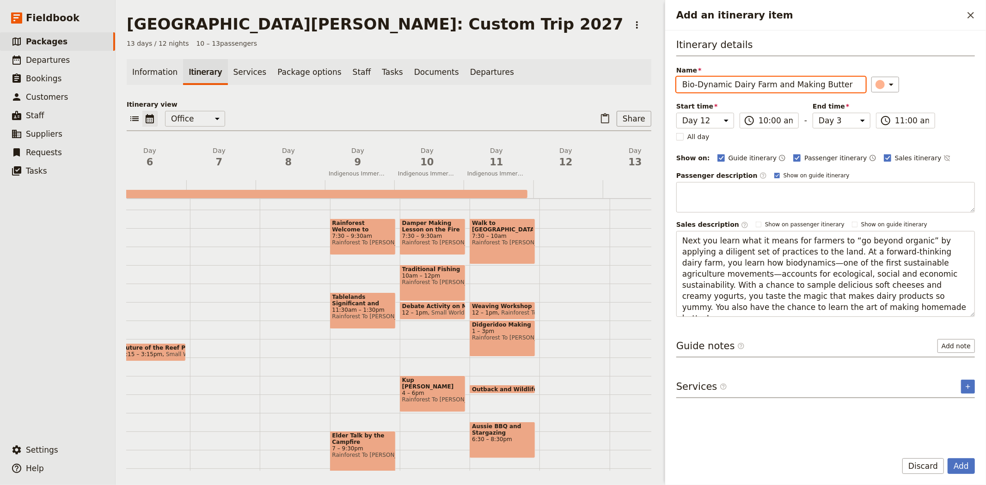
select select "12"
click at [951, 79] on div "​" at bounding box center [924, 85] width 104 height 16
click at [957, 470] on button "Add" at bounding box center [961, 467] width 27 height 16
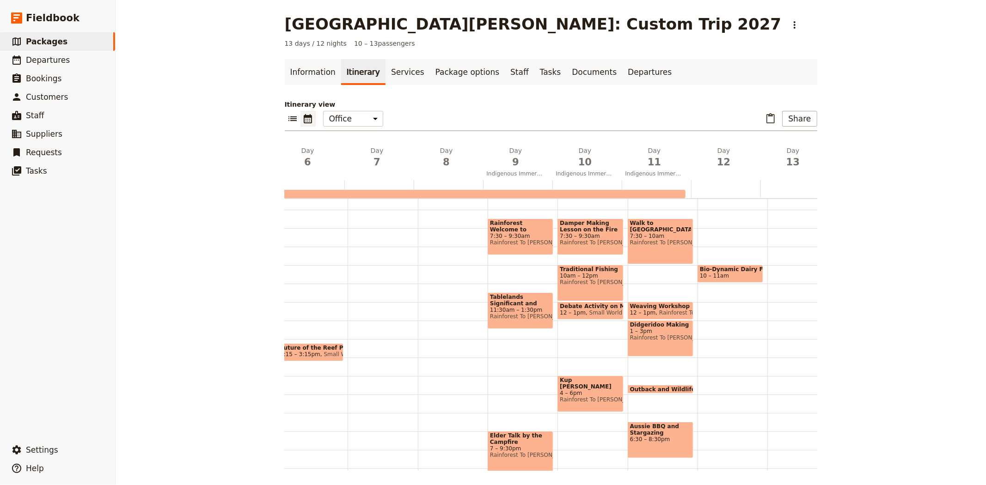
click at [462, 191] on div "Outback and Wildlife" at bounding box center [376, 194] width 619 height 8
select select "3"
select select "11"
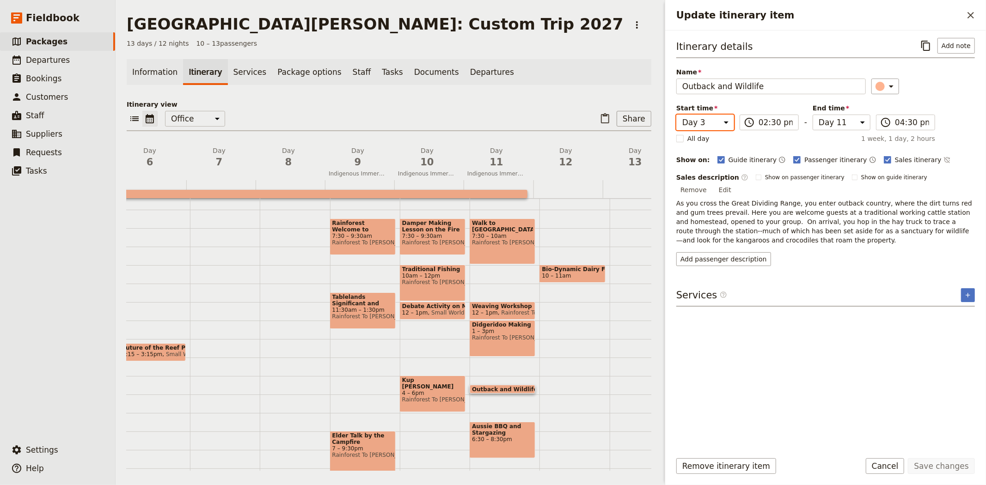
click at [700, 123] on select "Day 1 Day 2 Day 3 Day 4 Day 5 Day 6 Day 7 Day 8 Day 9 Day 10 Day 11 Day 12 Day …" at bounding box center [705, 123] width 58 height 16
select select "11"
click at [676, 115] on select "Day 1 Day 2 Day 3 Day 4 Day 5 Day 6 Day 7 Day 8 Day 9 Day 10 Day 11 Day 12 Day …" at bounding box center [705, 123] width 58 height 16
click at [866, 366] on div "Itinerary details ​ Add note Name Outback and Wildlife ​ Start time Day 1 Day 2…" at bounding box center [825, 241] width 299 height 406
click at [964, 465] on button "Save changes" at bounding box center [941, 467] width 67 height 16
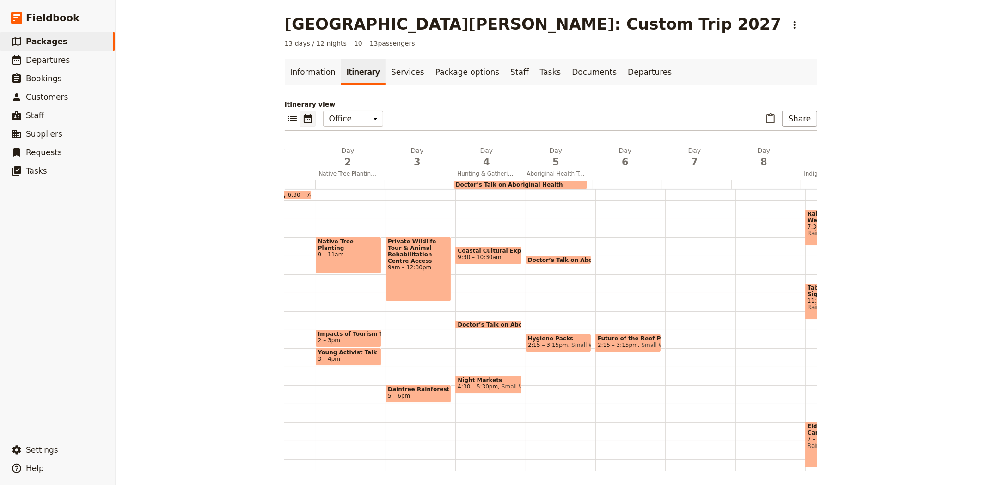
scroll to position [0, 68]
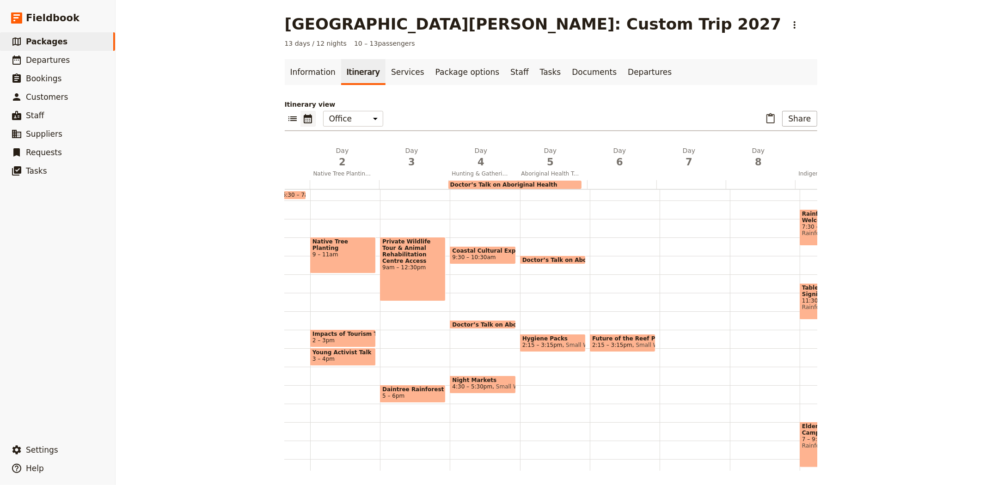
click at [464, 322] on span "Doctor’s Talk on Aboriginal Health" at bounding box center [507, 325] width 111 height 6
select select "4"
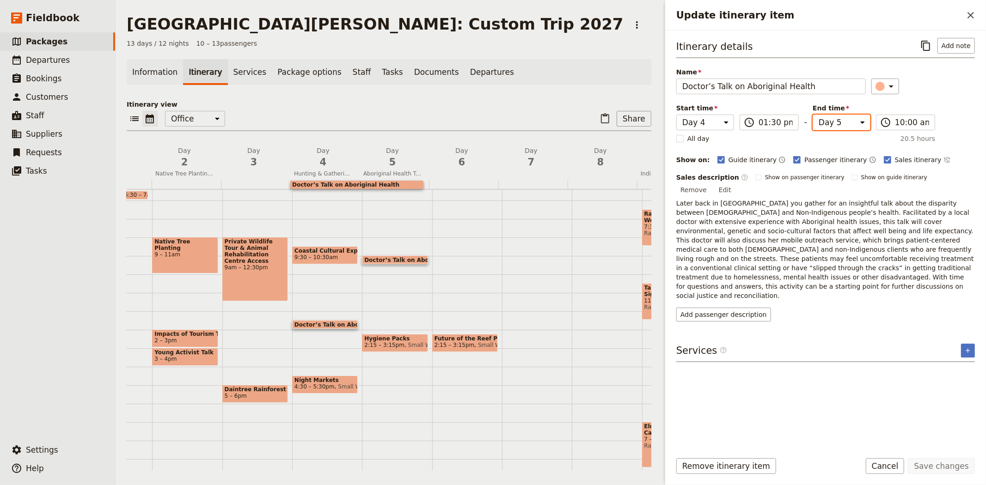
click at [821, 122] on select "Day 1 Day 2 Day 3 Day 4 Day 5 Day 6 Day 7 Day 8 Day 9 Day 10 Day 11 Day 12 Day …" at bounding box center [842, 123] width 58 height 16
select select "4"
click at [813, 115] on select "Day 1 Day 2 Day 3 Day 4 Day 5 Day 6 Day 7 Day 8 Day 9 Day 10 Day 11 Day 12 Day …" at bounding box center [842, 123] width 58 height 16
type input "10:00 am"
click at [951, 468] on button "Save changes" at bounding box center [941, 467] width 67 height 16
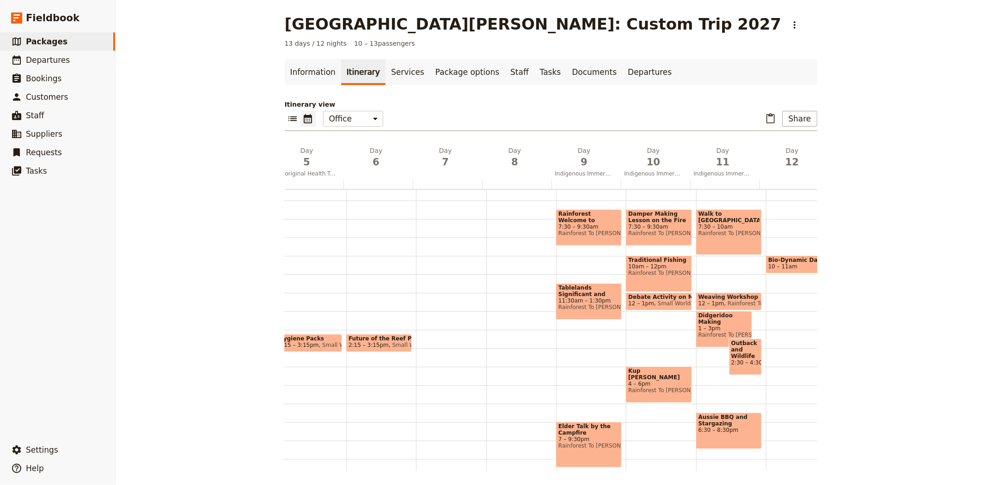
scroll to position [0, 372]
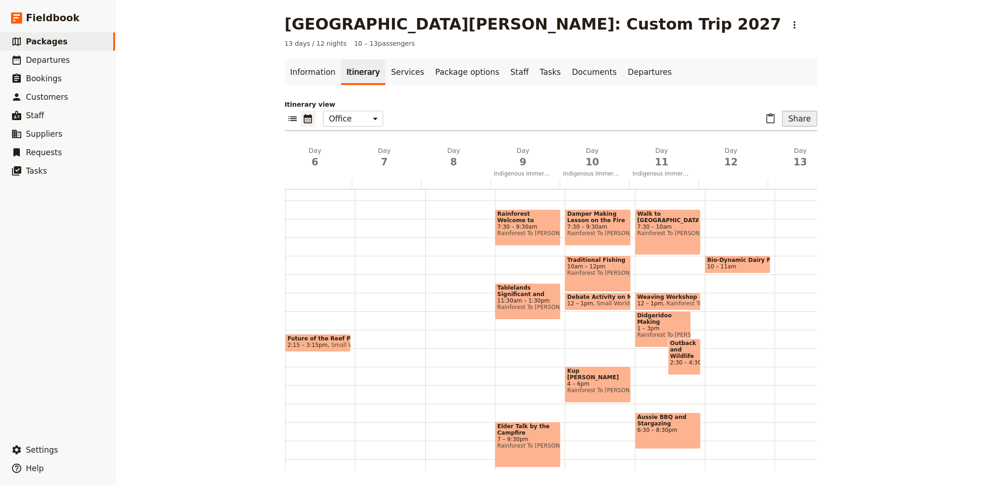
click at [794, 114] on button "Share" at bounding box center [799, 119] width 35 height 16
click at [787, 164] on span "Sales Brochure" at bounding box center [769, 164] width 49 height 9
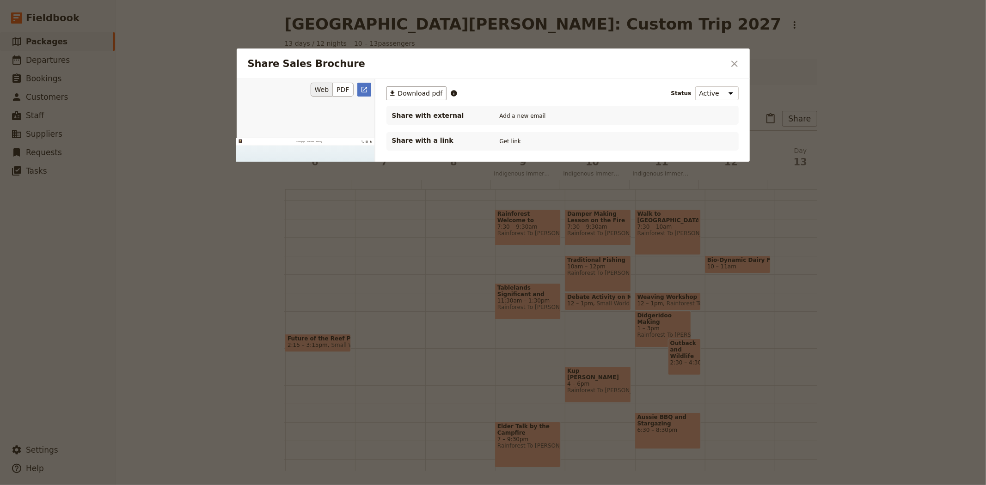
scroll to position [0, 0]
click at [343, 94] on button "PDF" at bounding box center [343, 90] width 20 height 14
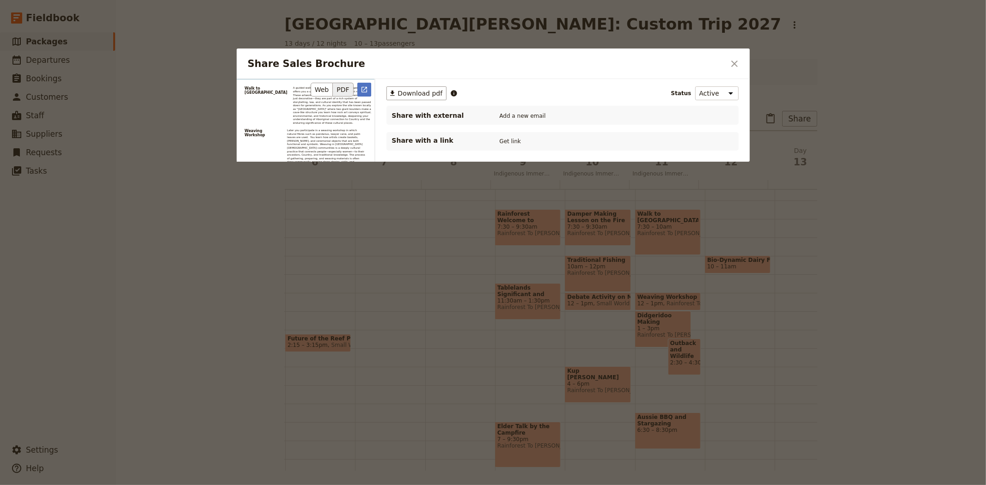
scroll to position [6062, 0]
click at [733, 63] on icon "Close dialog" at bounding box center [734, 63] width 11 height 11
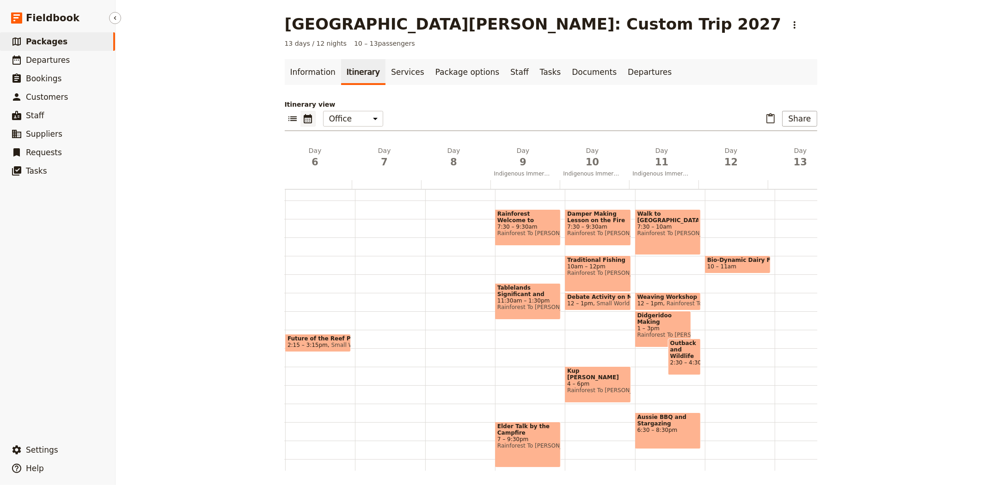
click at [89, 46] on link "​ Packages" at bounding box center [57, 41] width 115 height 18
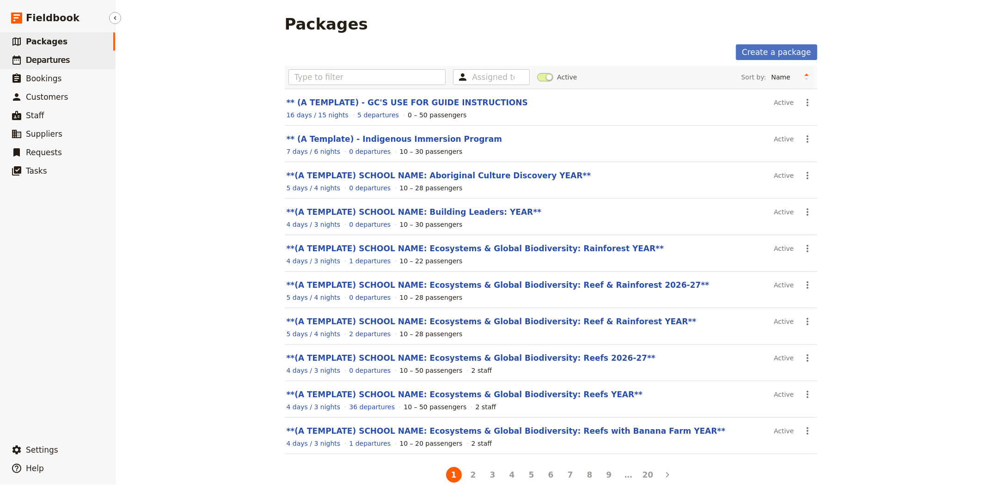
click at [67, 54] on link "​ Departures" at bounding box center [57, 60] width 115 height 18
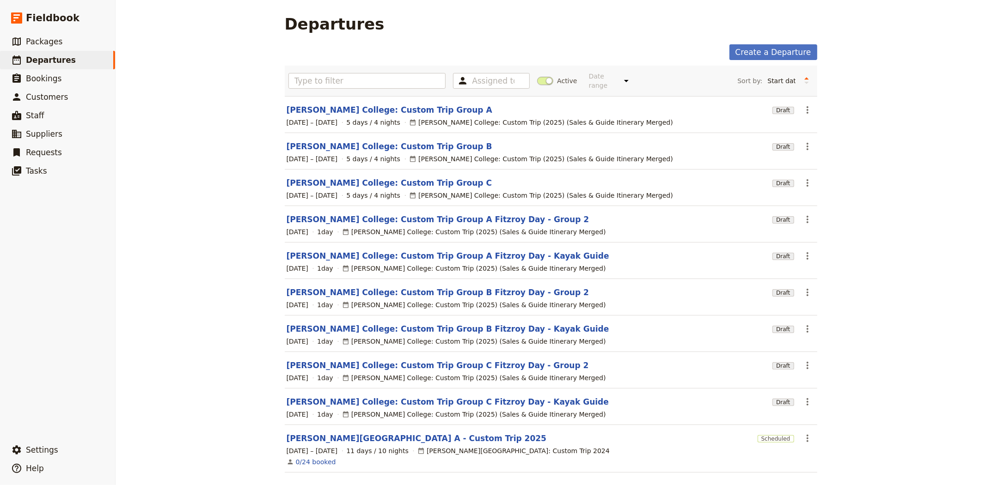
scroll to position [27, 0]
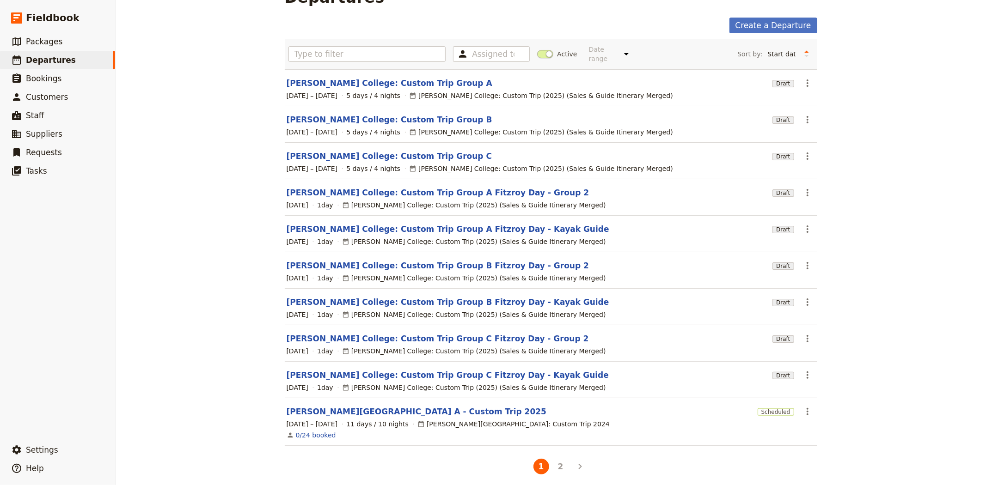
click at [554, 462] on button "2" at bounding box center [561, 467] width 16 height 16
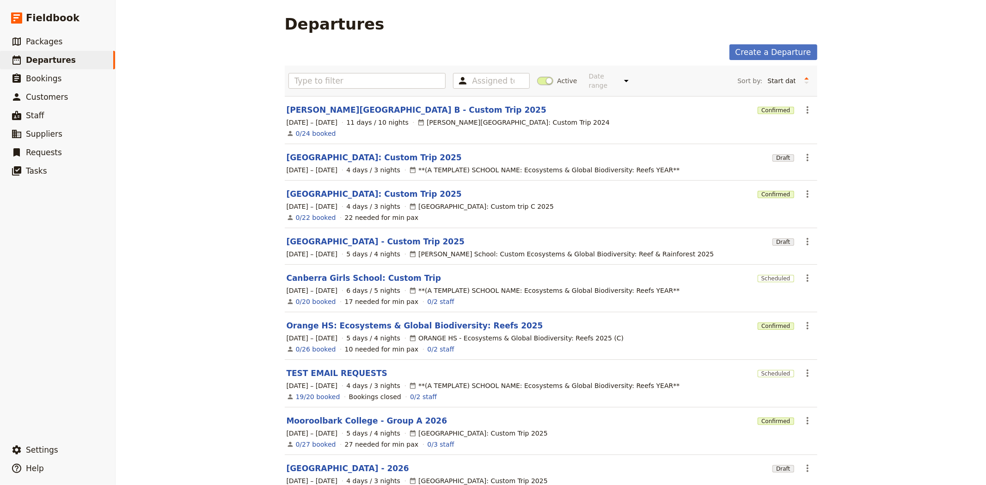
scroll to position [45, 0]
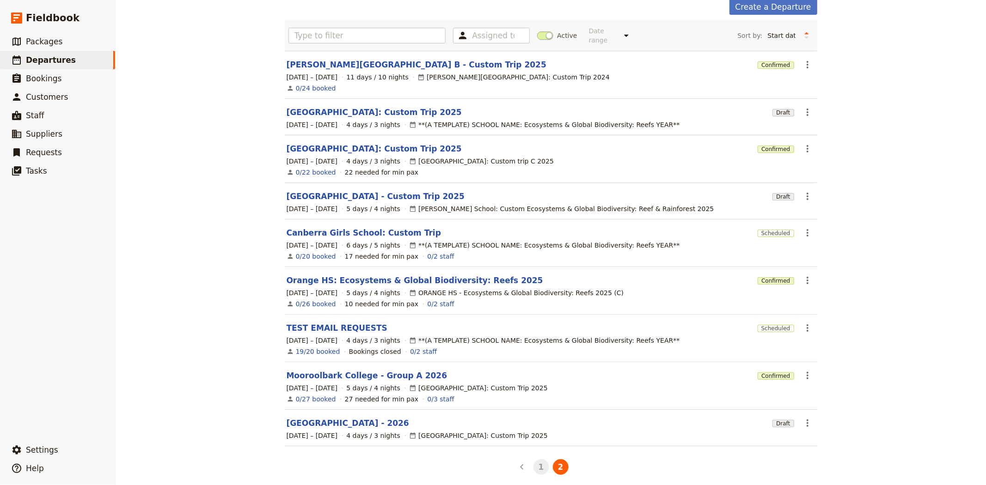
click at [534, 463] on button "1" at bounding box center [542, 468] width 16 height 16
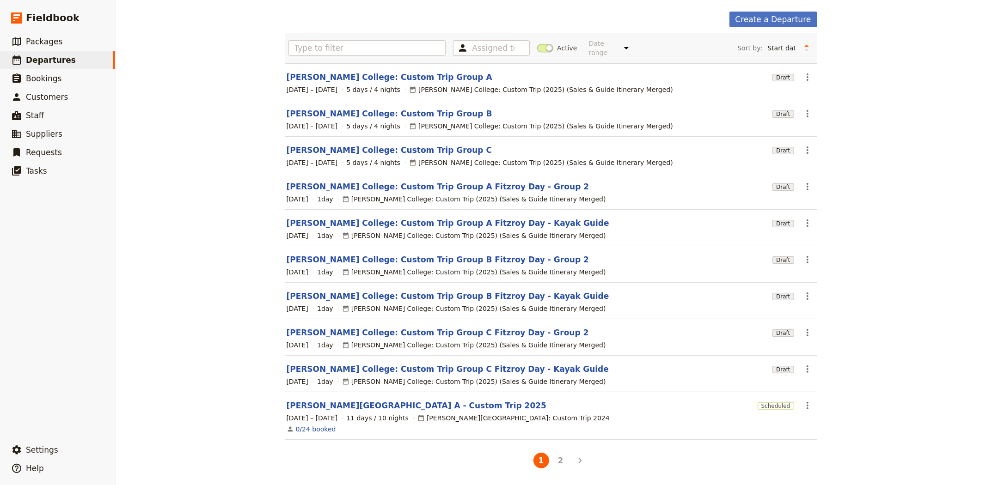
scroll to position [27, 0]
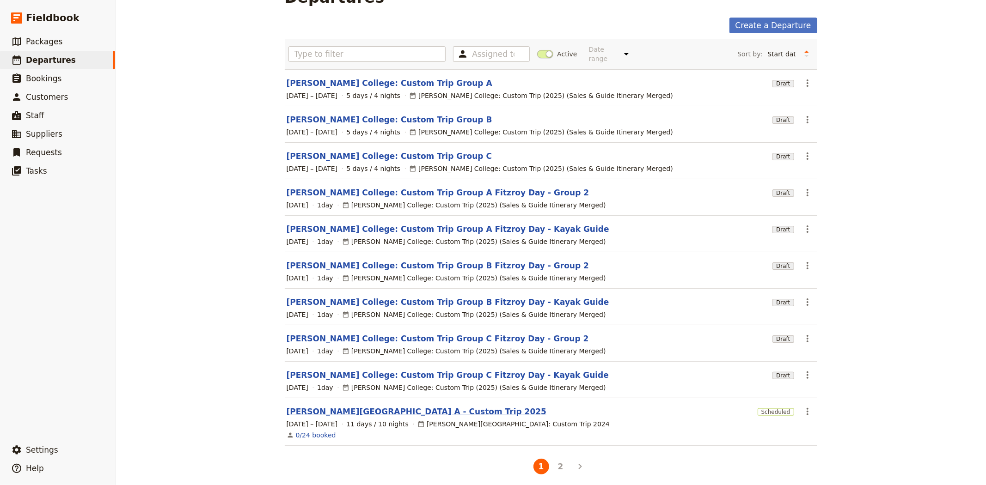
click at [415, 406] on link "[PERSON_NAME][GEOGRAPHIC_DATA] A - Custom Trip 2025" at bounding box center [417, 411] width 260 height 11
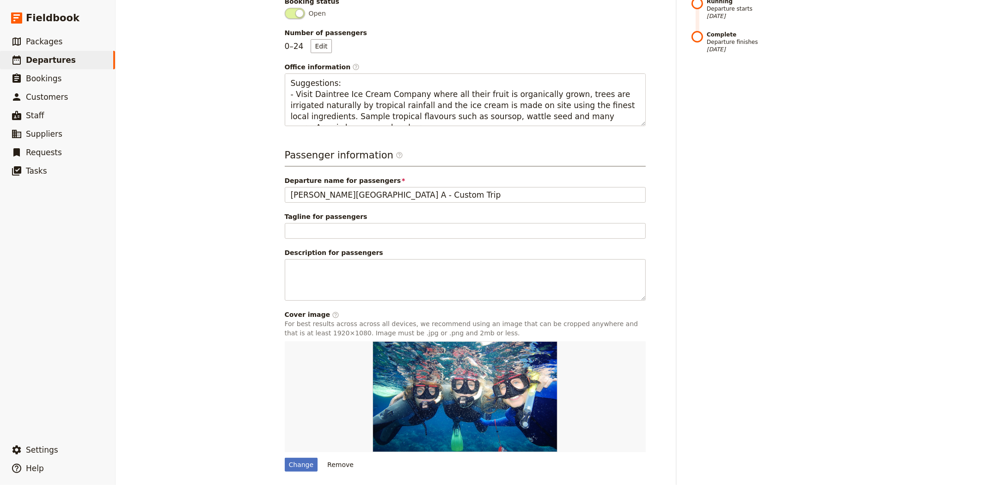
scroll to position [270, 0]
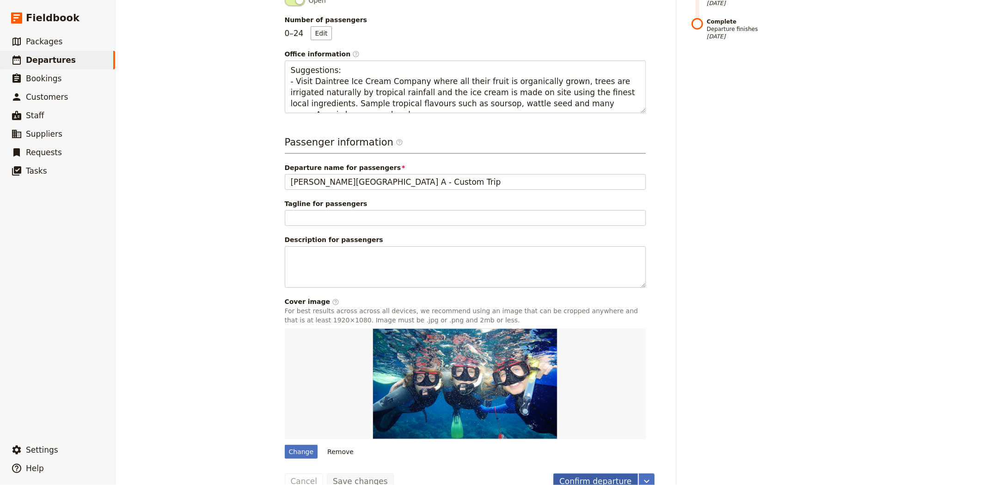
click at [575, 474] on button "Confirm departure" at bounding box center [595, 482] width 84 height 16
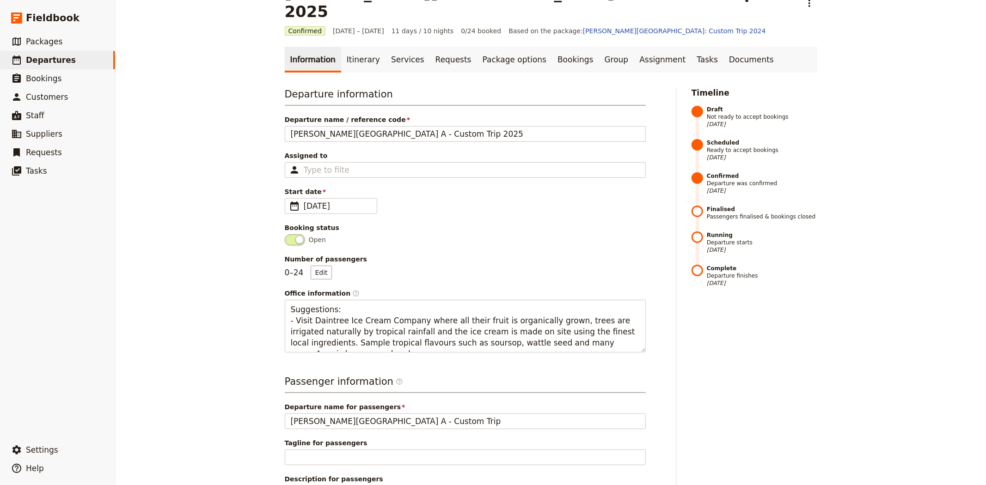
scroll to position [0, 0]
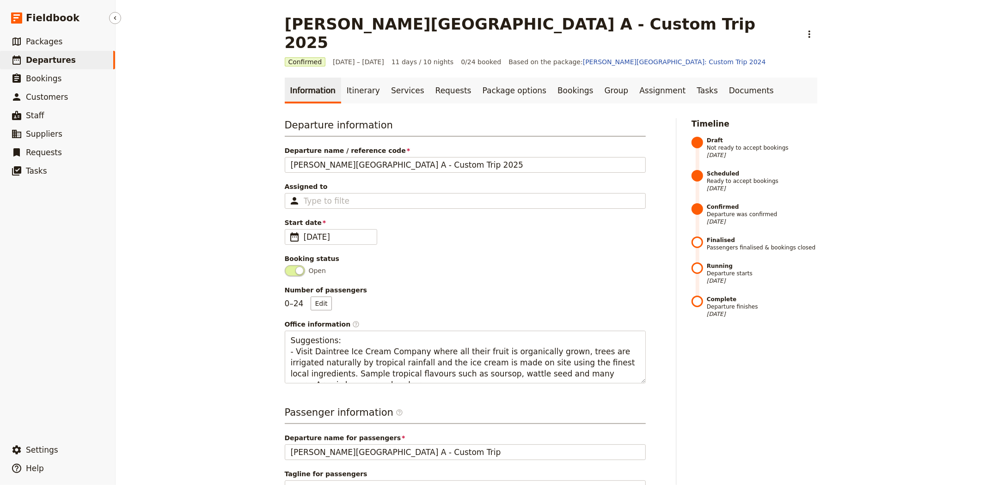
click at [39, 62] on span "Departures" at bounding box center [51, 59] width 50 height 9
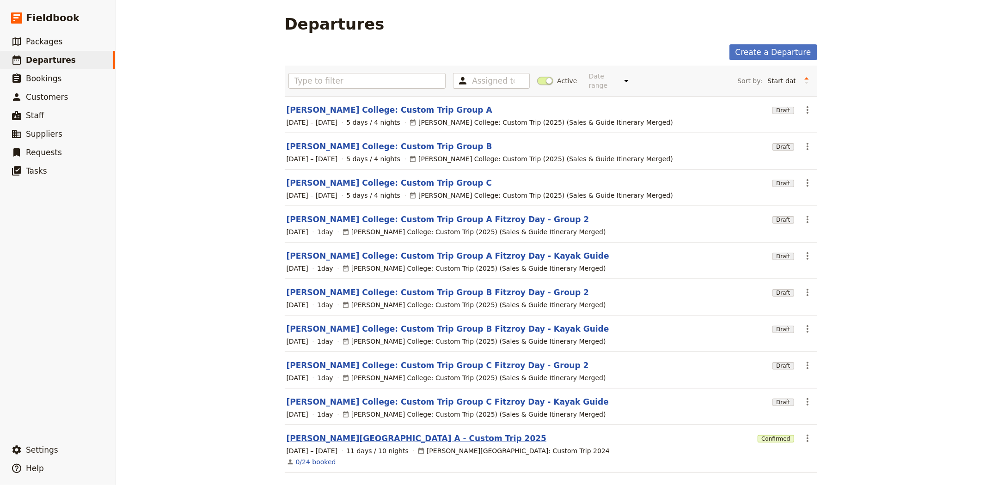
click at [389, 433] on link "[PERSON_NAME][GEOGRAPHIC_DATA] A - Custom Trip 2025" at bounding box center [417, 438] width 260 height 11
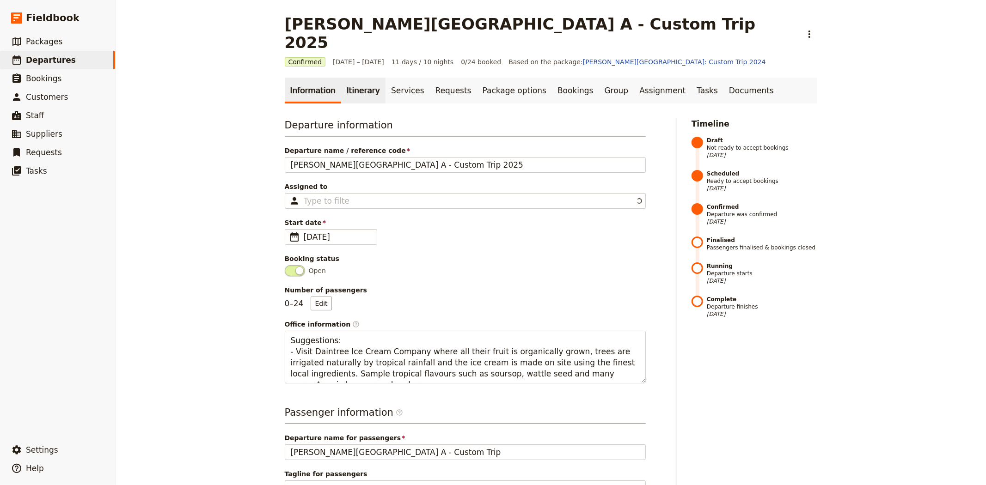
click at [359, 78] on link "Itinerary" at bounding box center [363, 91] width 44 height 26
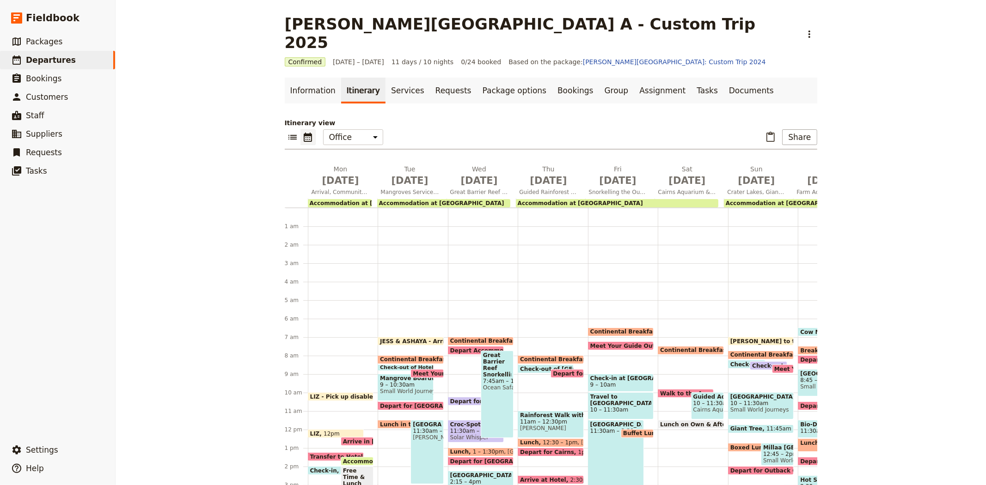
scroll to position [111, 0]
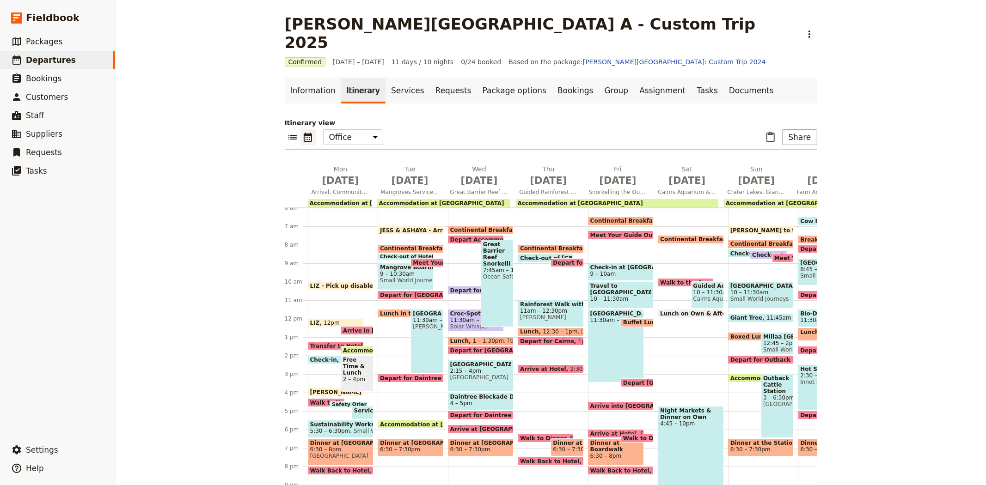
click at [330, 440] on span "Dinner at [GEOGRAPHIC_DATA]" at bounding box center [340, 443] width 61 height 6
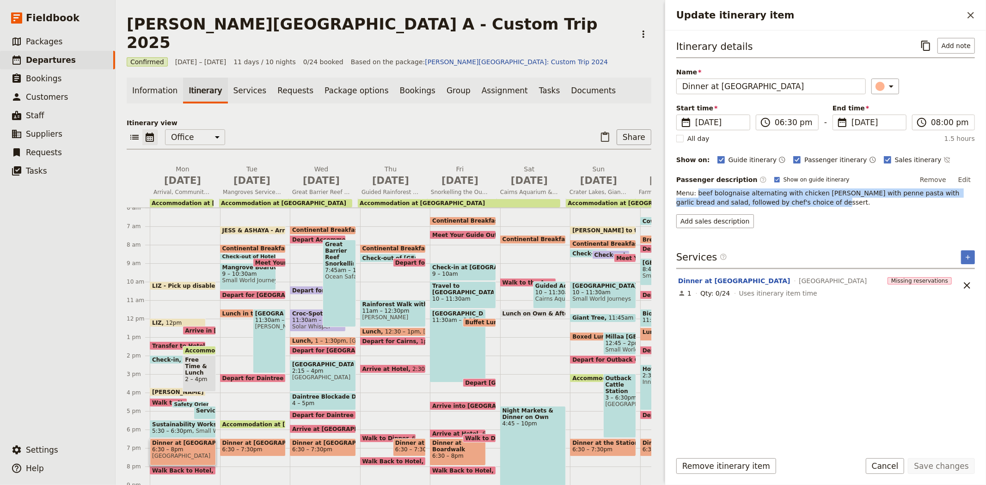
drag, startPoint x: 780, startPoint y: 204, endPoint x: 696, endPoint y: 190, distance: 85.2
click at [696, 190] on p "Menu: beef bolognaise alternating with chicken [PERSON_NAME] with penne pasta w…" at bounding box center [825, 198] width 299 height 18
copy p "beef bolognaise alternating with chicken [PERSON_NAME] with penne pasta with ga…"
drag, startPoint x: 491, startPoint y: 112, endPoint x: 482, endPoint y: 142, distance: 31.4
click at [491, 129] on div "​ ​ Office Guide Passenger Sales ​ Share" at bounding box center [389, 139] width 525 height 20
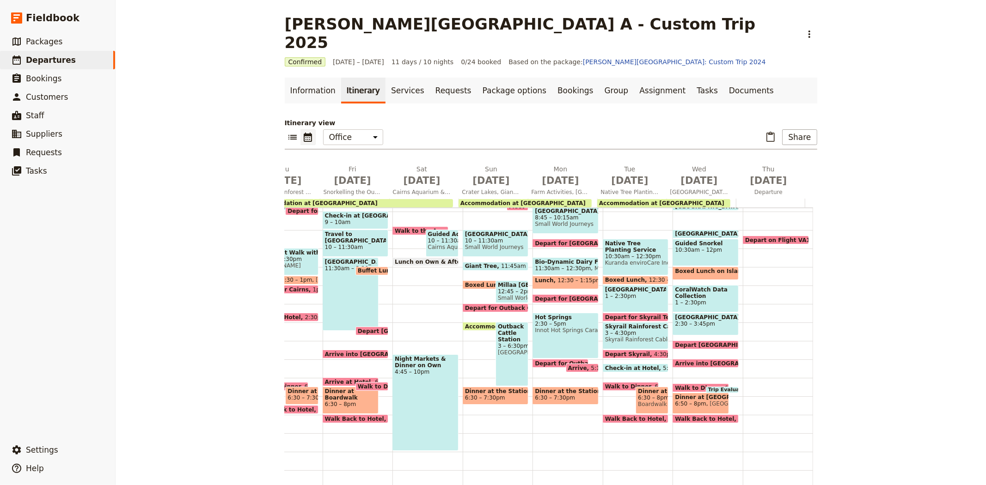
scroll to position [178, 0]
click at [690, 401] on span "6:50 – 8pm" at bounding box center [690, 404] width 31 height 6
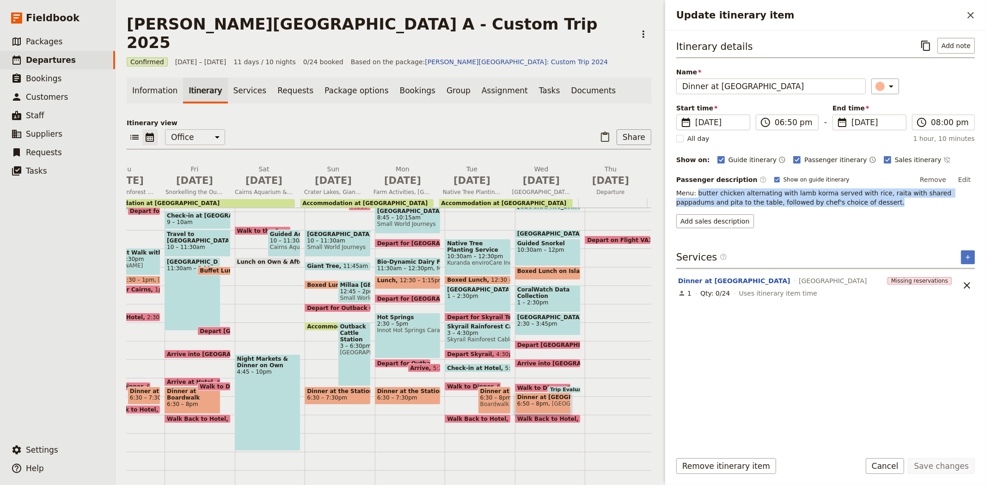
drag, startPoint x: 835, startPoint y: 203, endPoint x: 697, endPoint y: 196, distance: 138.4
click at [697, 196] on p "Menu: butter chicken alternating with lamb korma served with rice, raita with s…" at bounding box center [825, 198] width 299 height 18
copy p "butter chicken alternating with lamb korma served with rice, raita with shared …"
click at [974, 19] on icon "Close drawer" at bounding box center [970, 15] width 11 height 11
